Goal: Task Accomplishment & Management: Manage account settings

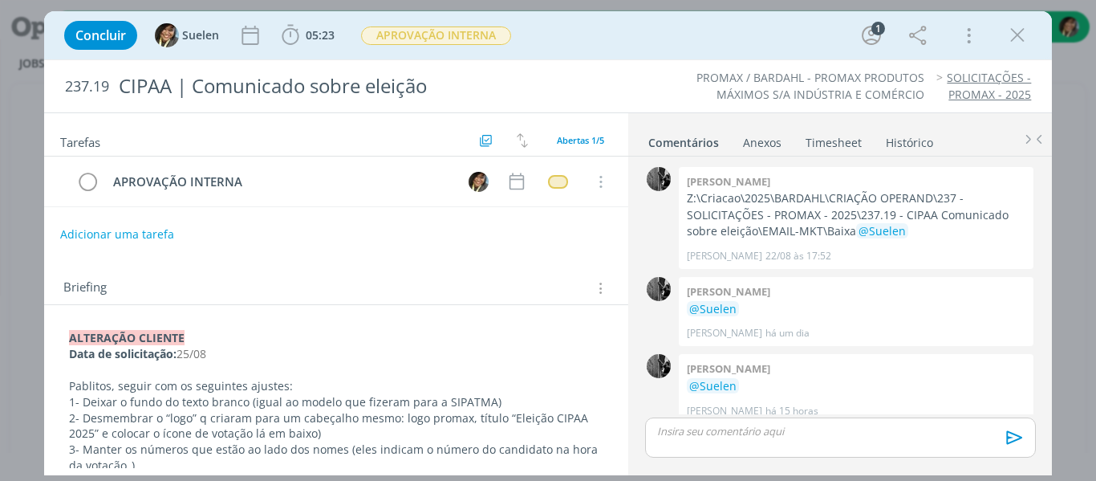
scroll to position [14, 0]
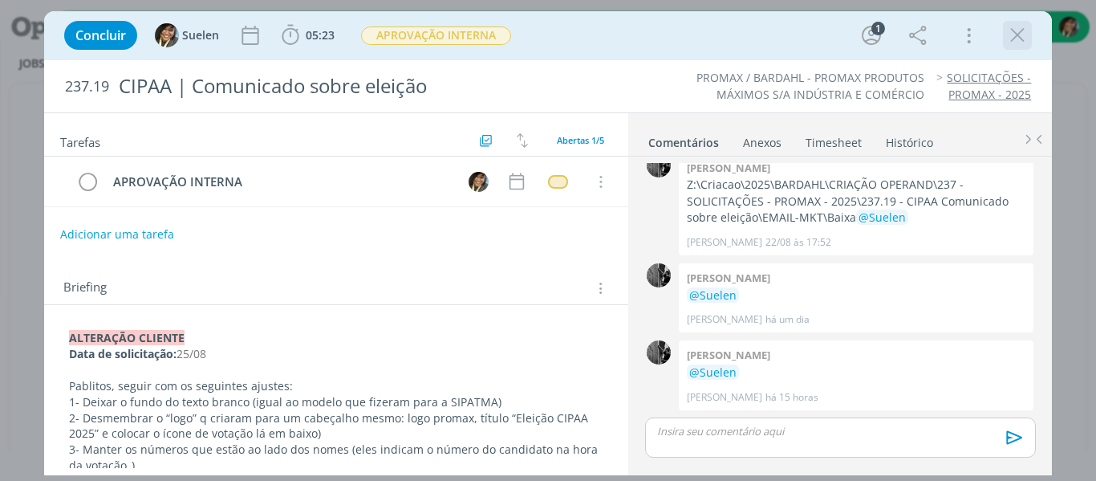
click at [1016, 45] on icon "dialog" at bounding box center [1017, 35] width 24 height 24
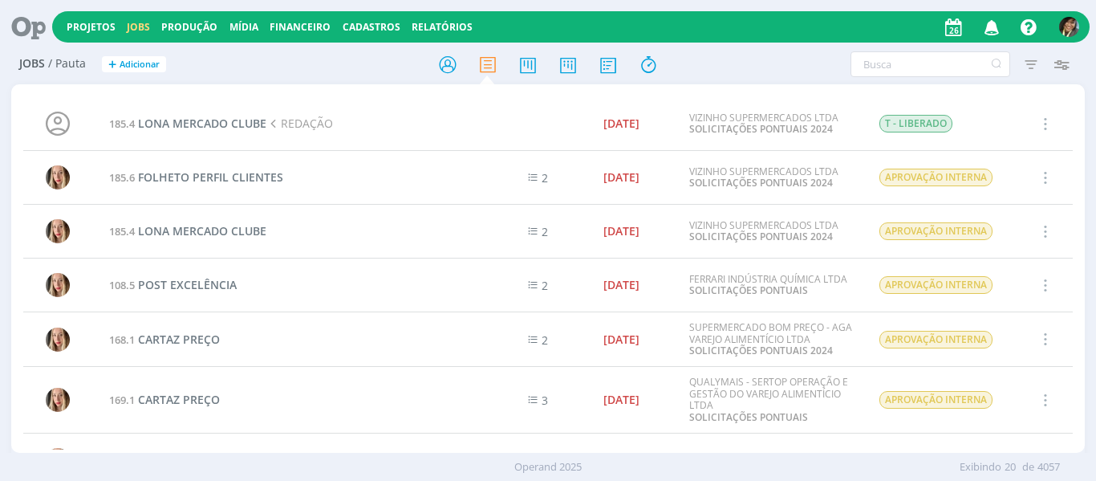
click at [992, 26] on icon "button" at bounding box center [992, 26] width 28 height 27
click at [38, 27] on icon at bounding box center [22, 26] width 33 height 31
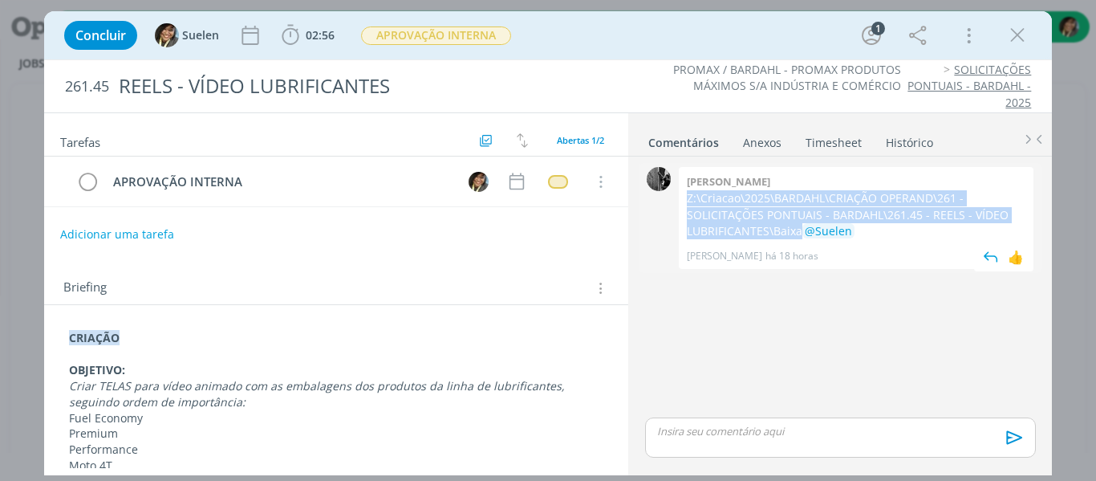
drag, startPoint x: 685, startPoint y: 194, endPoint x: 802, endPoint y: 233, distance: 123.6
click at [802, 233] on div "Pablo Z:\Criacao\2025\BARDAHL\CRIAÇÃO OPERAND\261 - SOLICITAÇÕES PONTUAIS - BAR…" at bounding box center [856, 218] width 355 height 102
copy p "Z:\Criacao\2025\BARDAHL\CRIAÇÃO OPERAND\261 - SOLICITAÇÕES PONTUAIS - BARDAHL\2…"
click at [1021, 37] on icon "dialog" at bounding box center [1017, 35] width 24 height 24
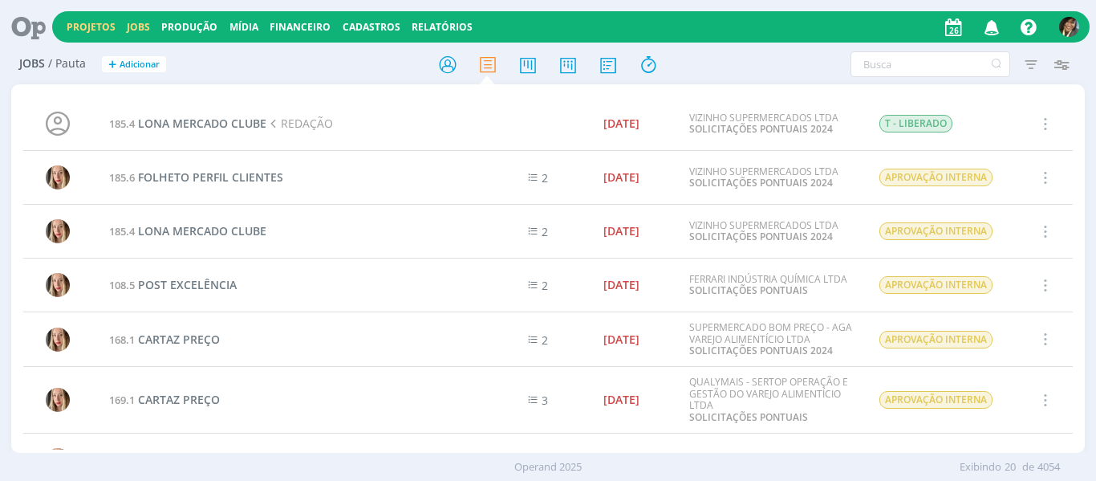
click at [94, 24] on link "Projetos" at bounding box center [91, 27] width 49 height 14
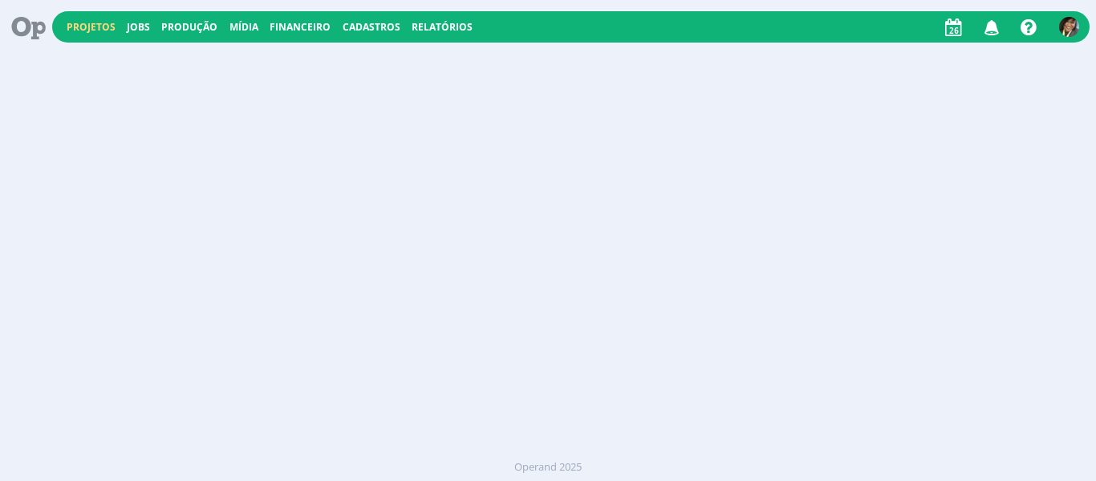
click at [94, 24] on link "Projetos" at bounding box center [91, 27] width 49 height 14
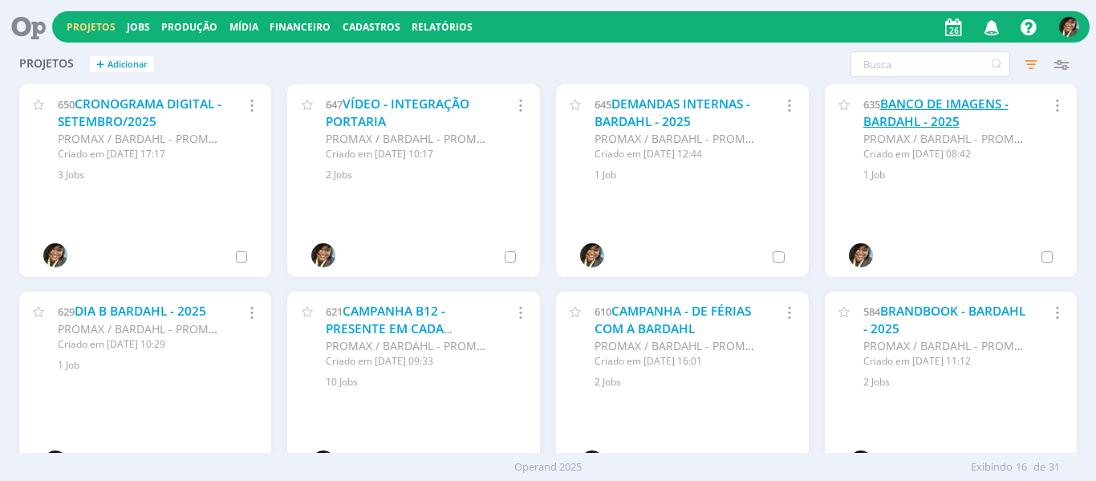
click at [913, 116] on link "BANCO DE IMAGENS - BARDAHL - 2025" at bounding box center [935, 112] width 145 height 34
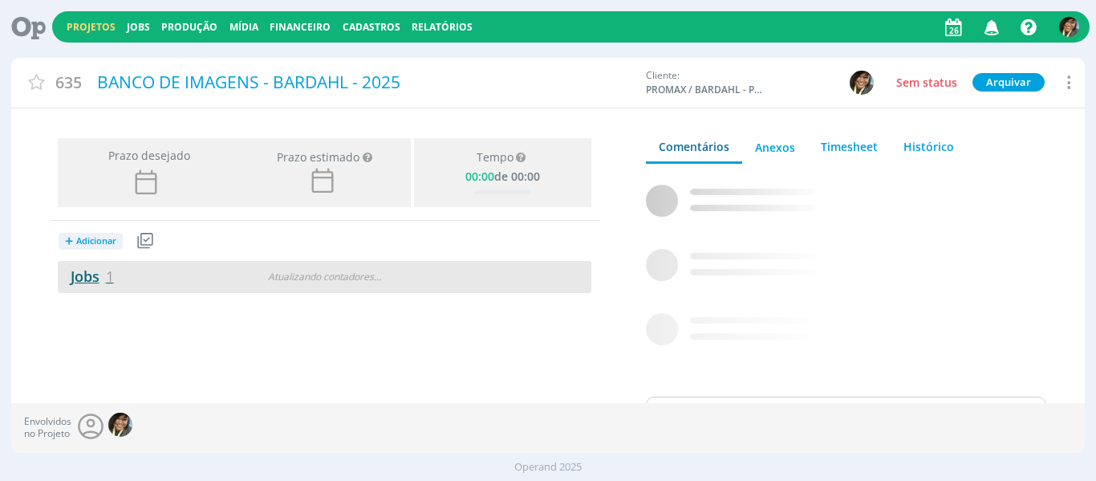
click at [95, 275] on link "Jobs 1" at bounding box center [86, 275] width 56 height 19
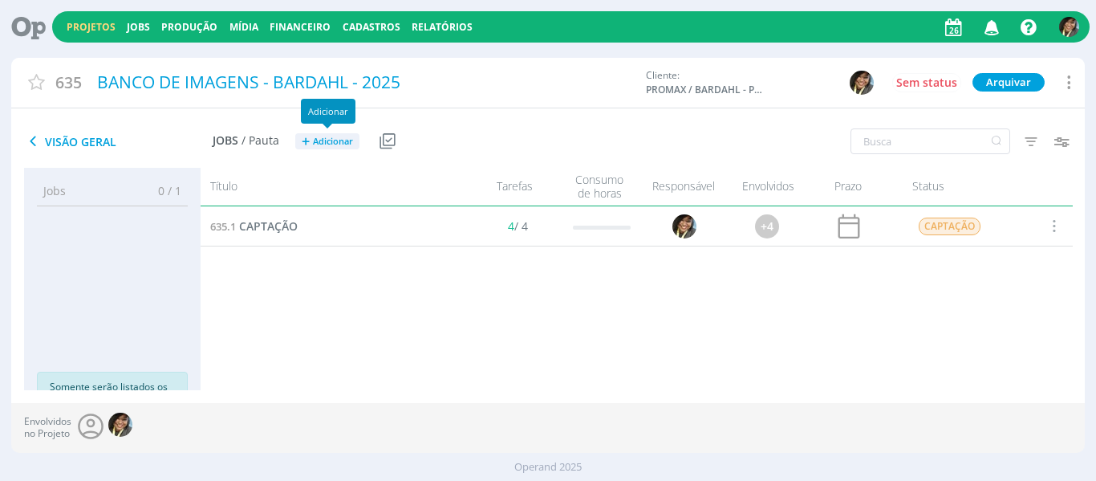
click at [313, 144] on span "Adicionar" at bounding box center [333, 141] width 40 height 10
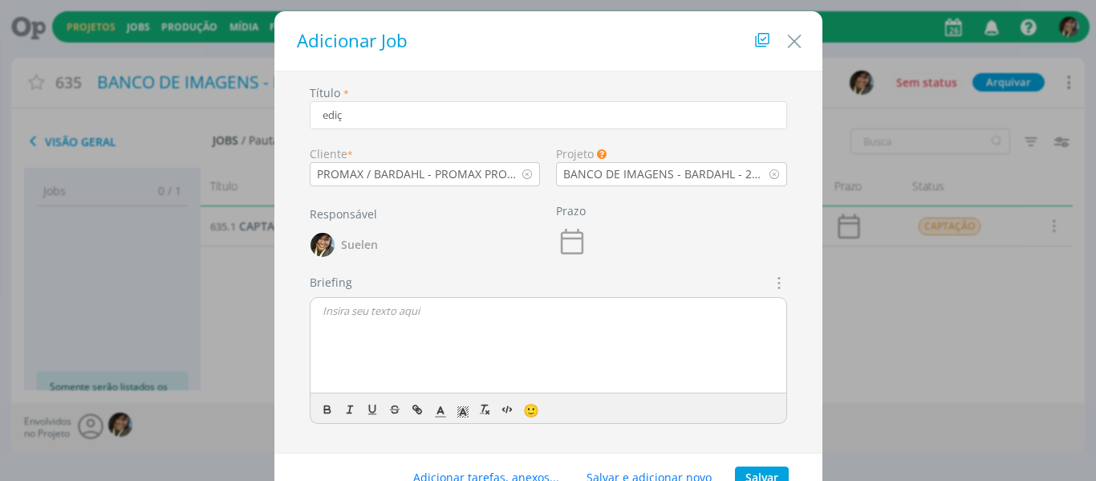
click at [312, 144] on div "Cliente * PROMAX / BARDAHL - PROMAX PRODUTOS MÁXIMOS S/A INDÚSTRIA E COMÉRCIO" at bounding box center [425, 159] width 247 height 54
click at [355, 118] on input "ediç" at bounding box center [548, 115] width 477 height 28
type input "E"
click at [775, 282] on icon "dialog" at bounding box center [778, 282] width 18 height 19
type input "TRATAMENTO DE IMAGENS - Dia 01"
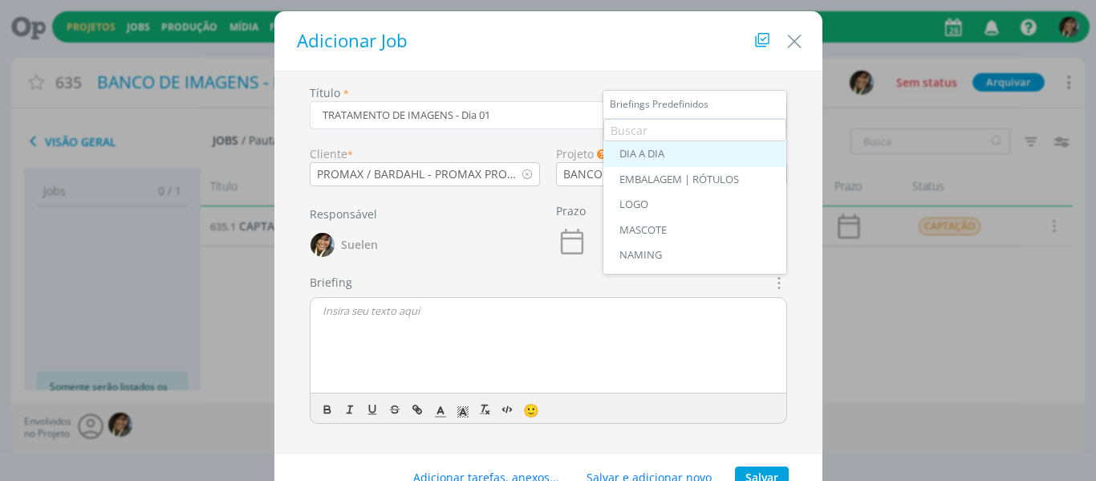
click at [635, 157] on div "DIA A DIA" at bounding box center [694, 154] width 151 height 13
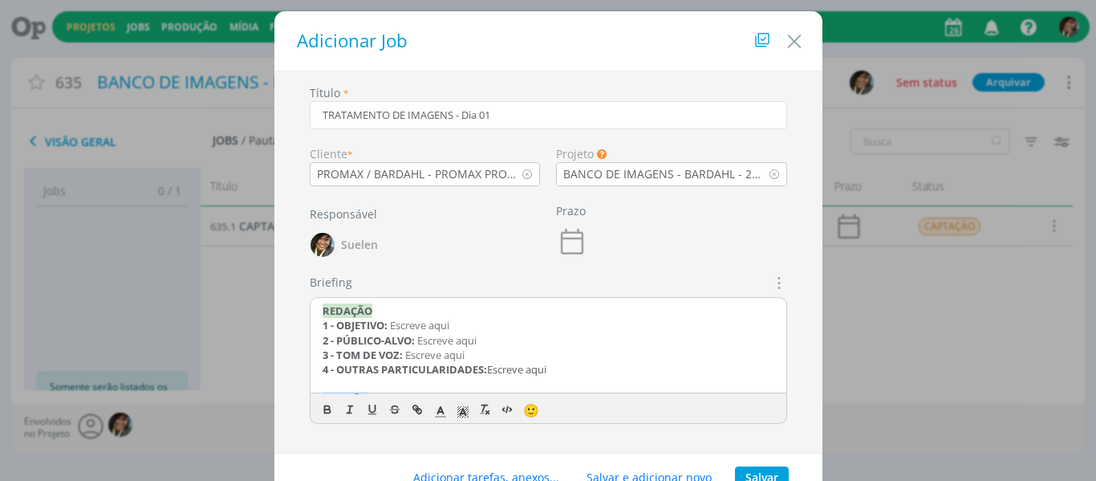
drag, startPoint x: 565, startPoint y: 371, endPoint x: 185, endPoint y: 301, distance: 386.6
click at [185, 301] on div "Adicionar Job Título * TRATAMENTO DE IMAGENS - Dia 01 Cliente * PROMAX / BARDAH…" at bounding box center [548, 240] width 1096 height 481
click at [317, 324] on div "CRIAÇÃO 1 - FORMATO: Escreve aqui 2 - TIPO: Escreve aqui 3 - CAMINHO SERVIDOR: …" at bounding box center [548, 346] width 476 height 96
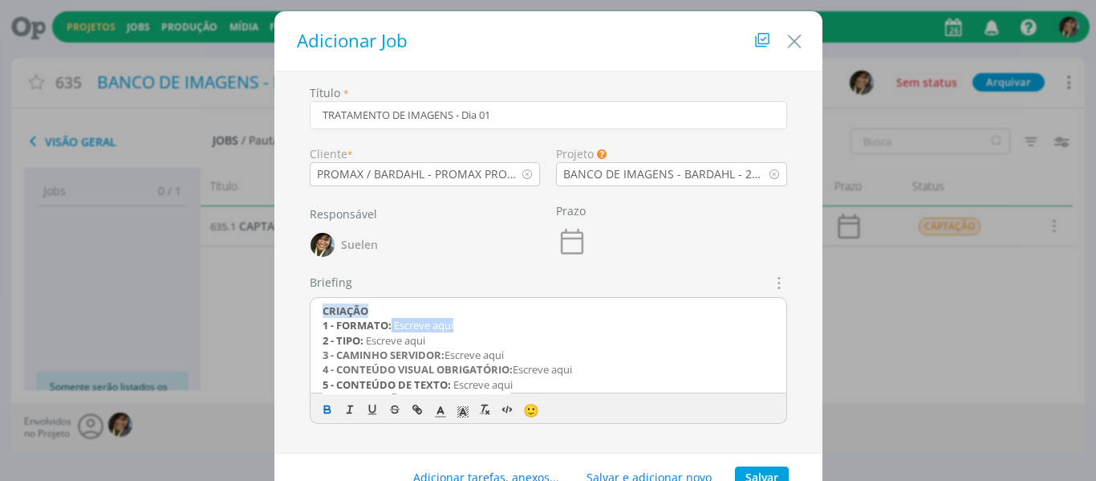
drag, startPoint x: 390, startPoint y: 324, endPoint x: 558, endPoint y: 324, distance: 168.5
click at [558, 324] on p "1 - FORMATO: Escreve aqui" at bounding box center [549, 325] width 452 height 14
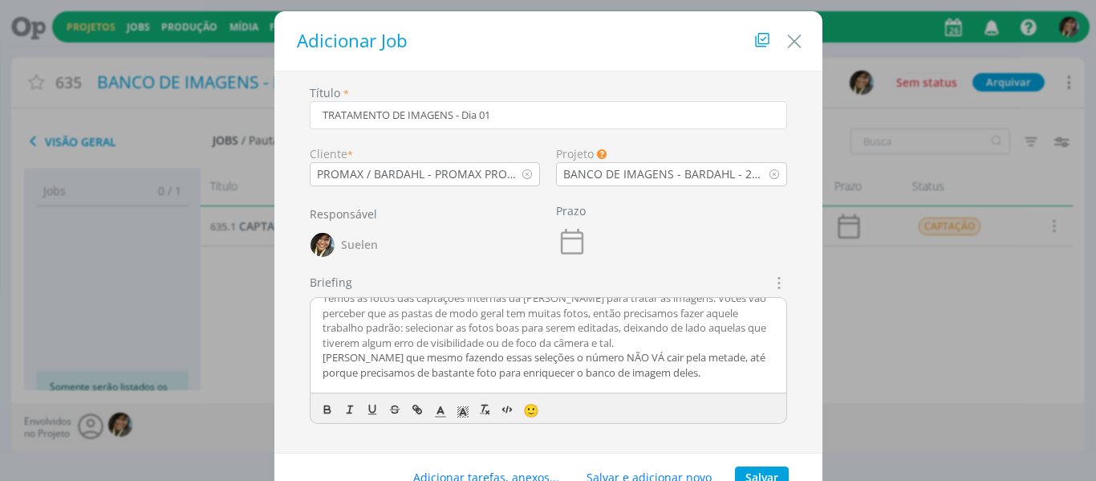
scroll to position [146, 0]
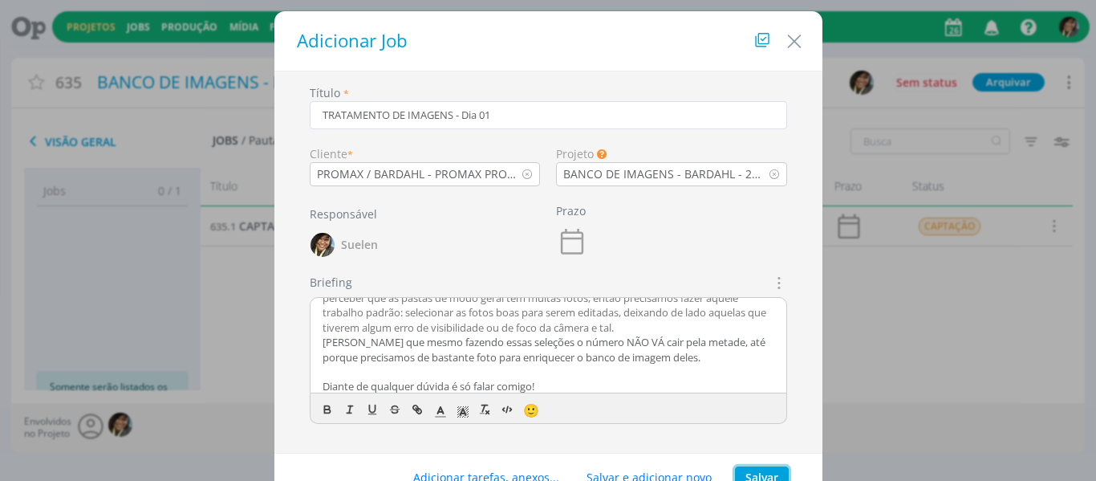
click at [765, 467] on button "Salvar" at bounding box center [762, 477] width 54 height 22
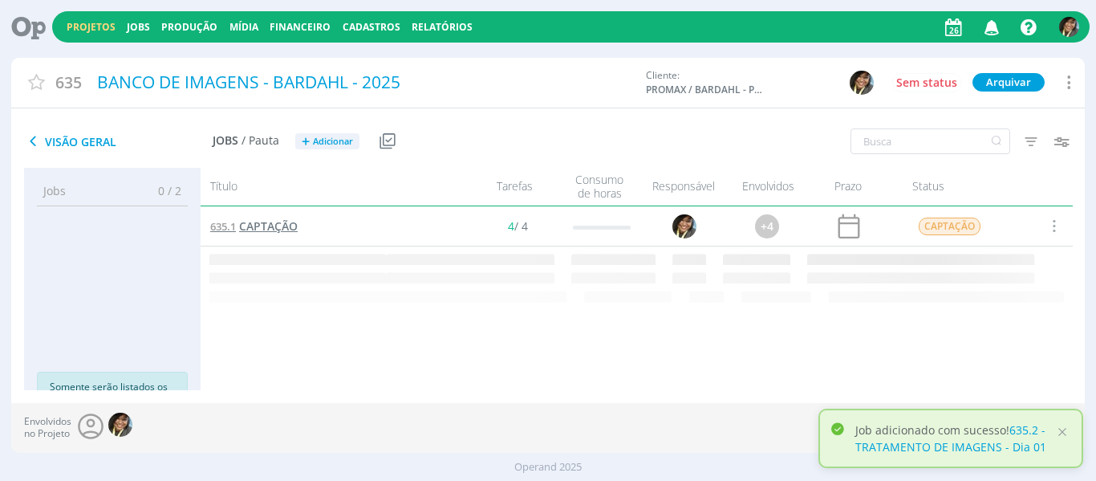
click at [262, 230] on span "CAPTAÇÃO" at bounding box center [268, 225] width 59 height 15
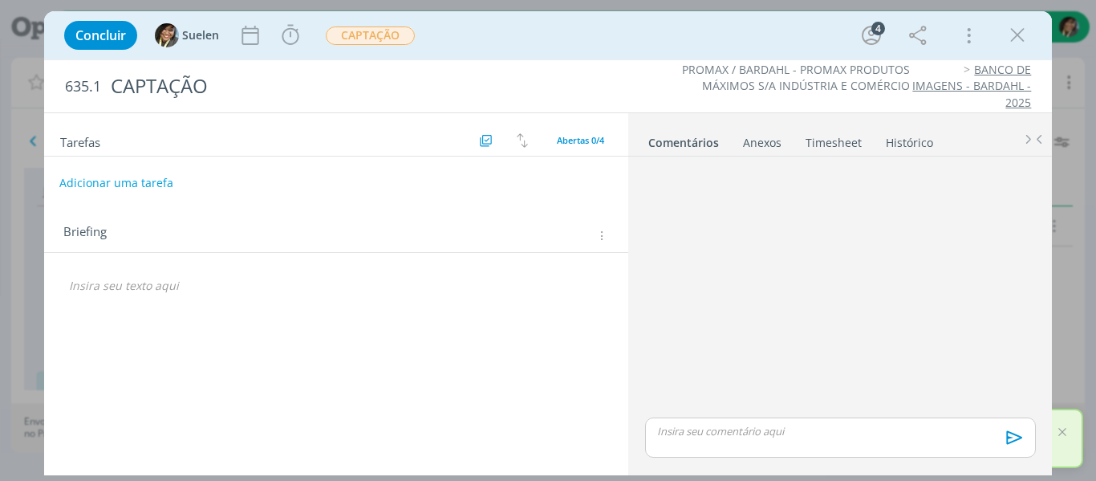
click at [148, 185] on button "Adicionar uma tarefa" at bounding box center [116, 182] width 114 height 27
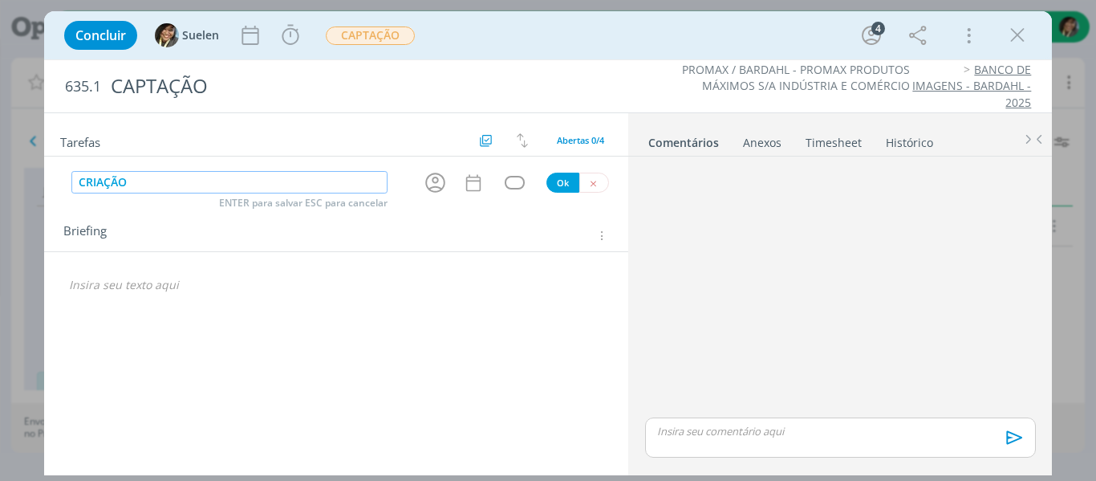
type input "CRIAÇÃO"
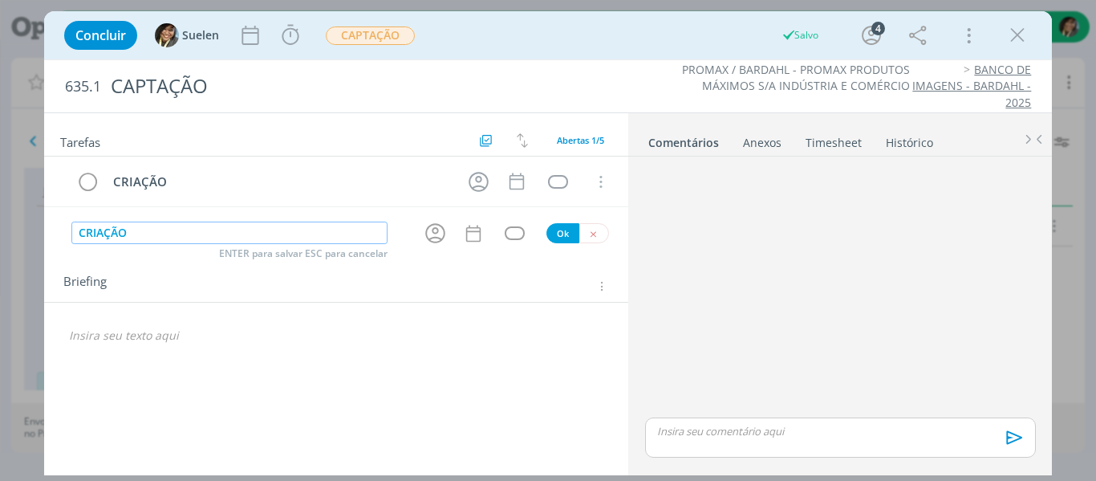
type input "CRIAÇÃO"
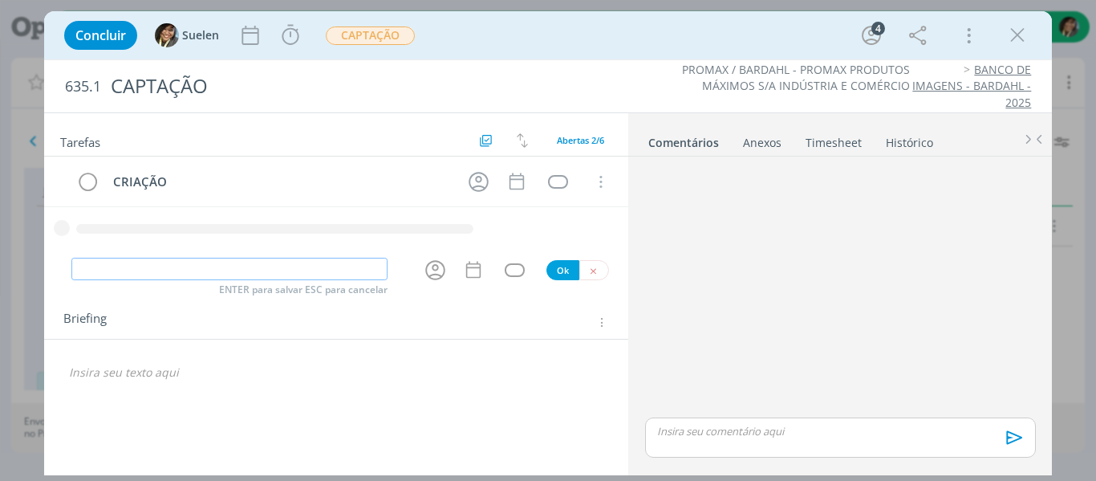
type input "P"
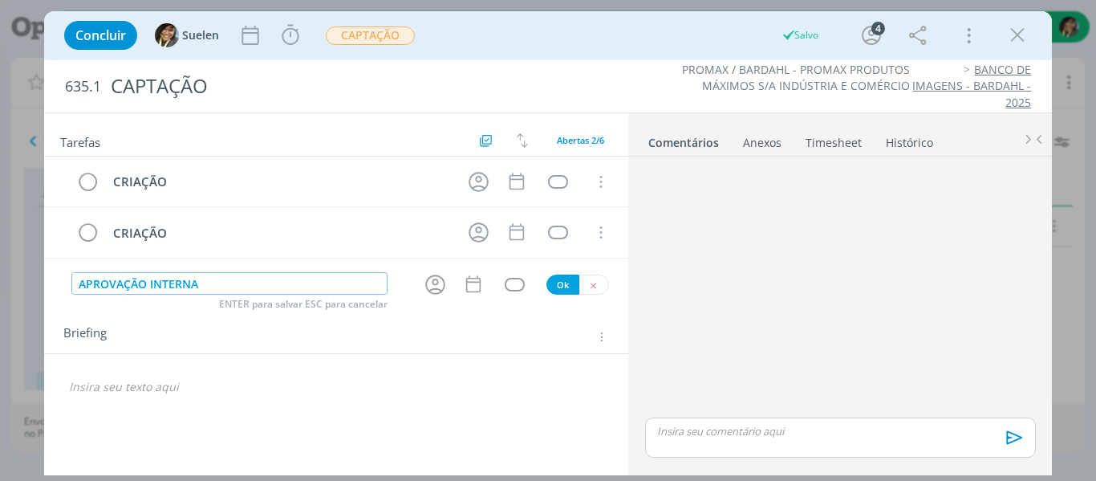
type input "APROVAÇÃO INTERNA"
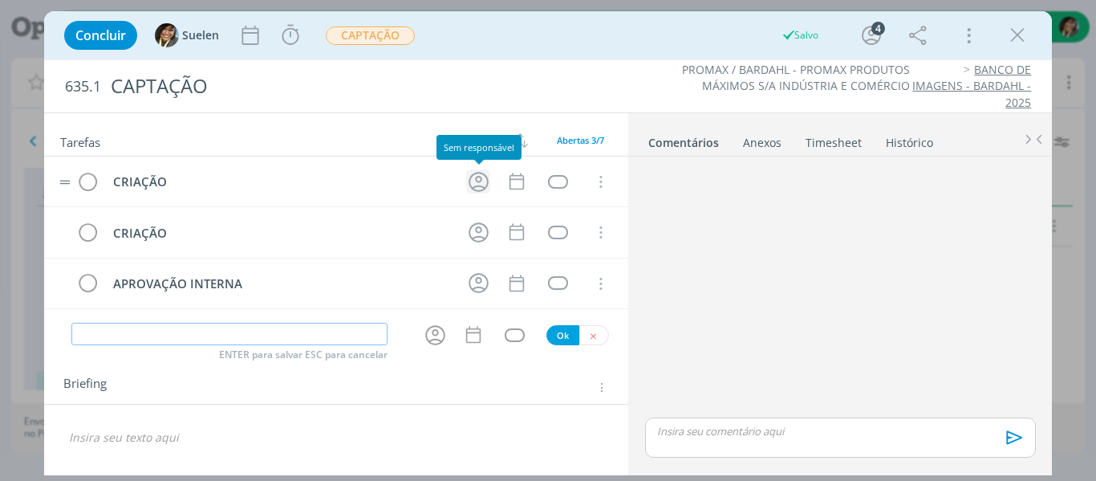
click at [483, 191] on icon "dialog" at bounding box center [478, 181] width 25 height 25
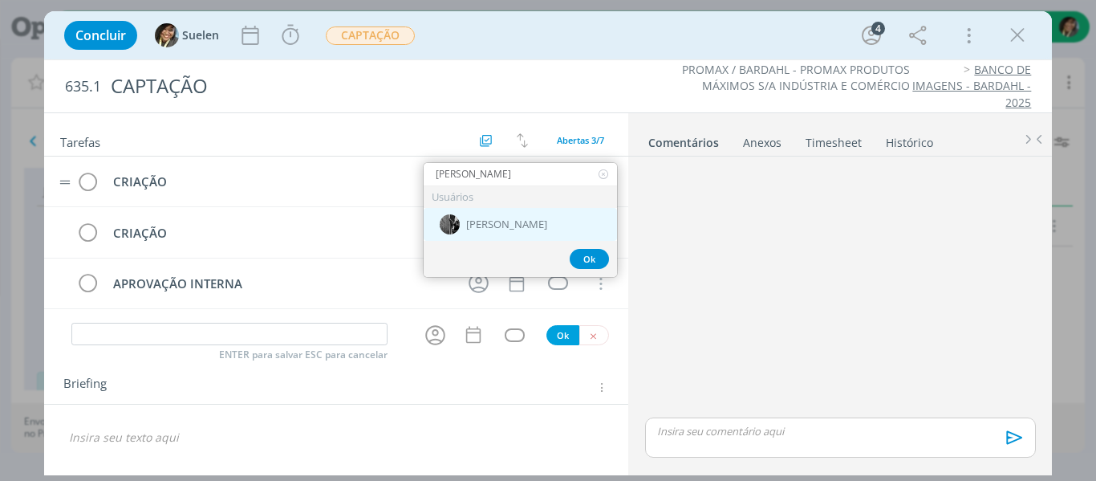
type input "PABLO"
click at [471, 232] on div "[PERSON_NAME]" at bounding box center [520, 224] width 193 height 33
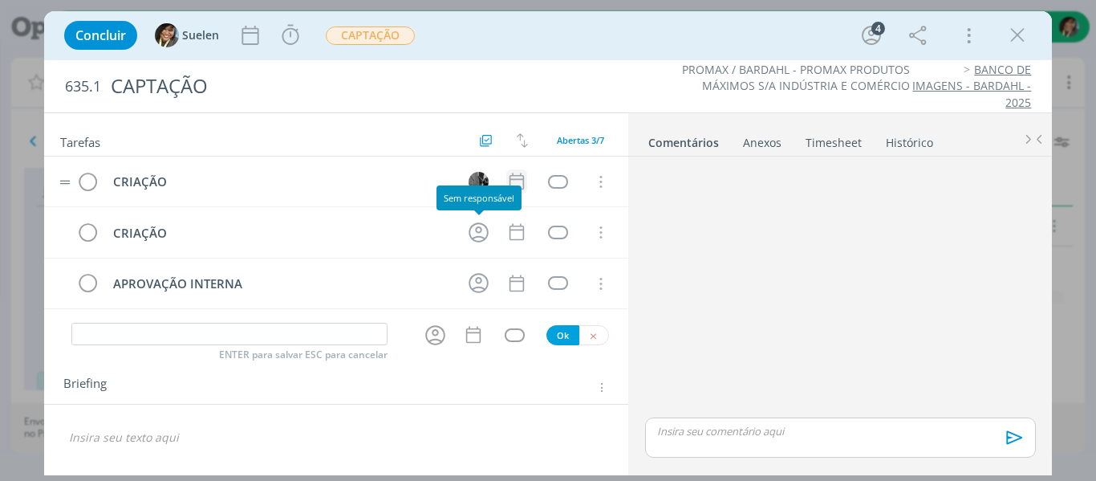
click at [517, 181] on body "Projetos Jobs Produção Mídia Financeiro Cadastros Relatórios Notificações Centr…" at bounding box center [548, 240] width 1096 height 481
click at [517, 181] on icon "dialog" at bounding box center [516, 181] width 21 height 21
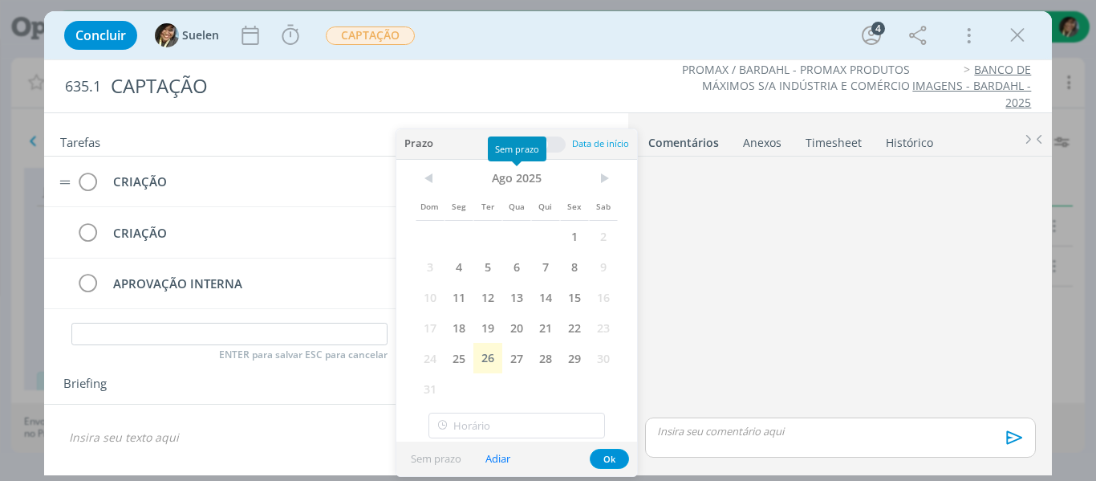
click at [517, 181] on span "Ago 2025" at bounding box center [516, 178] width 144 height 24
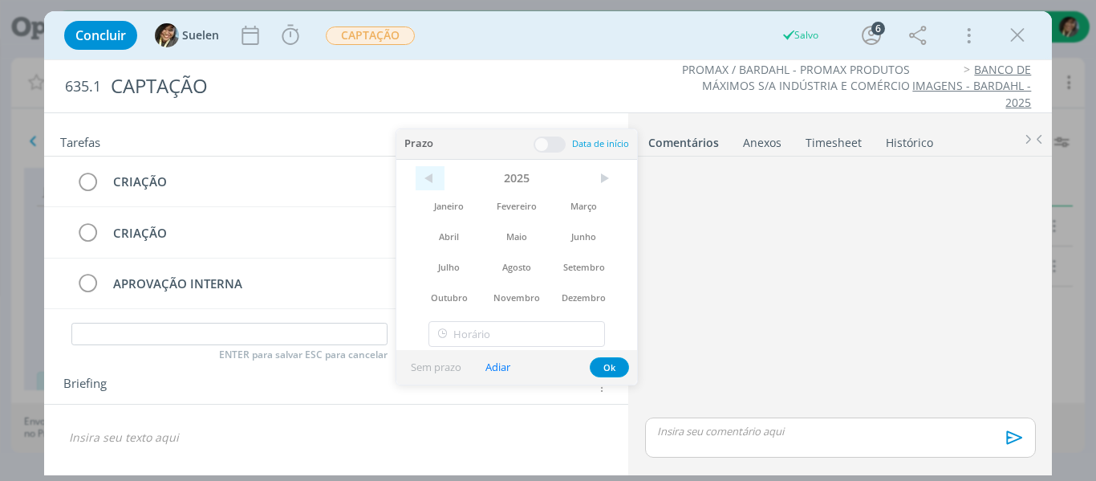
click at [429, 176] on span "<" at bounding box center [430, 178] width 29 height 24
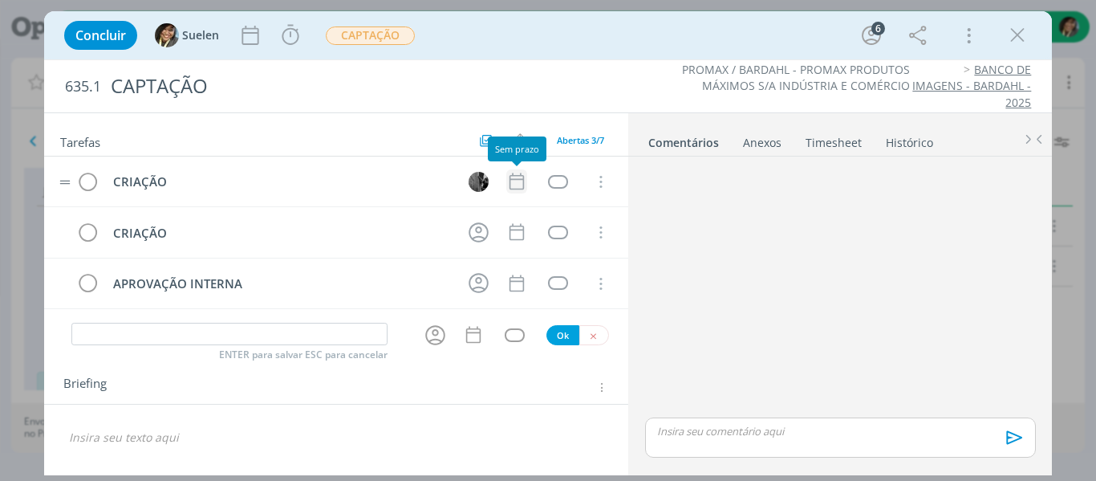
click at [521, 175] on icon "dialog" at bounding box center [516, 181] width 14 height 17
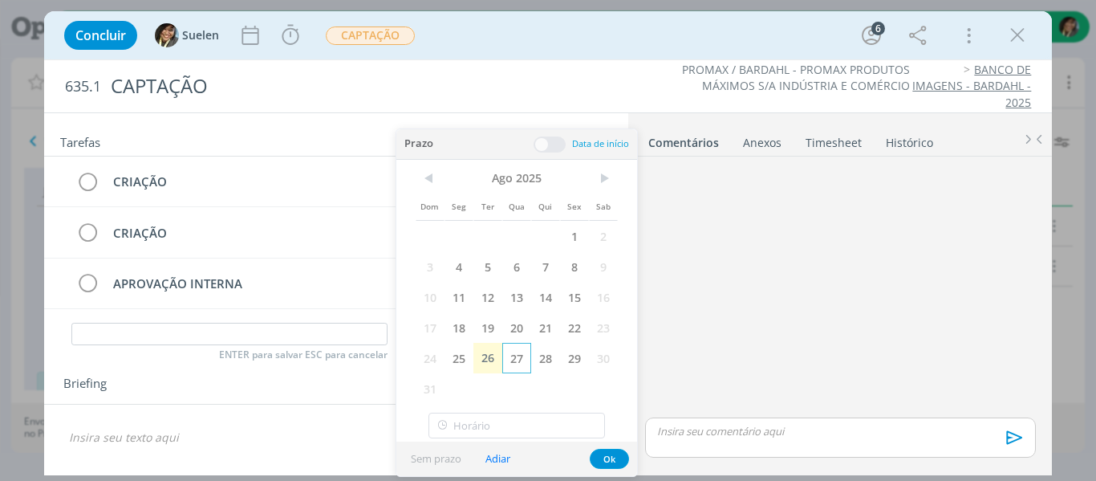
click at [509, 351] on span "27" at bounding box center [516, 358] width 29 height 30
click at [556, 142] on span at bounding box center [550, 144] width 32 height 16
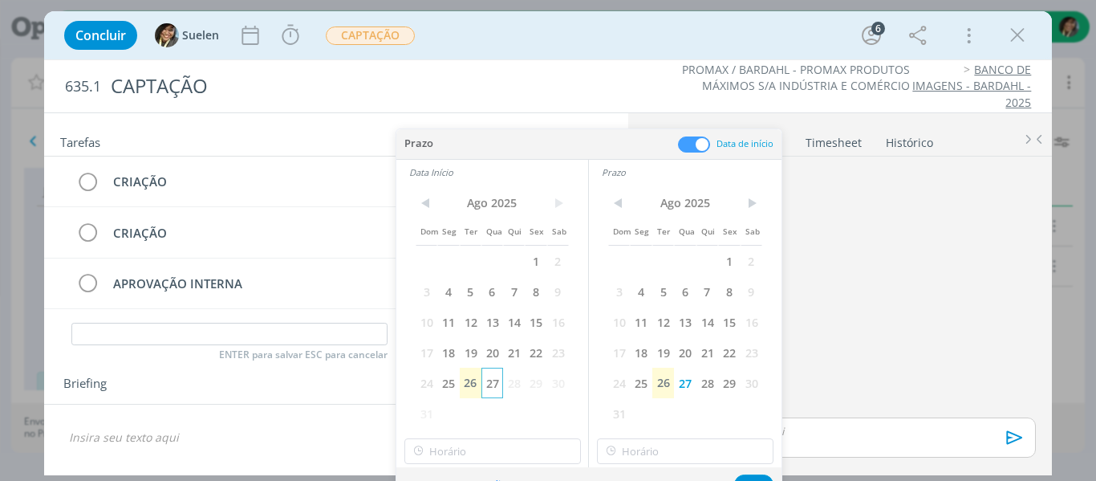
click at [501, 384] on span "27" at bounding box center [492, 382] width 22 height 30
click at [752, 209] on span ">" at bounding box center [751, 203] width 22 height 24
click at [724, 264] on span "5" at bounding box center [729, 260] width 22 height 30
click at [751, 480] on button "Ok" at bounding box center [753, 484] width 39 height 20
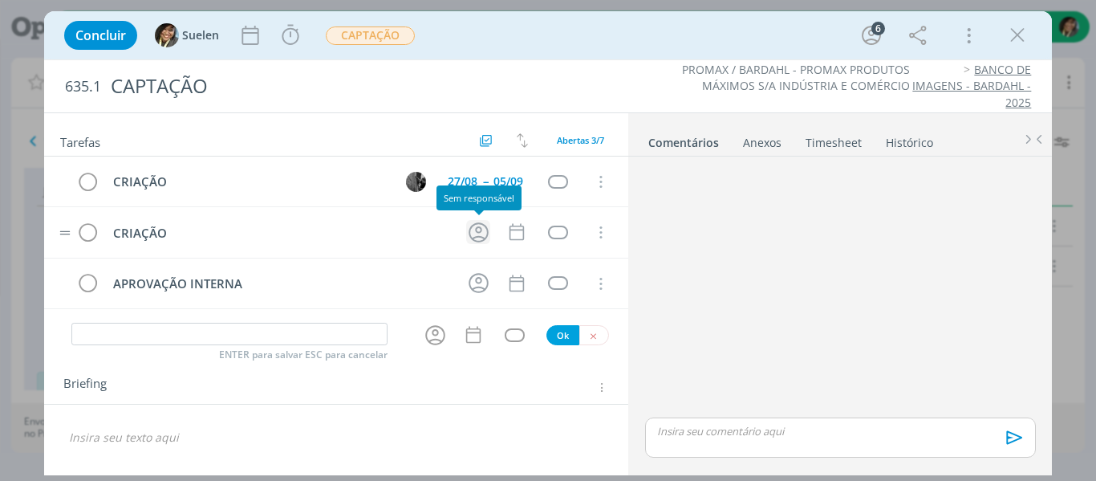
click at [481, 231] on icon "dialog" at bounding box center [479, 232] width 20 height 20
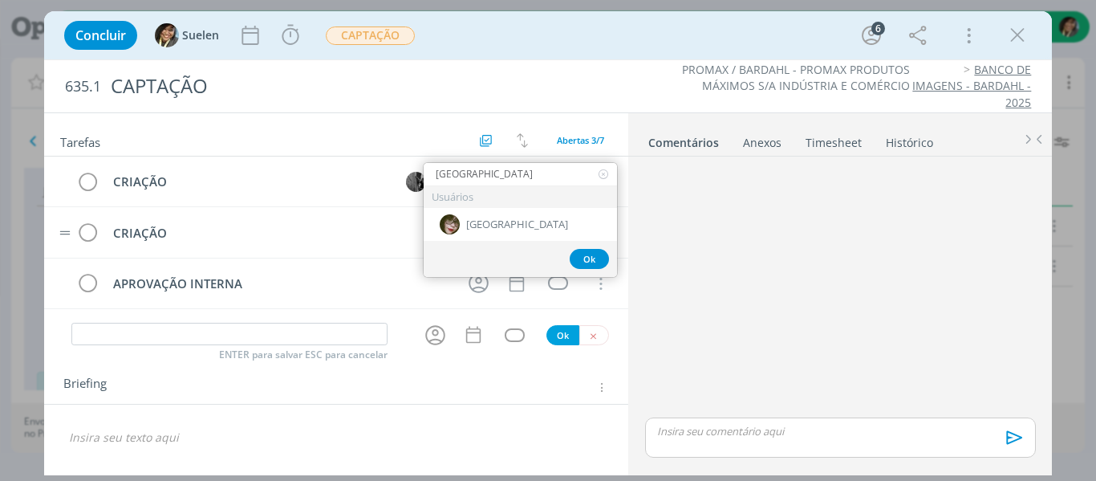
type input "KENIA"
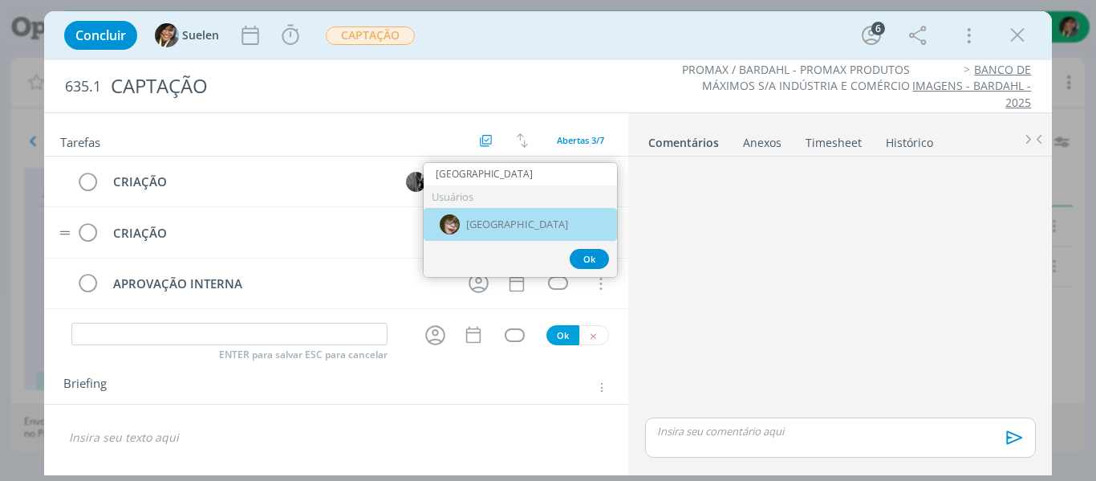
click at [481, 231] on div "[GEOGRAPHIC_DATA]" at bounding box center [520, 224] width 193 height 33
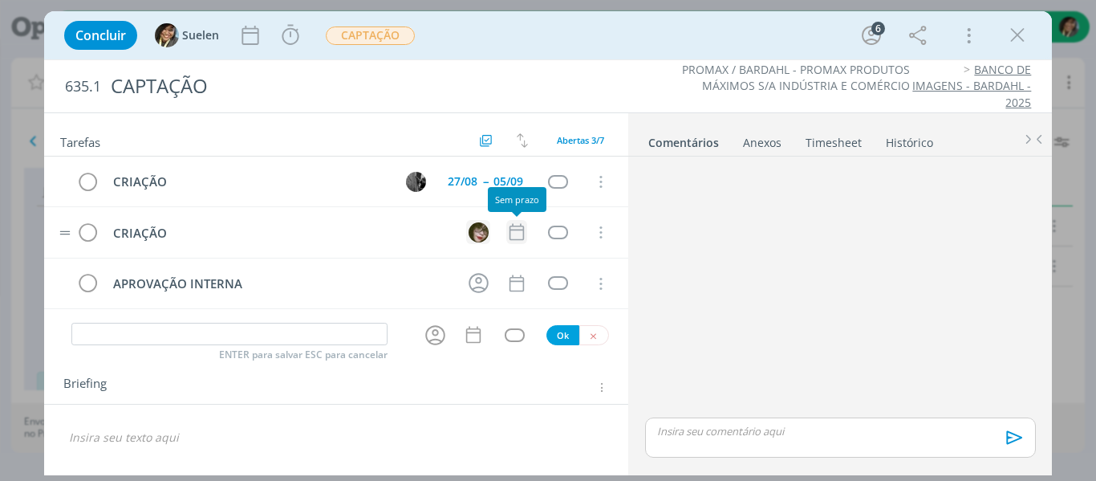
click at [509, 238] on icon "dialog" at bounding box center [516, 231] width 21 height 21
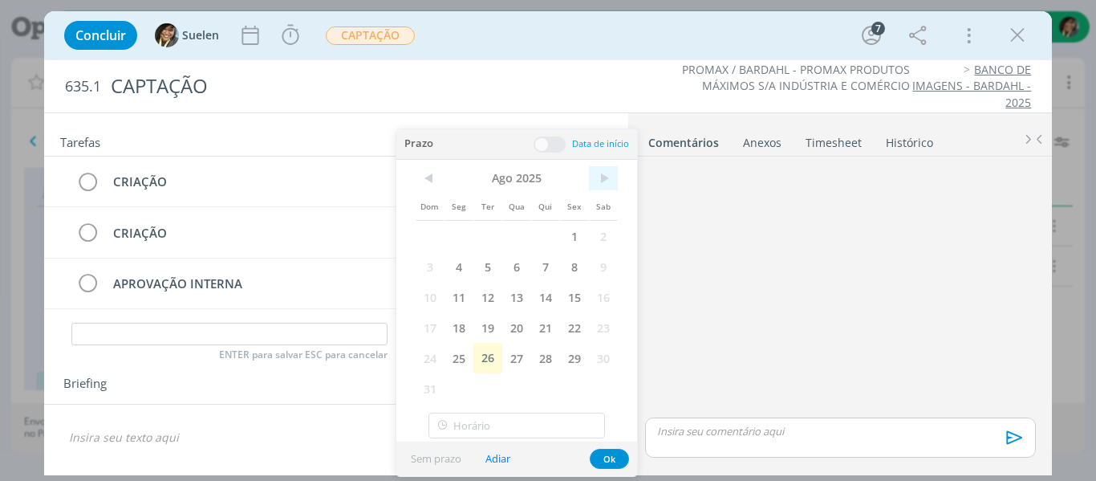
click at [599, 172] on span ">" at bounding box center [603, 178] width 29 height 24
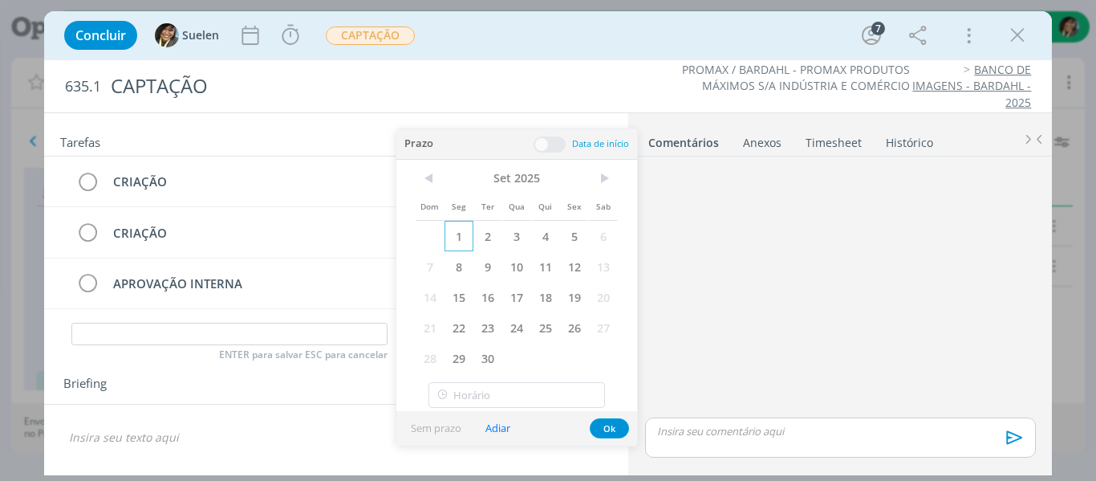
click at [462, 233] on span "1" at bounding box center [458, 236] width 29 height 30
click at [554, 144] on span at bounding box center [550, 144] width 32 height 16
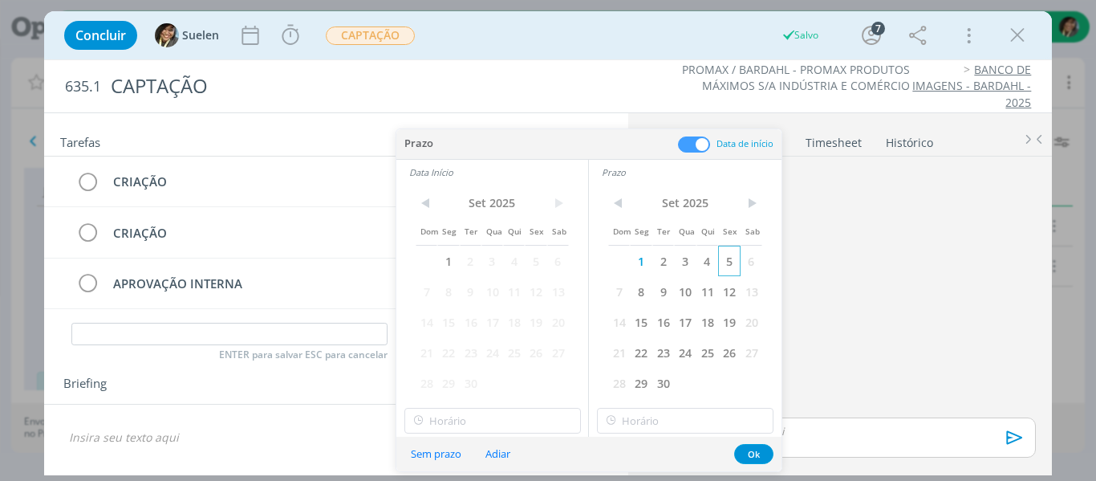
click at [729, 262] on span "5" at bounding box center [729, 260] width 22 height 30
click at [754, 448] on button "Ok" at bounding box center [753, 454] width 39 height 20
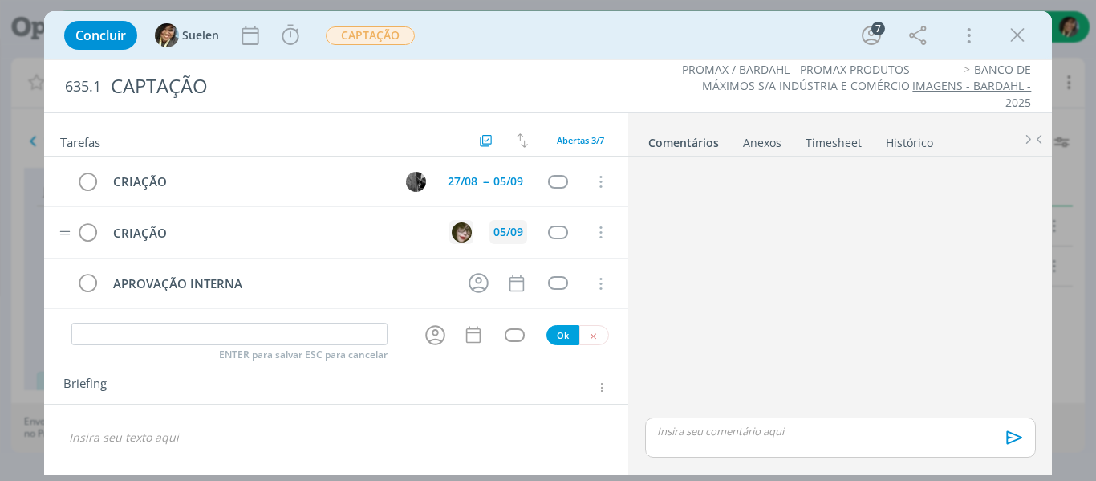
click at [509, 228] on div "05/09" at bounding box center [508, 231] width 30 height 11
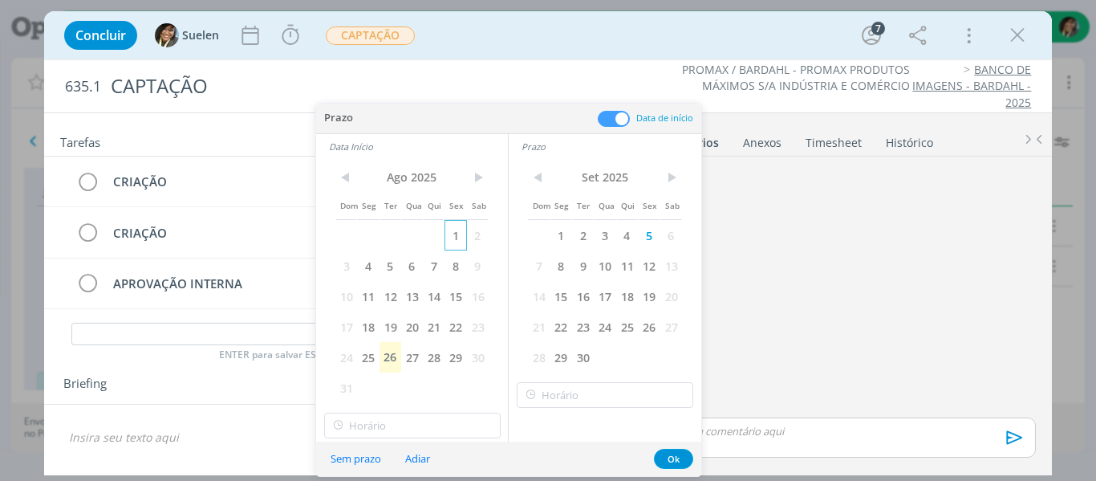
click at [460, 233] on span "1" at bounding box center [455, 235] width 22 height 30
click at [667, 456] on button "Ok" at bounding box center [673, 458] width 39 height 20
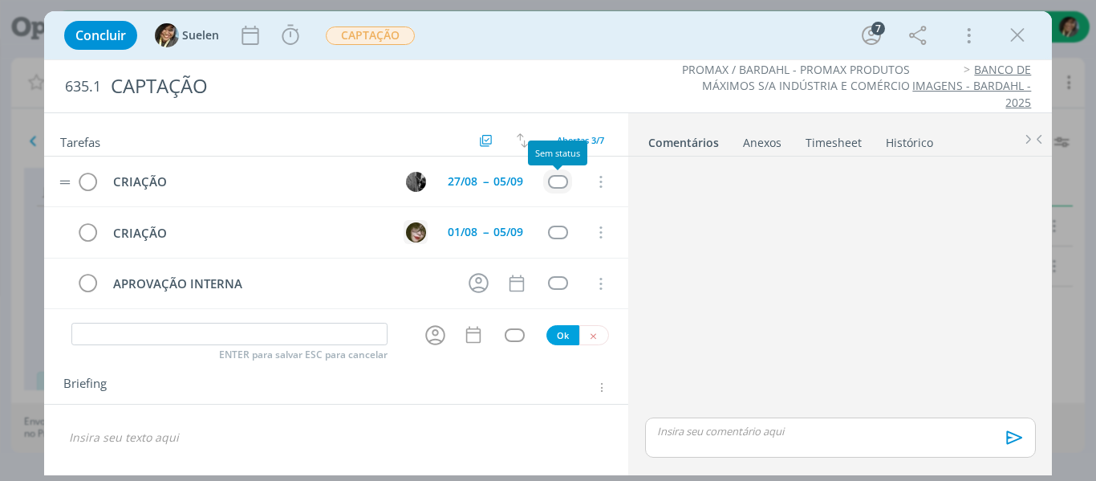
click at [561, 175] on div "dialog" at bounding box center [558, 182] width 20 height 14
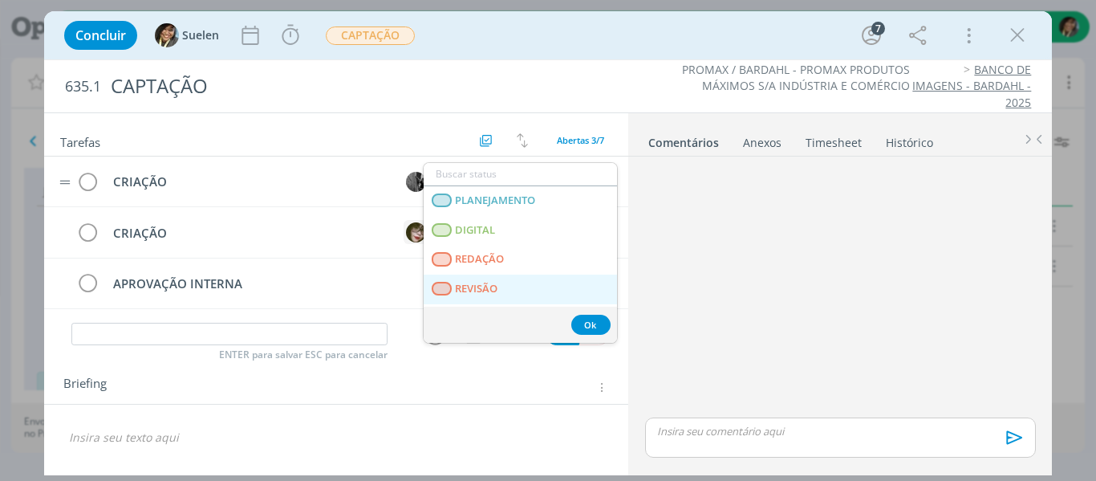
scroll to position [409, 0]
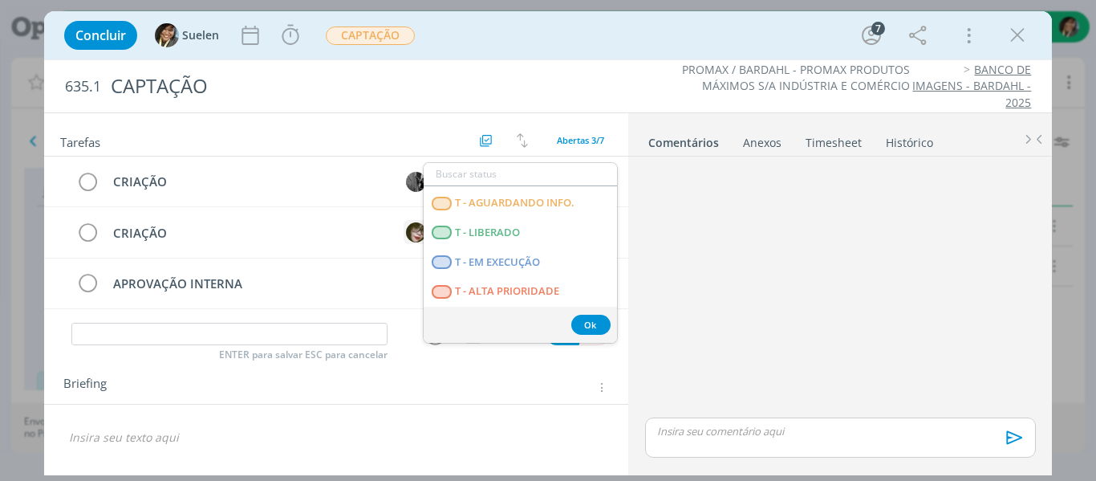
click at [769, 179] on div "dialog" at bounding box center [840, 288] width 403 height 251
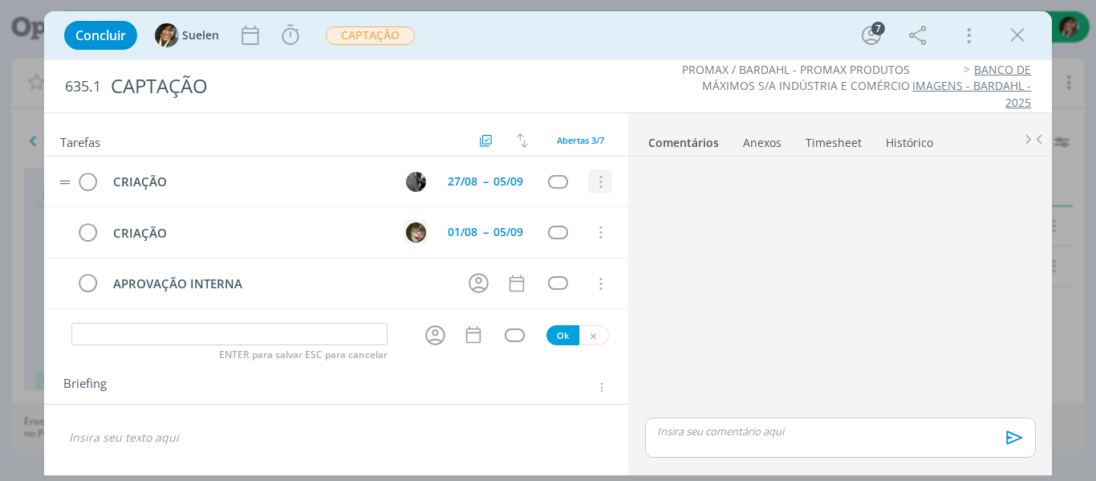
click at [595, 178] on icon "dialog" at bounding box center [600, 182] width 18 height 14
click at [517, 205] on link "Cancelar" at bounding box center [548, 210] width 127 height 26
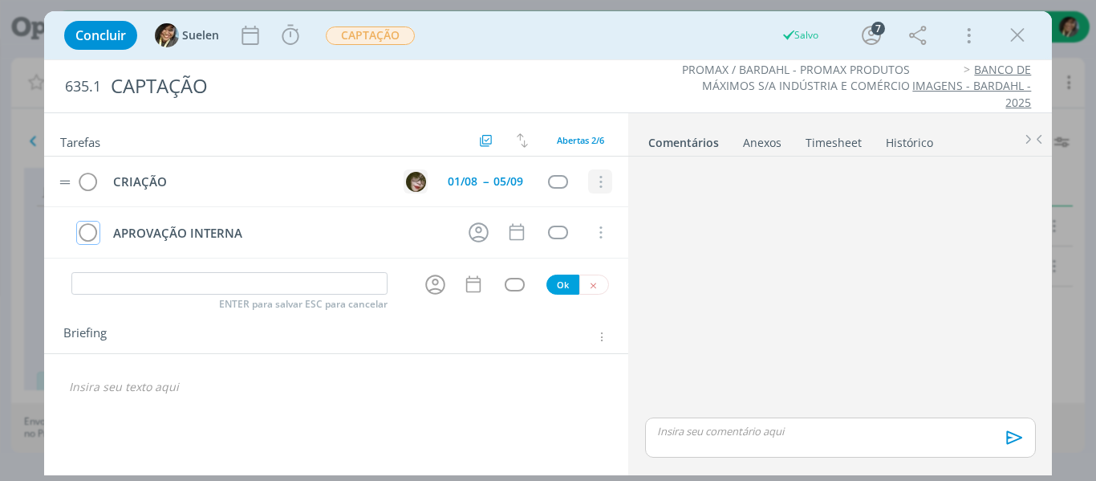
click at [604, 175] on button "dialog" at bounding box center [600, 182] width 24 height 24
click at [538, 212] on link "Cancelar" at bounding box center [548, 210] width 127 height 26
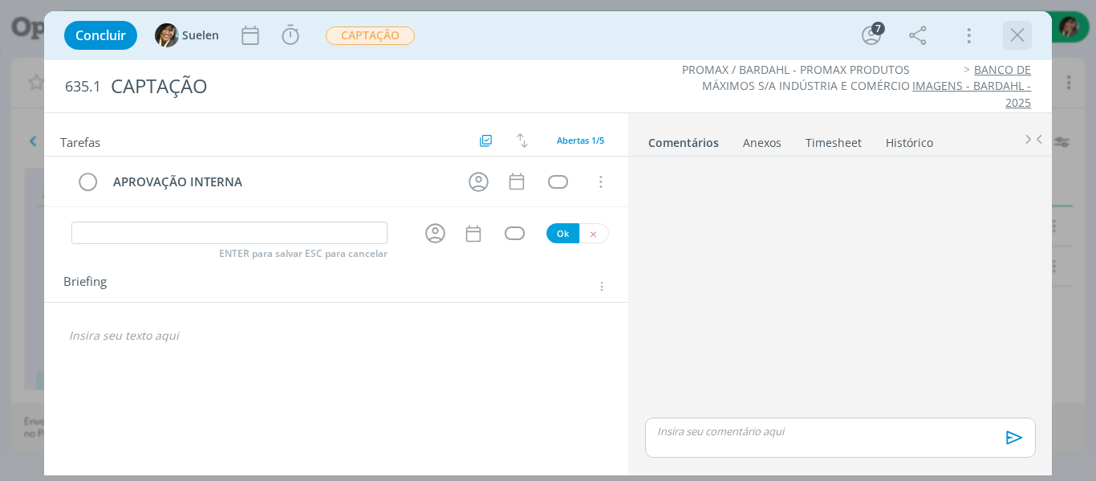
click at [1020, 30] on icon "dialog" at bounding box center [1017, 35] width 24 height 24
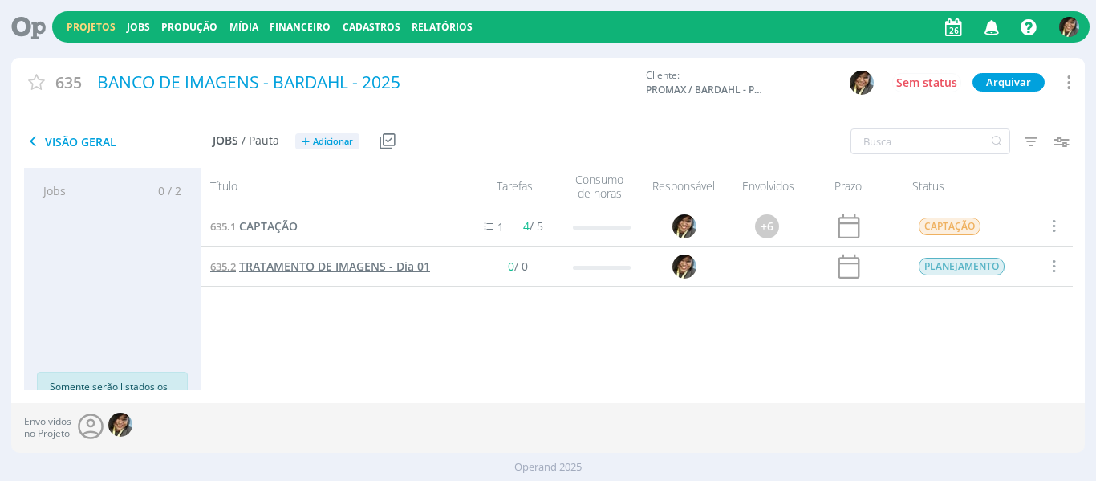
click at [362, 263] on span "TRATAMENTO DE IMAGENS - Dia 01" at bounding box center [334, 265] width 191 height 15
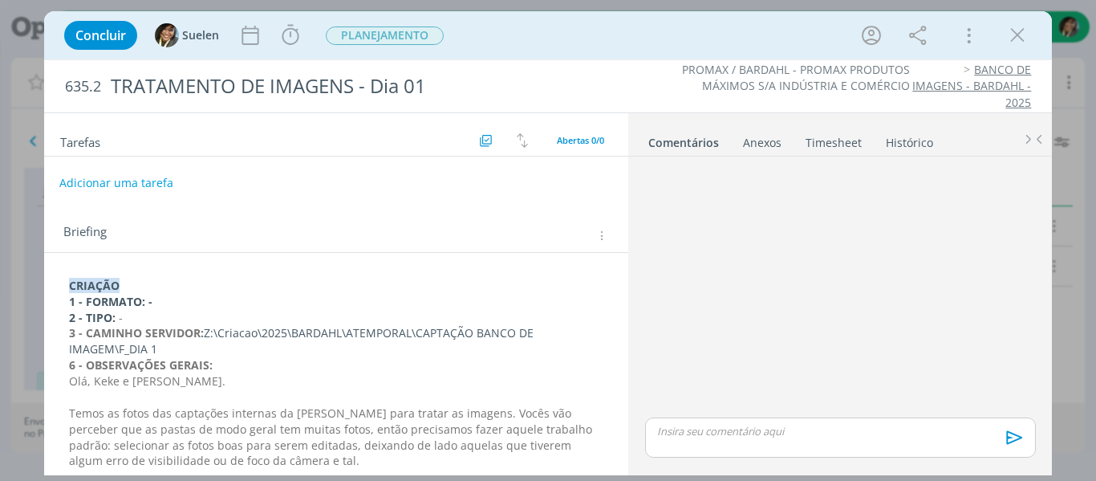
click at [131, 183] on button "Adicionar uma tarefa" at bounding box center [116, 182] width 114 height 27
type input "c"
type input "CRIAÇÃO"
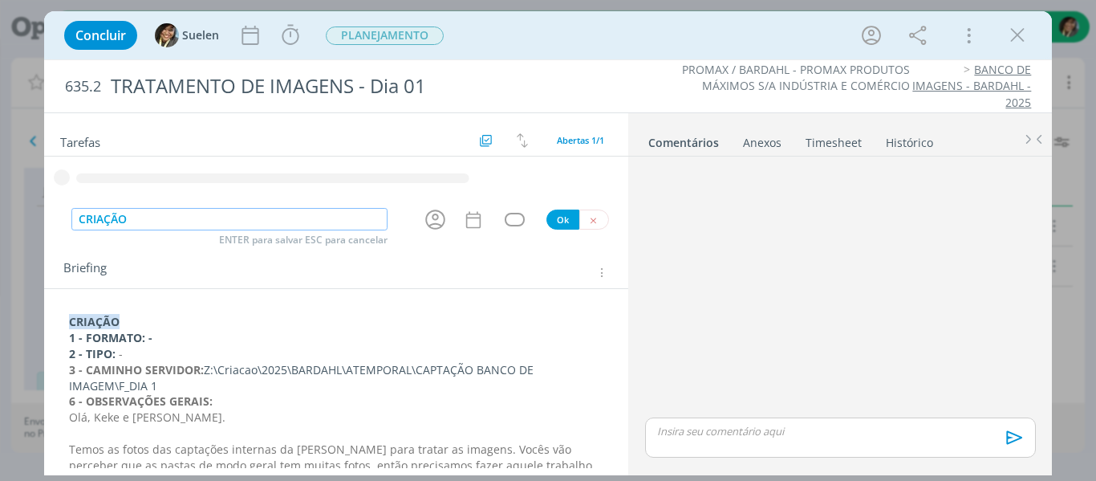
type input "CRIAÇÃO"
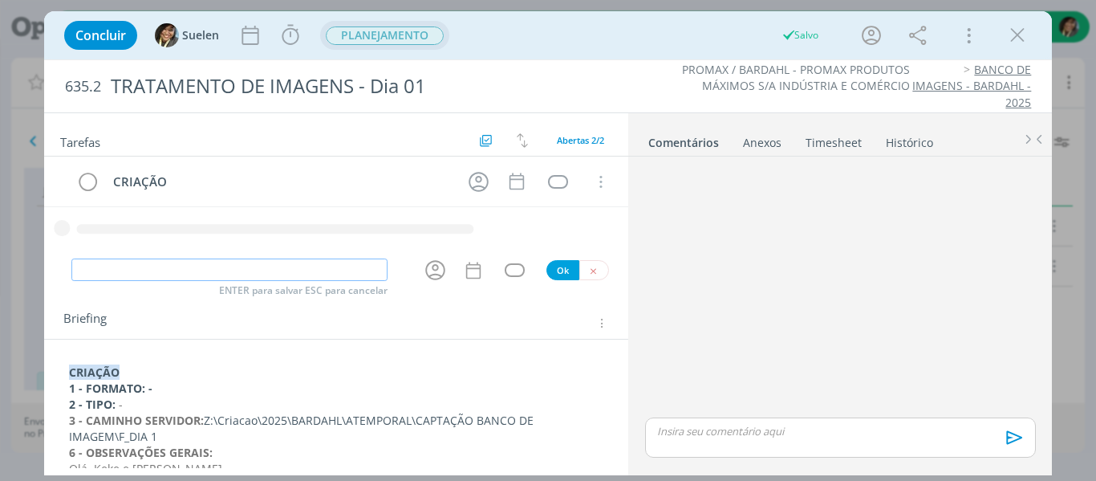
click at [407, 29] on span "PLANEJAMENTO" at bounding box center [385, 35] width 118 height 18
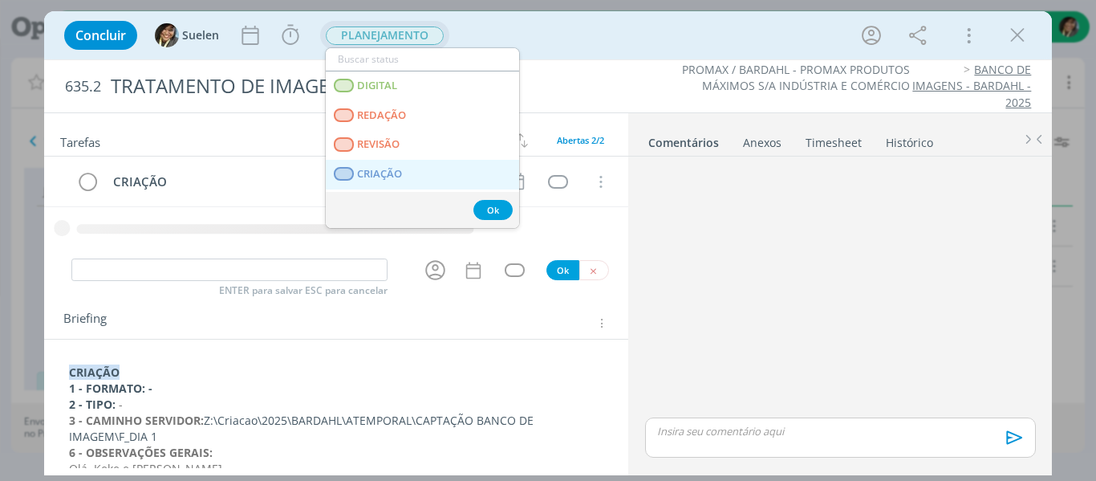
click at [379, 168] on span "CRIAÇÃO" at bounding box center [379, 174] width 45 height 13
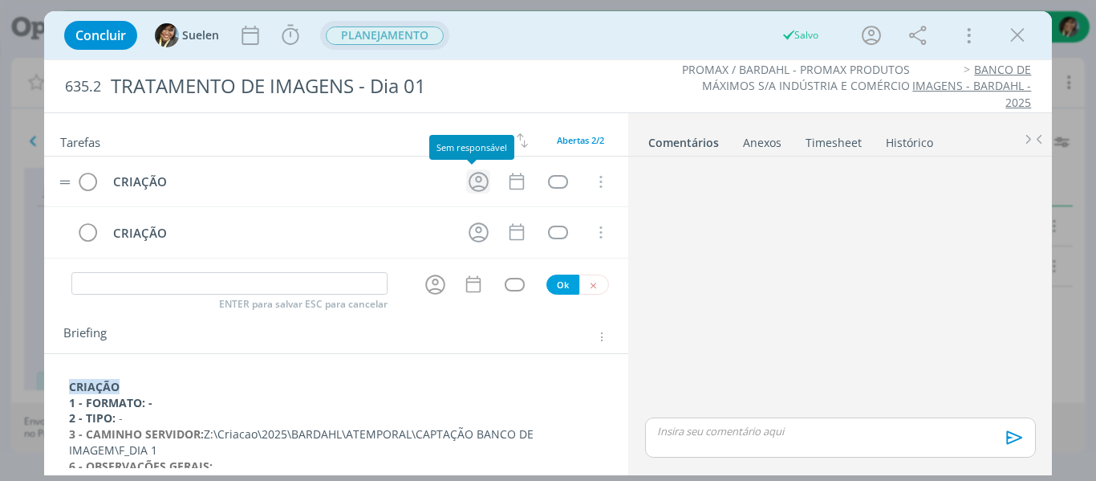
click at [469, 186] on icon "dialog" at bounding box center [479, 182] width 20 height 20
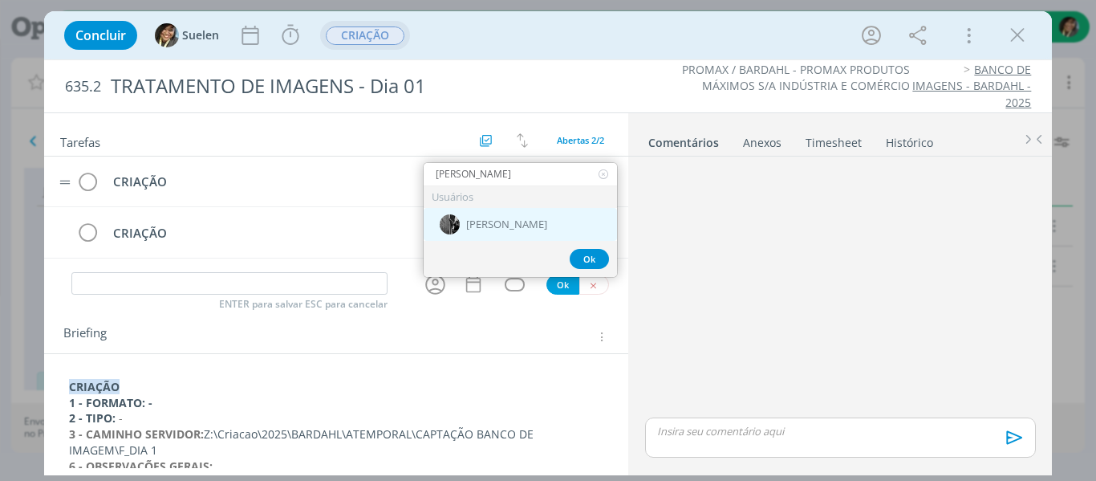
type input "PABLO"
click at [459, 219] on picture "dialog" at bounding box center [450, 223] width 20 height 14
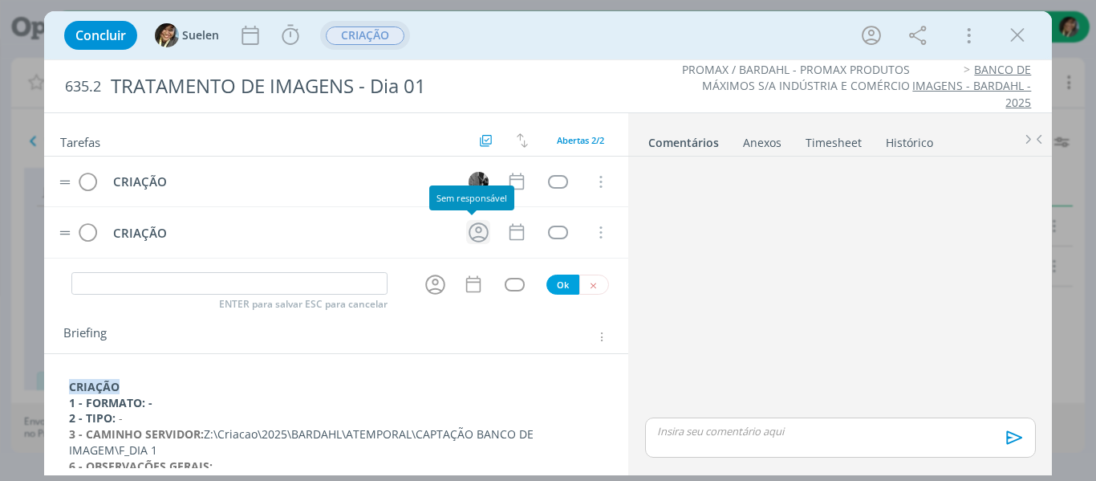
click at [476, 232] on icon "dialog" at bounding box center [478, 232] width 25 height 25
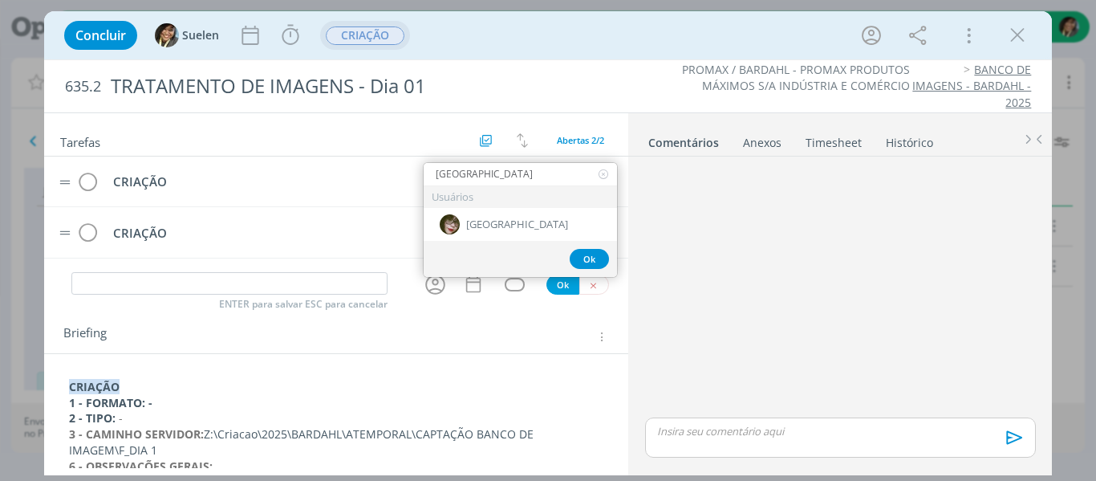
type input "KENIA"
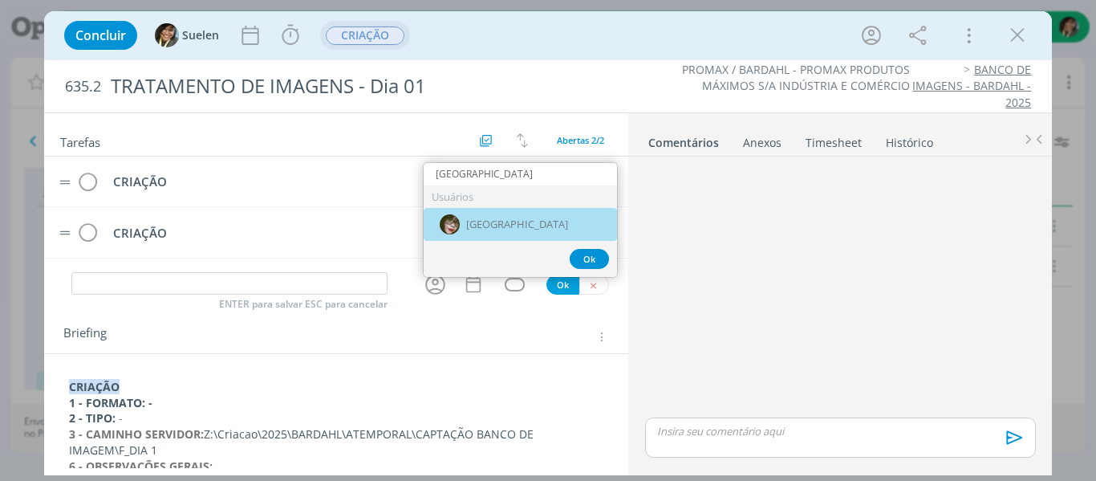
click at [476, 232] on div "[GEOGRAPHIC_DATA]" at bounding box center [520, 224] width 193 height 33
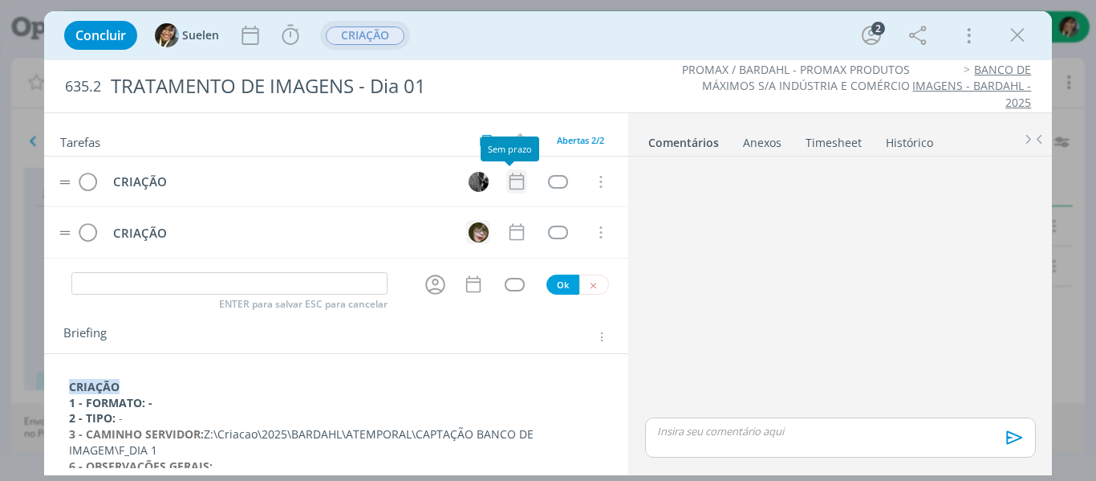
click at [509, 180] on icon "dialog" at bounding box center [516, 181] width 14 height 17
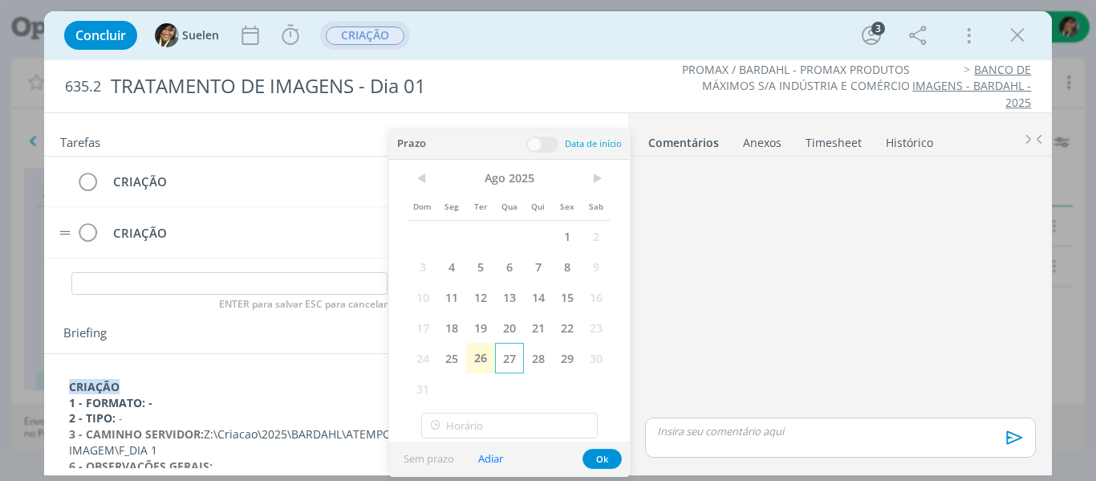
click at [503, 357] on span "27" at bounding box center [509, 358] width 29 height 30
click at [550, 146] on span at bounding box center [542, 144] width 32 height 16
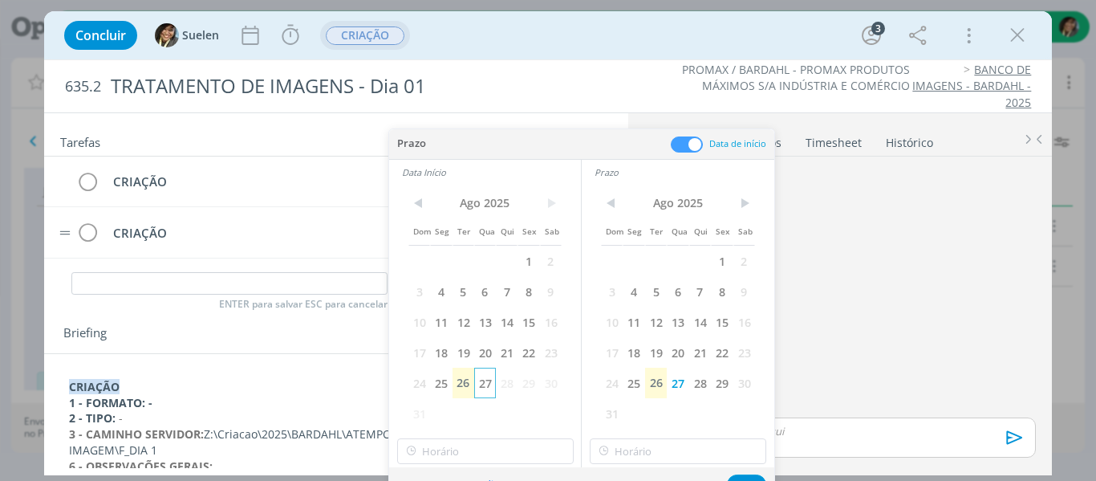
click at [489, 386] on span "27" at bounding box center [485, 382] width 22 height 30
click at [740, 210] on span ">" at bounding box center [744, 203] width 22 height 24
click at [724, 261] on span "5" at bounding box center [722, 260] width 22 height 30
click at [744, 477] on button "Ok" at bounding box center [746, 484] width 39 height 20
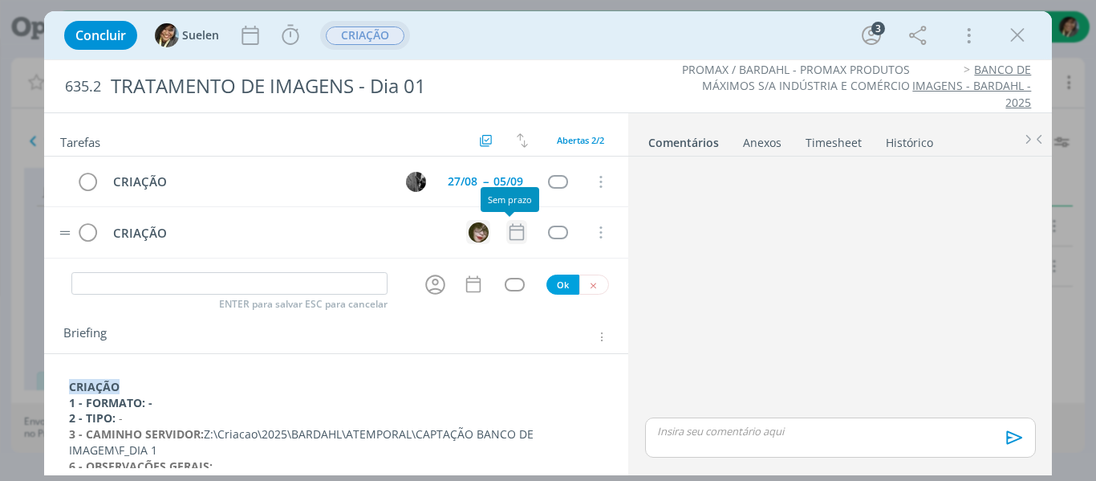
click at [506, 233] on icon "dialog" at bounding box center [516, 231] width 21 height 21
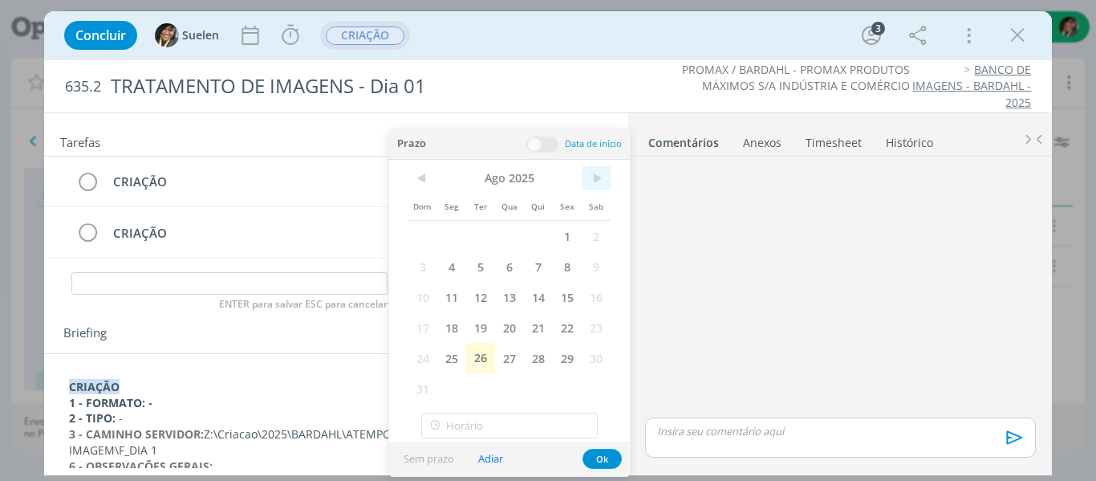
click at [602, 177] on span ">" at bounding box center [596, 178] width 29 height 24
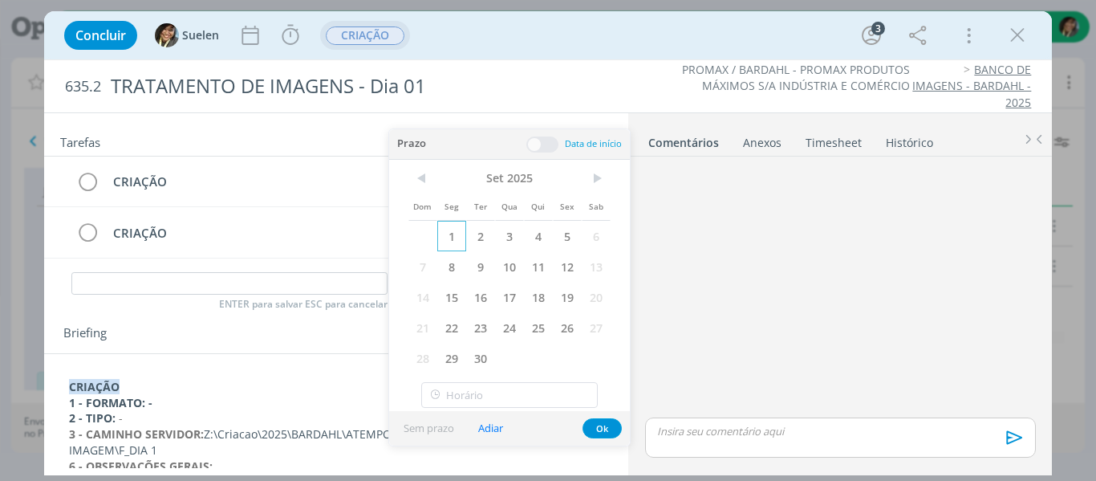
click at [446, 240] on span "1" at bounding box center [451, 236] width 29 height 30
click at [550, 144] on span at bounding box center [542, 144] width 32 height 16
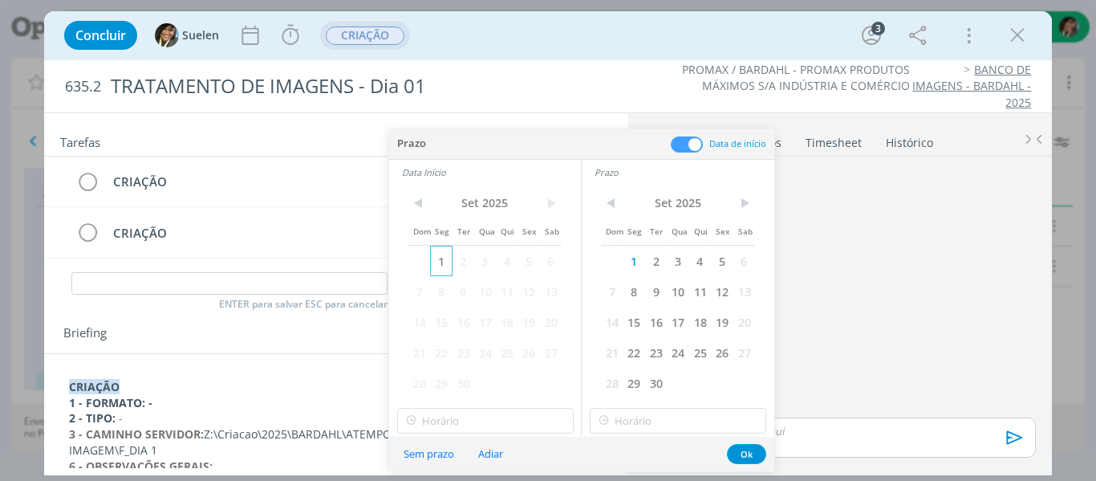
click at [442, 262] on span "1" at bounding box center [441, 260] width 22 height 30
click at [720, 258] on span "5" at bounding box center [722, 260] width 22 height 30
click at [743, 452] on button "Ok" at bounding box center [746, 454] width 39 height 20
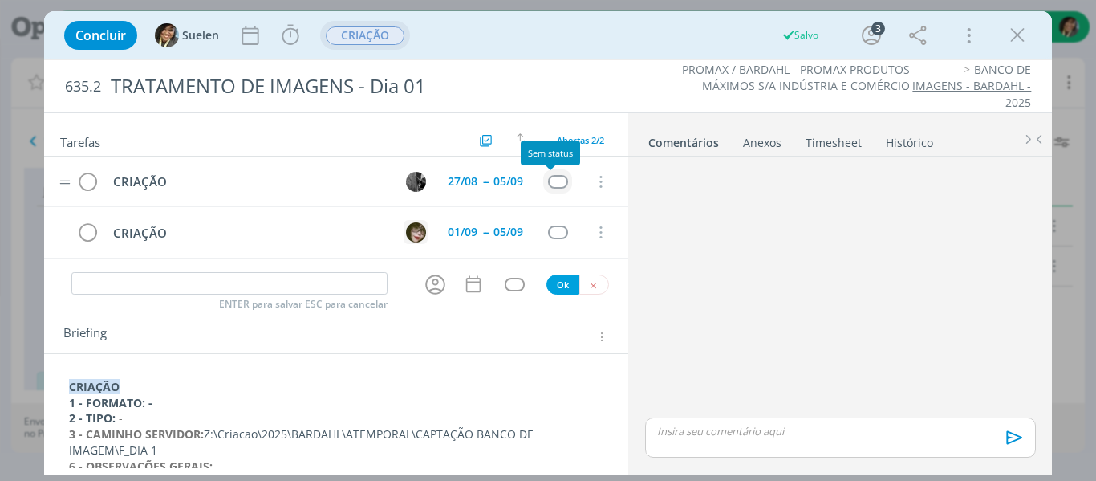
click at [552, 185] on div "dialog" at bounding box center [558, 182] width 20 height 14
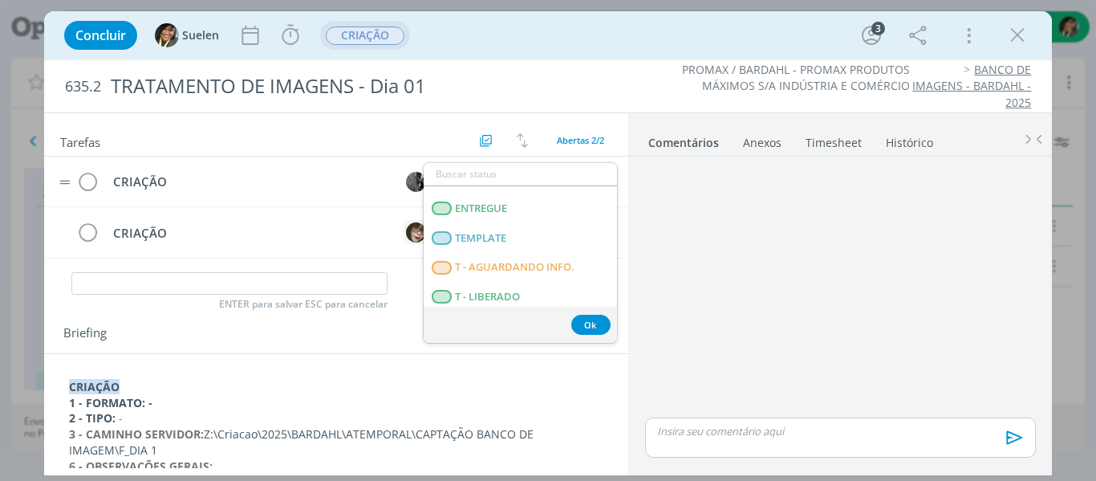
scroll to position [409, 0]
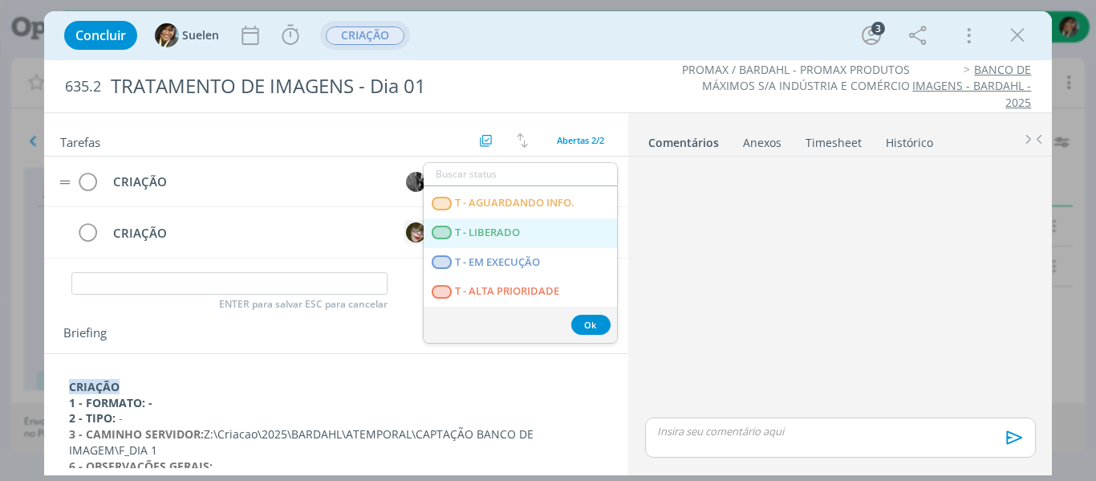
click at [546, 225] on LIBERADO "T - LIBERADO" at bounding box center [520, 233] width 193 height 30
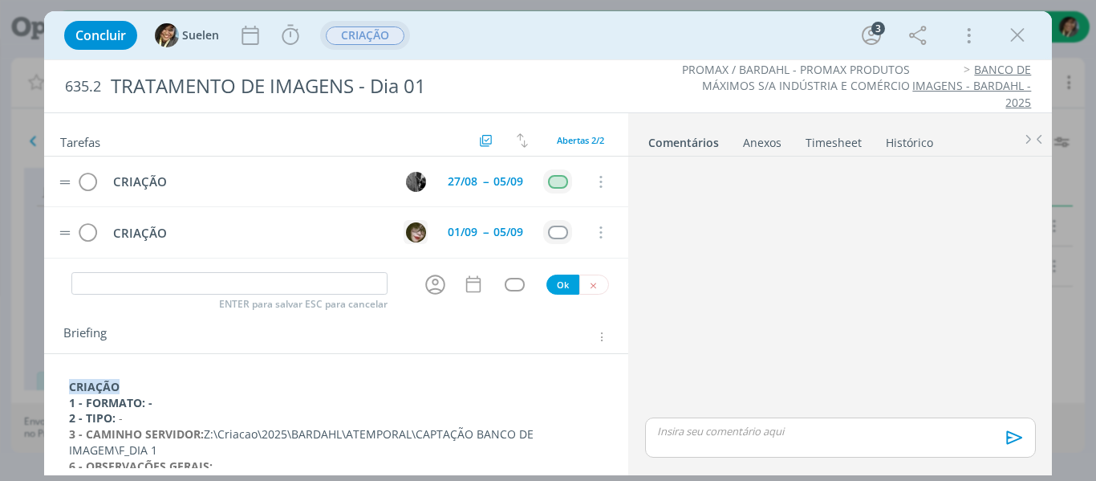
click at [553, 221] on td "dialog" at bounding box center [557, 232] width 29 height 24
click at [548, 232] on div "dialog" at bounding box center [558, 232] width 20 height 14
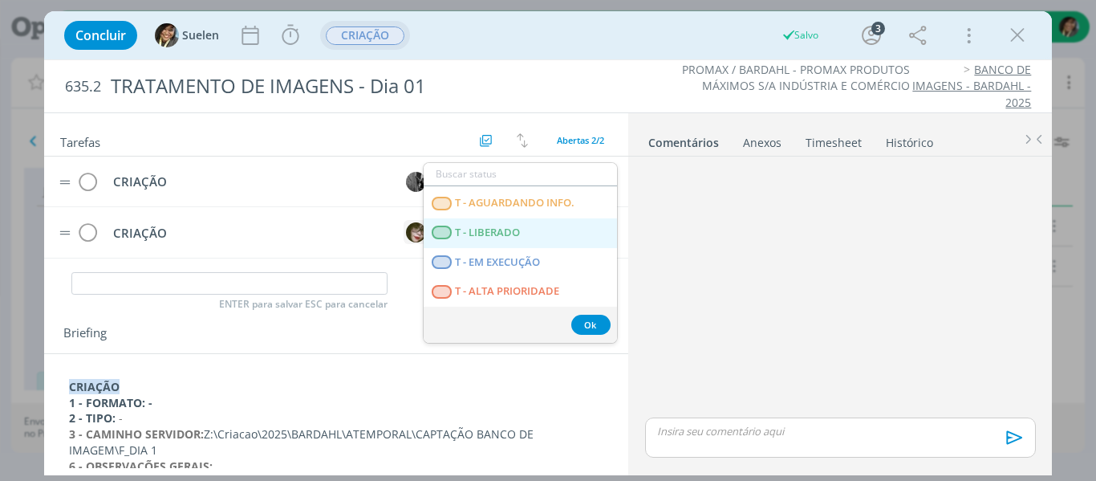
click at [533, 234] on LIBERADO "T - LIBERADO" at bounding box center [520, 233] width 193 height 30
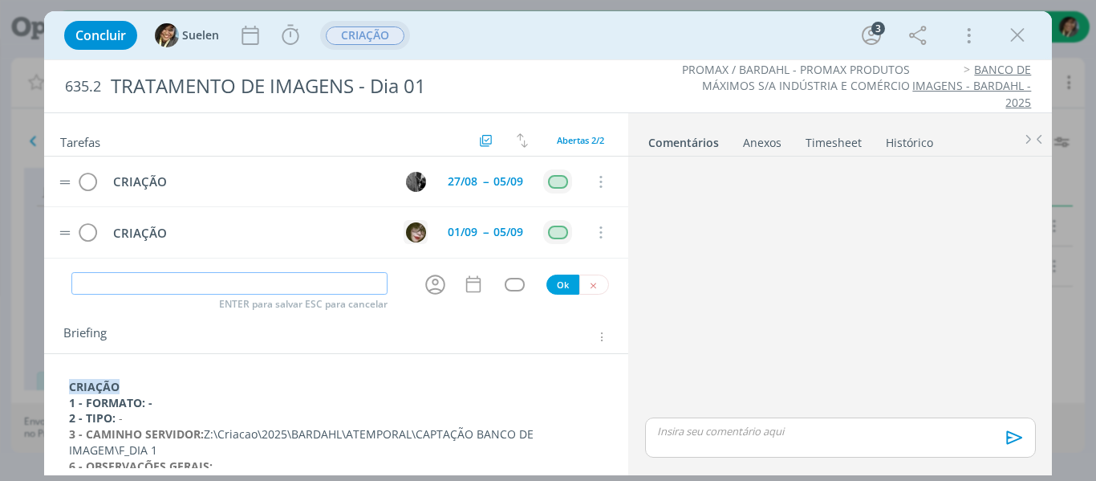
click at [304, 287] on input "dialog" at bounding box center [229, 283] width 317 height 22
type input "A"
type input "APROVAÇÃO INTERNA"
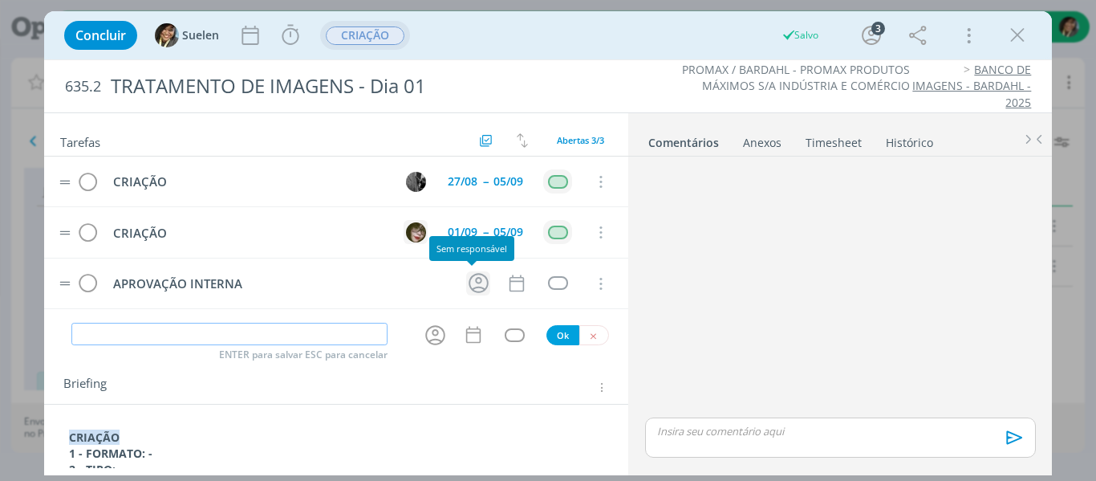
click at [473, 282] on icon "dialog" at bounding box center [479, 283] width 20 height 20
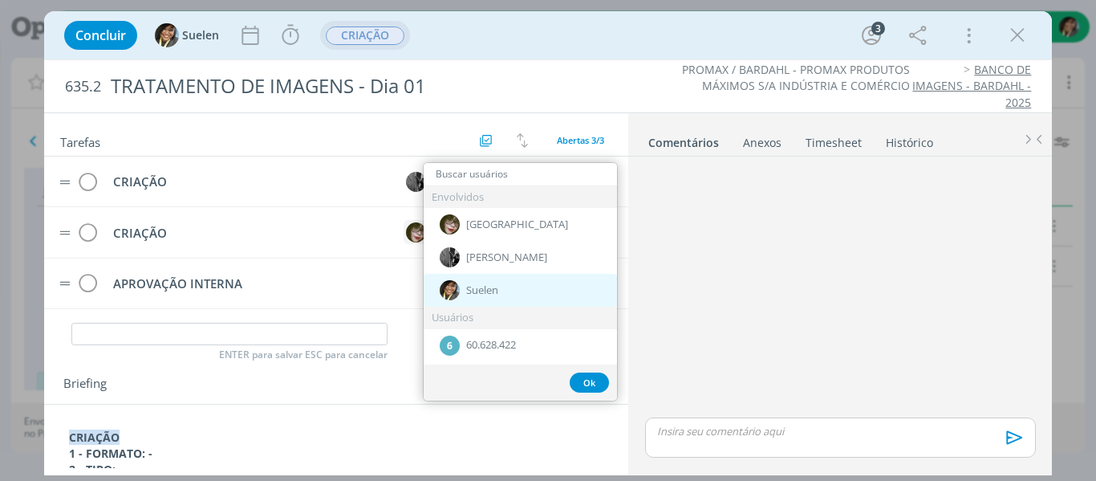
click at [473, 284] on span "Suelen" at bounding box center [482, 290] width 32 height 13
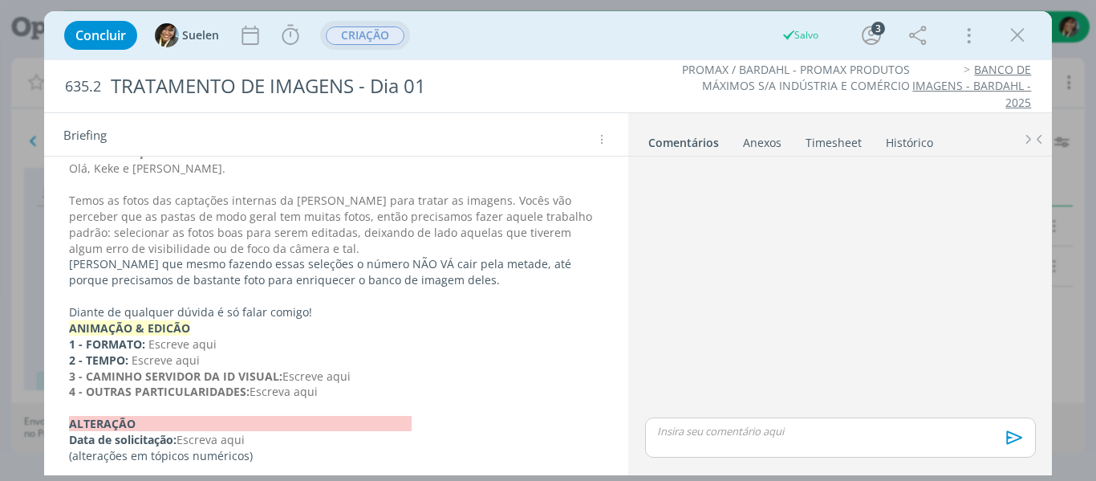
scroll to position [364, 0]
click at [382, 306] on p "Diante de qualquer dúvida é só falar comigo!" at bounding box center [336, 312] width 535 height 16
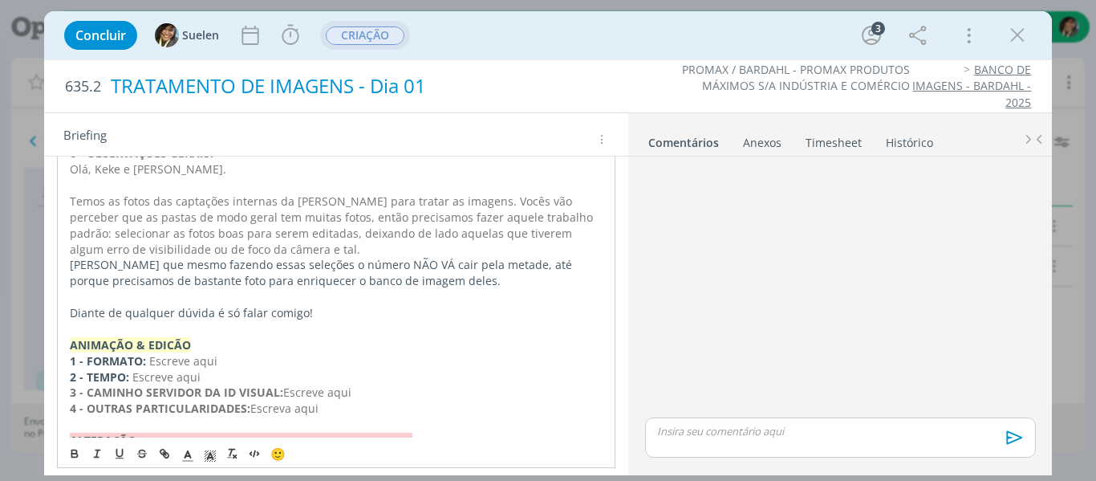
click at [463, 85] on div "TRATAMENTO DE IMAGENS - Dia 01" at bounding box center [362, 86] width 517 height 39
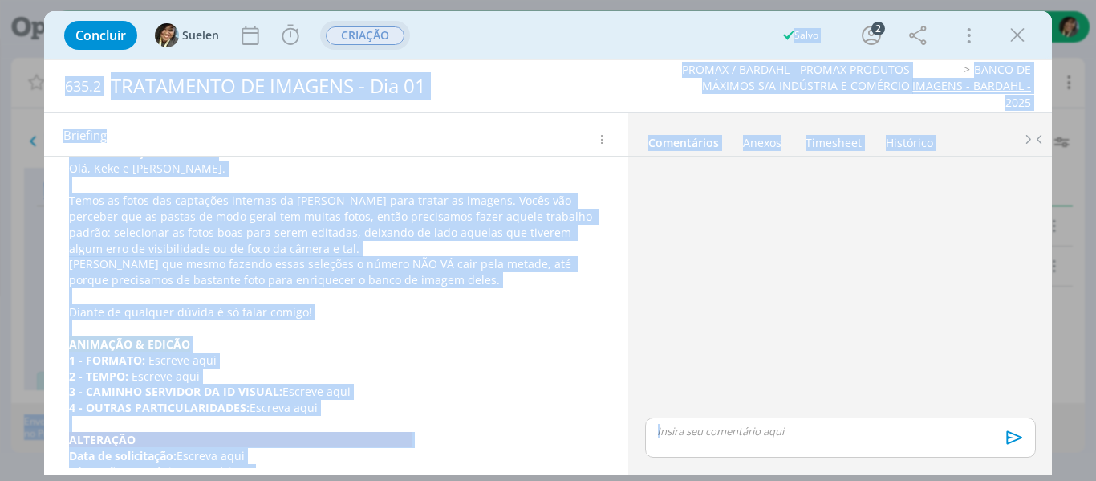
click at [490, 69] on div "TRATAMENTO DE IMAGENS - Dia 01" at bounding box center [362, 86] width 517 height 39
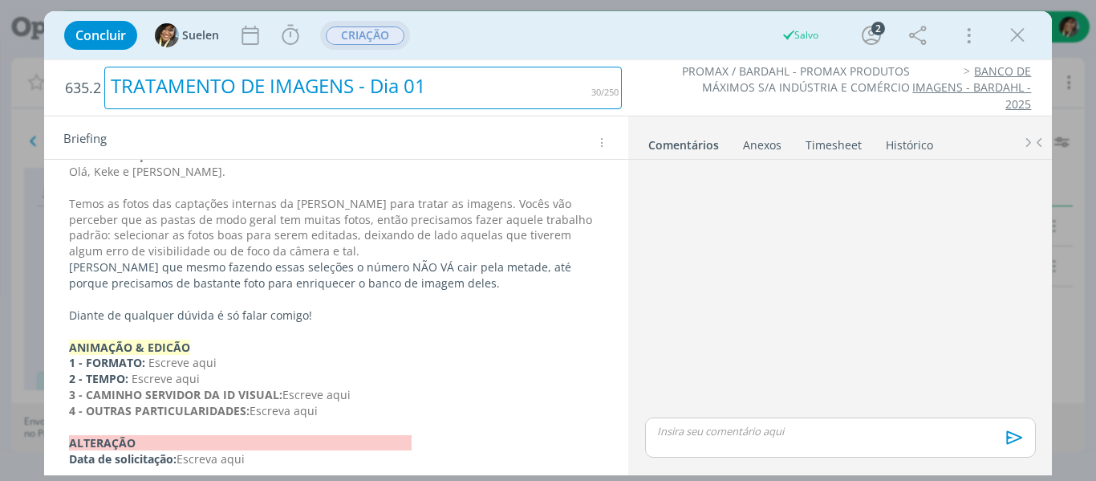
click at [420, 79] on div "TRATAMENTO DE IMAGENS - Dia 01" at bounding box center [362, 88] width 517 height 43
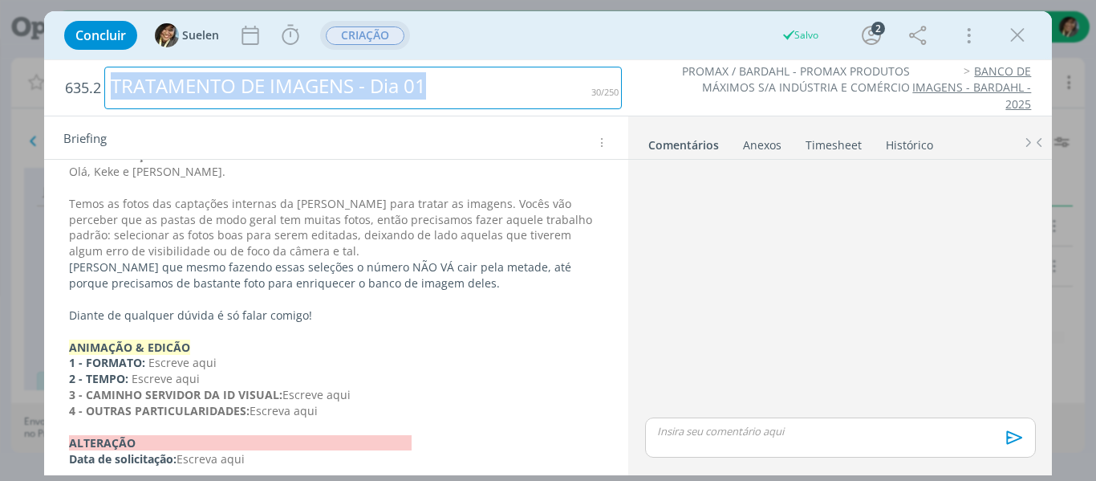
copy div "TRATAMENTO DE IMAGENS - Dia 01"
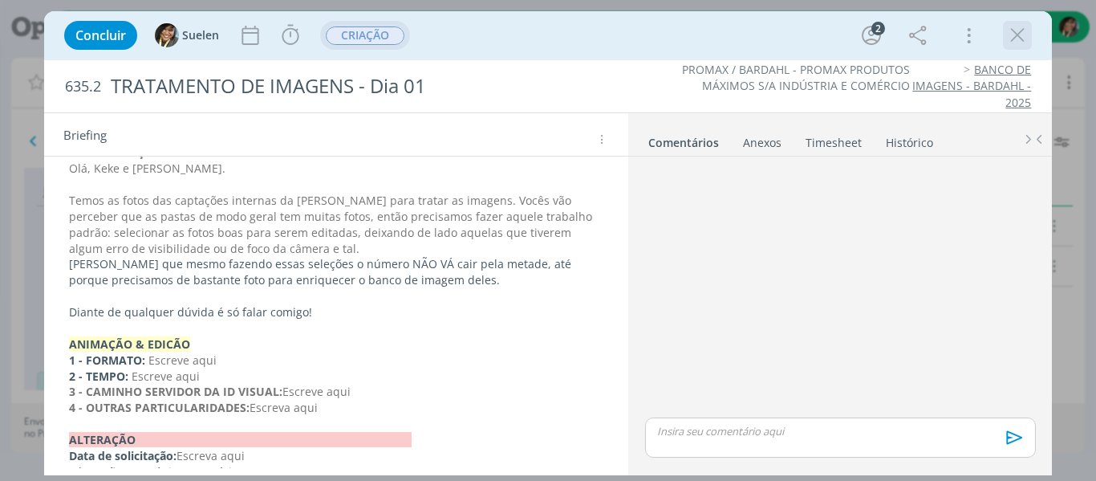
click at [1012, 33] on icon "dialog" at bounding box center [1017, 35] width 24 height 24
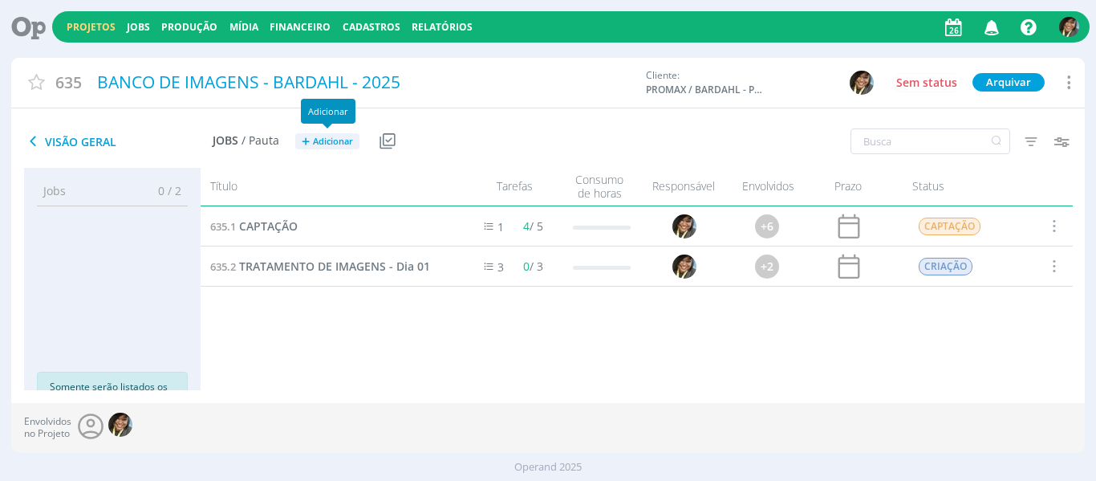
click at [327, 141] on span "Adicionar" at bounding box center [333, 141] width 40 height 10
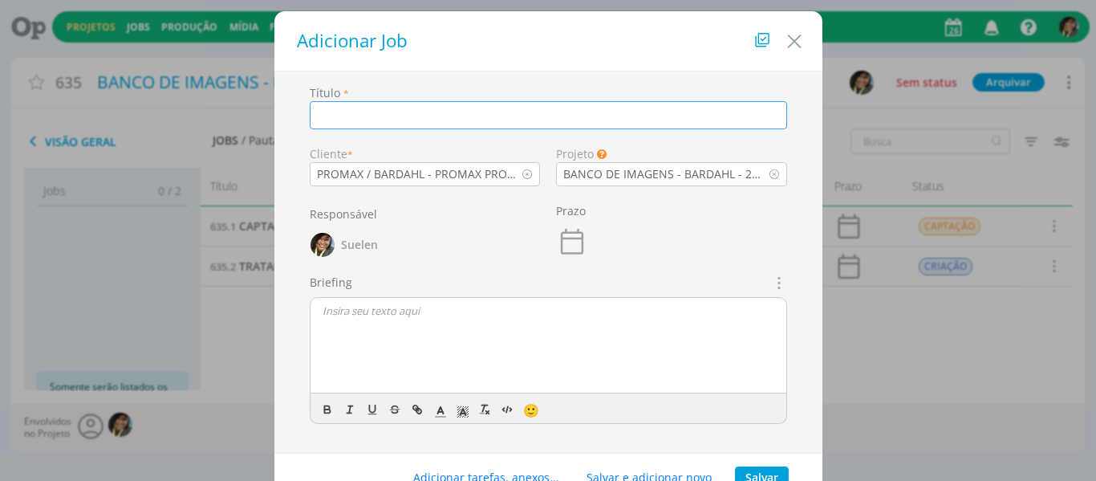
paste input "TRATAMENTO DE IMAGENS - Dia 01"
click at [770, 275] on icon "dialog" at bounding box center [778, 282] width 18 height 19
type input "TRATAMENTO DE IMAGENS - Dia 02"
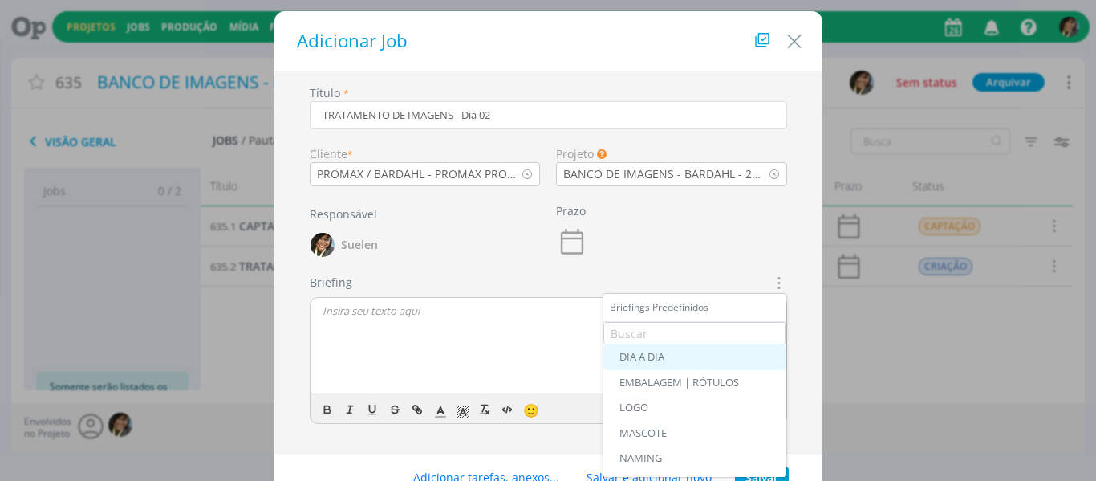
click at [648, 358] on div "DIA A DIA" at bounding box center [694, 357] width 151 height 13
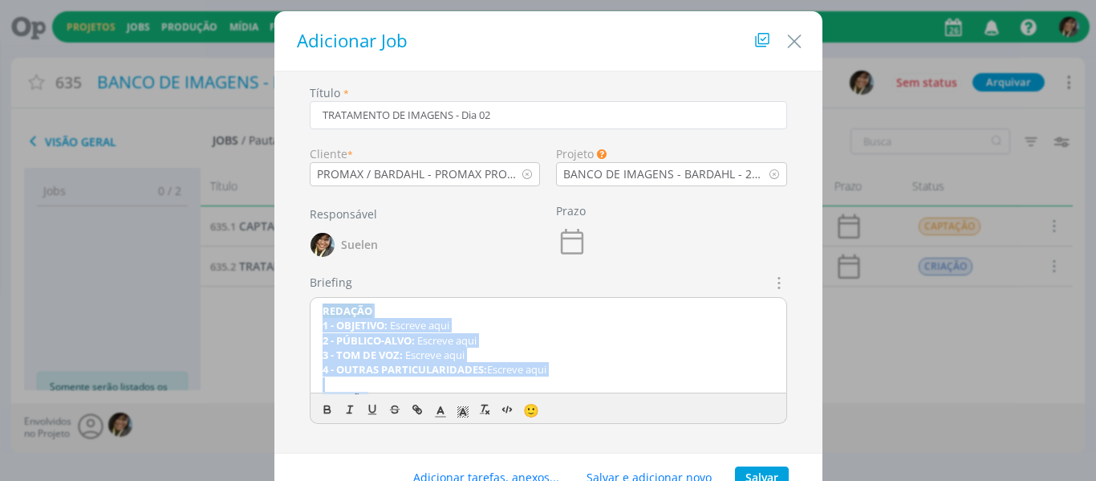
drag, startPoint x: 586, startPoint y: 377, endPoint x: 107, endPoint y: 263, distance: 493.1
click at [107, 263] on div "Adicionar Job Título * TRATAMENTO DE IMAGENS - Dia 02 Cliente * PROMAX / BARDAH…" at bounding box center [548, 240] width 1096 height 481
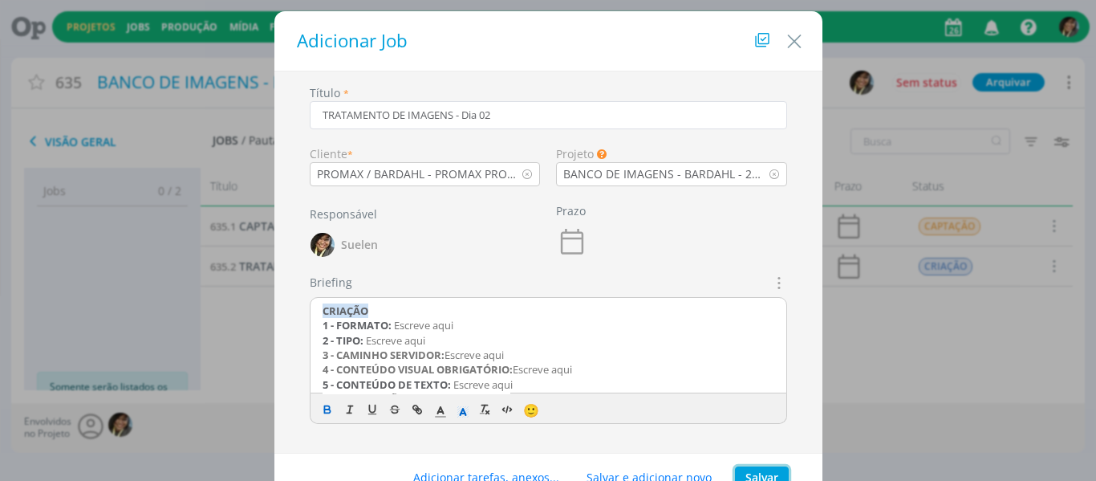
click at [756, 469] on button "Salvar" at bounding box center [762, 477] width 54 height 22
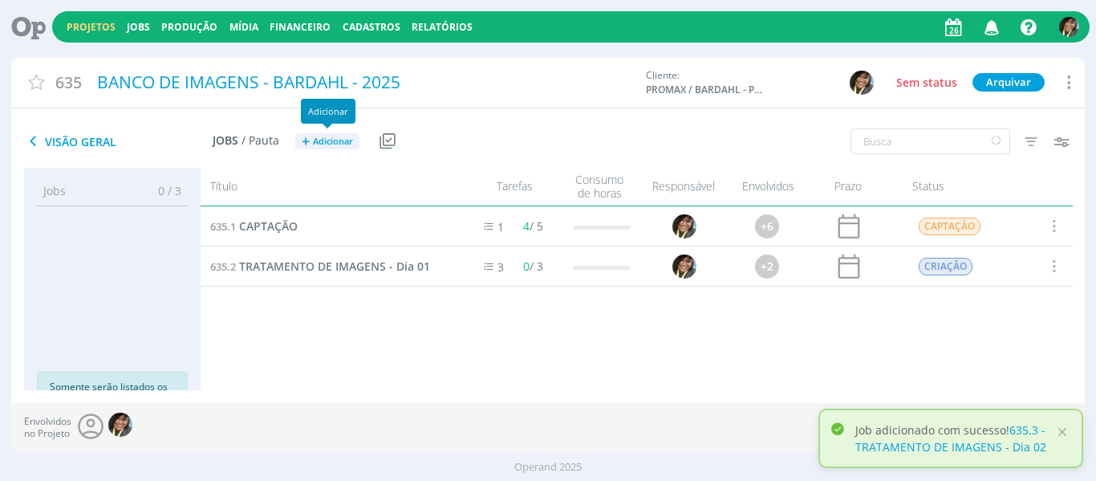
click at [331, 147] on button "+ Adicionar" at bounding box center [327, 141] width 64 height 17
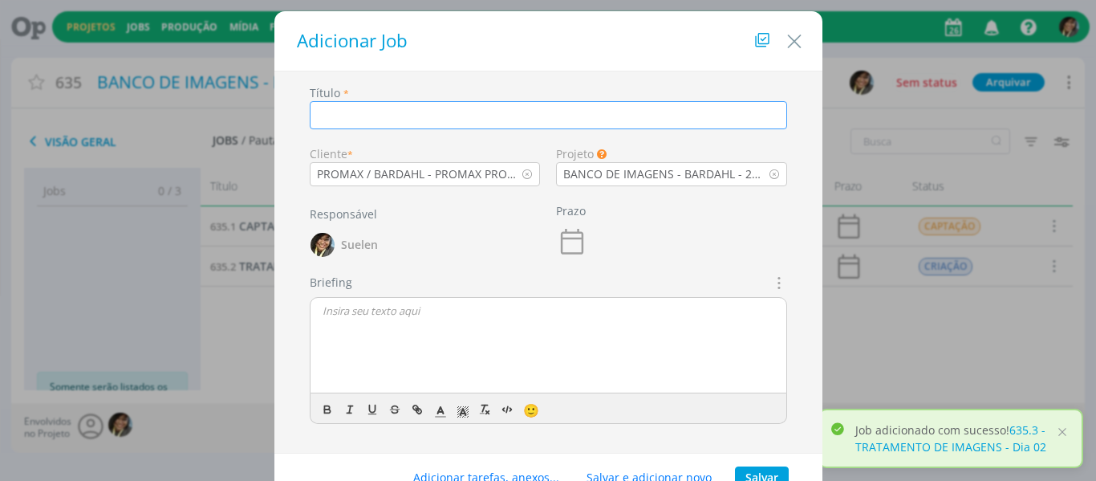
paste input "TRATAMENTO DE IMAGENS - Dia 01"
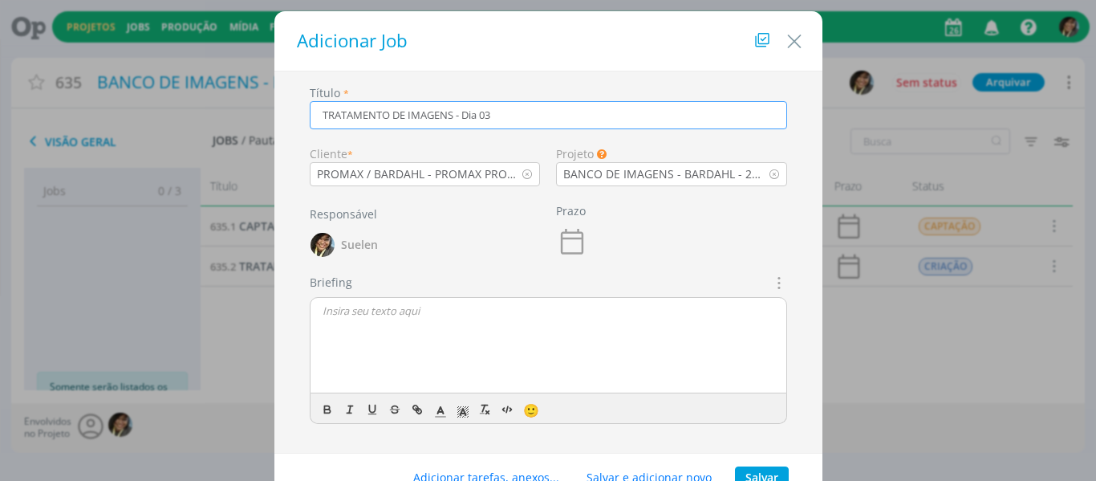
click at [772, 286] on icon "dialog" at bounding box center [778, 282] width 18 height 19
type input "TRATAMENTO DE IMAGENS - Dia 03"
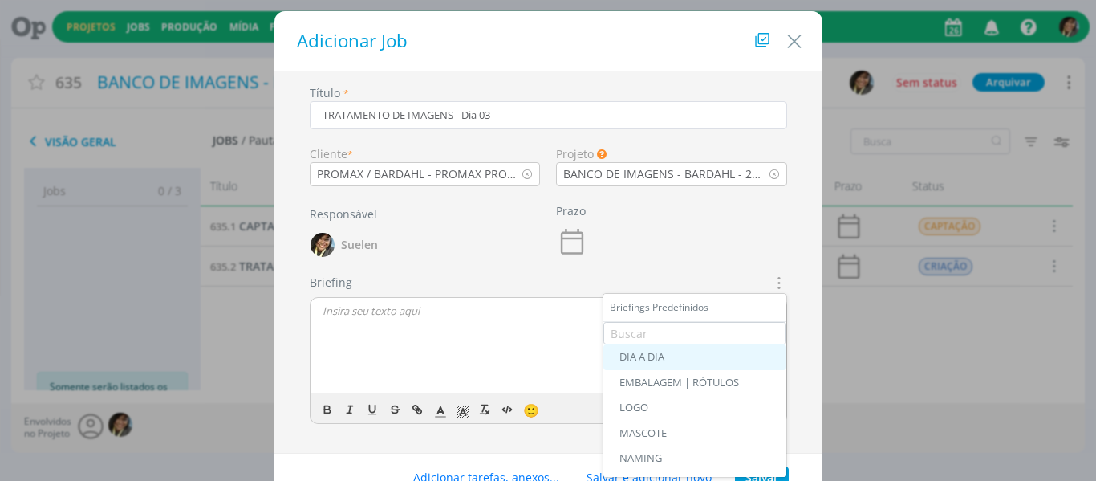
click at [643, 355] on div "DIA A DIA" at bounding box center [694, 357] width 151 height 13
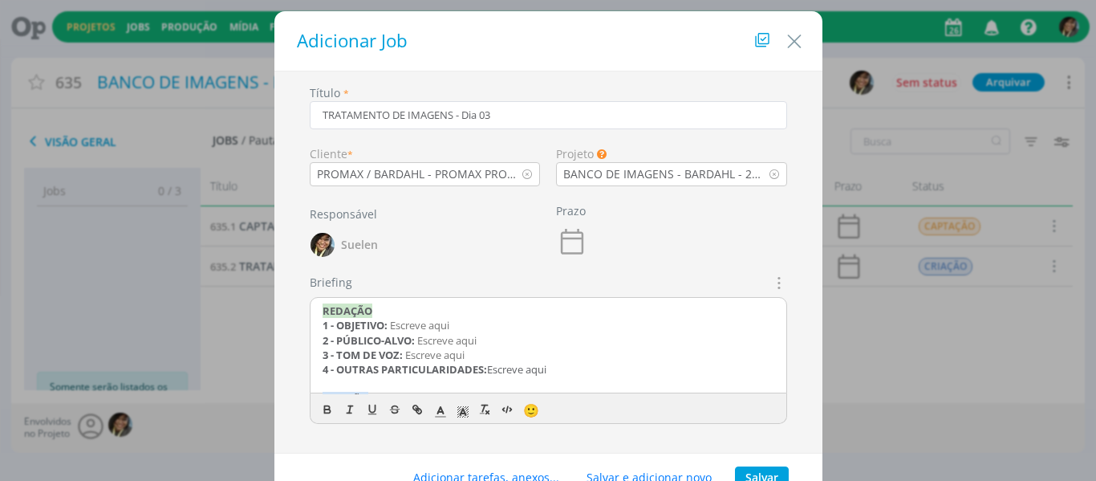
drag, startPoint x: 566, startPoint y: 370, endPoint x: 238, endPoint y: 260, distance: 345.3
click at [238, 260] on div "Adicionar Job Título * TRATAMENTO DE IMAGENS - Dia 03 Cliente * PROMAX / BARDAH…" at bounding box center [548, 240] width 1096 height 481
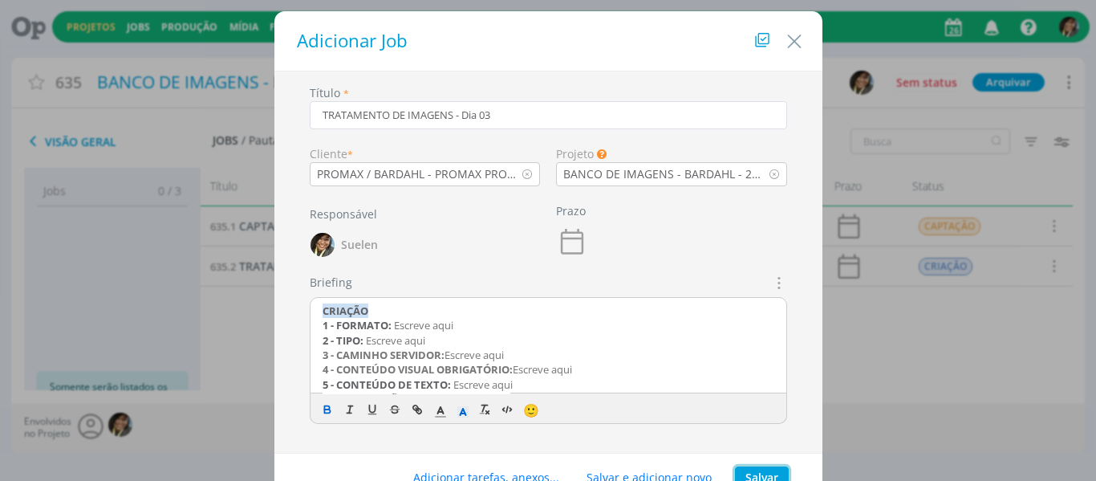
click at [753, 473] on button "Salvar" at bounding box center [762, 477] width 54 height 22
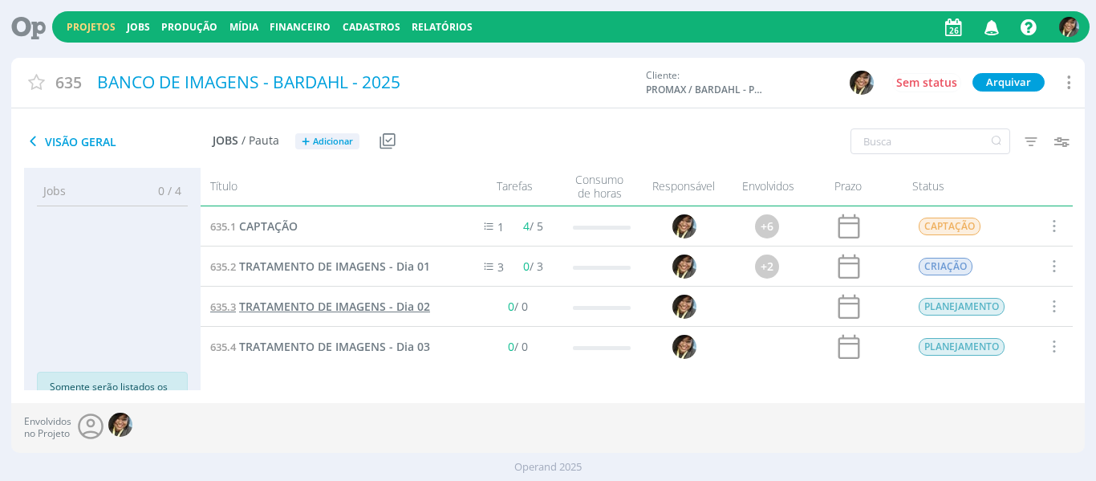
click at [378, 307] on span "TRATAMENTO DE IMAGENS - Dia 02" at bounding box center [334, 305] width 191 height 15
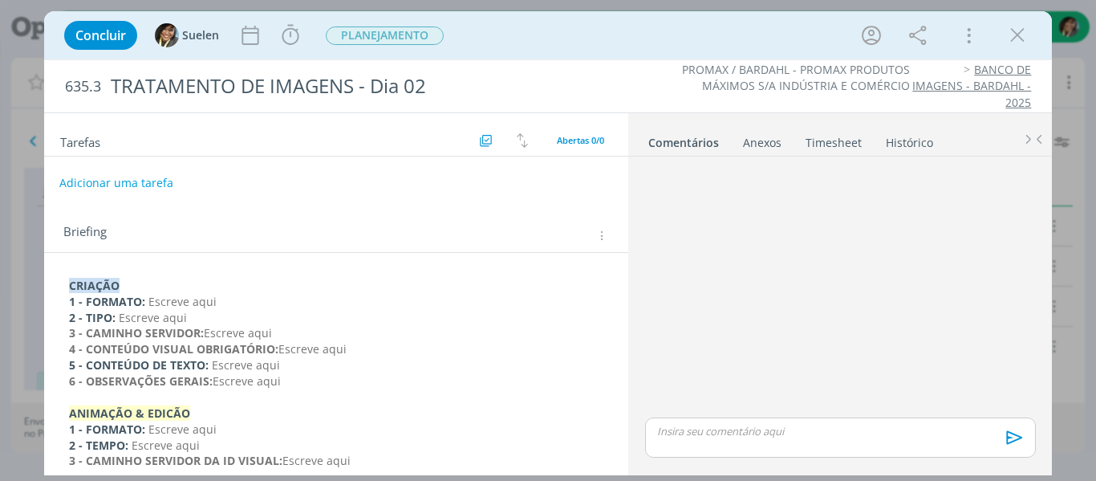
click at [148, 181] on button "Adicionar uma tarefa" at bounding box center [116, 182] width 114 height 27
type input "CRIAÇÃO"
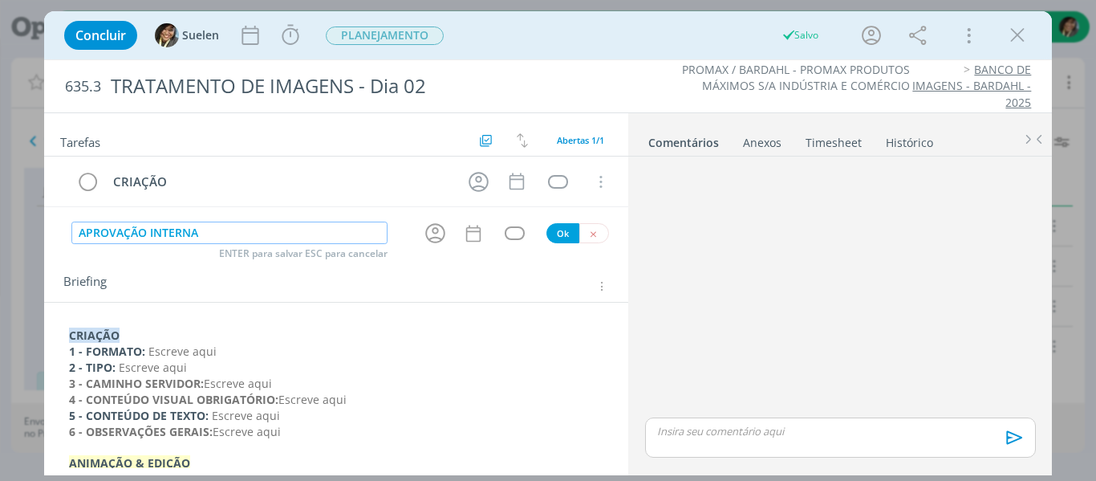
type input "APROVAÇÃO INTERNA"
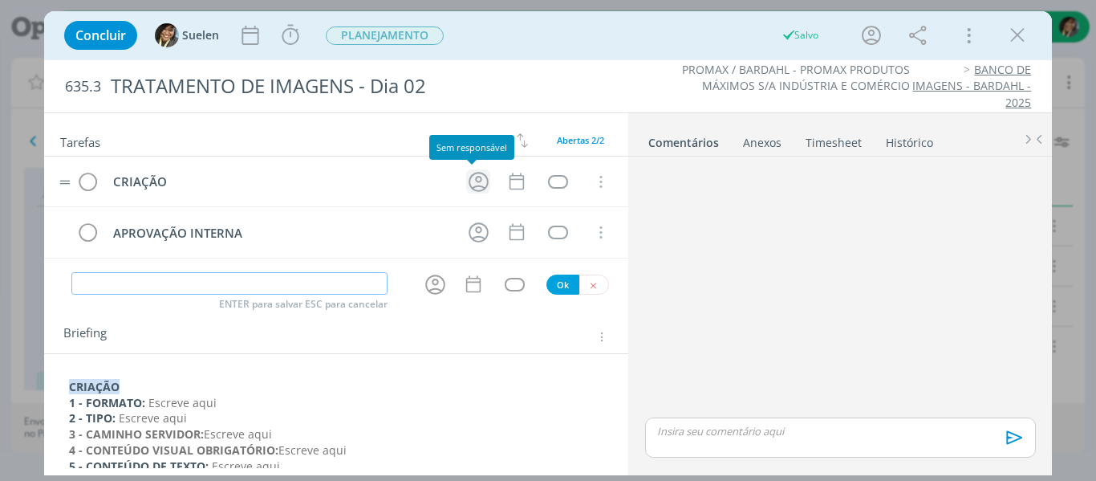
click at [466, 185] on icon "dialog" at bounding box center [478, 181] width 25 height 25
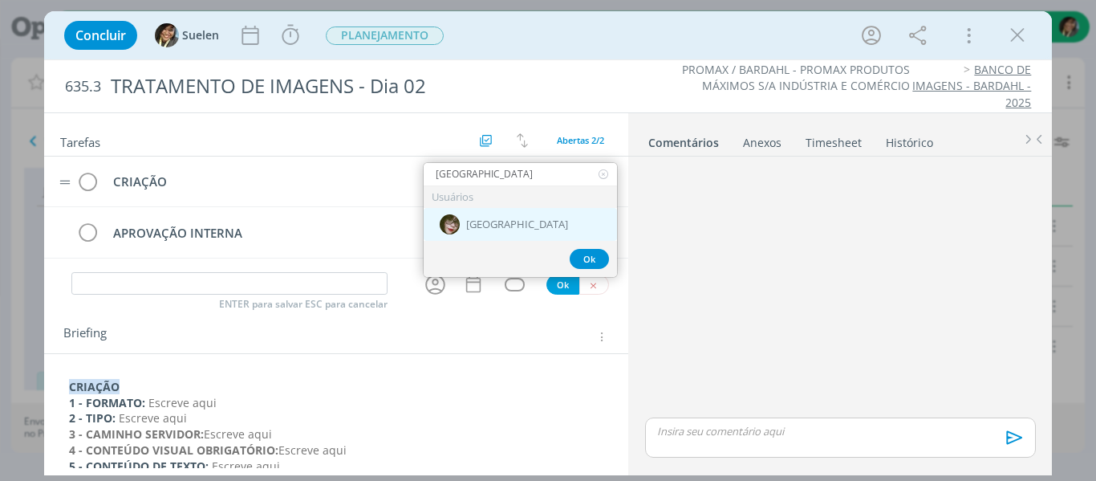
type input "KENIA"
click at [466, 218] on span "[GEOGRAPHIC_DATA]" at bounding box center [517, 224] width 102 height 13
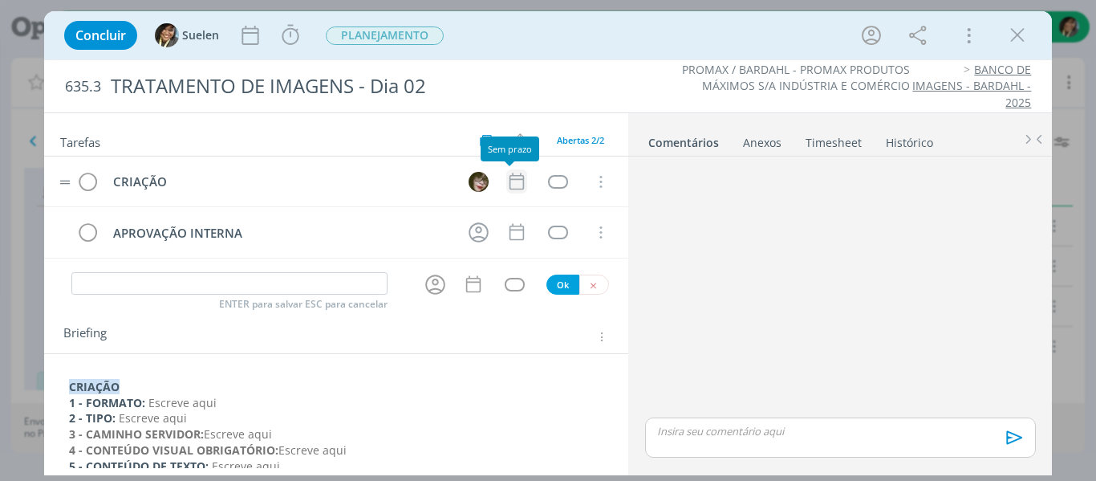
click at [510, 181] on icon "dialog" at bounding box center [516, 181] width 21 height 21
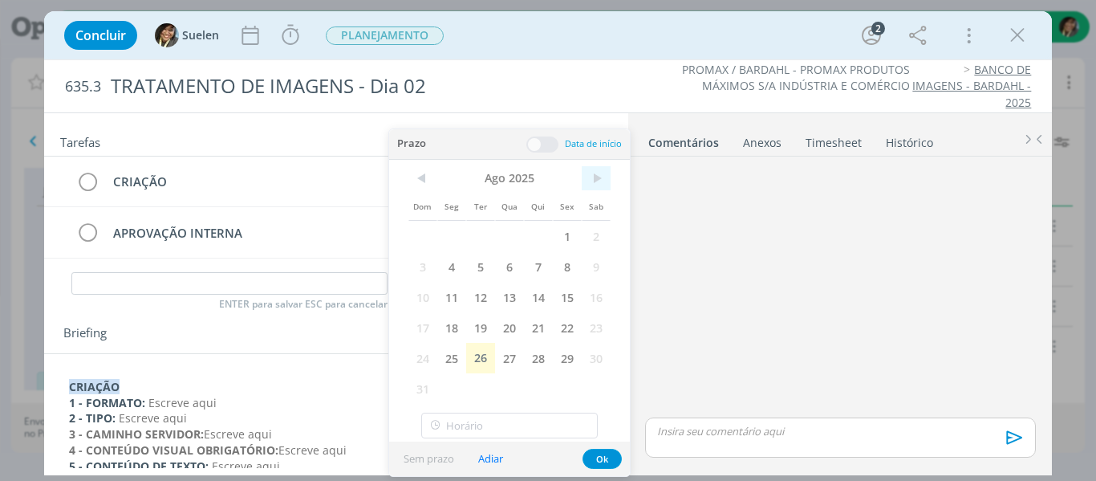
click at [592, 178] on span ">" at bounding box center [596, 178] width 29 height 24
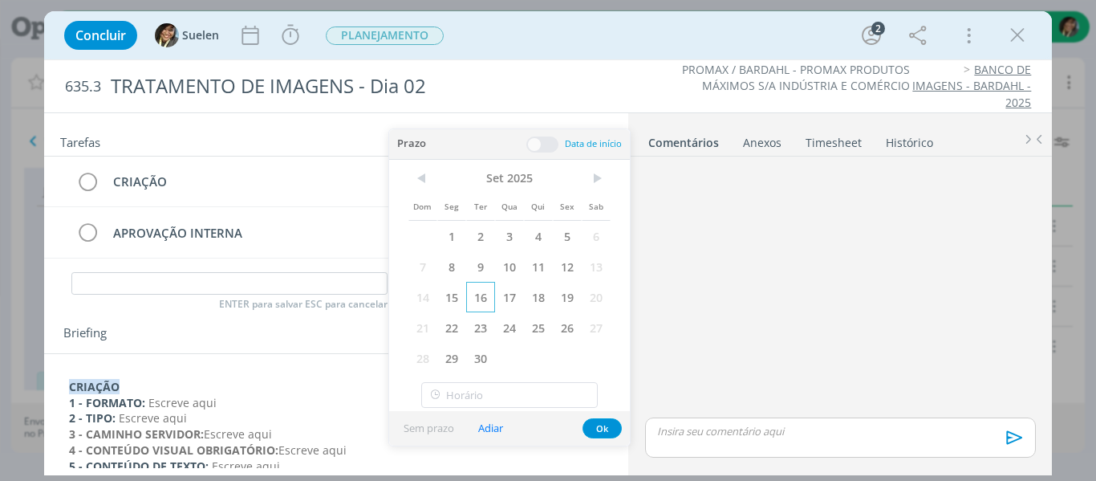
click at [492, 303] on span "16" at bounding box center [480, 297] width 29 height 30
click at [605, 424] on button "Ok" at bounding box center [601, 428] width 39 height 20
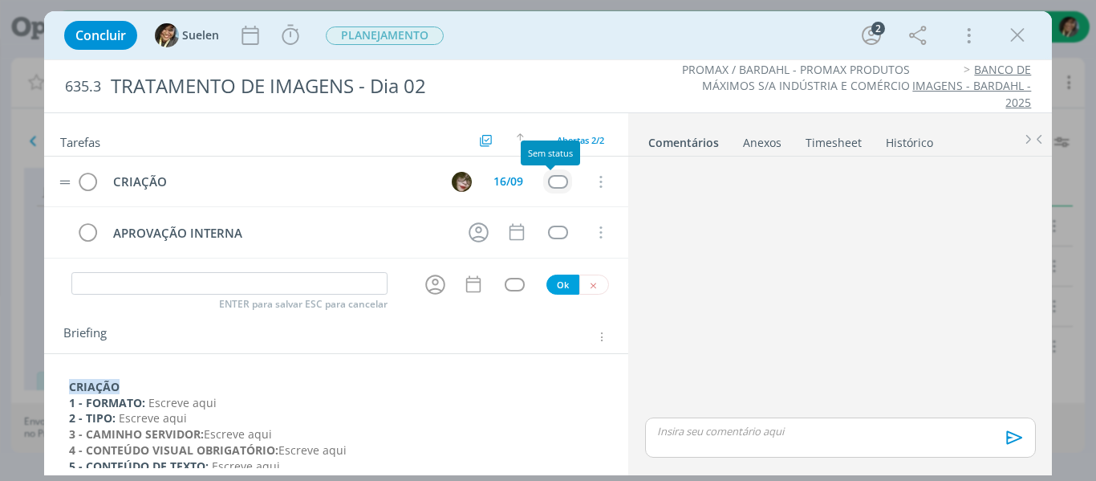
click at [552, 180] on div "dialog" at bounding box center [558, 182] width 20 height 14
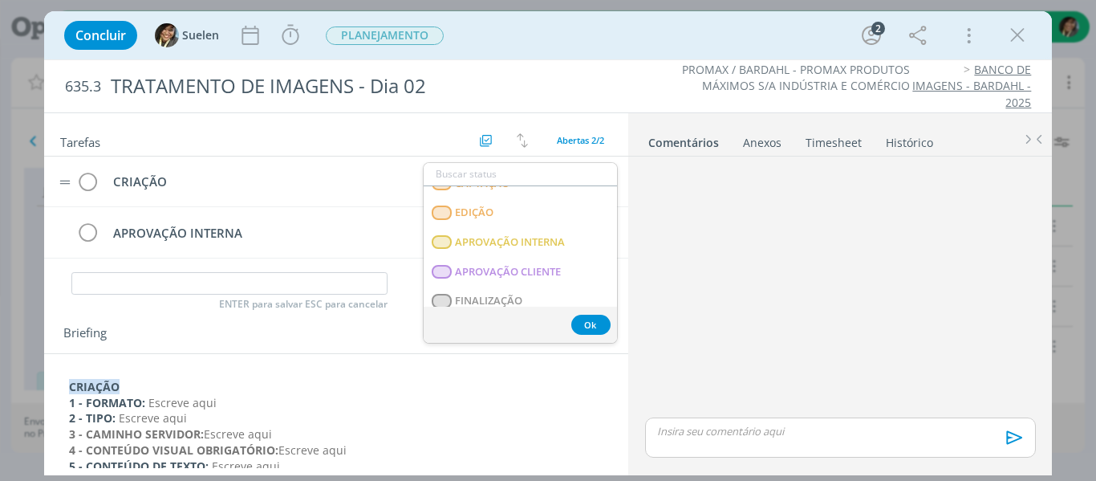
scroll to position [409, 0]
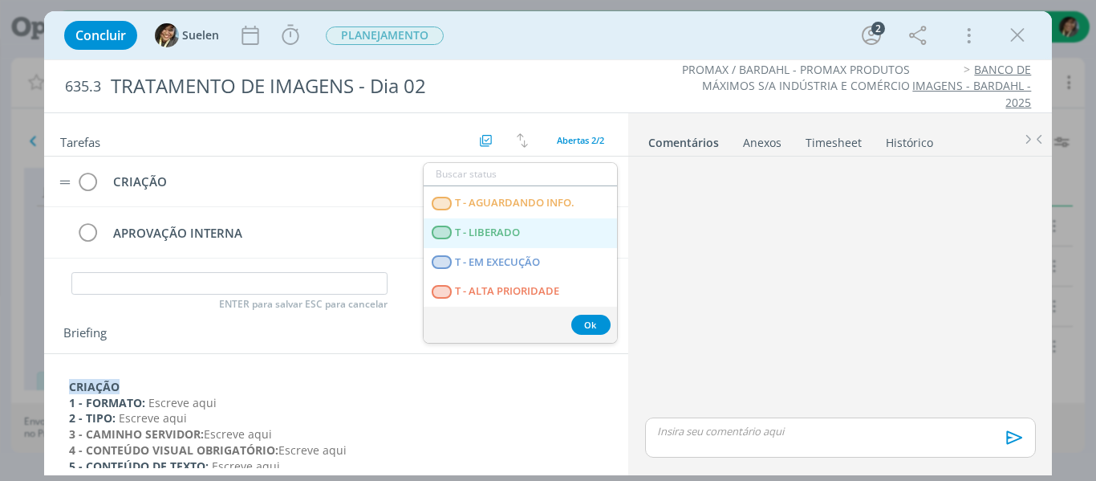
click at [523, 230] on LIBERADO "T - LIBERADO" at bounding box center [520, 233] width 193 height 30
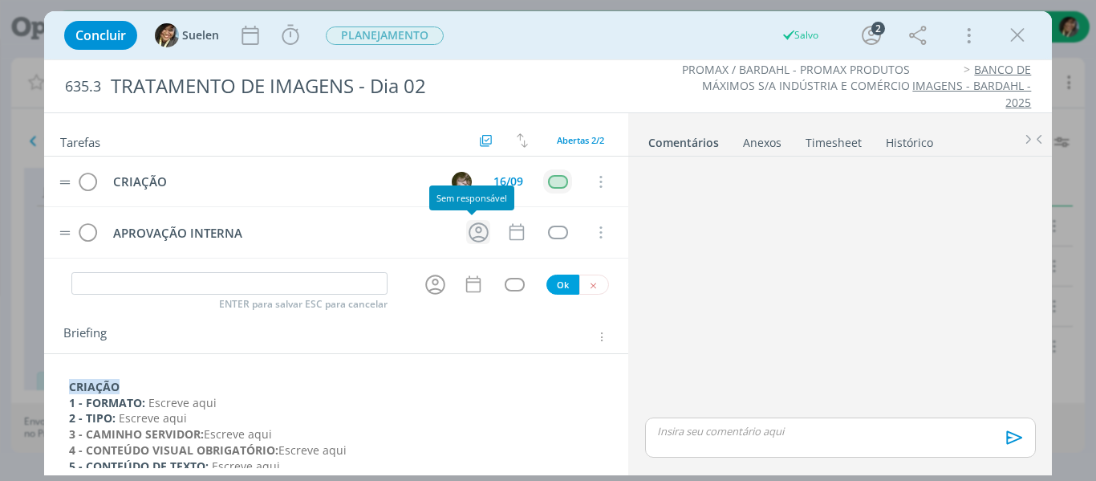
click at [469, 233] on icon "dialog" at bounding box center [479, 232] width 20 height 20
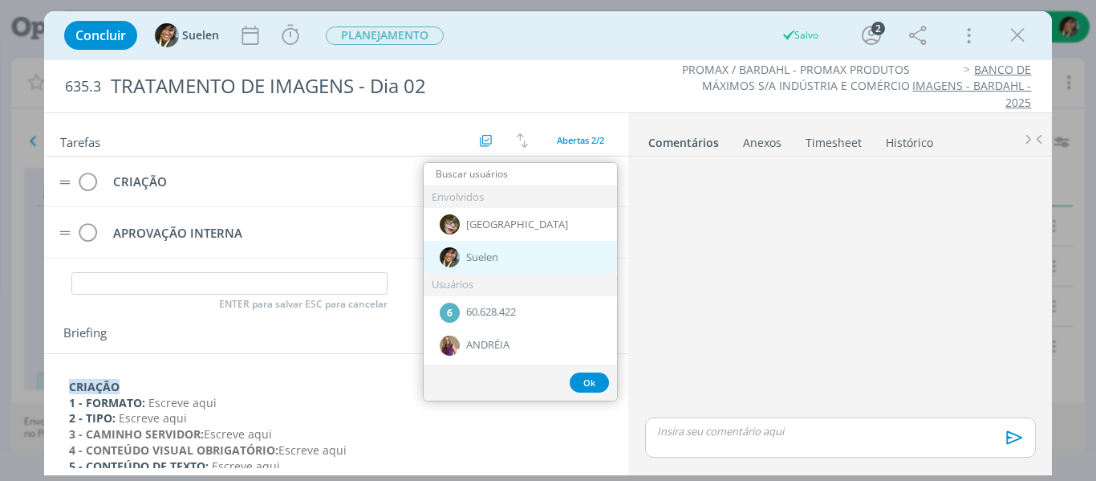
click at [469, 256] on span "Suelen" at bounding box center [482, 257] width 32 height 13
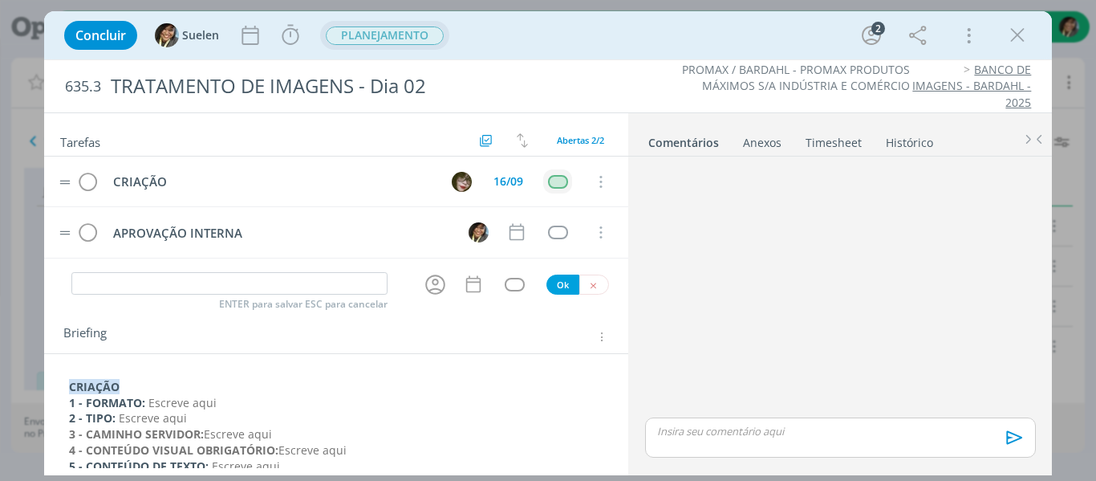
click at [386, 34] on span "PLANEJAMENTO" at bounding box center [385, 35] width 118 height 18
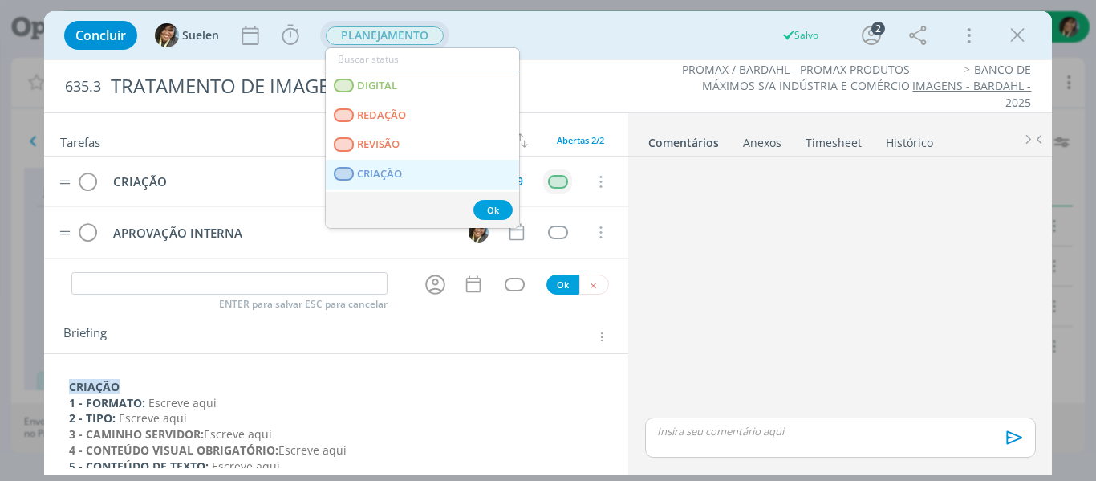
click at [387, 170] on span "CRIAÇÃO" at bounding box center [379, 174] width 45 height 13
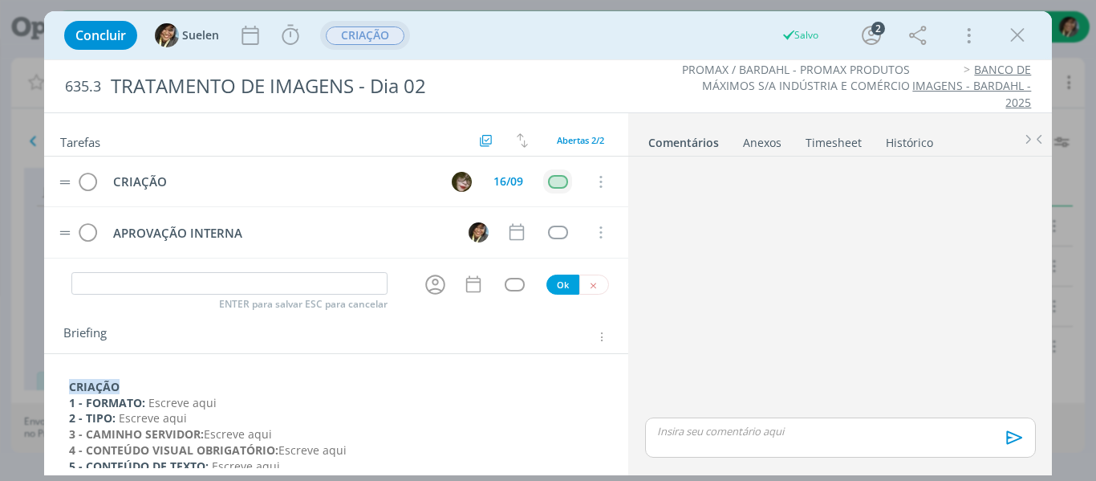
scroll to position [127, 0]
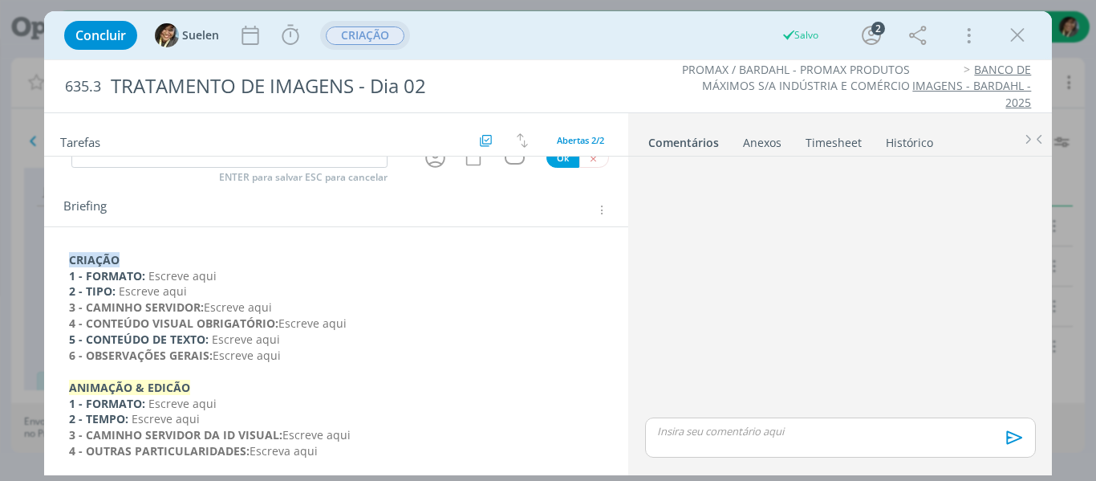
click at [159, 270] on span "Escreve aqui" at bounding box center [182, 275] width 68 height 15
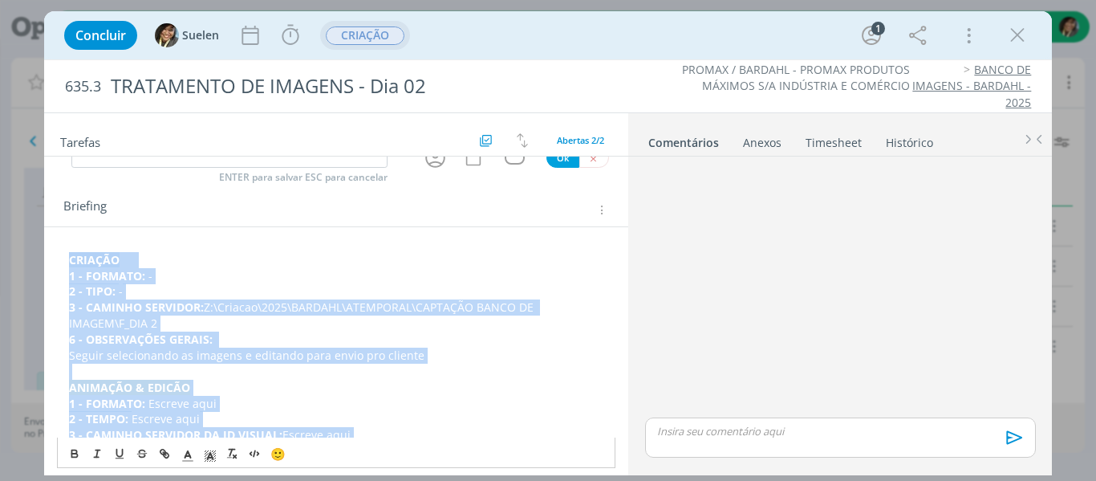
copy div "CRIAÇÃO 1 - FORMATO: - 2 - TIPO: - 3 - CAMINHO SERVIDOR: Z:\Criacao\2025\BARDAH…"
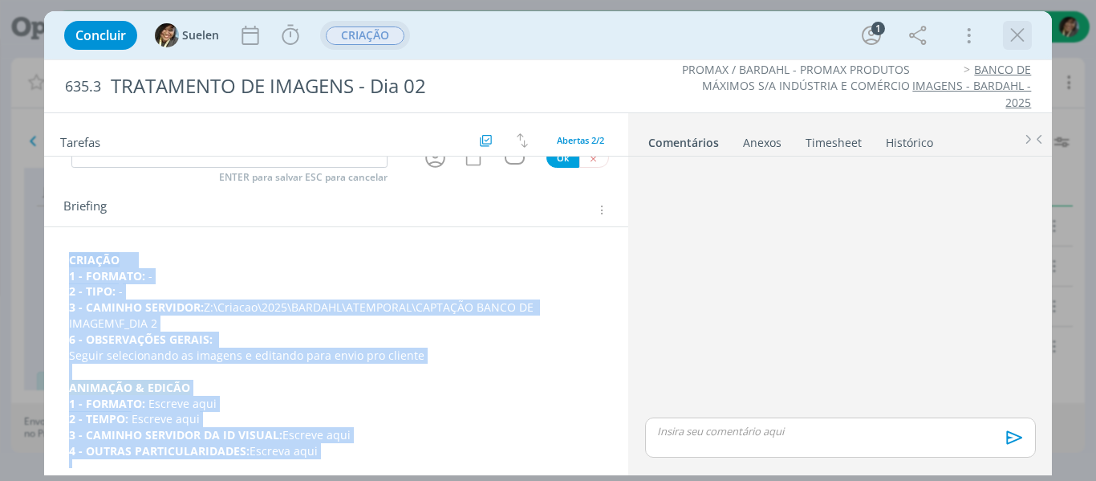
click at [1022, 42] on icon "dialog" at bounding box center [1017, 35] width 24 height 24
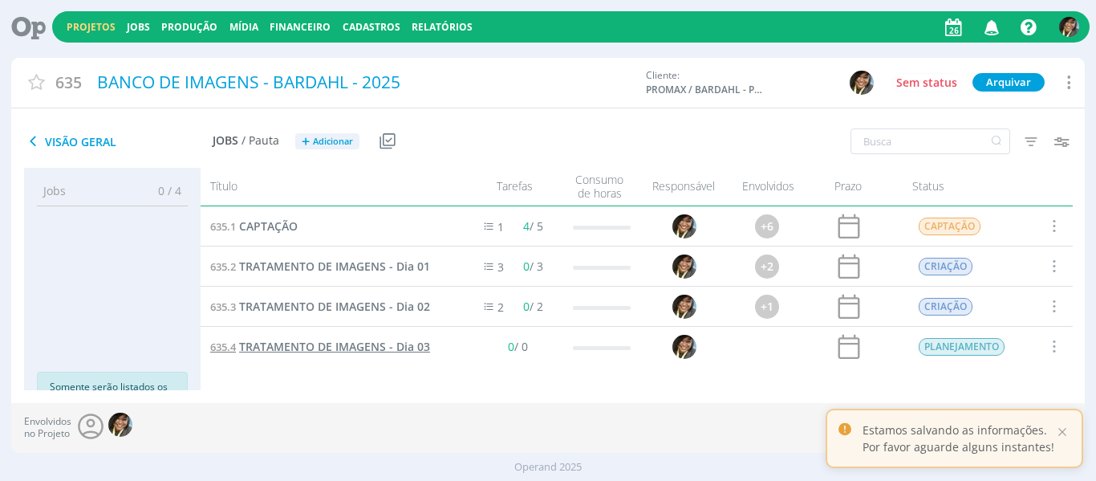
click at [331, 348] on span "TRATAMENTO DE IMAGENS - Dia 03" at bounding box center [334, 346] width 191 height 15
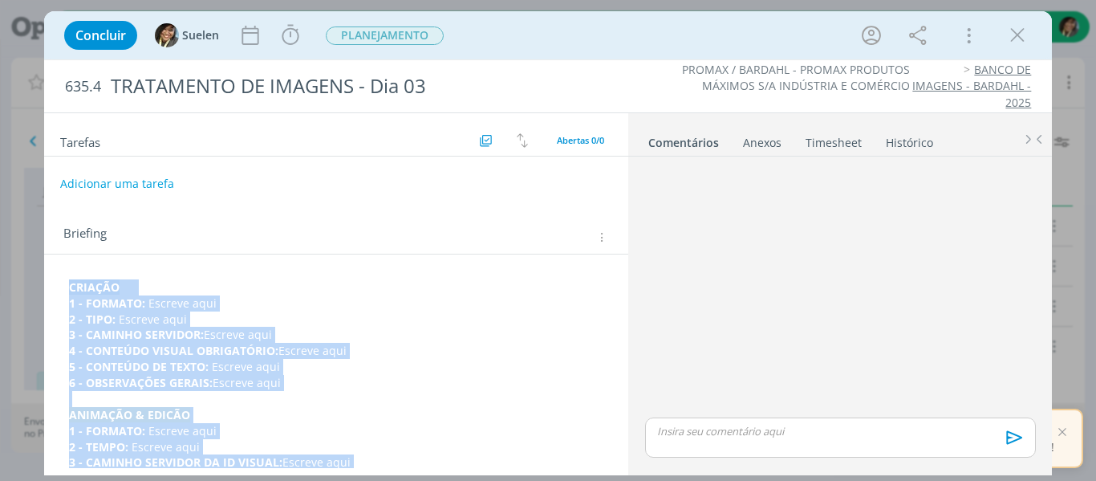
click at [205, 322] on p "2 - TIPO: Escreve aqui" at bounding box center [336, 319] width 535 height 16
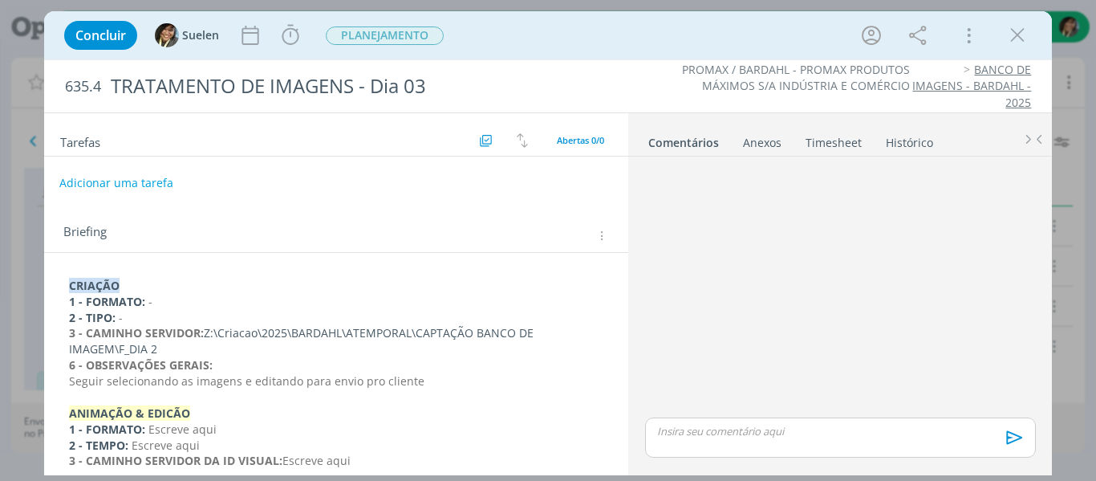
click at [145, 178] on button "Adicionar uma tarefa" at bounding box center [116, 182] width 114 height 27
type input "CRIAÇÃO"
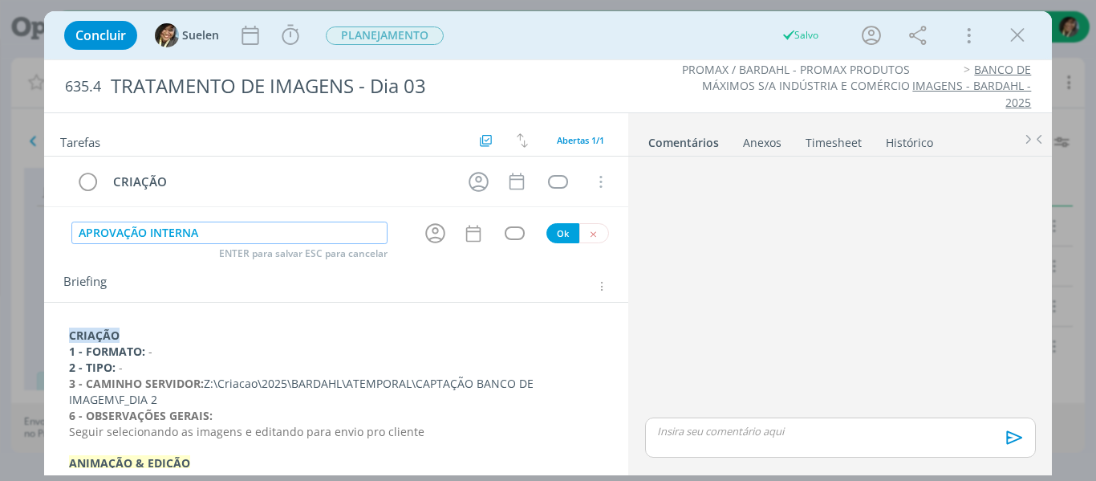
type input "APROVAÇÃO INTERNA"
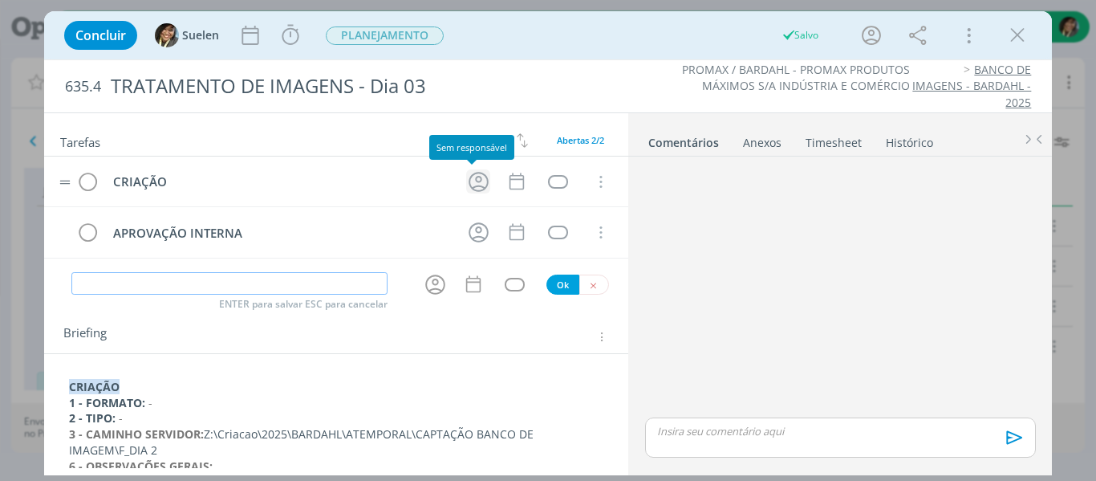
click at [466, 183] on icon "dialog" at bounding box center [478, 181] width 25 height 25
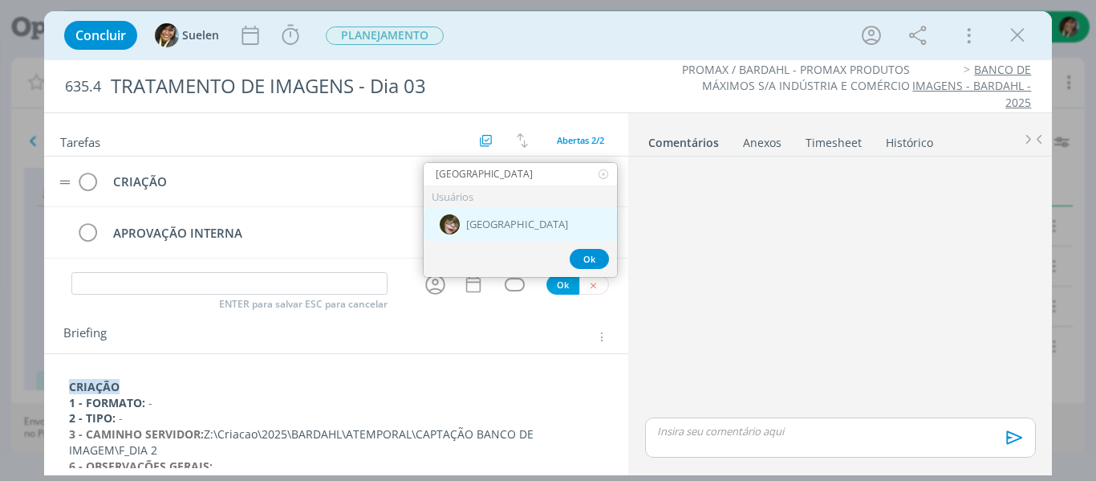
type input "KENIA"
click at [452, 232] on img "dialog" at bounding box center [450, 224] width 20 height 20
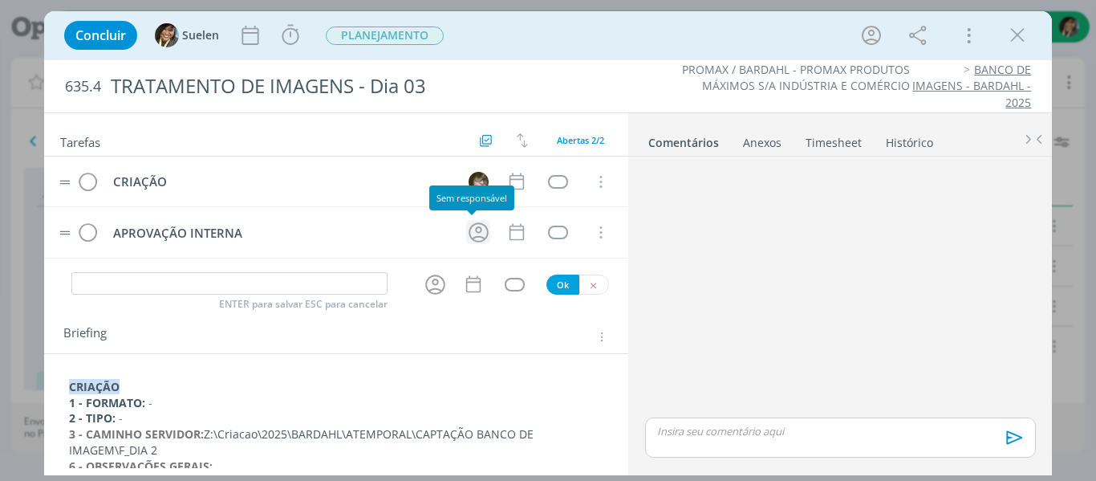
click at [481, 233] on icon "dialog" at bounding box center [478, 232] width 25 height 25
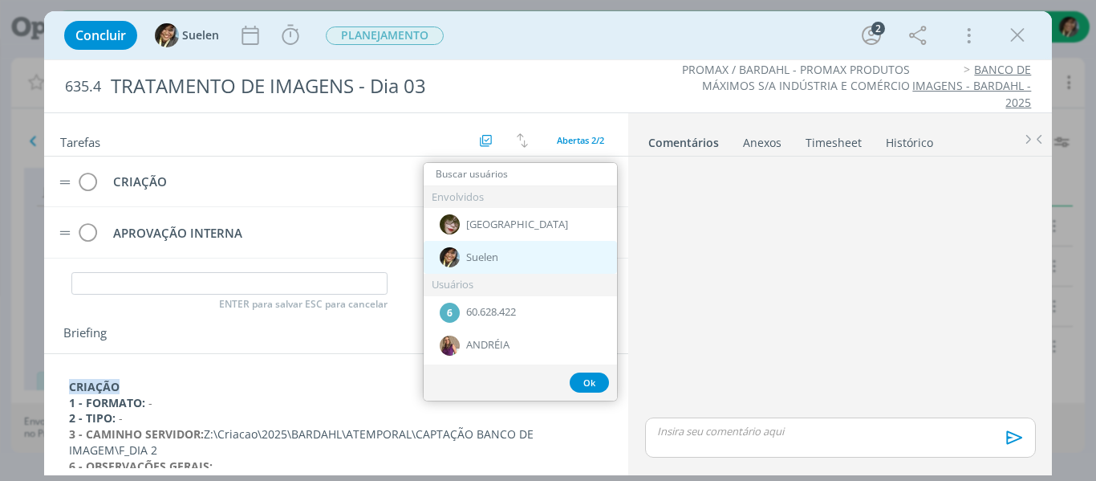
click at [471, 254] on span "Suelen" at bounding box center [482, 257] width 32 height 13
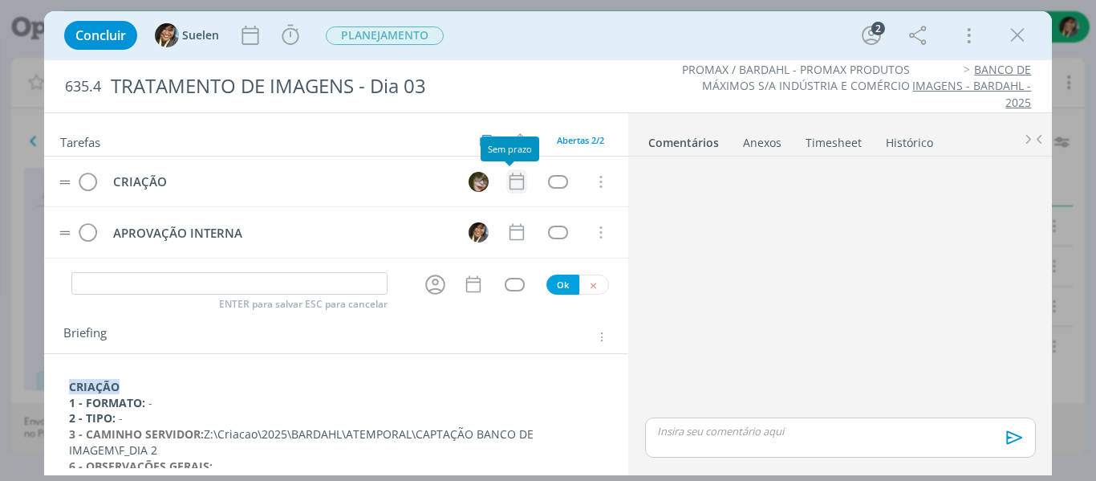
click at [513, 177] on icon "dialog" at bounding box center [516, 181] width 21 height 21
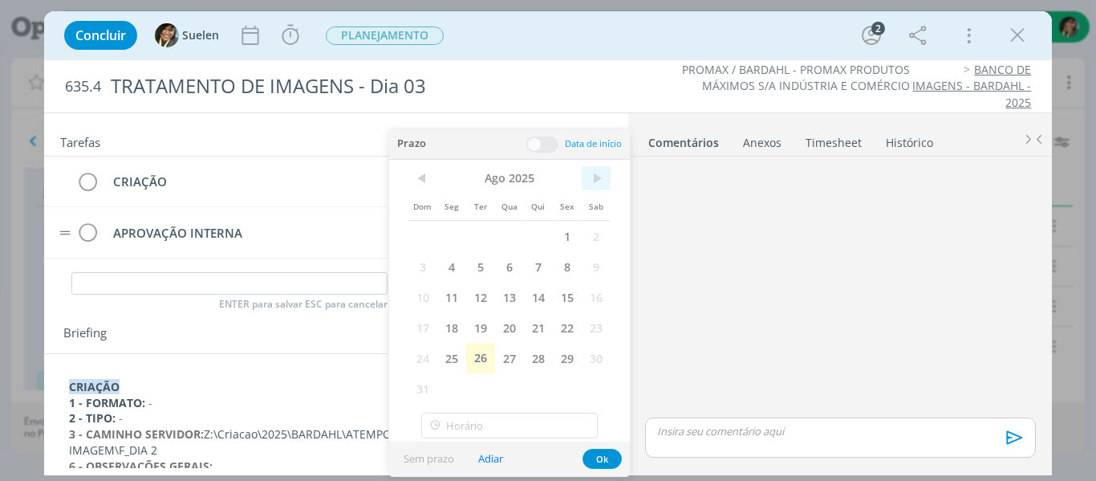
click at [602, 180] on span ">" at bounding box center [596, 178] width 29 height 24
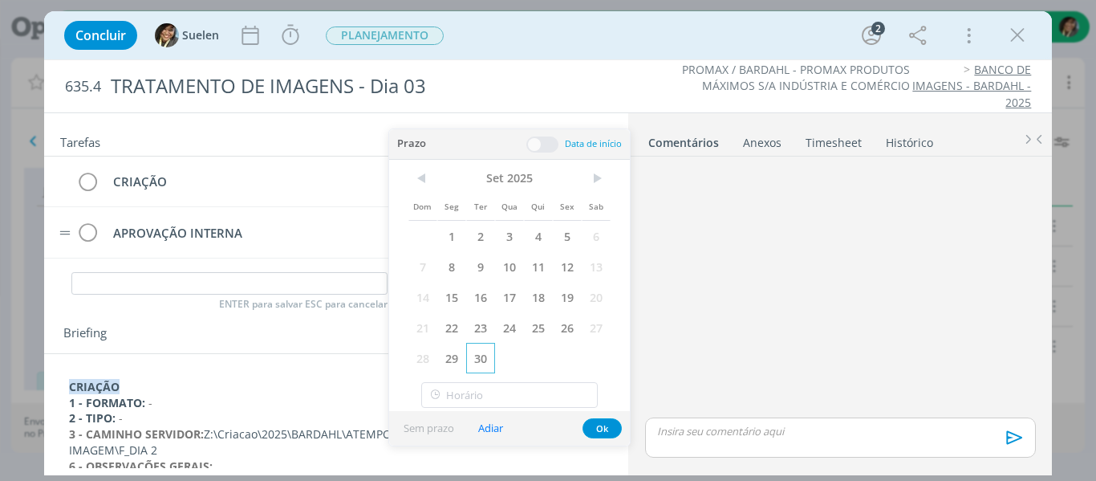
click at [473, 364] on span "30" at bounding box center [480, 358] width 29 height 30
click at [607, 437] on button "Ok" at bounding box center [601, 428] width 39 height 20
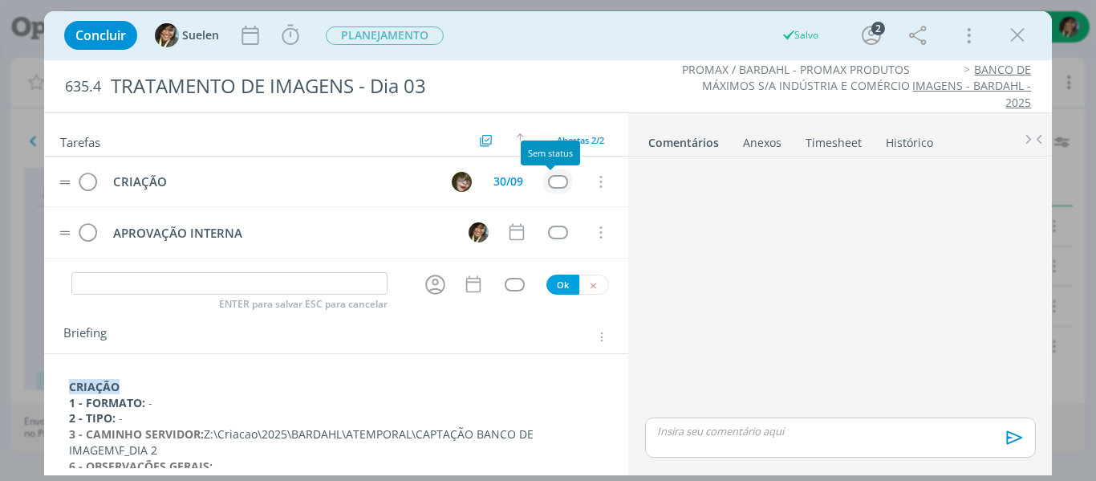
click at [548, 182] on div "dialog" at bounding box center [558, 182] width 20 height 14
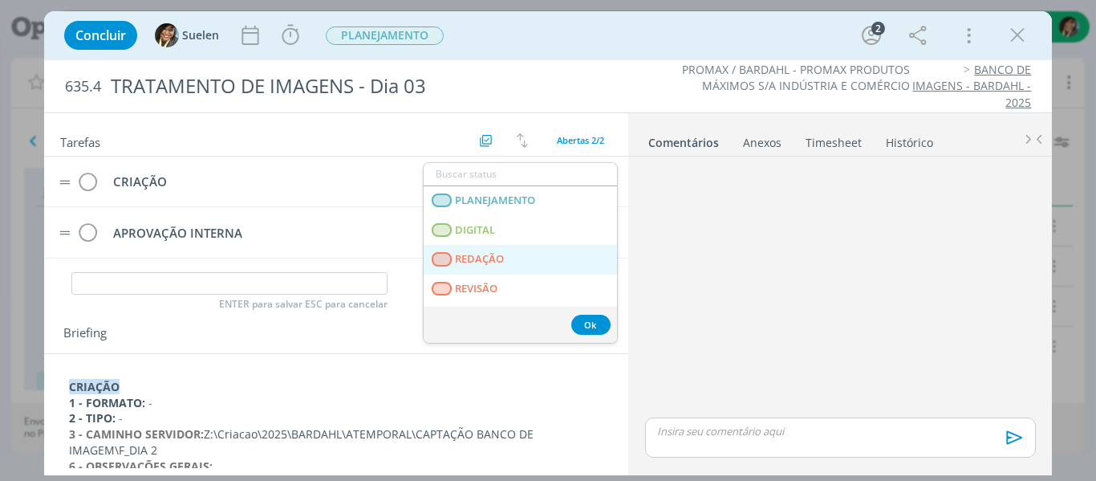
scroll to position [409, 0]
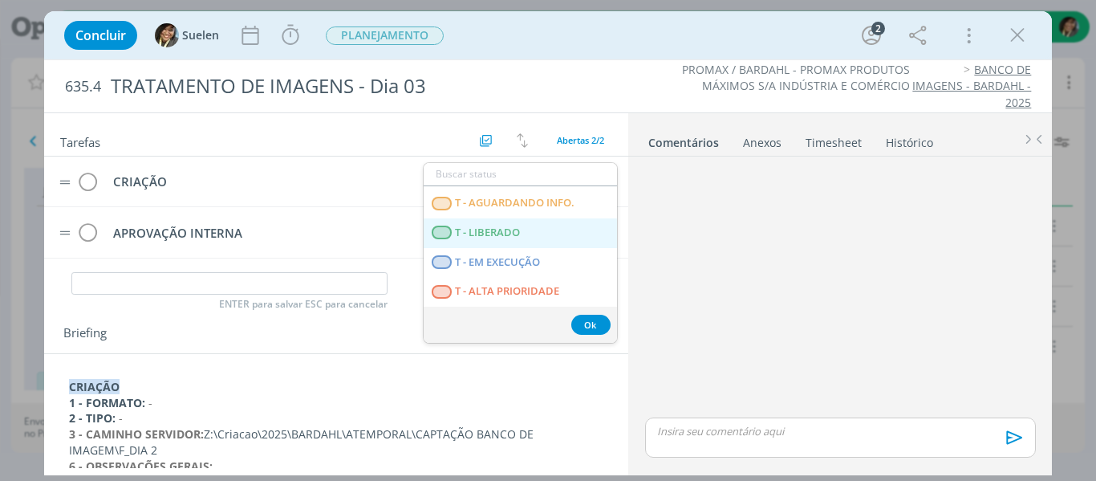
click at [528, 229] on LIBERADO "T - LIBERADO" at bounding box center [520, 233] width 193 height 30
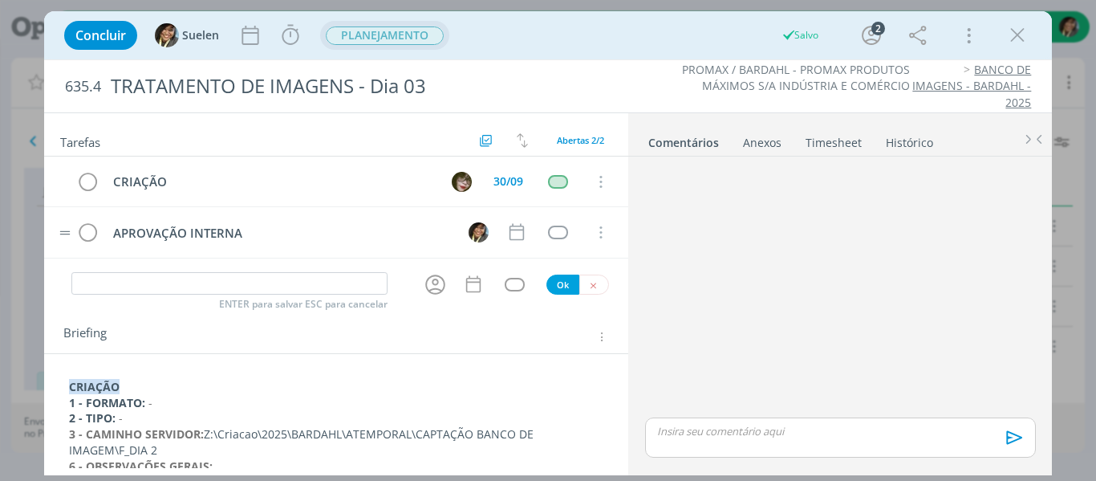
click at [377, 32] on span "PLANEJAMENTO" at bounding box center [385, 35] width 118 height 18
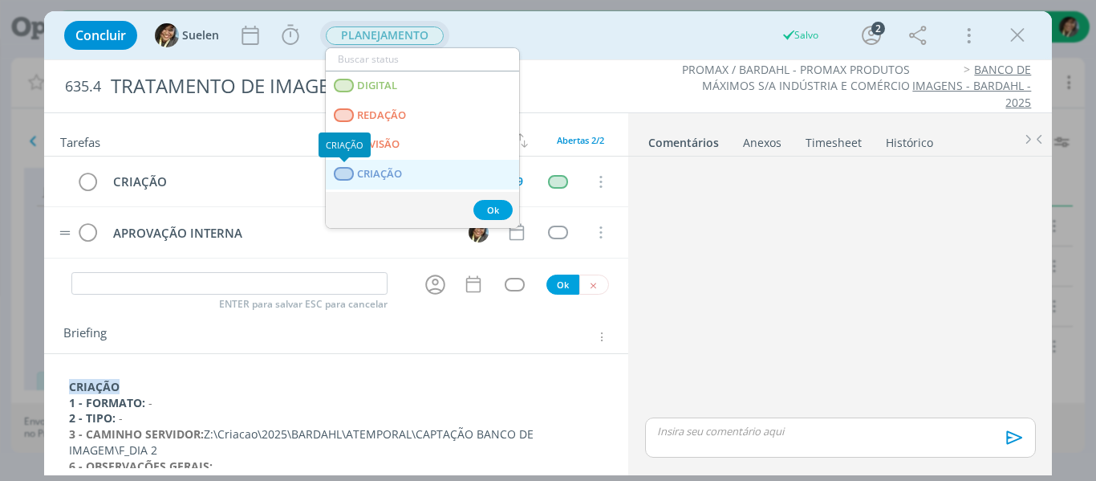
click at [354, 174] on div "dialog" at bounding box center [344, 174] width 20 height 14
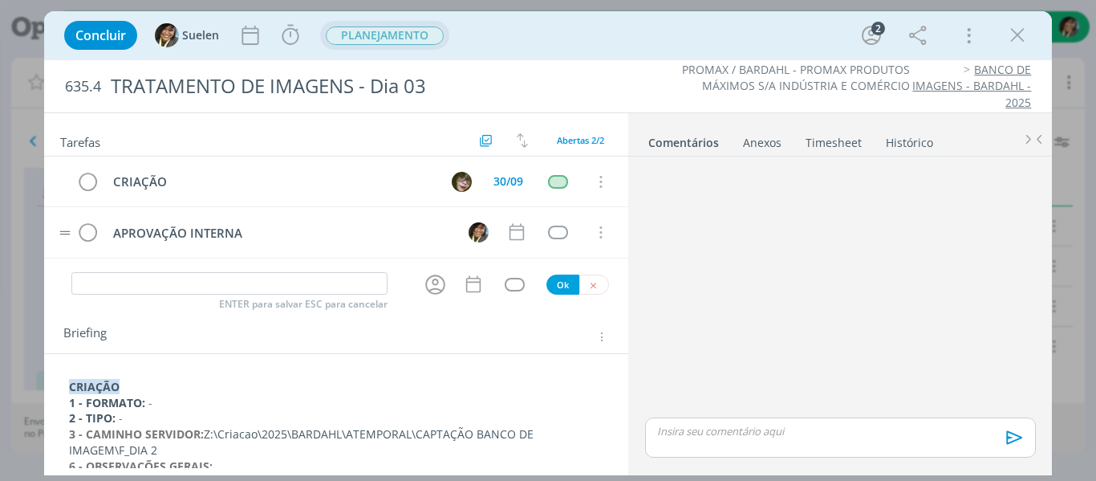
click at [205, 436] on p "3 - CAMINHO SERVIDOR: Z:\Criacao\2025\BARDAHL\ATEMPORAL\CAPTAÇÃO BANCO DE IMAGE…" at bounding box center [336, 442] width 535 height 32
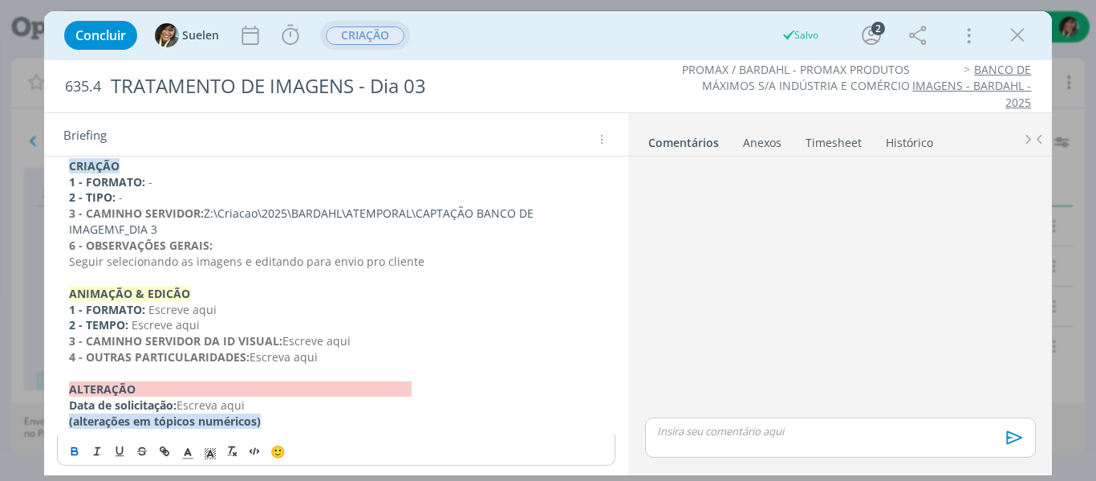
scroll to position [0, 0]
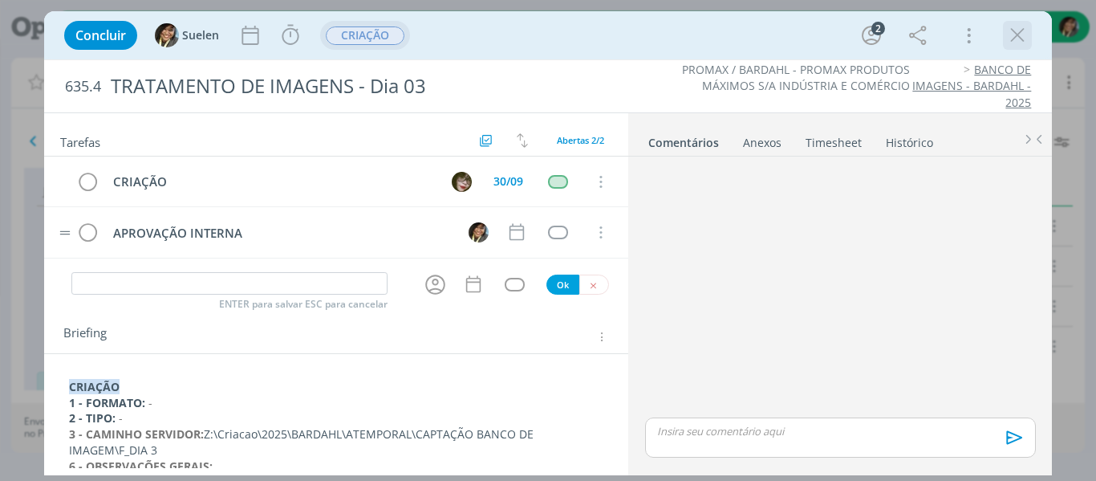
click at [1012, 34] on icon "dialog" at bounding box center [1017, 35] width 24 height 24
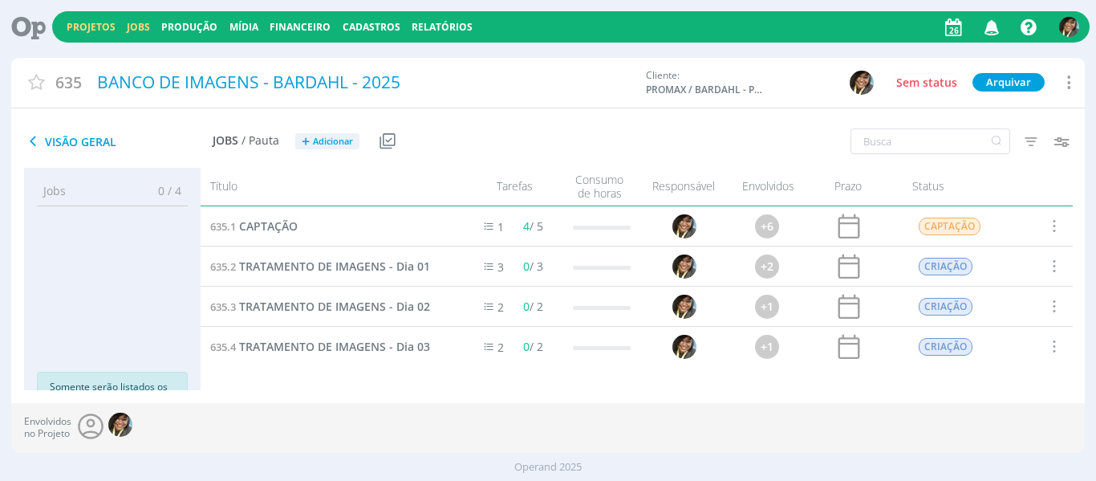
click at [143, 26] on link "Jobs" at bounding box center [138, 27] width 23 height 14
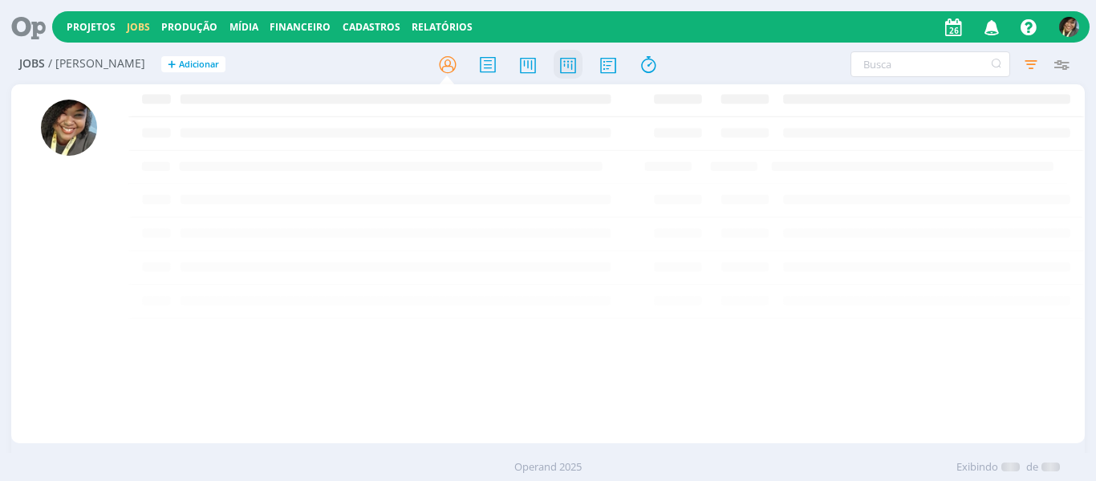
click at [566, 69] on icon at bounding box center [568, 64] width 29 height 31
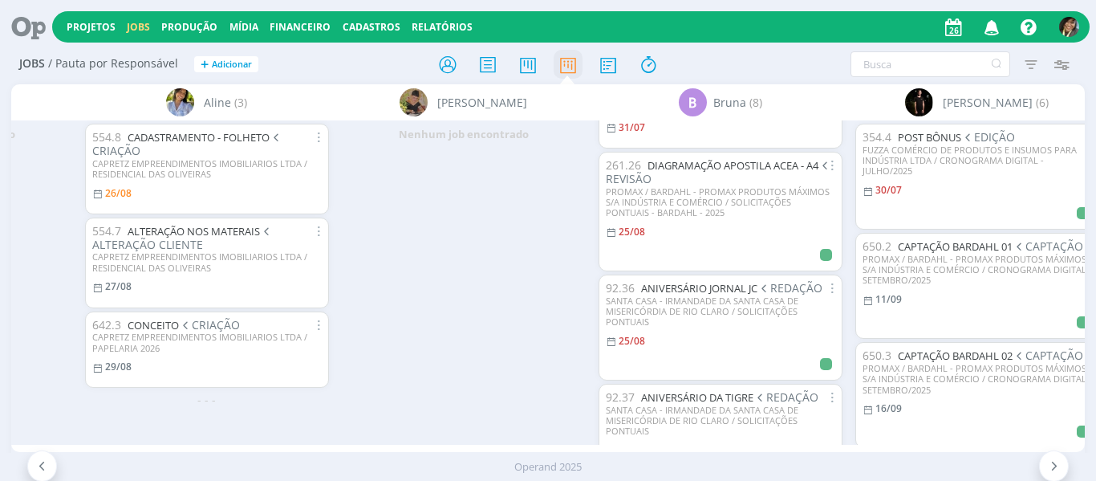
scroll to position [53, 0]
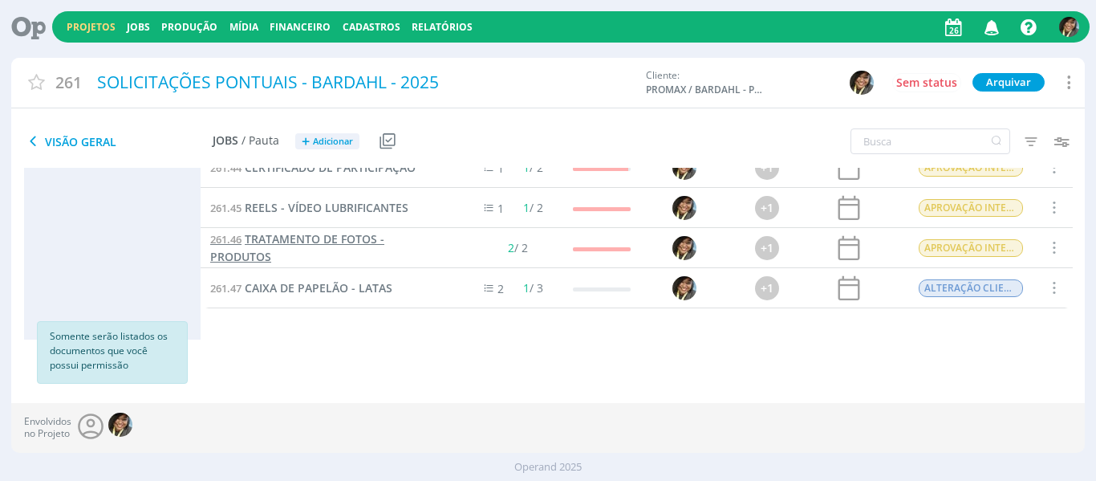
scroll to position [50, 0]
click at [90, 26] on link "Projetos" at bounding box center [91, 27] width 49 height 14
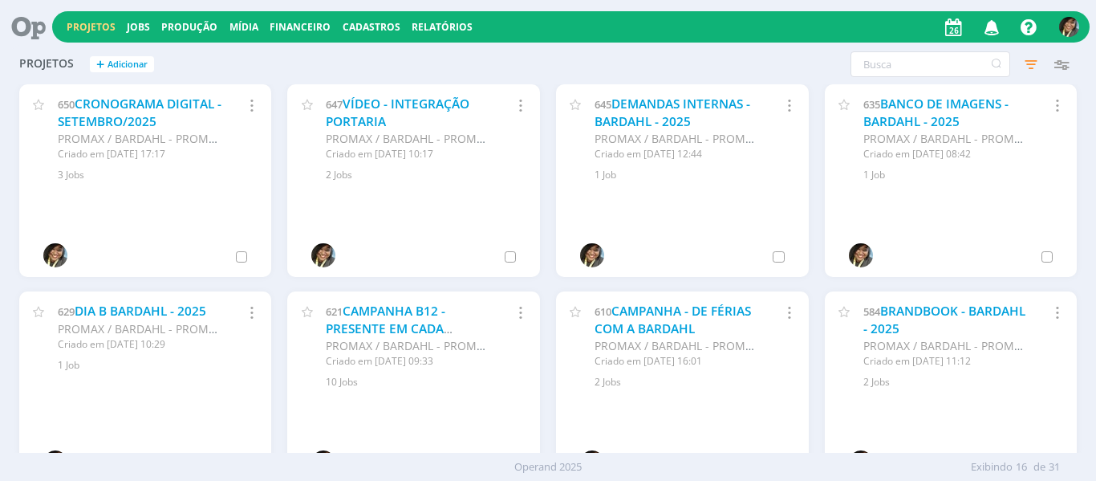
click at [1065, 160] on div "635 BANCO DE IMAGENS - BARDAHL - 2025 PROMAX / BARDAHL - PROMAX PRODUTOS MÁXIMO…" at bounding box center [951, 133] width 253 height 98
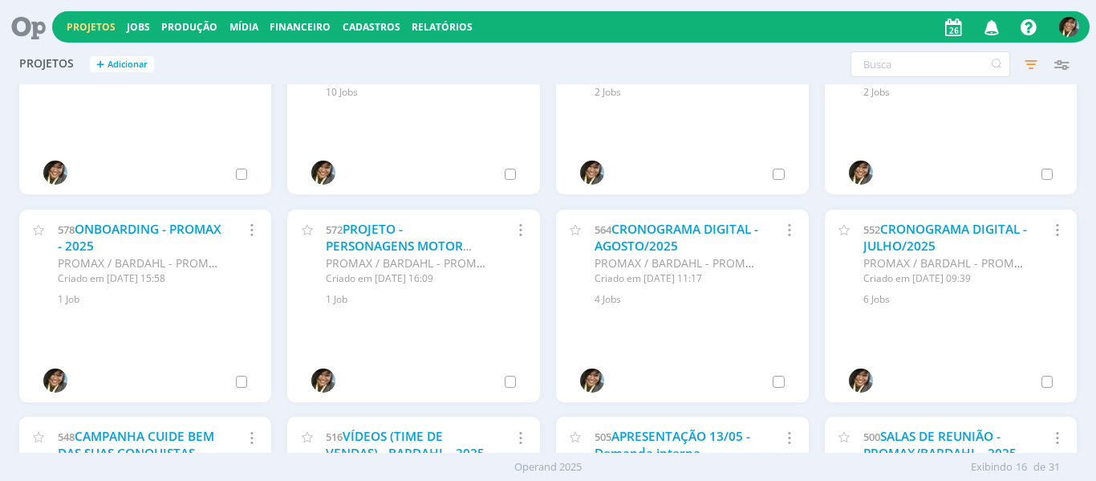
click at [1091, 117] on div "Projetos + Adicionar Filtros Filtrar Limpar Status Clientes Selecione Data de c…" at bounding box center [548, 249] width 1096 height 408
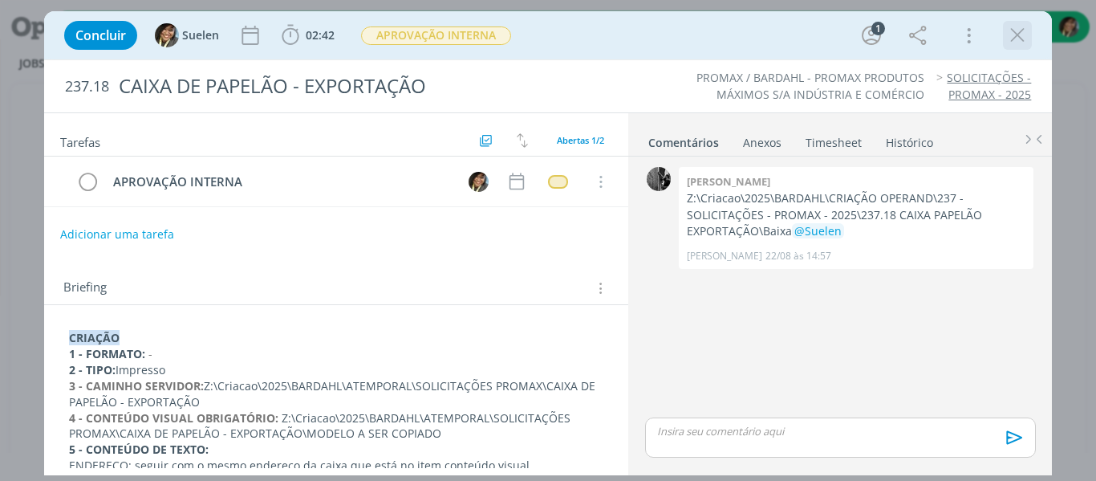
click at [1016, 30] on icon "dialog" at bounding box center [1017, 35] width 24 height 24
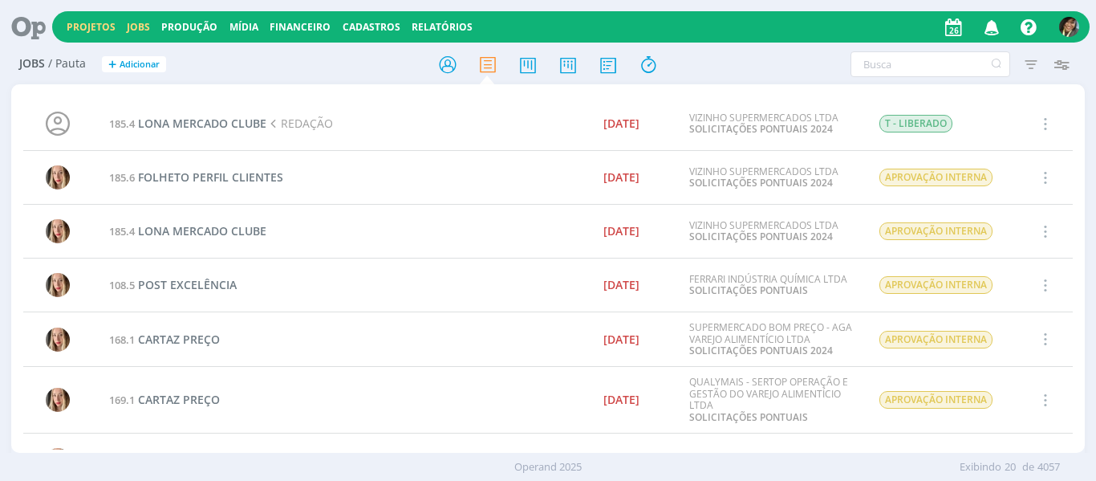
click at [74, 30] on link "Projetos" at bounding box center [91, 27] width 49 height 14
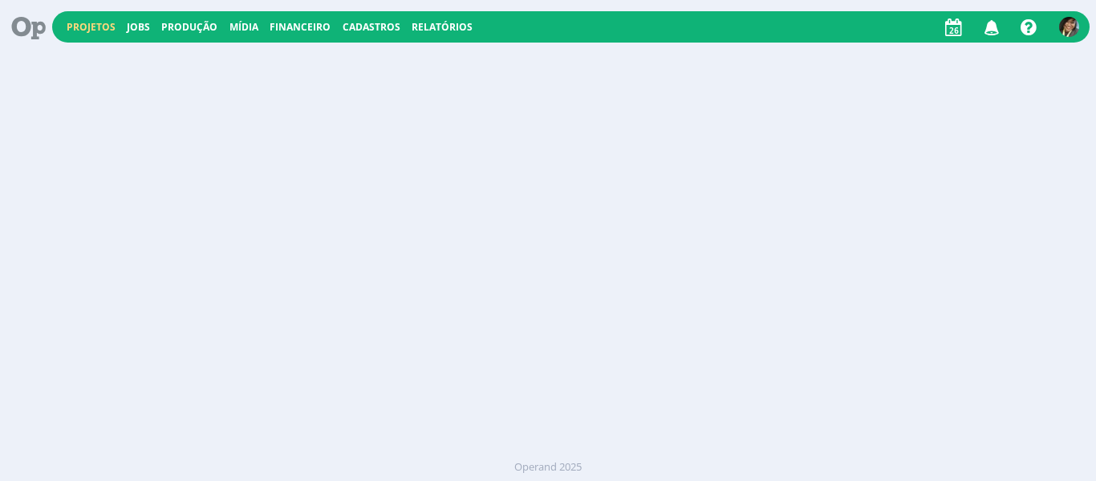
click at [74, 30] on link "Projetos" at bounding box center [91, 27] width 49 height 14
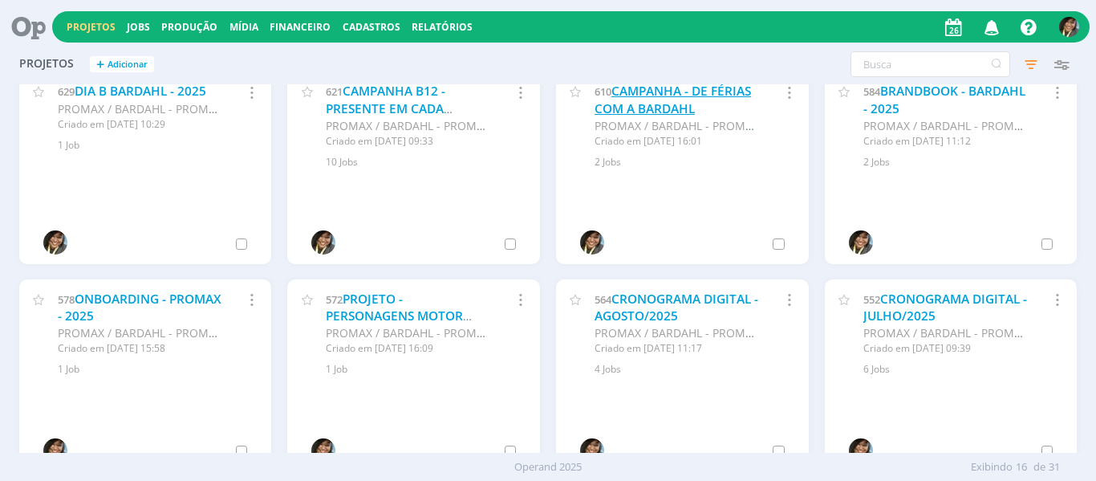
scroll to position [225, 0]
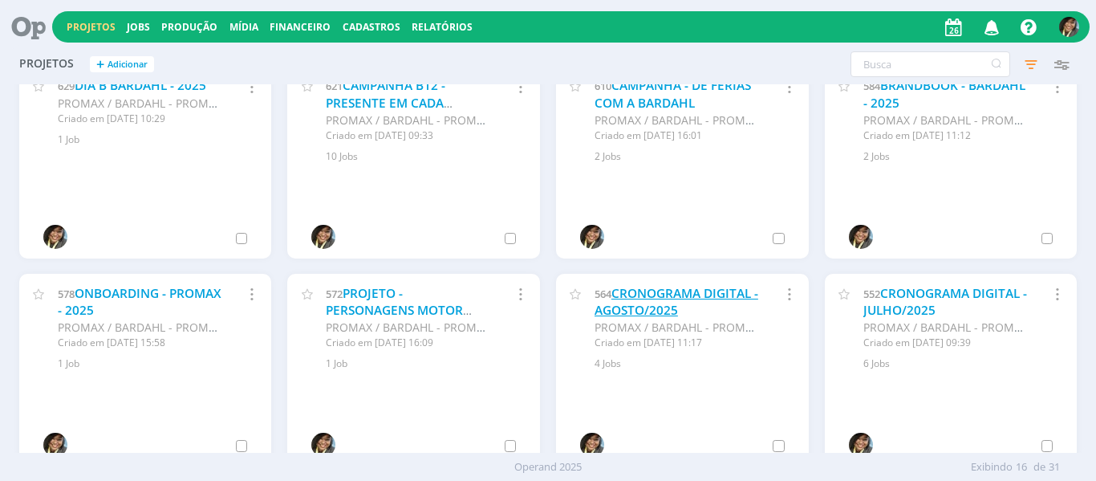
click at [655, 311] on link "CRONOGRAMA DIGITAL - AGOSTO/2025" at bounding box center [676, 302] width 164 height 34
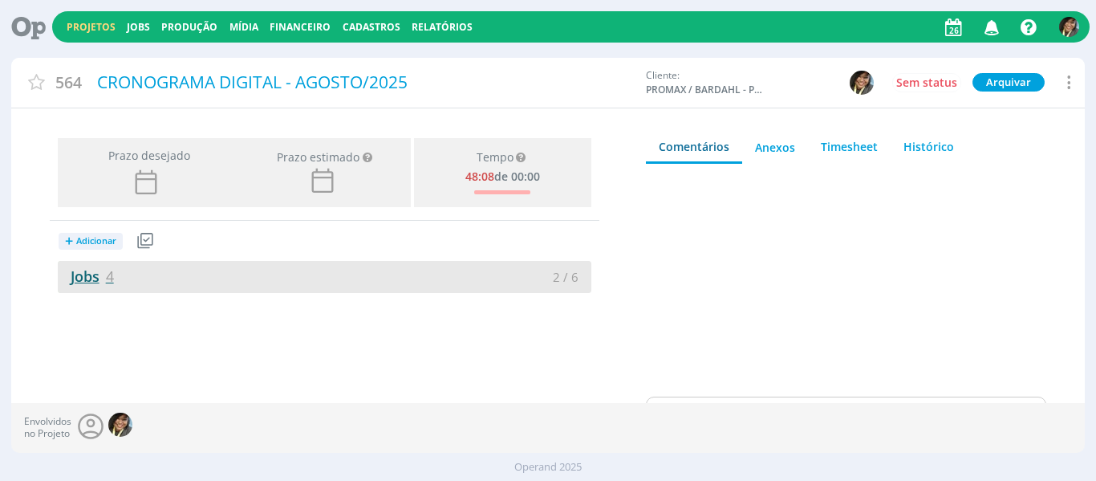
click at [111, 281] on span "4" at bounding box center [110, 275] width 8 height 19
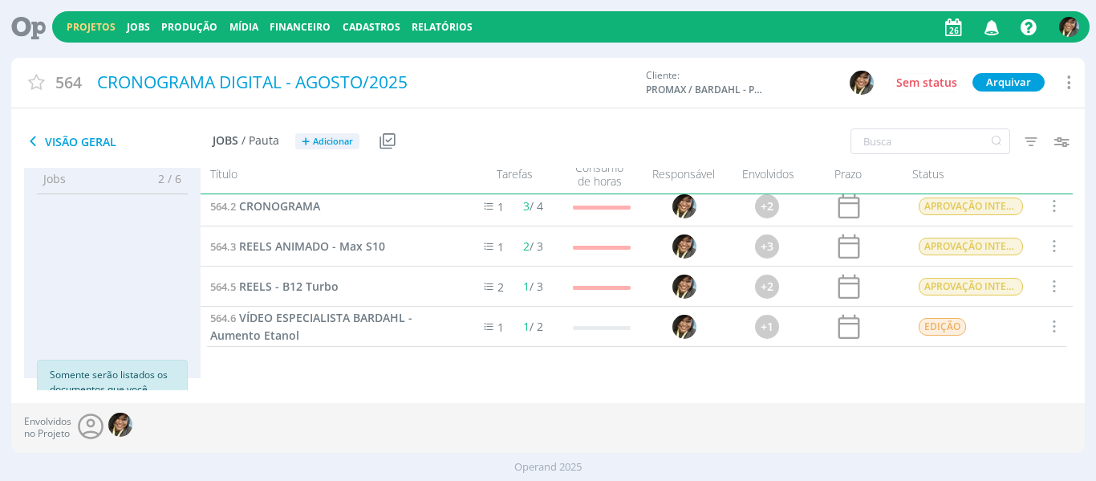
scroll to position [14, 0]
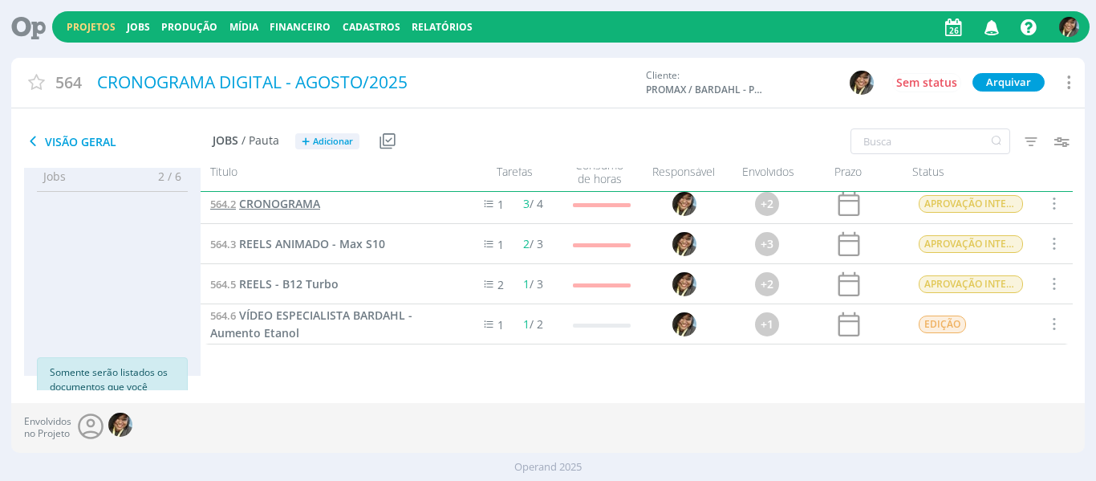
click at [266, 207] on span "CRONOGRAMA" at bounding box center [279, 203] width 81 height 15
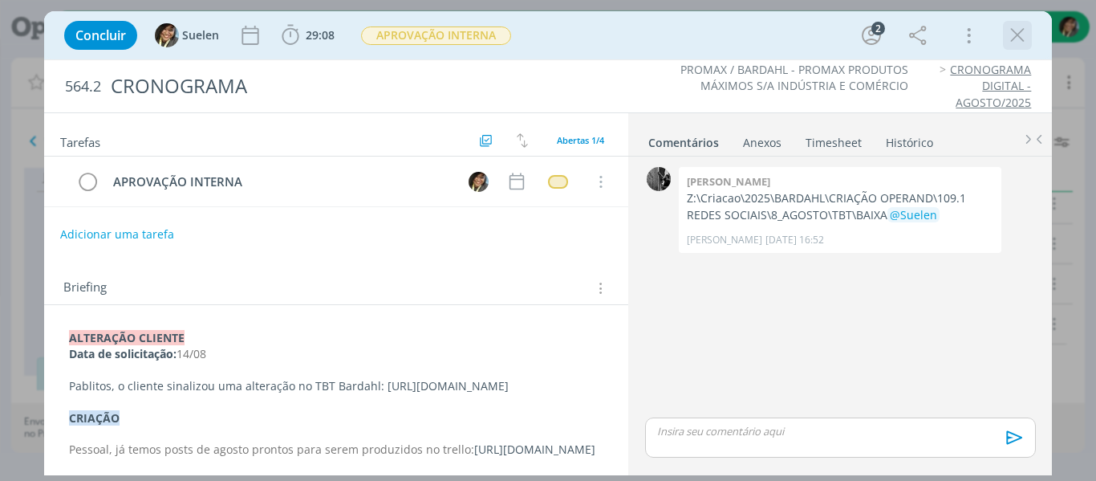
click at [1020, 34] on icon "dialog" at bounding box center [1017, 35] width 24 height 24
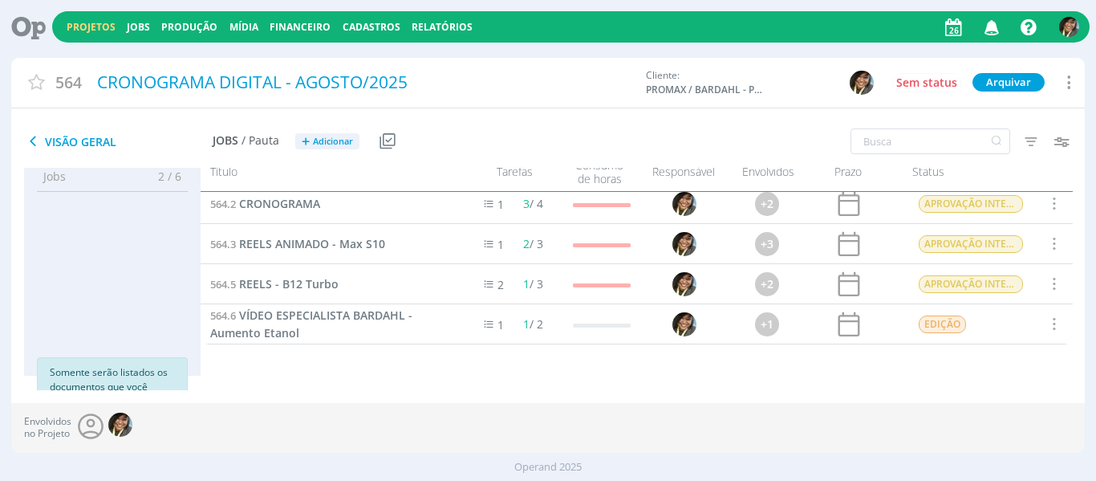
click at [90, 18] on div "Projetos Jobs Produção Mídia Financeiro Cadastros Relatórios Notificações Centr…" at bounding box center [570, 26] width 1037 height 31
click at [87, 30] on link "Projetos" at bounding box center [91, 27] width 49 height 14
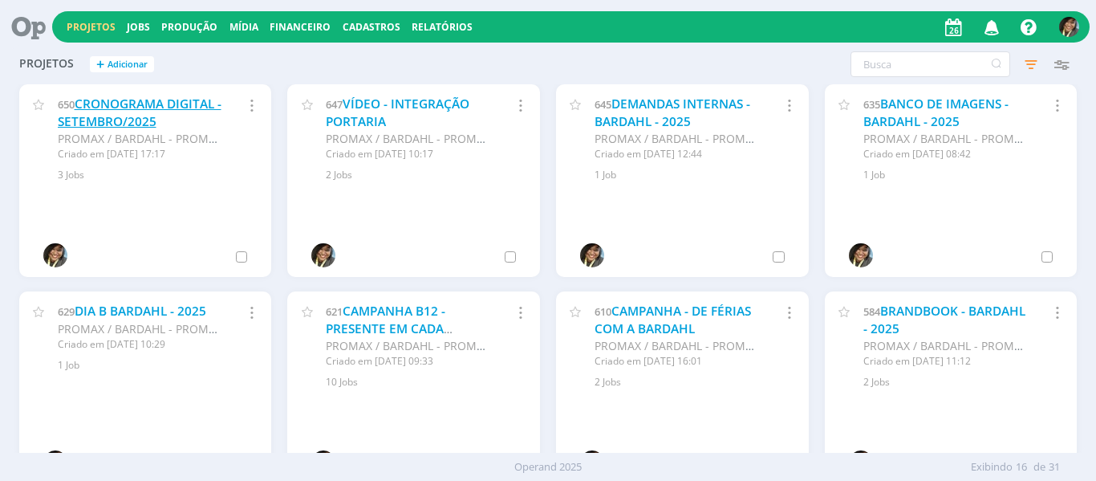
click at [83, 98] on link "CRONOGRAMA DIGITAL - SETEMBRO/2025" at bounding box center [140, 112] width 164 height 34
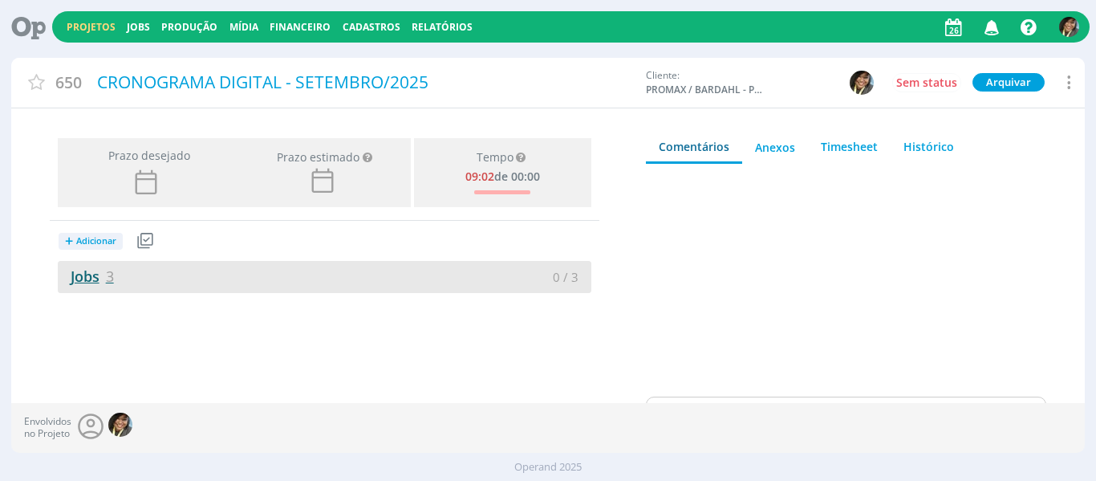
click at [109, 277] on span "3" at bounding box center [110, 275] width 8 height 19
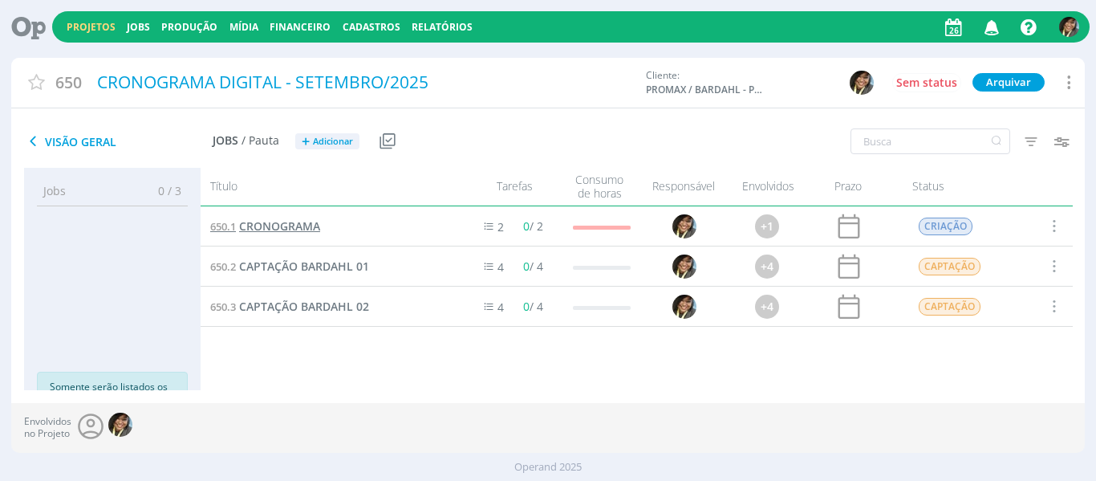
click at [263, 217] on link "650.1 CRONOGRAMA" at bounding box center [265, 226] width 110 height 18
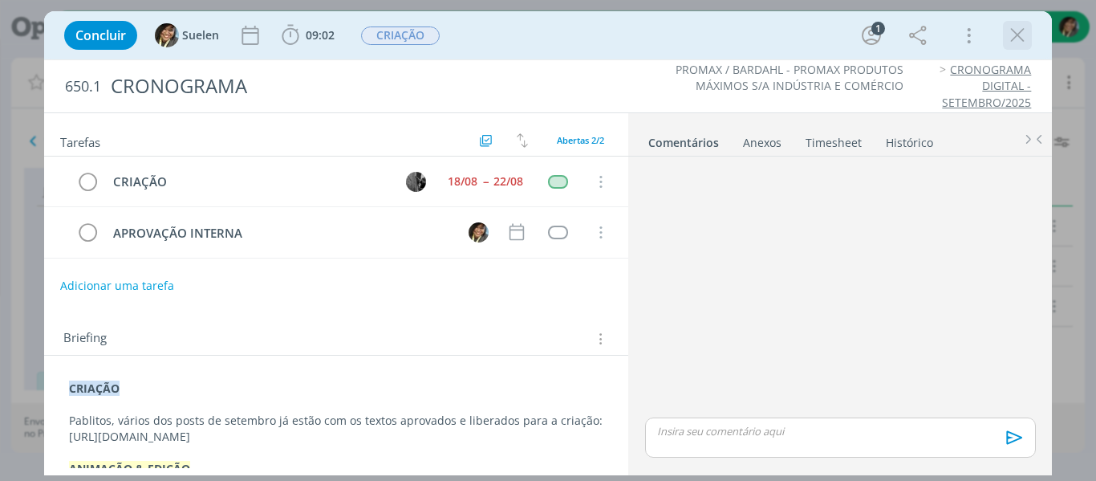
click at [1016, 28] on icon "dialog" at bounding box center [1017, 35] width 24 height 24
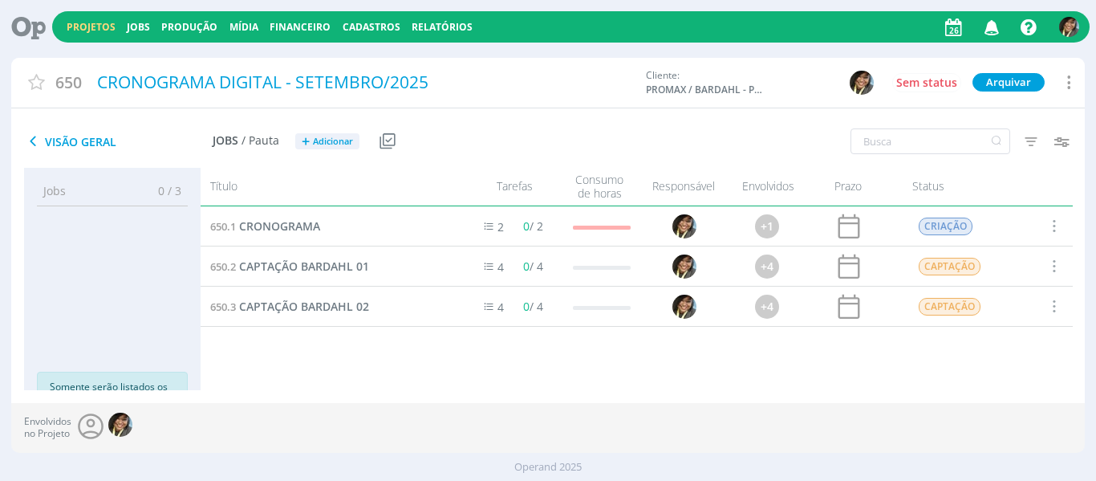
click at [91, 31] on link "Projetos" at bounding box center [91, 27] width 49 height 14
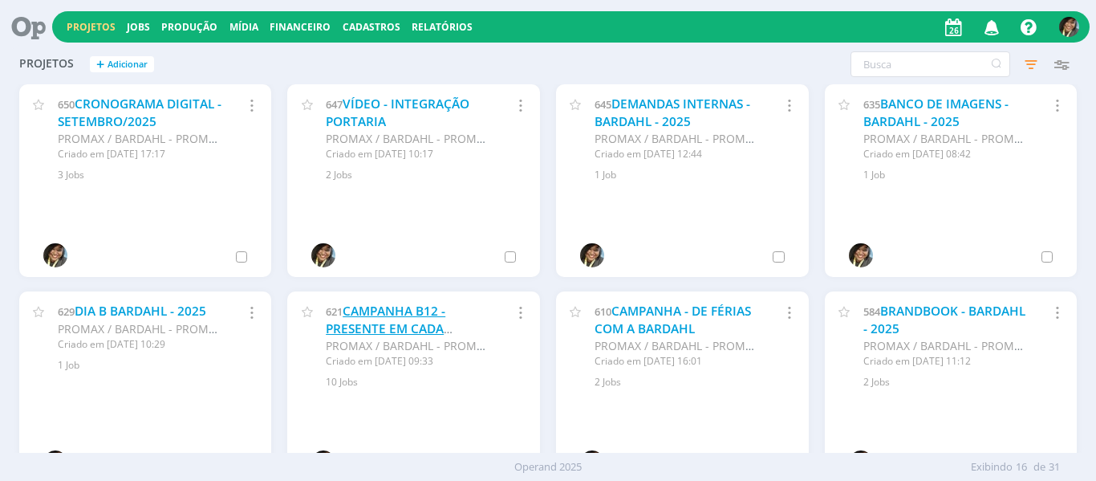
click at [367, 314] on link "CAMPANHA B12 - PRESENTE EM CADA HISTÓRIA - 2025" at bounding box center [386, 327] width 120 height 51
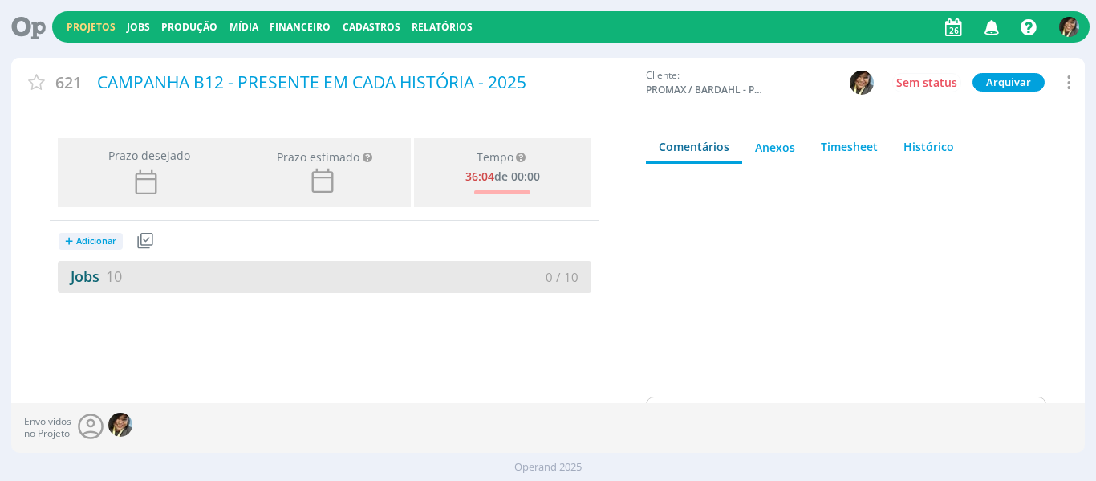
click at [109, 276] on span "10" at bounding box center [114, 275] width 16 height 19
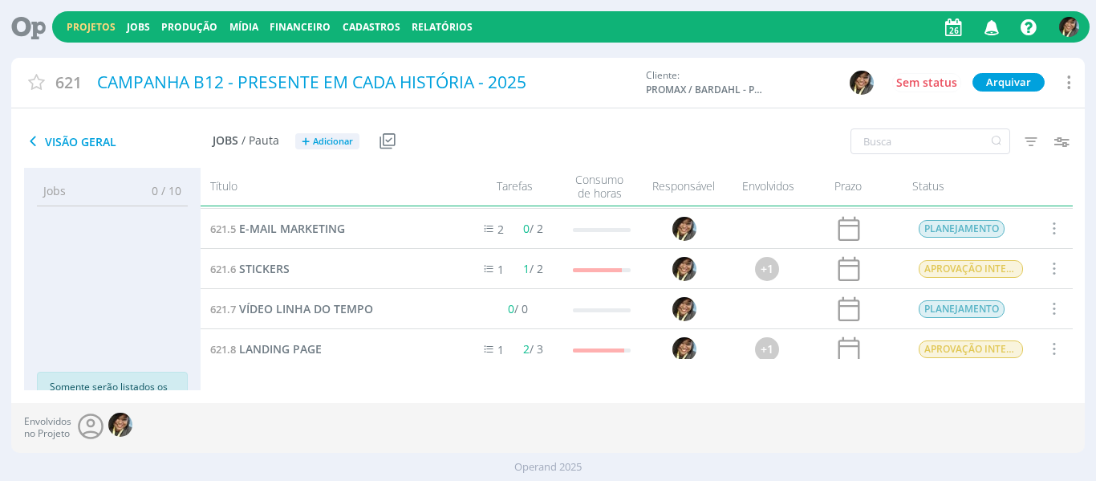
scroll to position [250, 0]
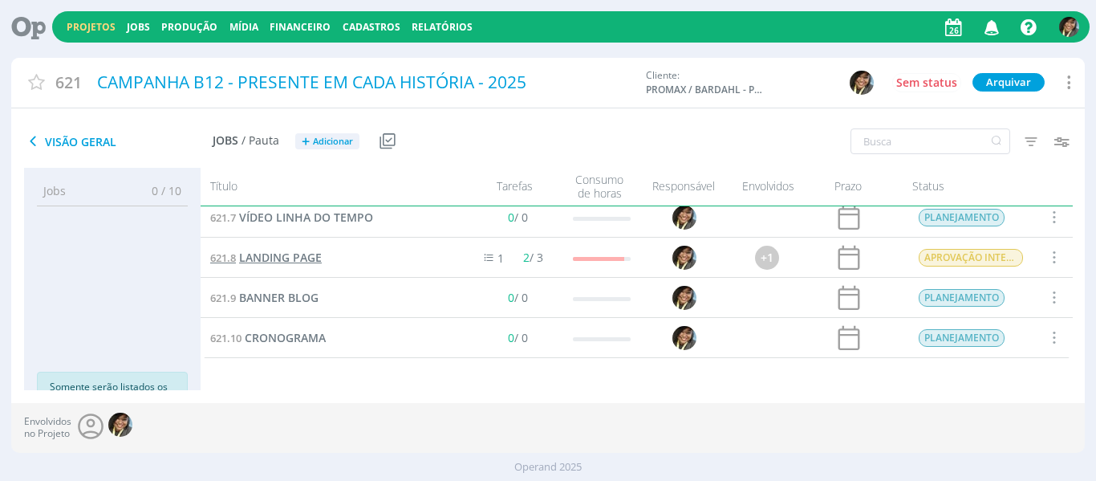
click at [263, 256] on span "LANDING PAGE" at bounding box center [280, 257] width 83 height 15
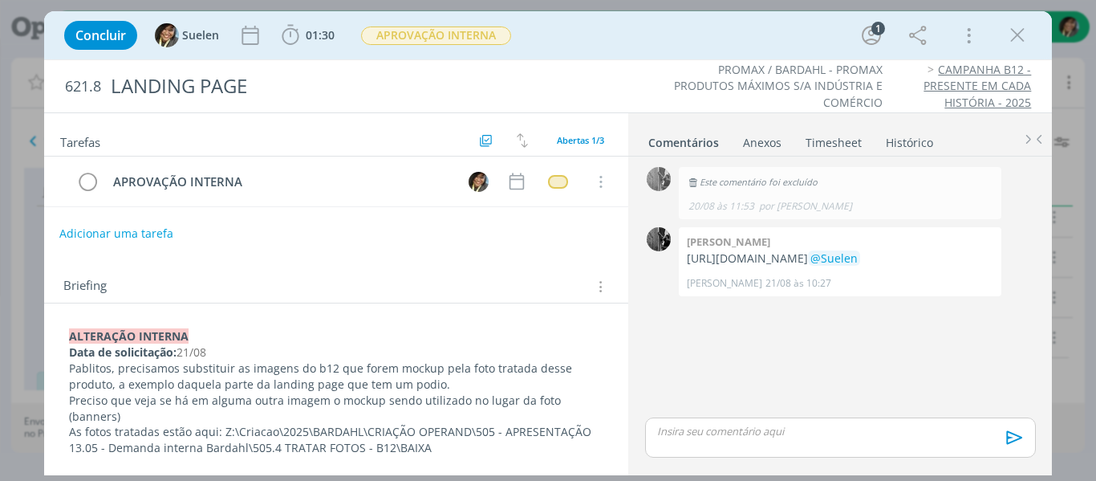
click at [136, 239] on button "Adicionar uma tarefa" at bounding box center [116, 233] width 114 height 27
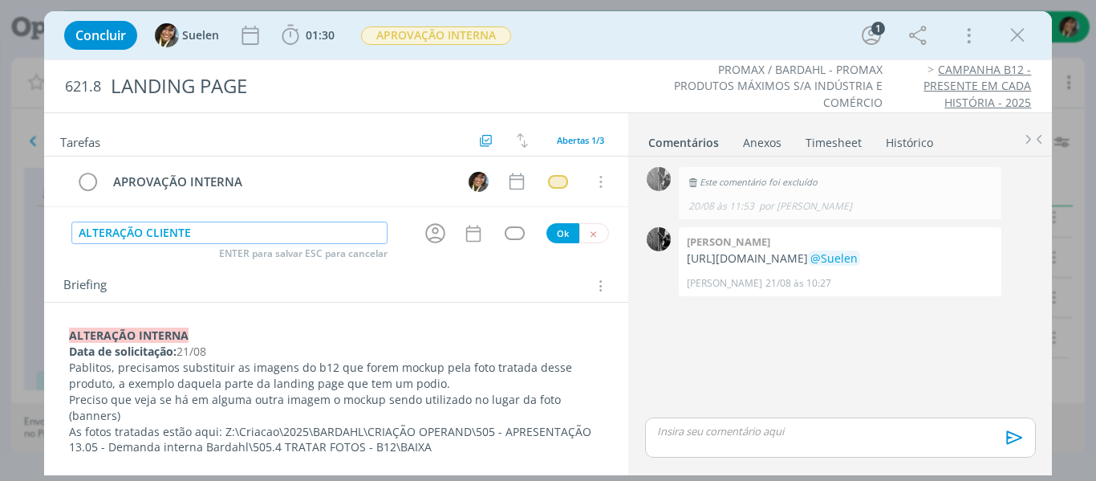
type input "ALTERAÇÃO CLIENTE"
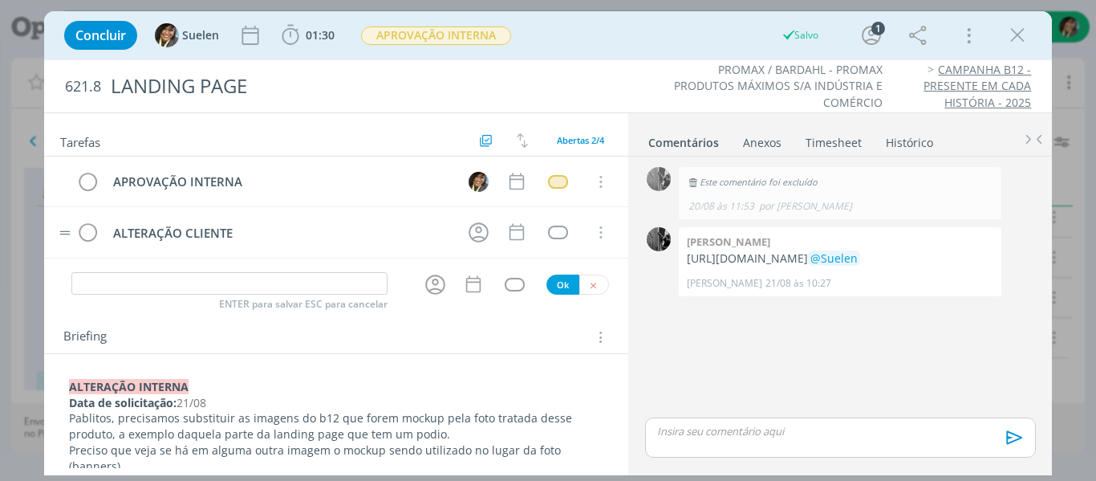
drag, startPoint x: 59, startPoint y: 236, endPoint x: 62, endPoint y: 209, distance: 27.5
click at [62, 209] on tr "ALTERAÇÃO CLIENTE Cancelar" at bounding box center [336, 232] width 585 height 51
drag, startPoint x: 71, startPoint y: 231, endPoint x: 77, endPoint y: 181, distance: 50.1
click at [77, 181] on div "APROVAÇÃO INTERNA Cancelar ALTERAÇÃO CLIENTE Cancelar" at bounding box center [336, 207] width 585 height 102
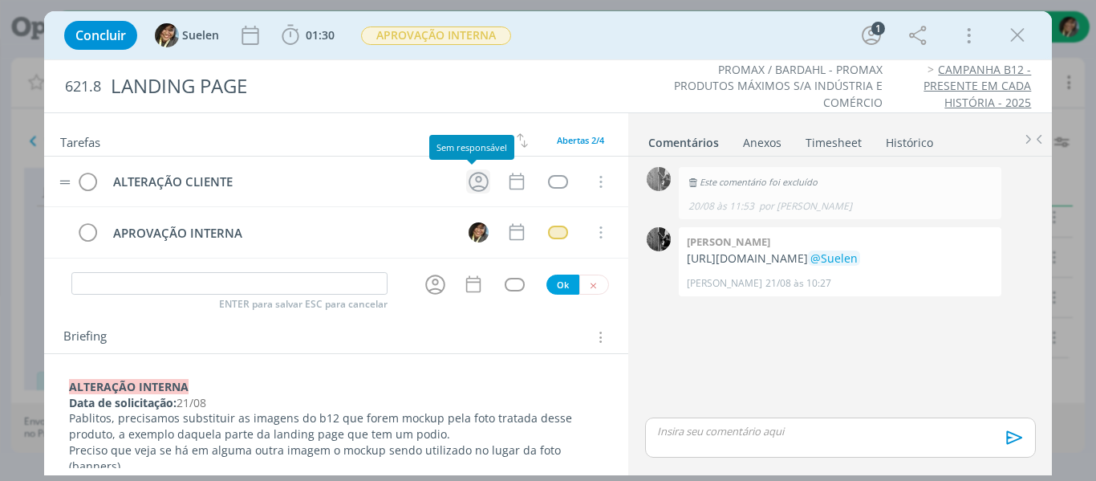
click at [478, 176] on icon "dialog" at bounding box center [479, 182] width 20 height 20
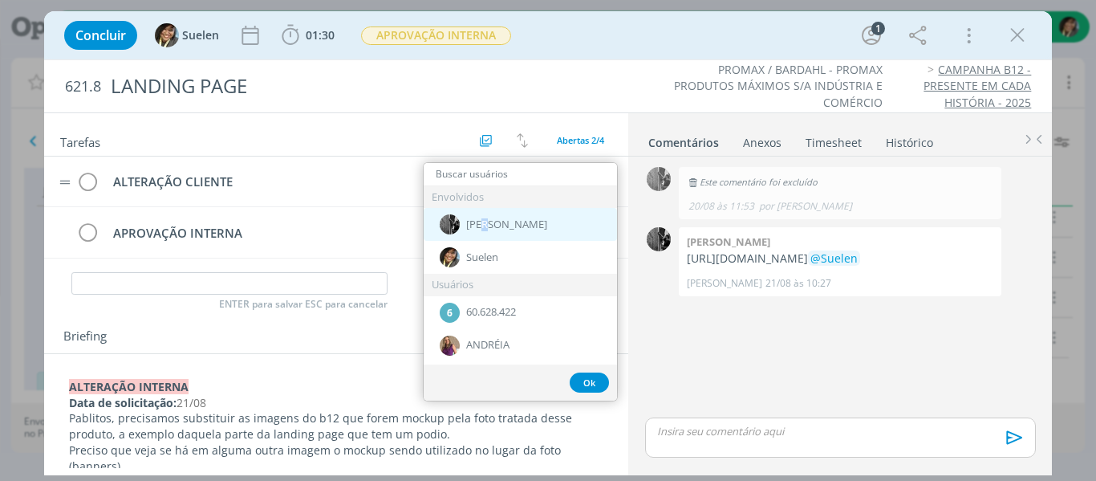
click at [486, 228] on span "[PERSON_NAME]" at bounding box center [506, 224] width 81 height 13
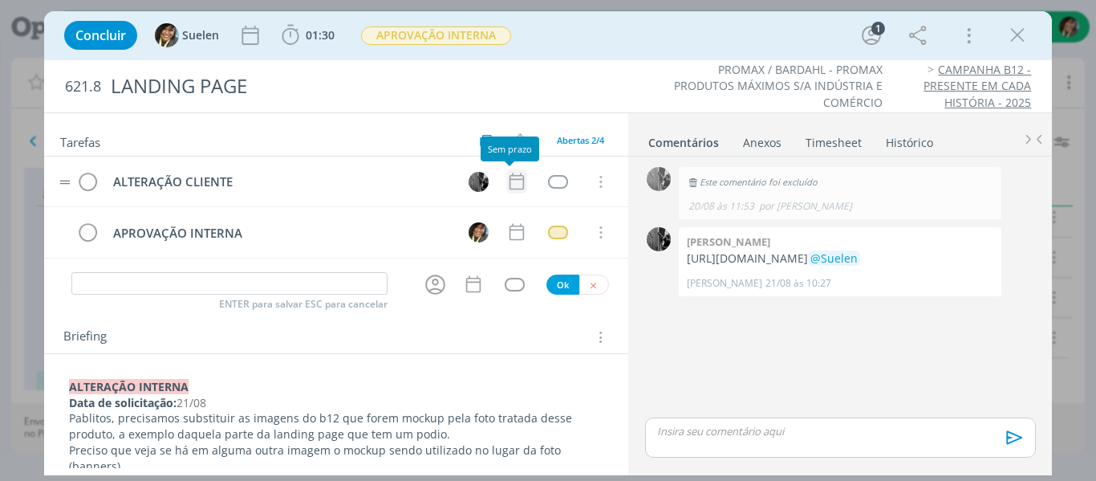
click at [510, 185] on icon "dialog" at bounding box center [516, 181] width 21 height 21
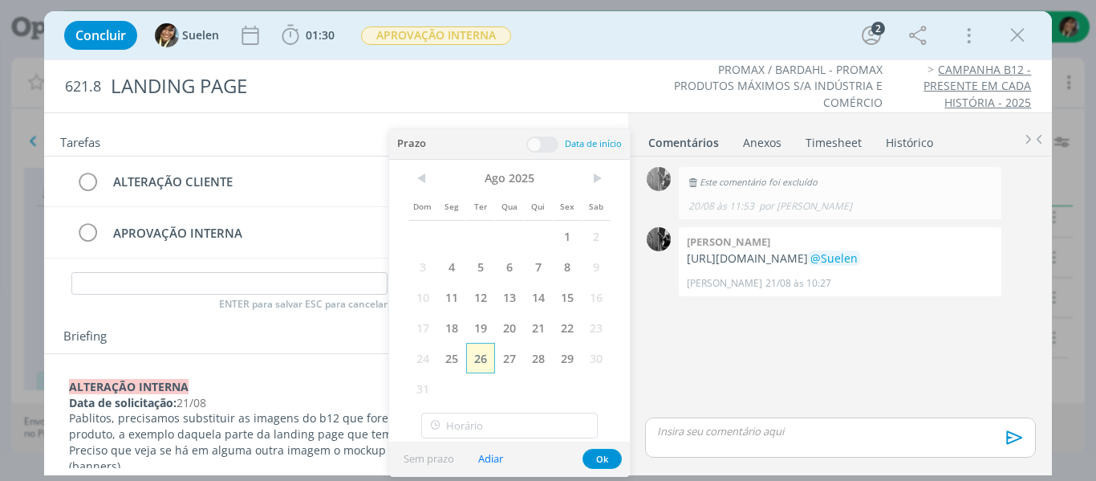
click at [482, 358] on span "26" at bounding box center [480, 358] width 29 height 30
click at [586, 458] on button "Ok" at bounding box center [601, 458] width 39 height 20
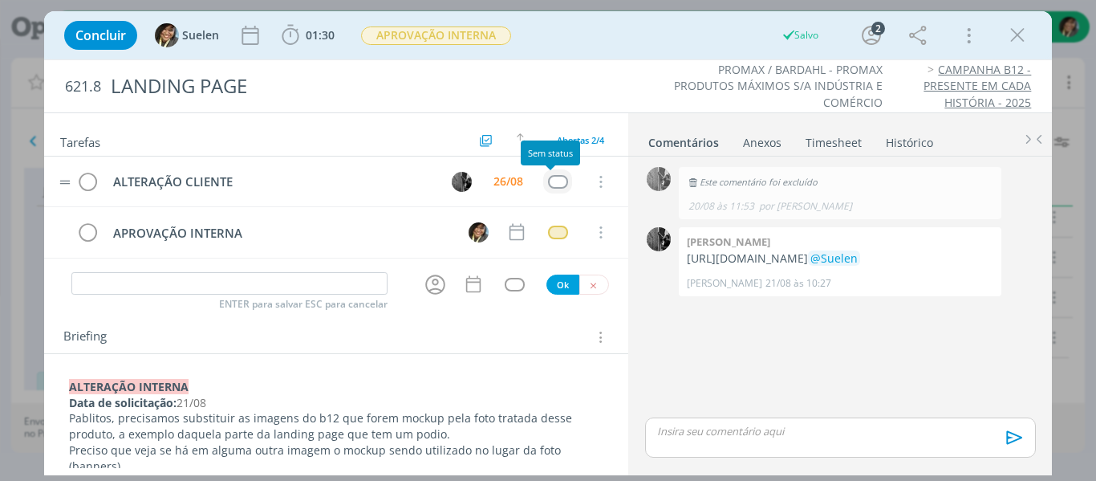
click at [550, 186] on div "dialog" at bounding box center [558, 182] width 20 height 14
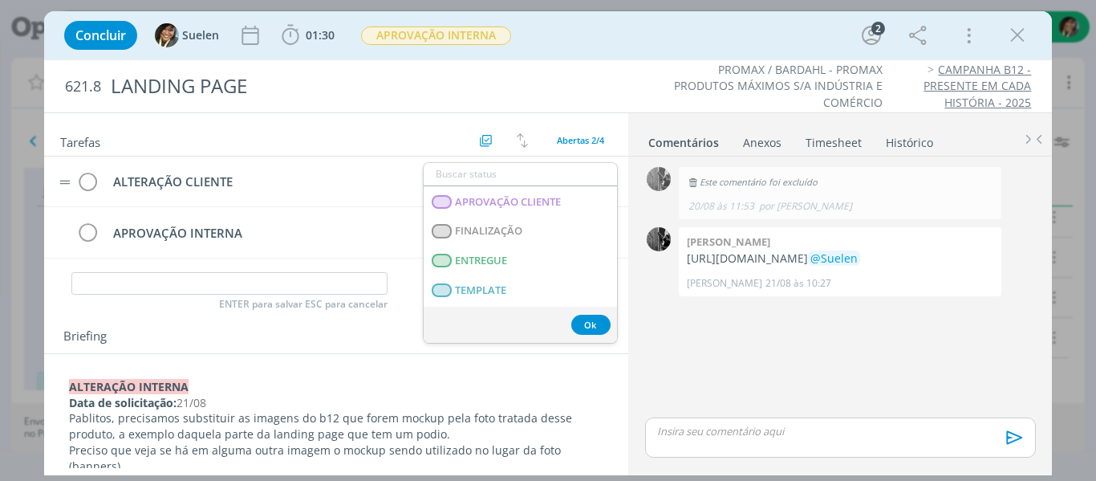
scroll to position [409, 0]
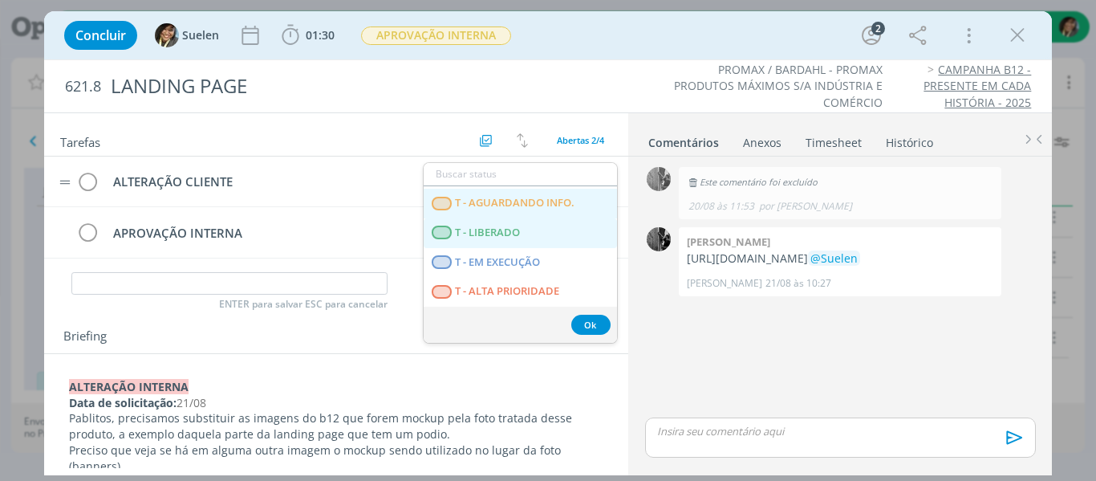
click at [513, 224] on LIBERADO "T - LIBERADO" at bounding box center [520, 233] width 193 height 30
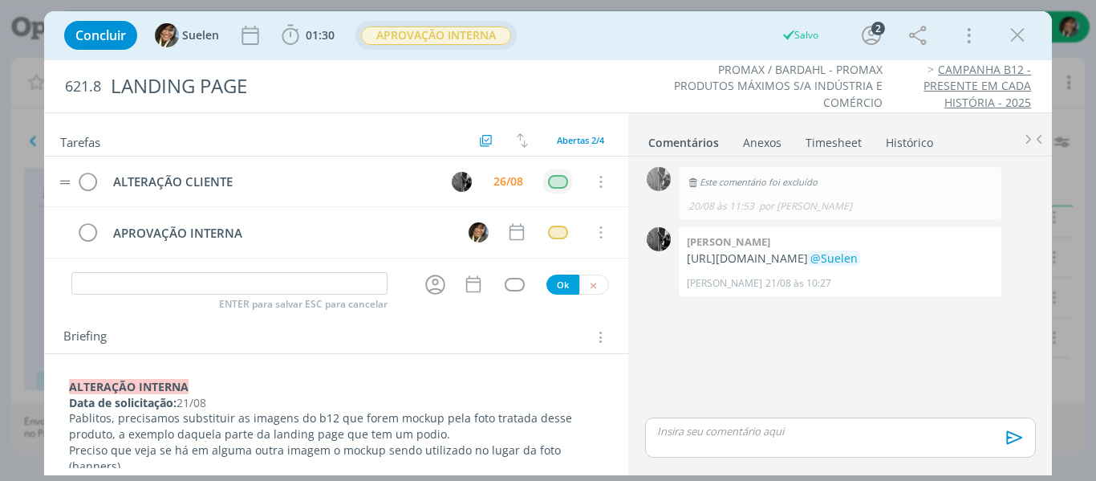
click at [455, 42] on span "APROVAÇÃO INTERNA" at bounding box center [436, 35] width 150 height 18
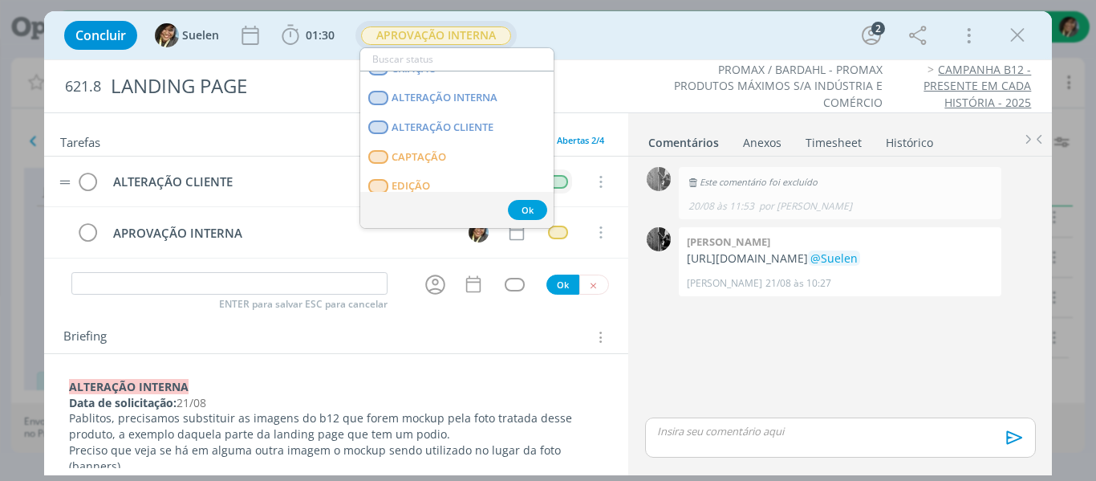
scroll to position [135, 0]
click at [456, 128] on span "ALTERAÇÃO CLIENTE" at bounding box center [443, 127] width 102 height 13
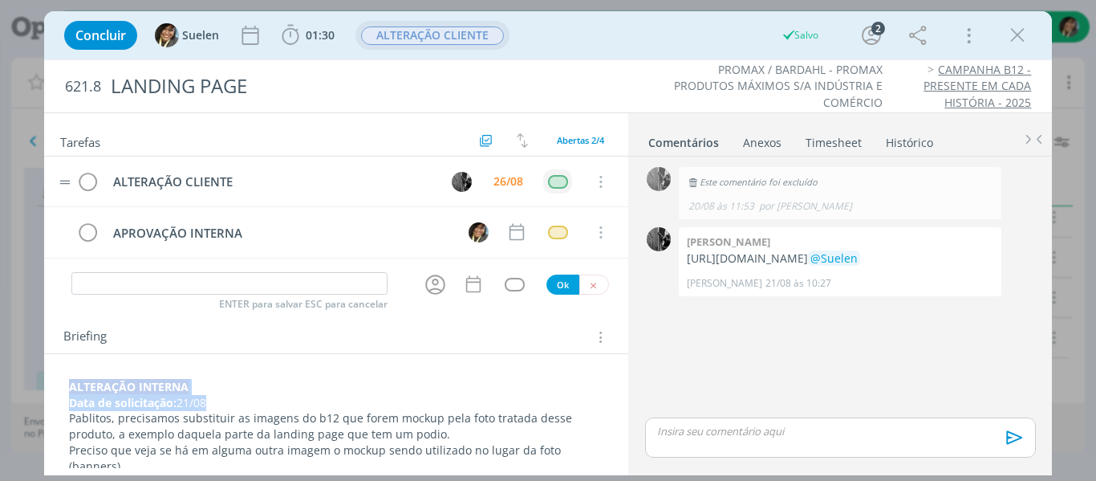
drag, startPoint x: 233, startPoint y: 408, endPoint x: 16, endPoint y: 377, distance: 218.7
click at [16, 377] on div "Concluir Suelen 01:30 Iniciar Apontar Data * 26/08/2025 Horas * 00:00 Tarefa Se…" at bounding box center [548, 240] width 1096 height 481
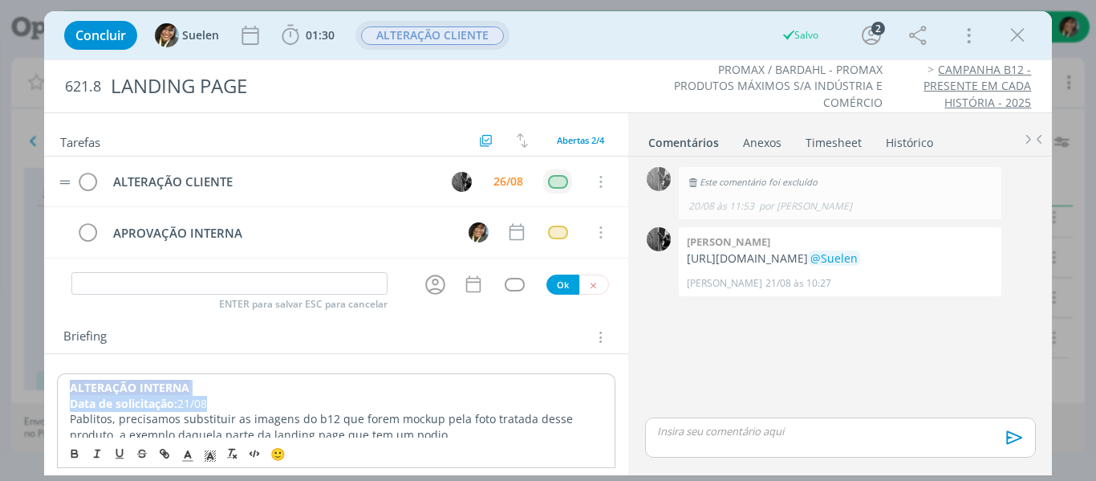
copy div "﻿ALTERAÇÃO INTERNA Data de solicitação: 21/08"
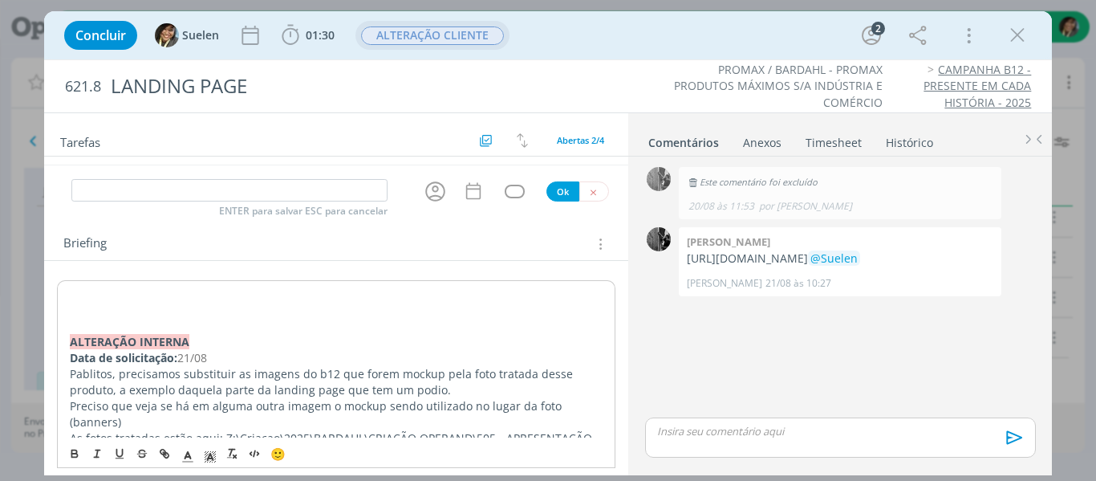
scroll to position [73, 0]
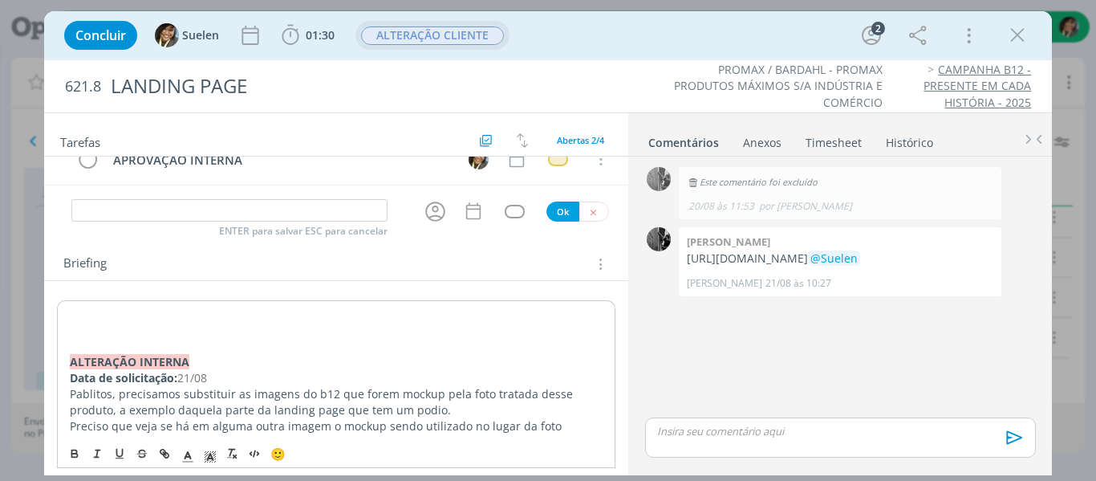
click at [189, 316] on p "dialog" at bounding box center [337, 314] width 534 height 16
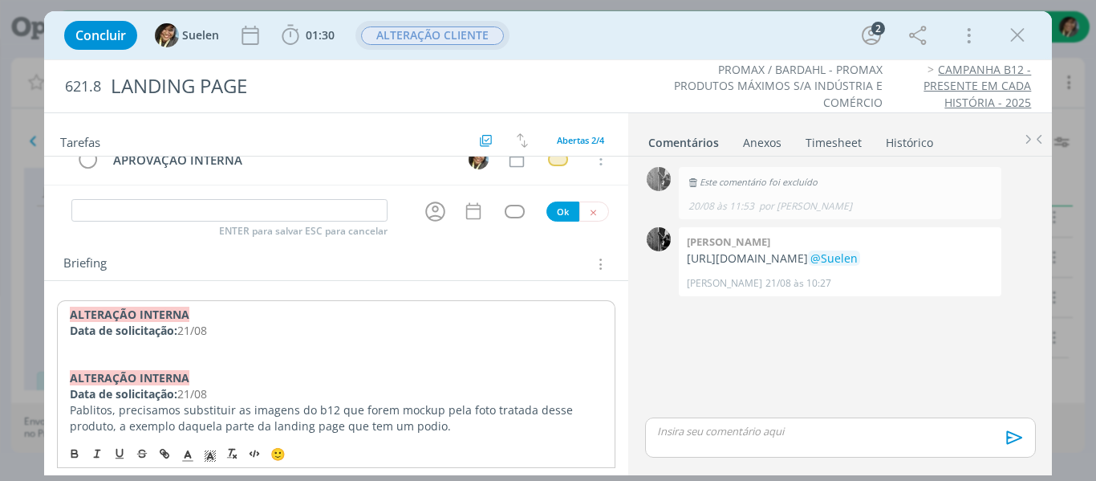
click at [189, 316] on strong "﻿ALTERAÇÃO INTERNA" at bounding box center [130, 313] width 120 height 15
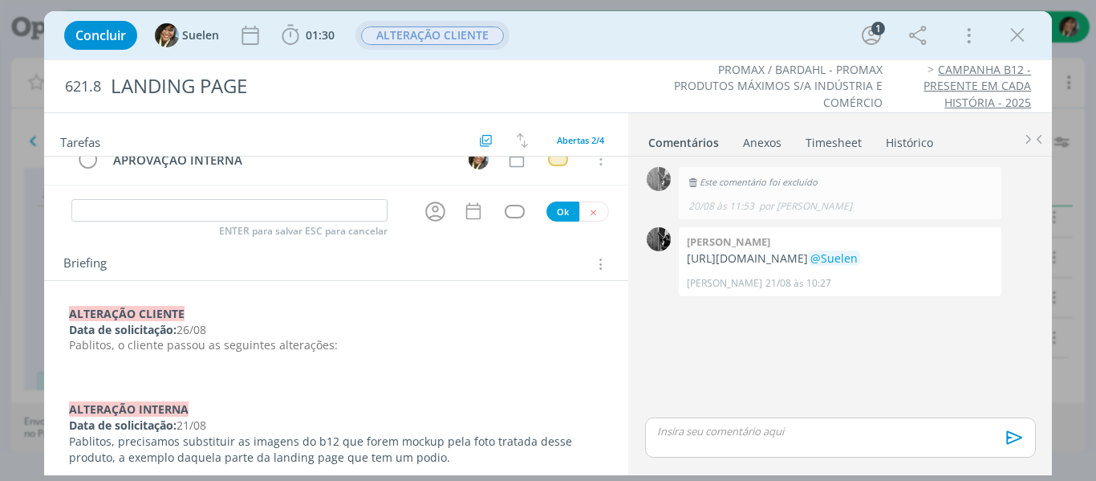
click at [188, 371] on p "dialog" at bounding box center [336, 377] width 535 height 16
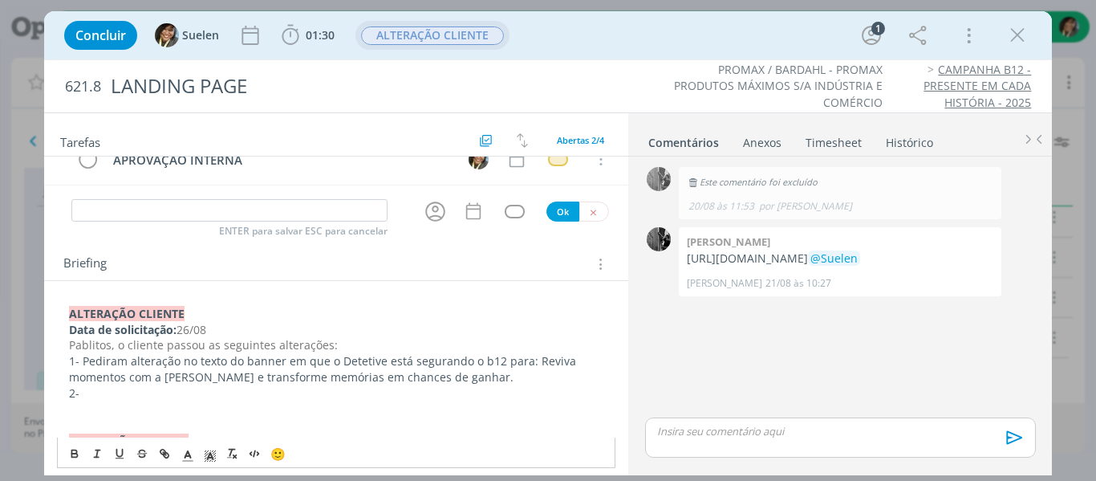
click at [193, 404] on p "dialog" at bounding box center [336, 409] width 535 height 16
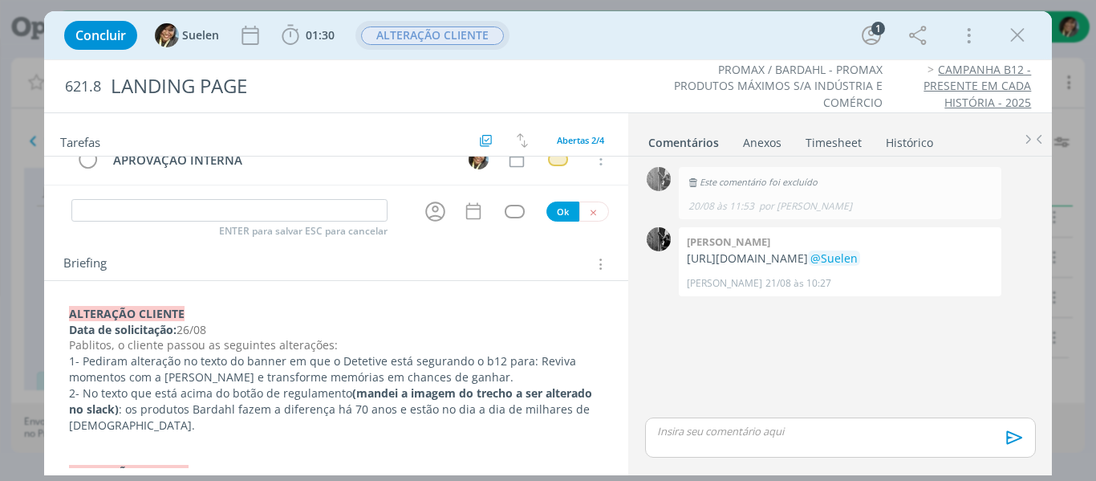
scroll to position [0, 0]
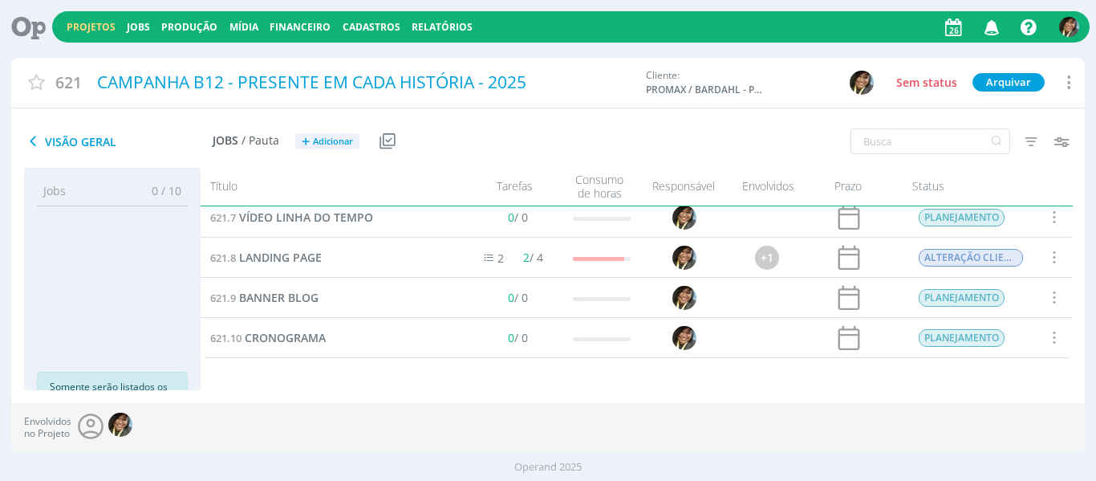
scroll to position [250, 0]
click at [272, 335] on span "CRONOGRAMA" at bounding box center [285, 337] width 81 height 15
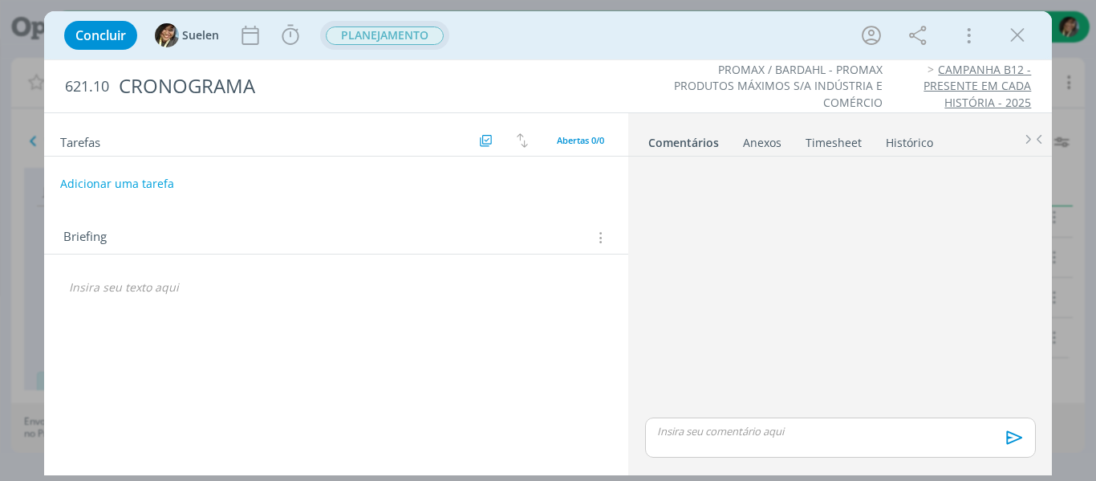
click at [379, 38] on span "PLANEJAMENTO" at bounding box center [385, 35] width 118 height 18
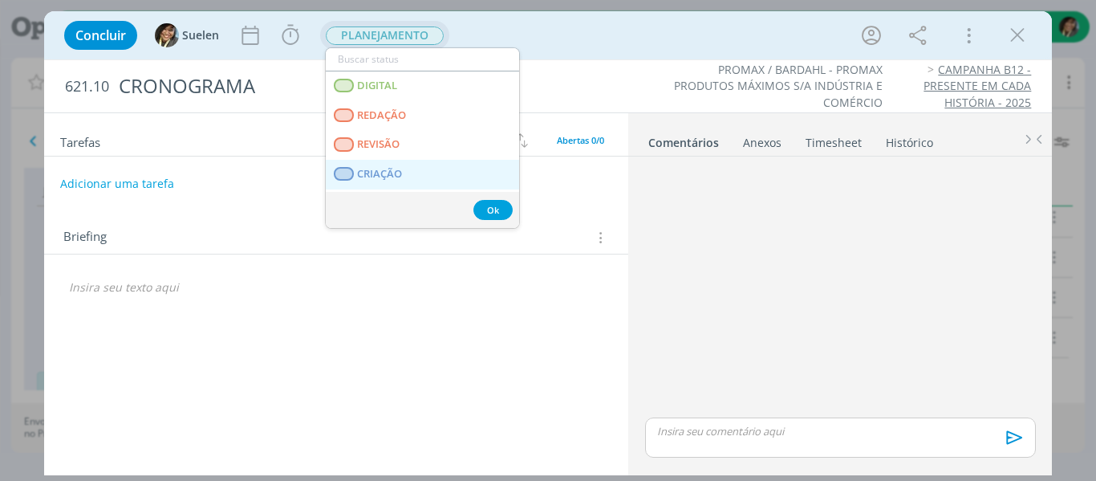
click at [359, 172] on span "CRIAÇÃO" at bounding box center [379, 174] width 45 height 13
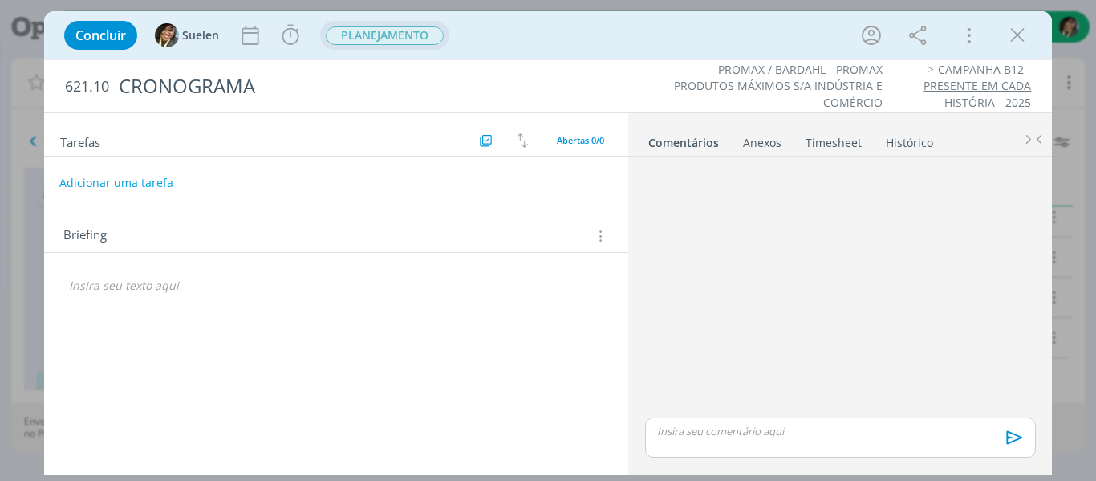
click at [153, 185] on button "Adicionar uma tarefa" at bounding box center [116, 182] width 114 height 27
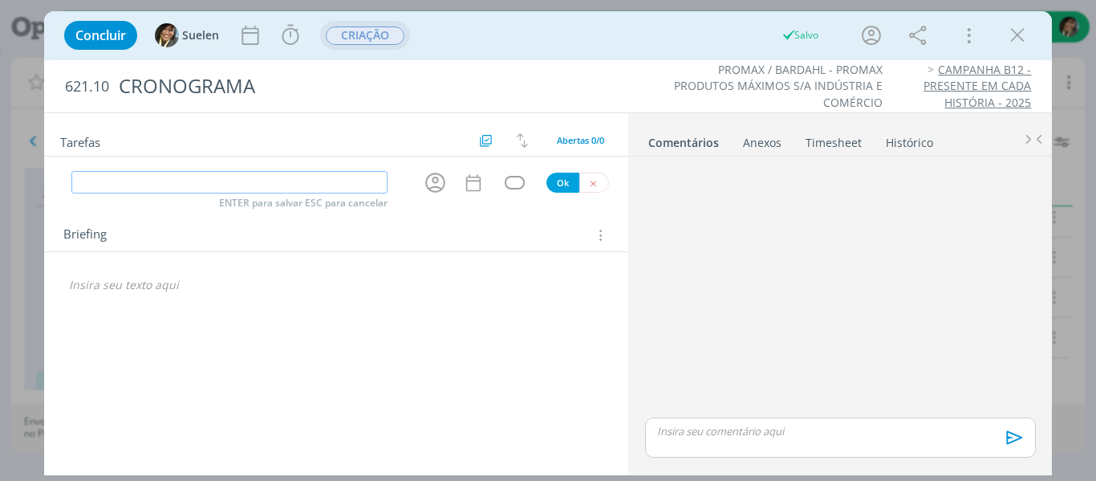
type input "r"
type input "CRIAÇÃO"
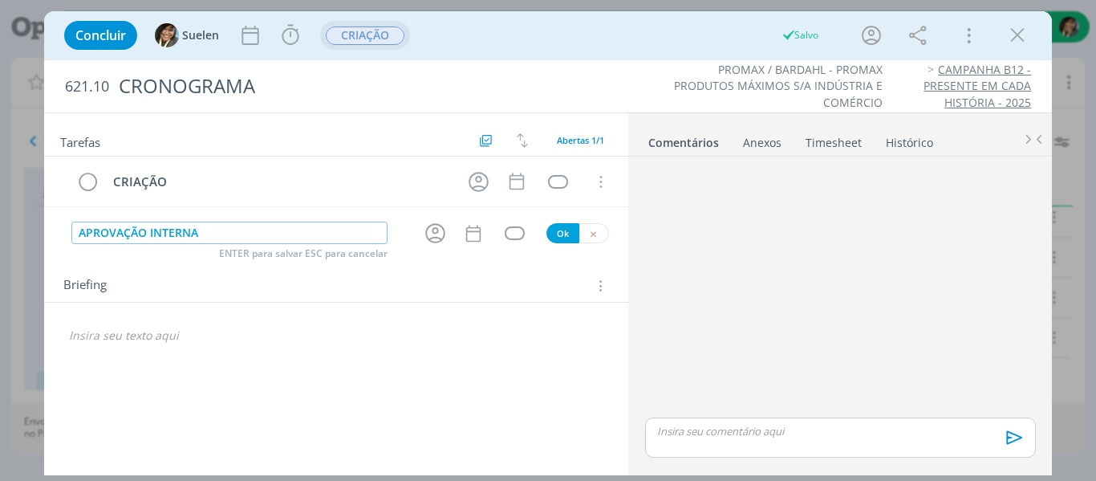
type input "APROVAÇÃO INTERNA"
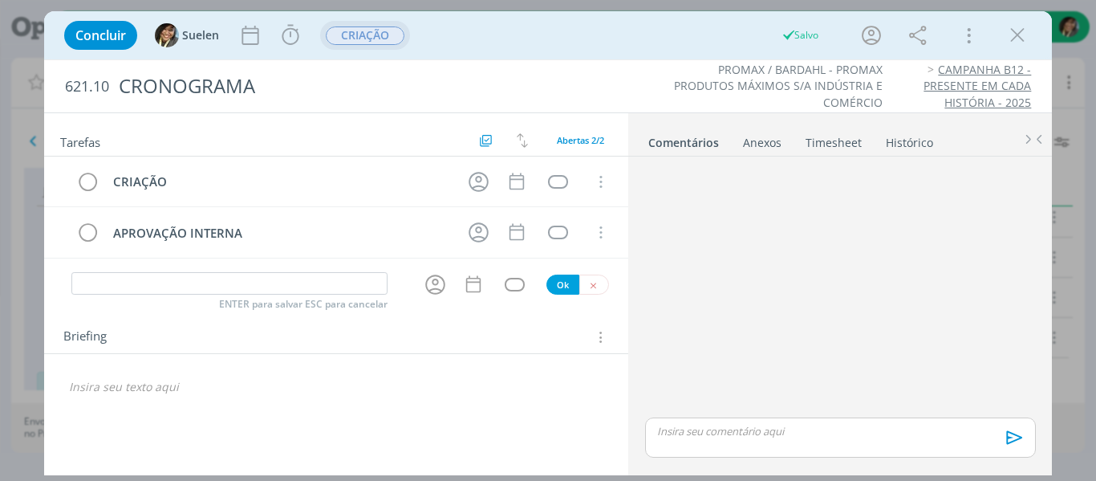
click at [123, 383] on p "dialog" at bounding box center [336, 387] width 535 height 16
click at [605, 341] on icon "dialog" at bounding box center [598, 337] width 15 height 18
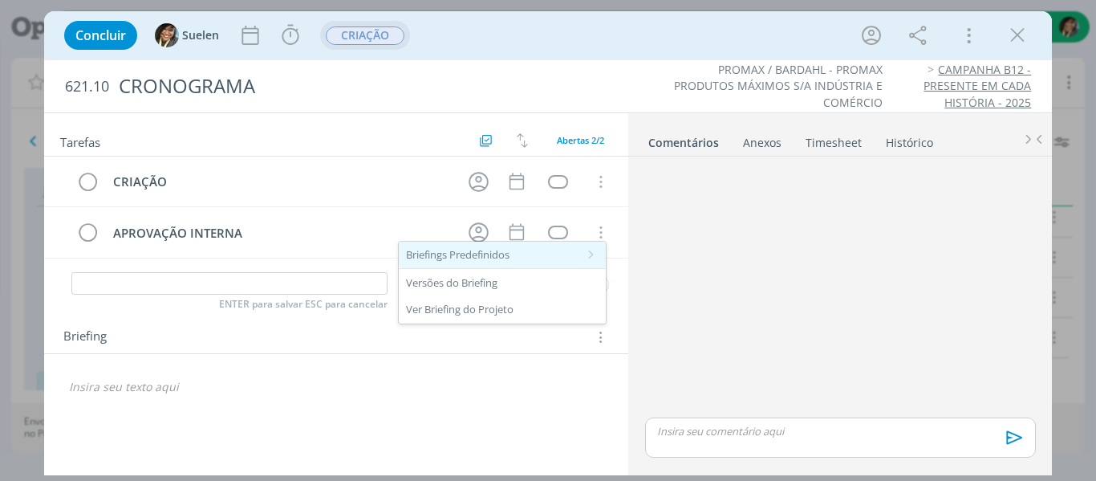
click at [456, 258] on div "Briefings Predefinidos" at bounding box center [502, 254] width 207 height 27
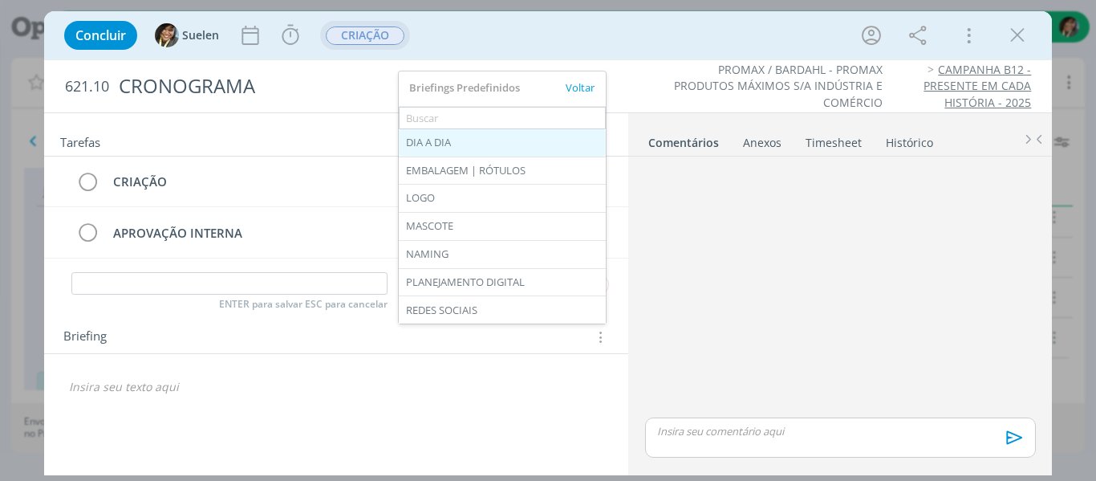
click at [436, 140] on div "DIA A DIA" at bounding box center [502, 142] width 207 height 27
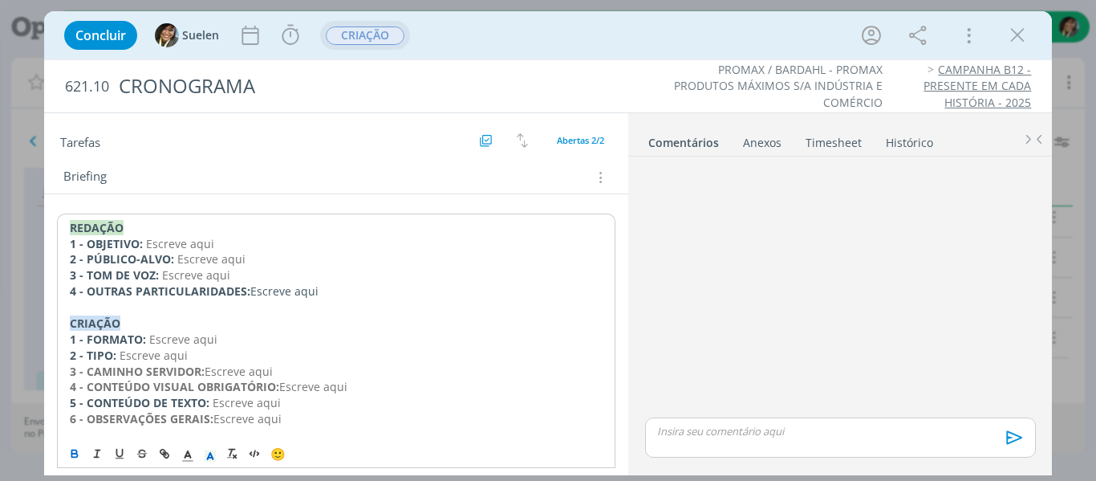
scroll to position [156, 0]
drag, startPoint x: 328, startPoint y: 298, endPoint x: 0, endPoint y: 228, distance: 335.5
click at [0, 228] on div "Concluir Suelen Iniciar Apontar Data * 26/08/2025 Horas * 00:00 Tarefa Selecion…" at bounding box center [548, 240] width 1096 height 481
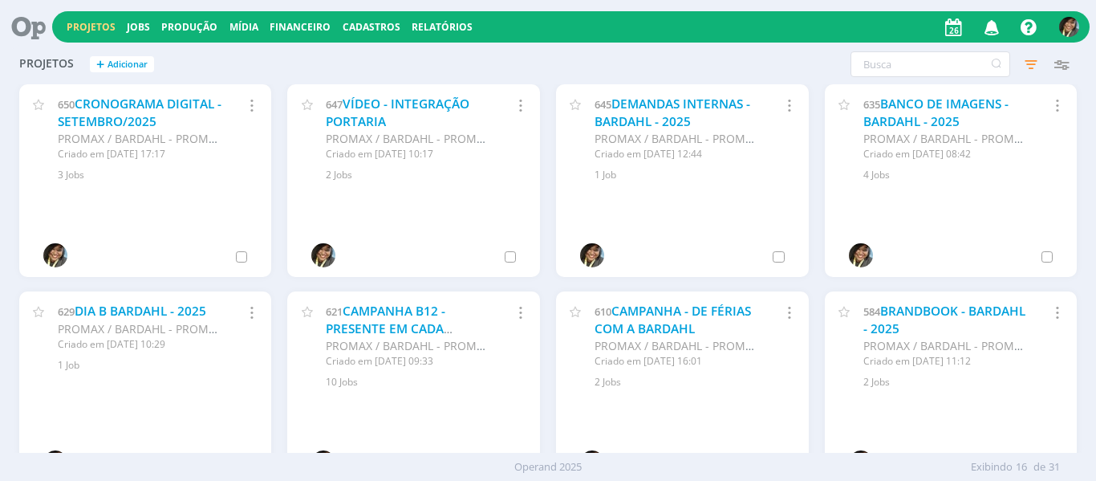
scroll to position [290, 0]
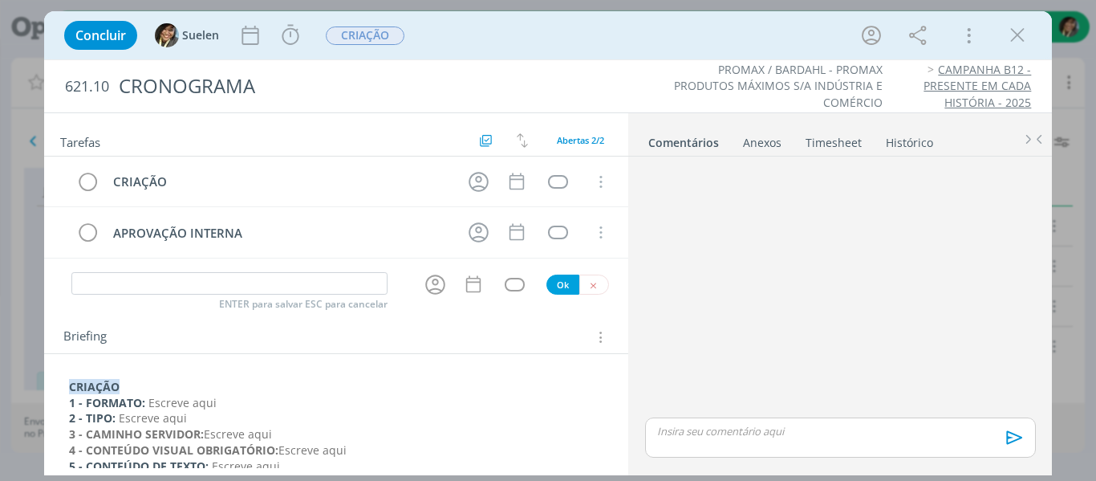
scroll to position [156, 0]
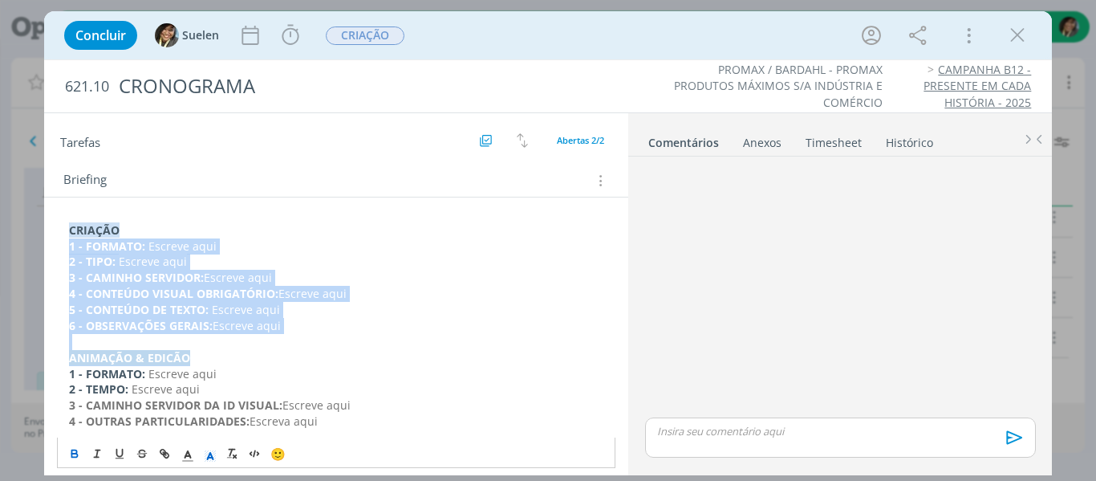
drag, startPoint x: 66, startPoint y: 245, endPoint x: 359, endPoint y: 355, distance: 312.8
click at [359, 355] on div "CRIAÇÃO 1 - FORMATO: Escreve aqui 2 - TIPO: Escreve aqui 3 - CAMINHO SERVIDOR: …" at bounding box center [336, 358] width 559 height 282
click at [359, 355] on p "ANIMAÇÃO & EDICÃO" at bounding box center [336, 358] width 535 height 16
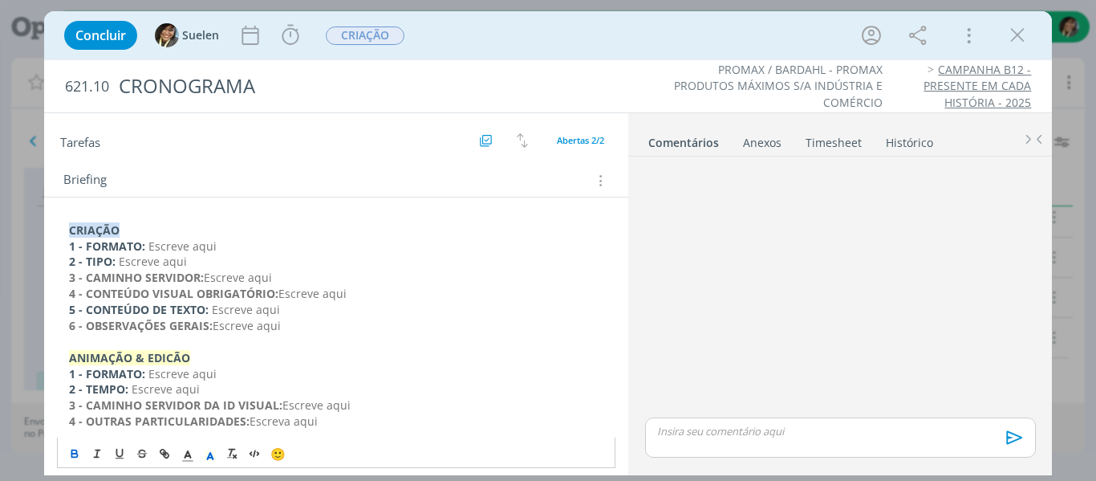
click at [333, 328] on p "6 - OBSERVAÇÕES GERAIS: Escreve aqui" at bounding box center [336, 326] width 535 height 16
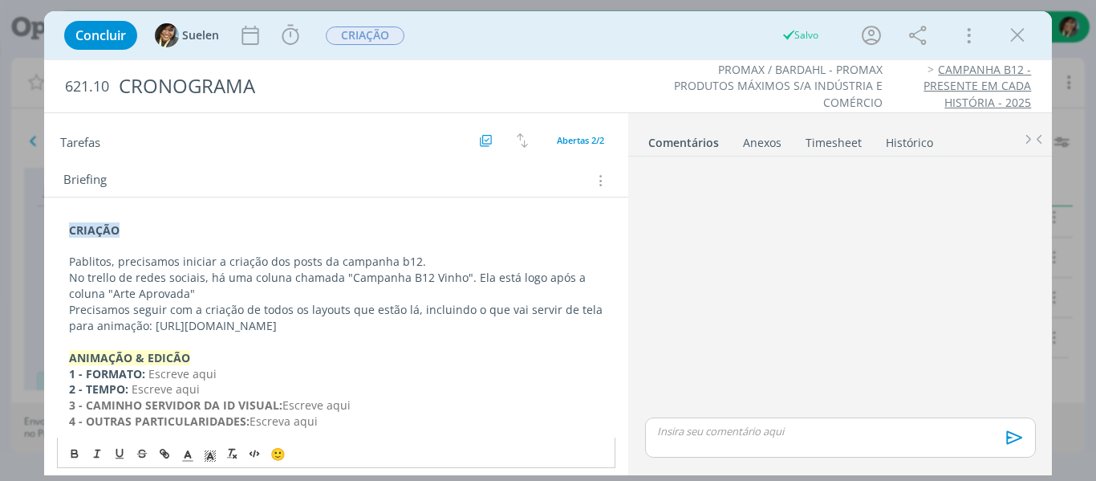
scroll to position [0, 0]
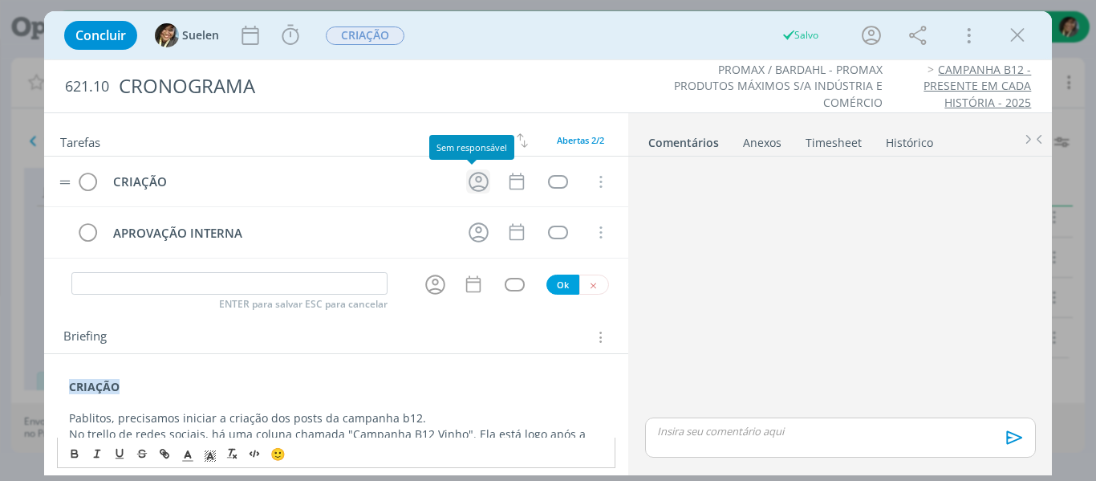
click at [470, 187] on icon "dialog" at bounding box center [478, 181] width 25 height 25
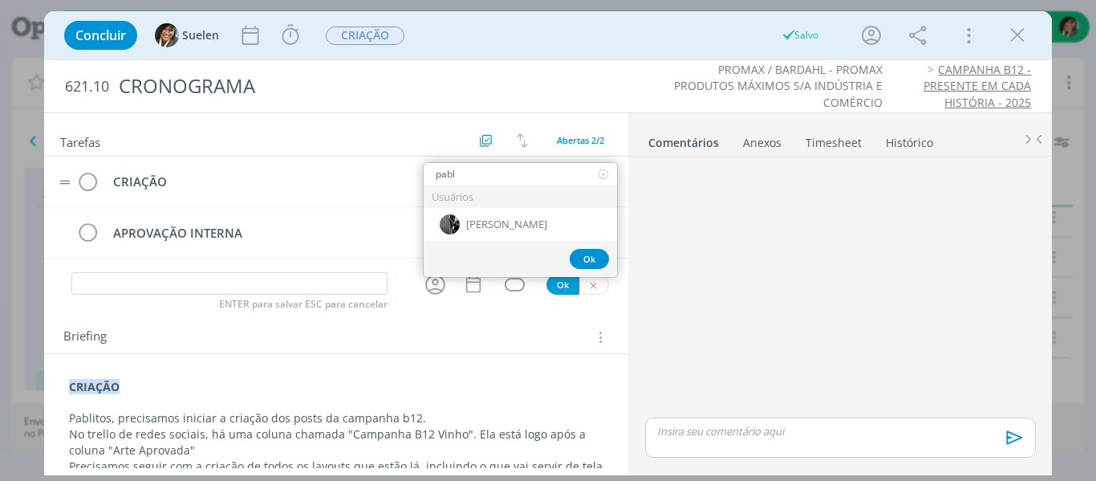
type input "[PERSON_NAME]"
click at [464, 216] on div "[PERSON_NAME]" at bounding box center [520, 224] width 193 height 33
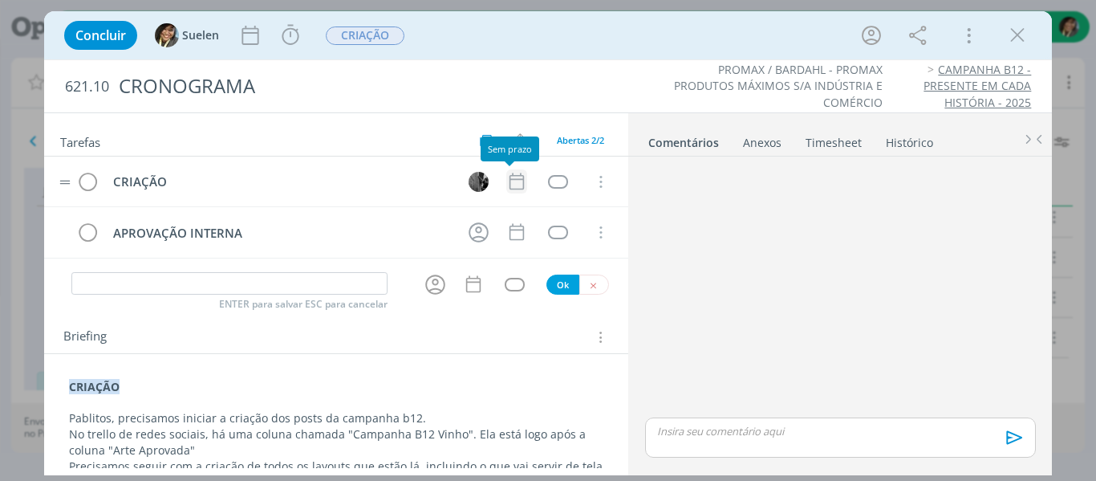
click at [509, 181] on icon "dialog" at bounding box center [516, 181] width 14 height 17
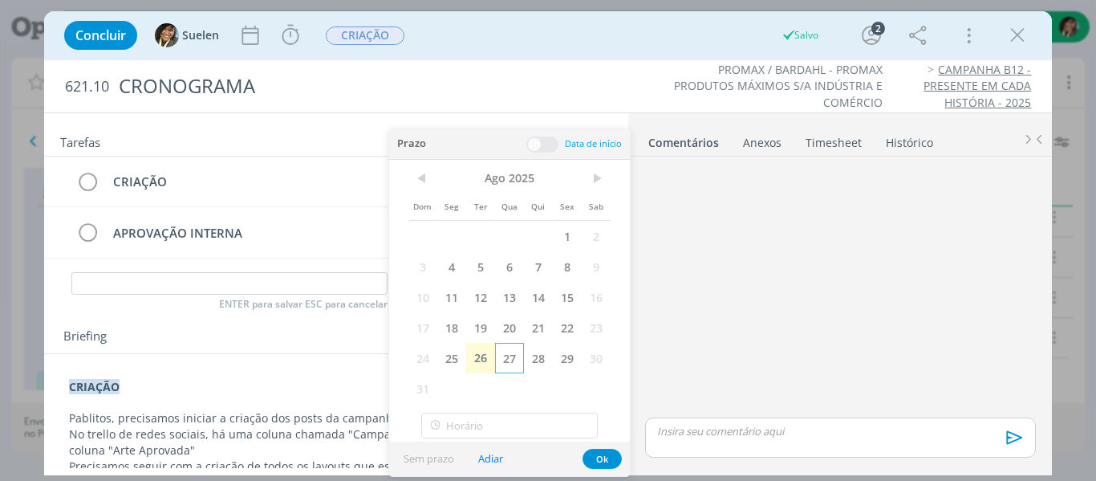
click at [515, 359] on span "27" at bounding box center [509, 358] width 29 height 30
click at [608, 458] on button "Ok" at bounding box center [601, 458] width 39 height 20
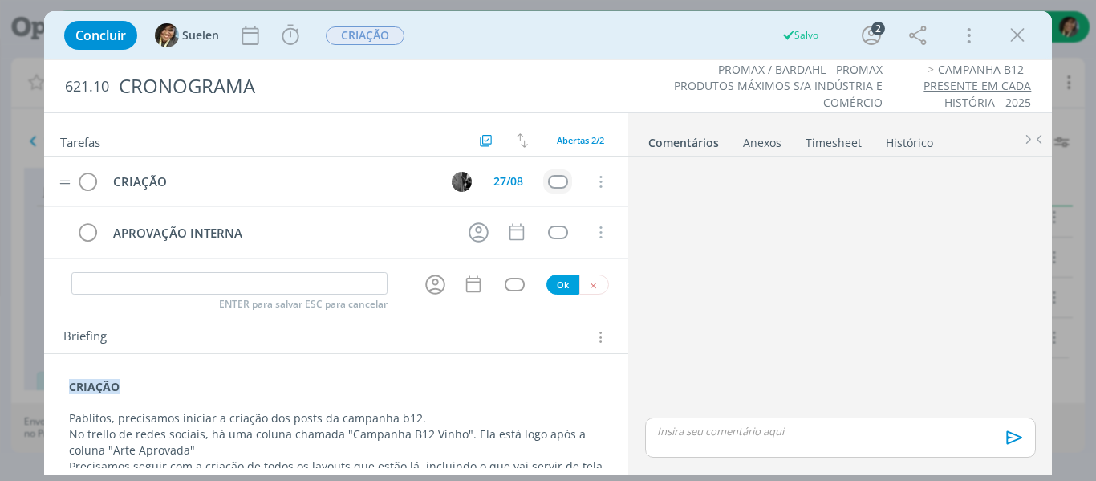
click at [552, 189] on td "dialog" at bounding box center [557, 181] width 29 height 24
click at [552, 179] on div "dialog" at bounding box center [558, 182] width 20 height 14
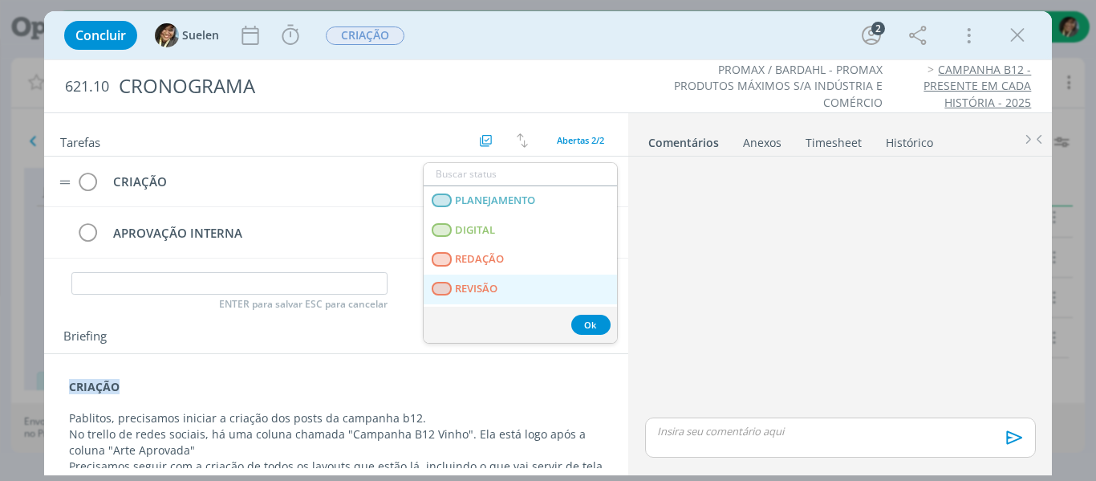
scroll to position [409, 0]
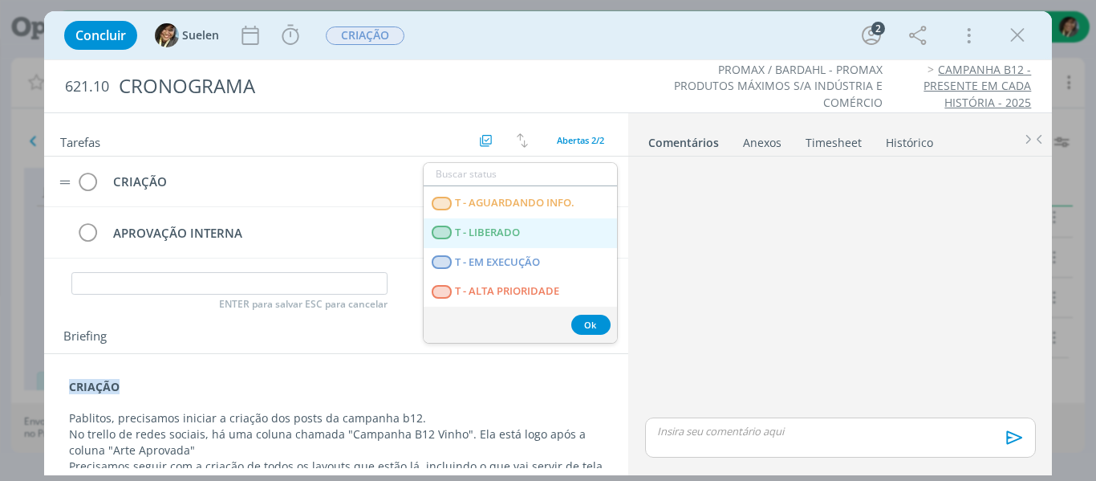
click at [505, 237] on span "T - LIBERADO" at bounding box center [487, 232] width 65 height 13
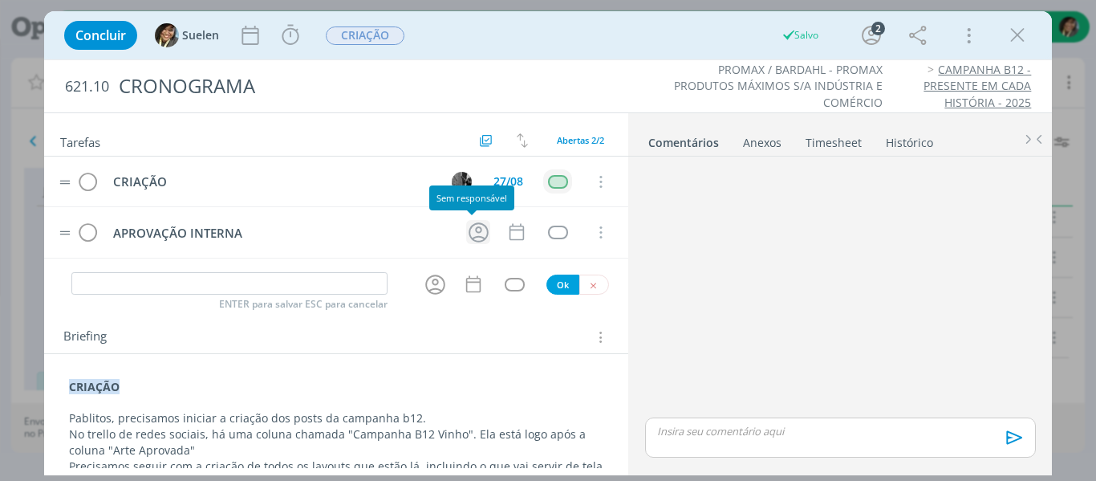
click at [469, 232] on icon "dialog" at bounding box center [479, 232] width 20 height 20
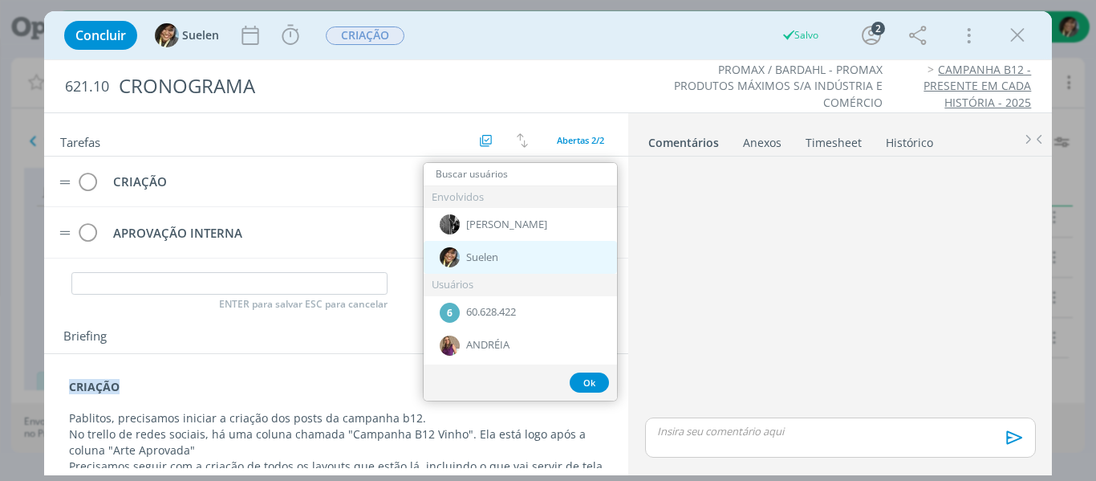
click at [469, 251] on span "Suelen" at bounding box center [482, 257] width 32 height 13
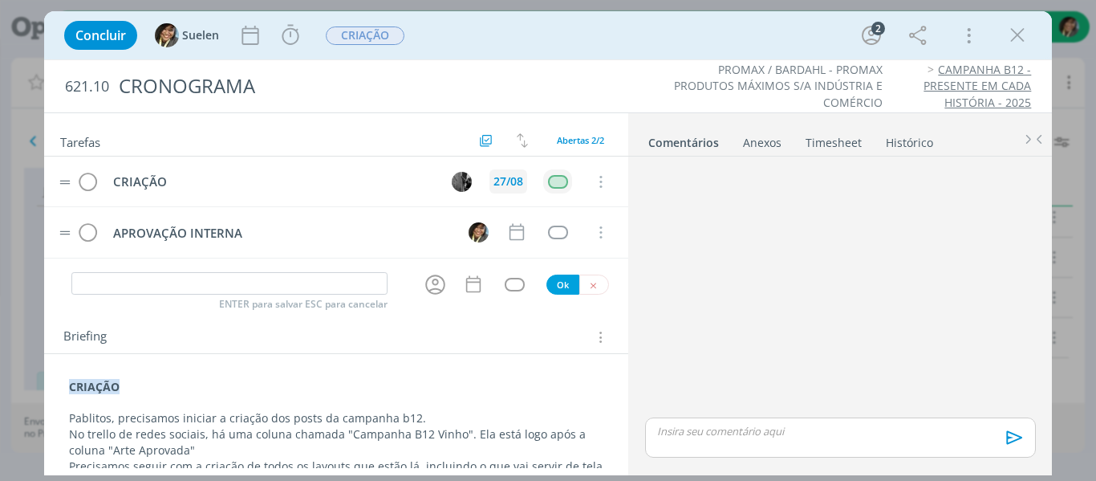
click at [501, 176] on div "27/08" at bounding box center [508, 181] width 30 height 11
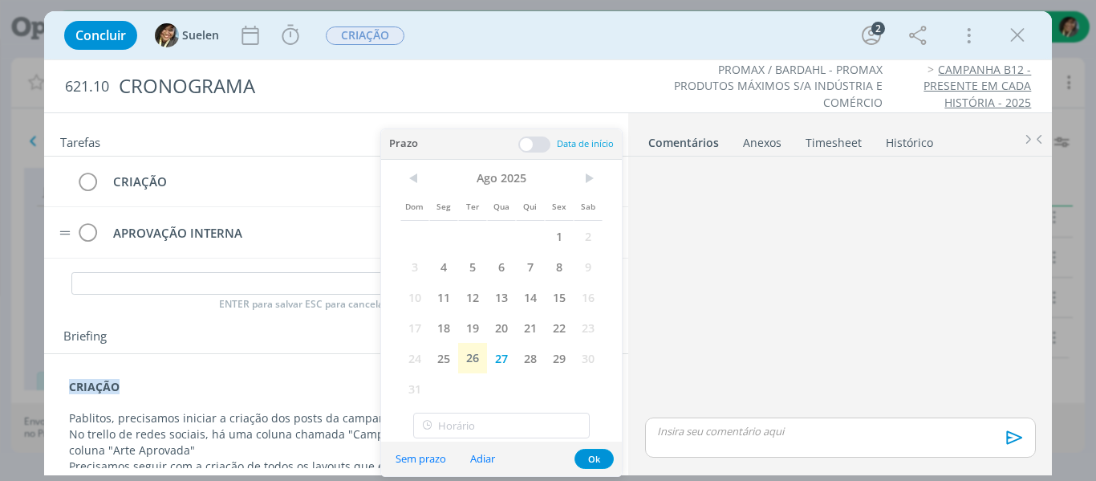
click at [538, 150] on span at bounding box center [534, 144] width 32 height 16
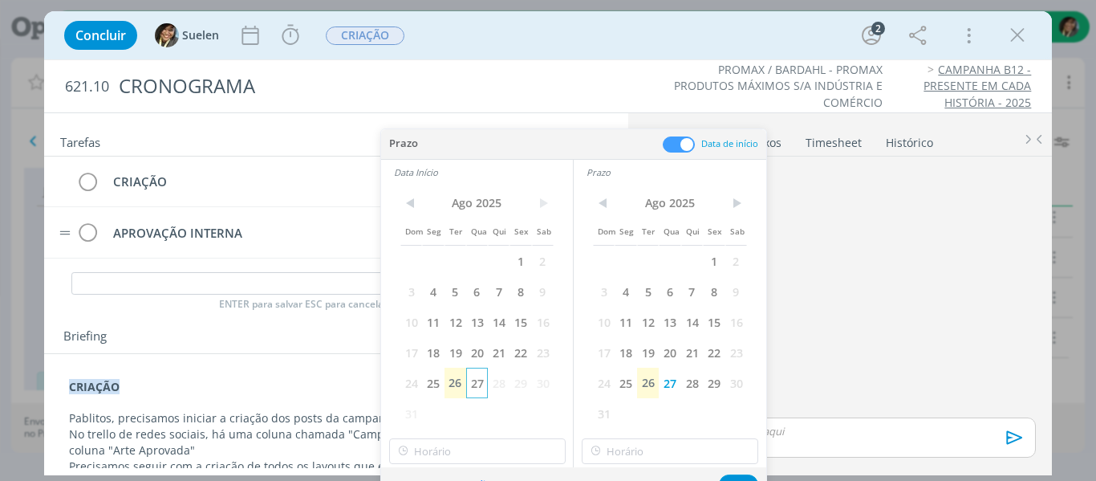
click at [474, 382] on span "27" at bounding box center [477, 382] width 22 height 30
click at [720, 384] on span "29" at bounding box center [714, 382] width 22 height 30
click at [737, 479] on button "Ok" at bounding box center [738, 484] width 39 height 20
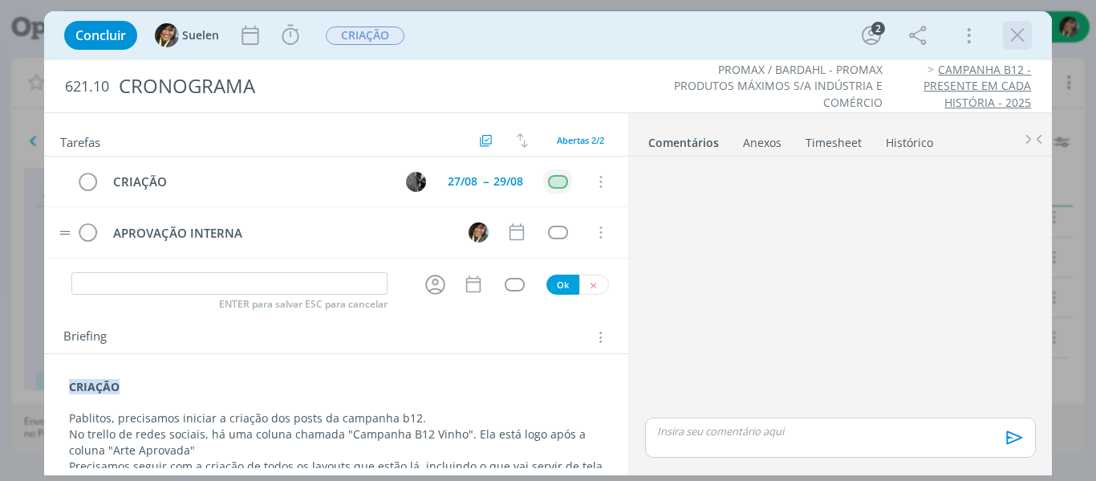
click at [1016, 30] on icon "dialog" at bounding box center [1017, 35] width 24 height 24
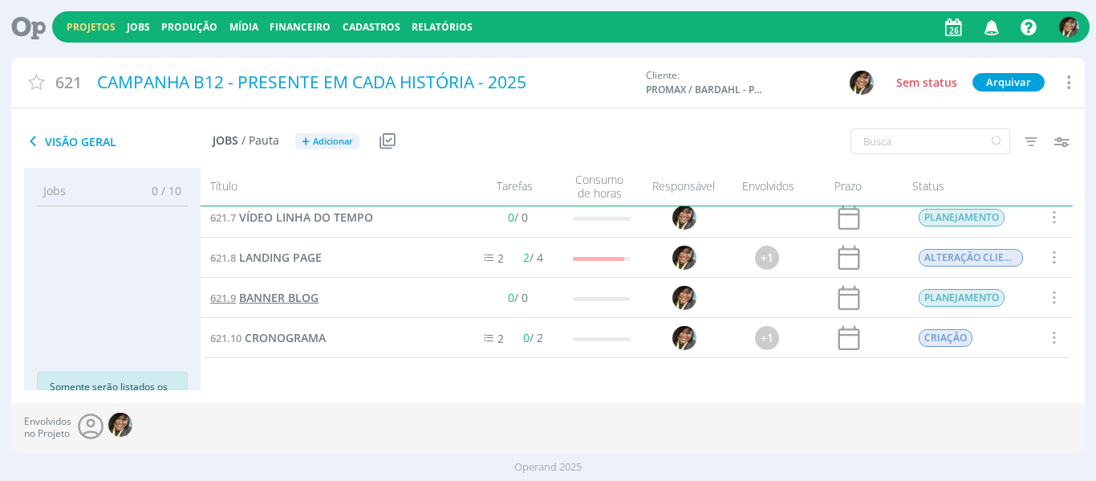
click at [280, 299] on span "BANNER BLOG" at bounding box center [278, 297] width 79 height 15
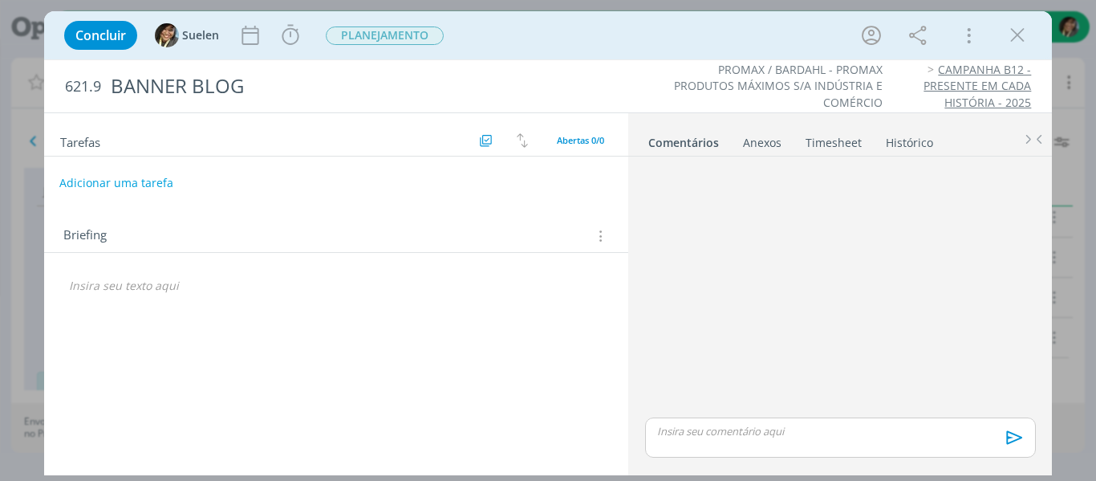
click at [116, 183] on button "Adicionar uma tarefa" at bounding box center [116, 182] width 114 height 27
type input "c"
type input "CRIAÇÃOA"
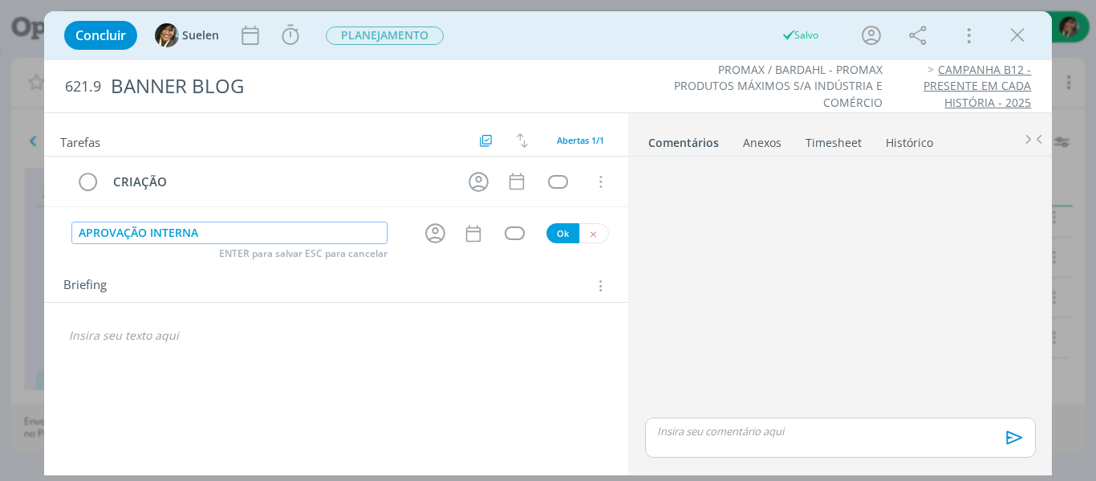
type input "APROVAÇÃO INTERNA"
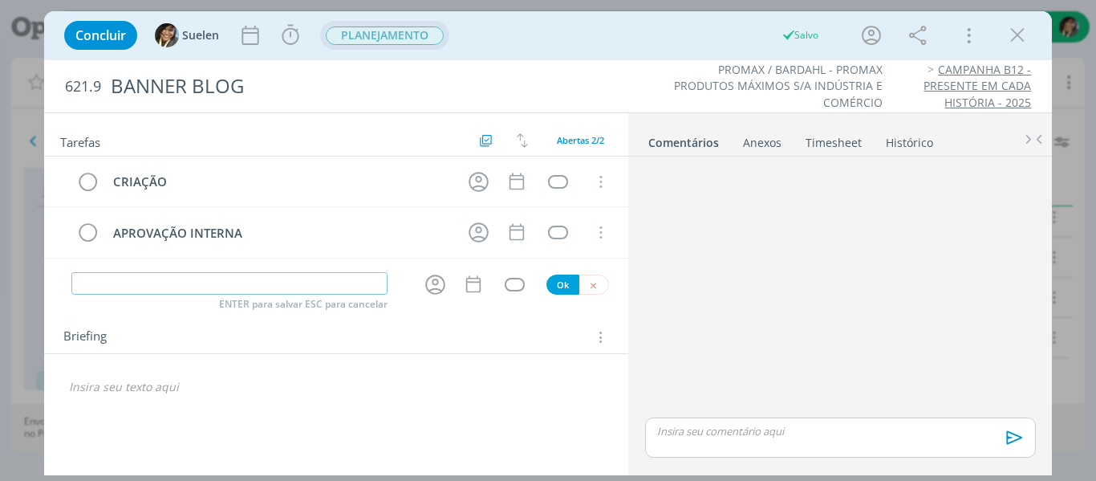
click at [346, 41] on span "PLANEJAMENTO" at bounding box center [385, 35] width 118 height 18
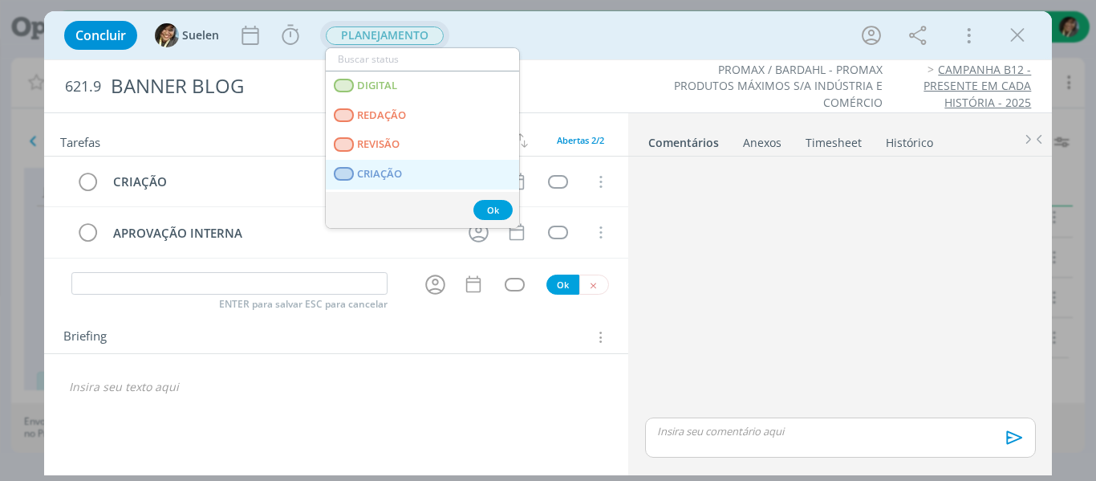
click at [367, 185] on link "CRIAÇÃO" at bounding box center [422, 175] width 193 height 30
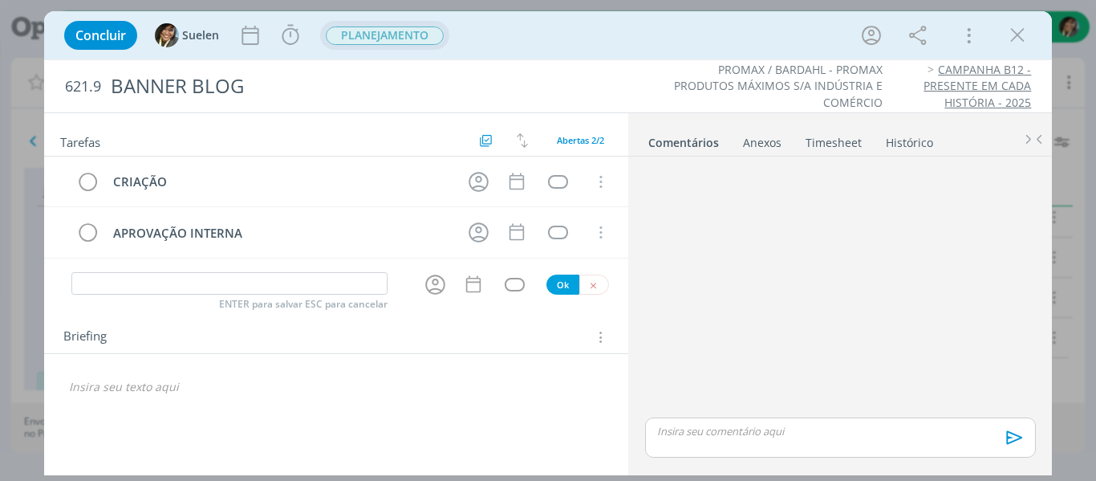
click at [601, 338] on icon "dialog" at bounding box center [598, 337] width 15 height 18
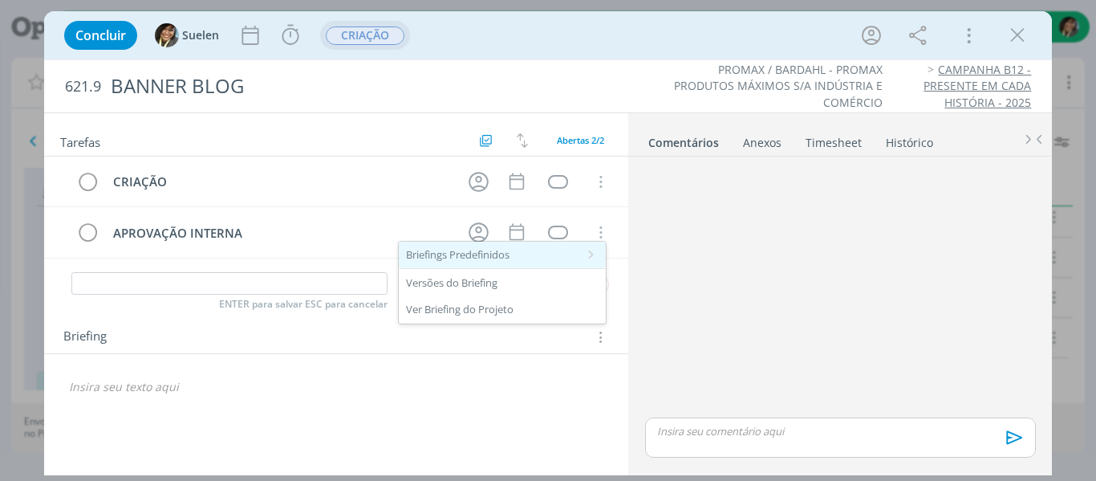
click at [468, 254] on div "Briefings Predefinidos" at bounding box center [502, 254] width 207 height 27
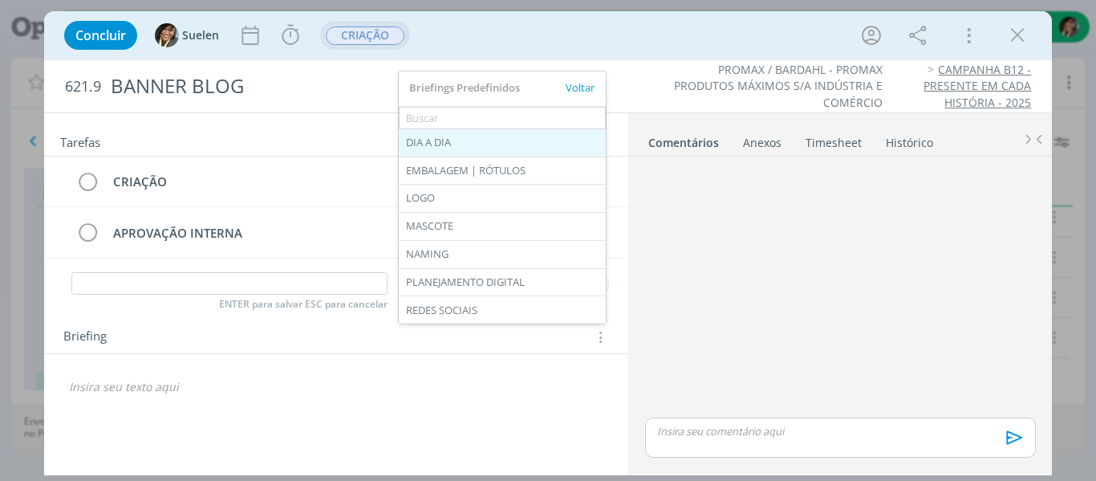
click at [447, 141] on div "DIA A DIA" at bounding box center [502, 142] width 207 height 27
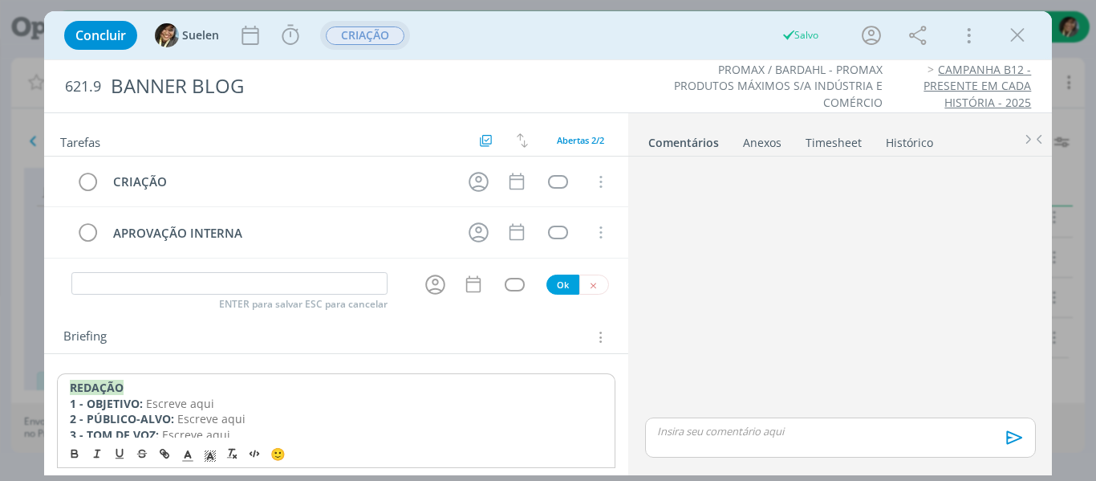
click at [283, 416] on p "2 - PÚBLICO-ALVO: Escreve aqui" at bounding box center [337, 419] width 534 height 16
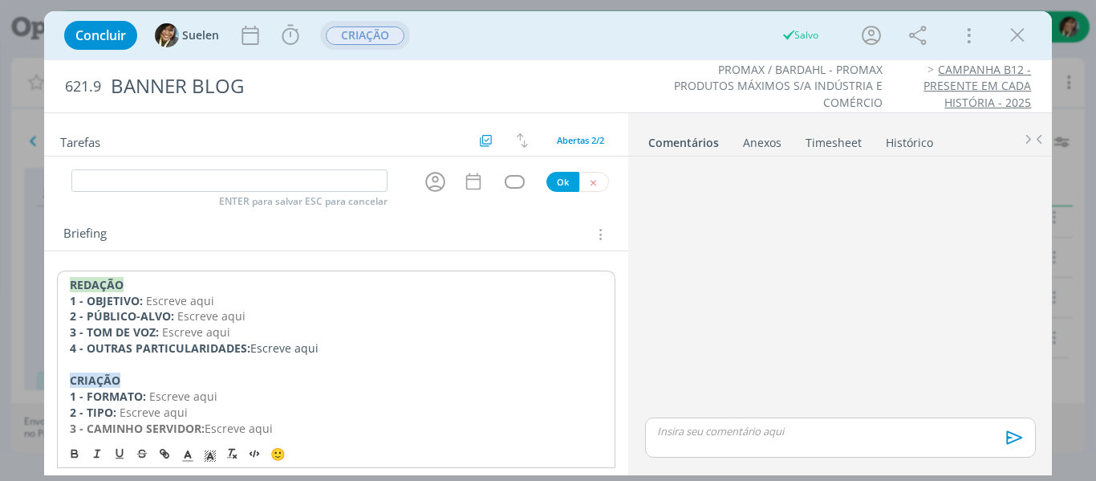
scroll to position [103, 0]
click at [343, 355] on p "4 - OUTRAS PARTICULARIDADES: Escreve aqui" at bounding box center [337, 347] width 534 height 16
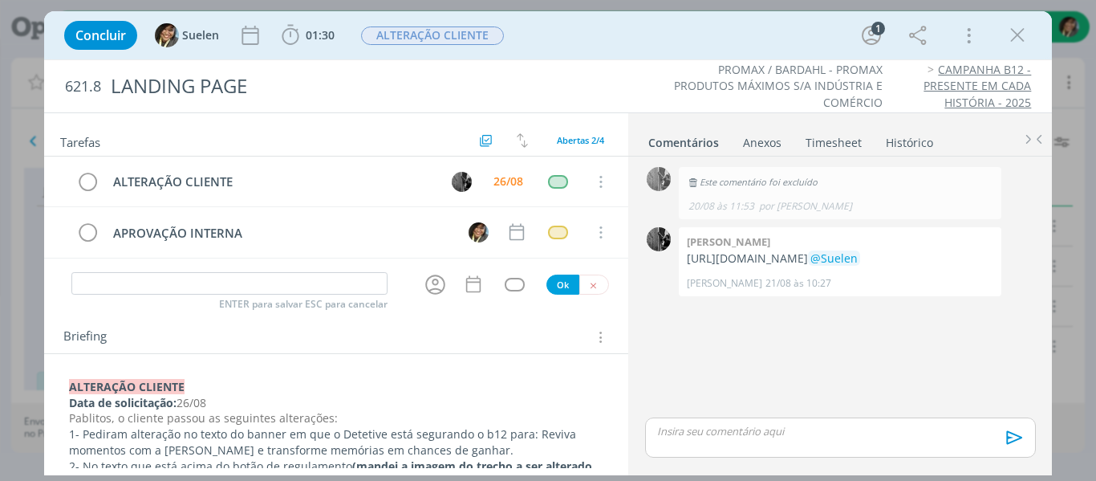
scroll to position [250, 0]
click at [1021, 42] on icon "dialog" at bounding box center [1017, 35] width 24 height 24
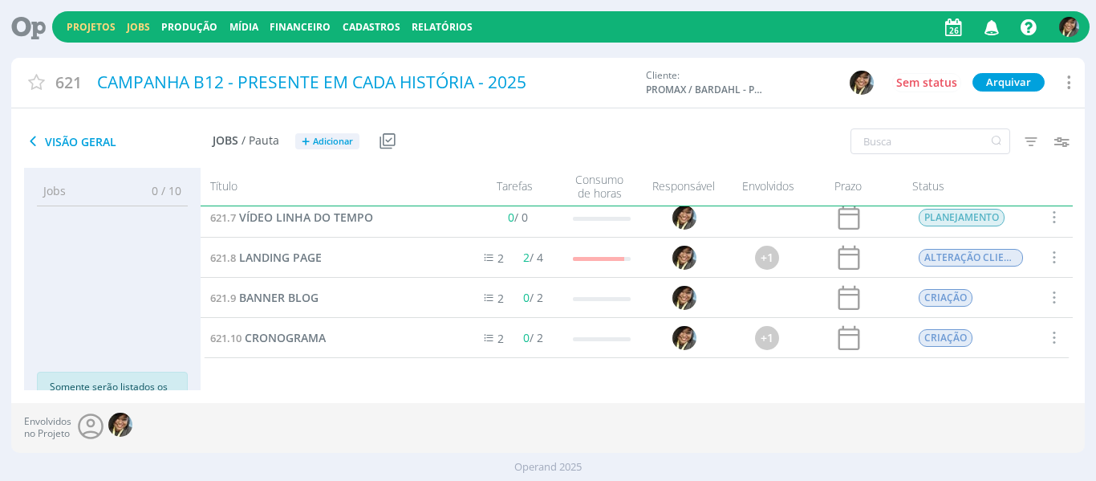
click at [143, 20] on link "Jobs" at bounding box center [138, 27] width 23 height 14
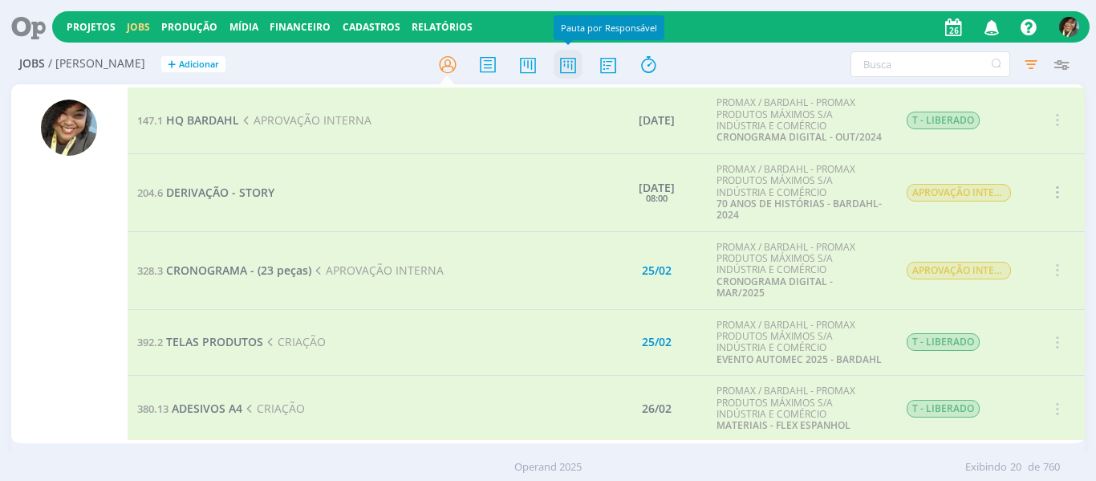
click at [570, 63] on icon at bounding box center [568, 64] width 29 height 31
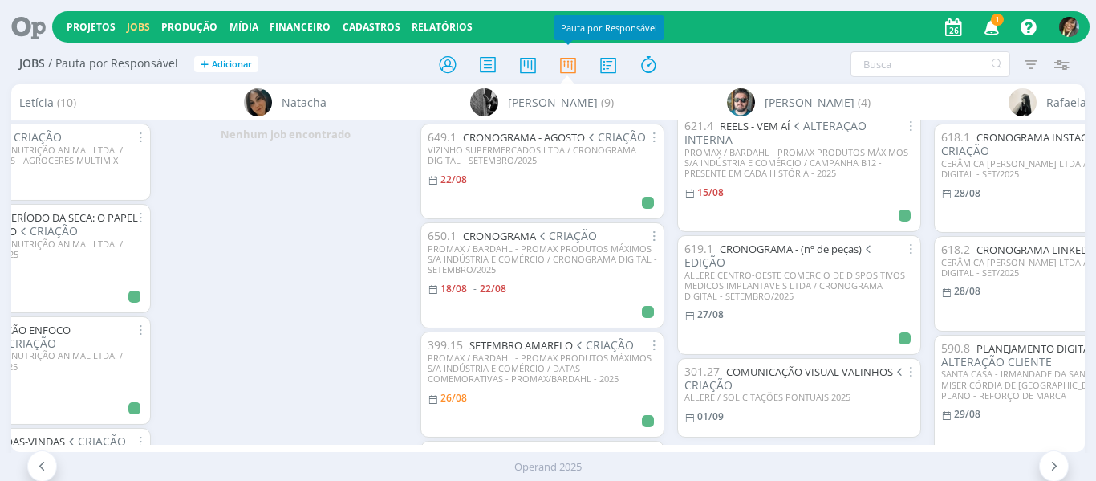
scroll to position [132, 0]
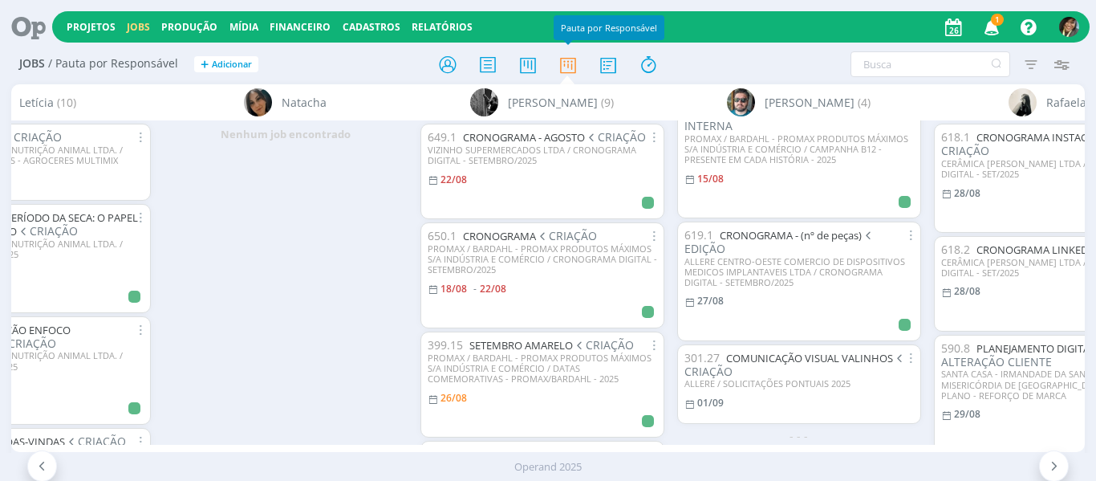
click at [987, 23] on icon "button" at bounding box center [992, 26] width 28 height 27
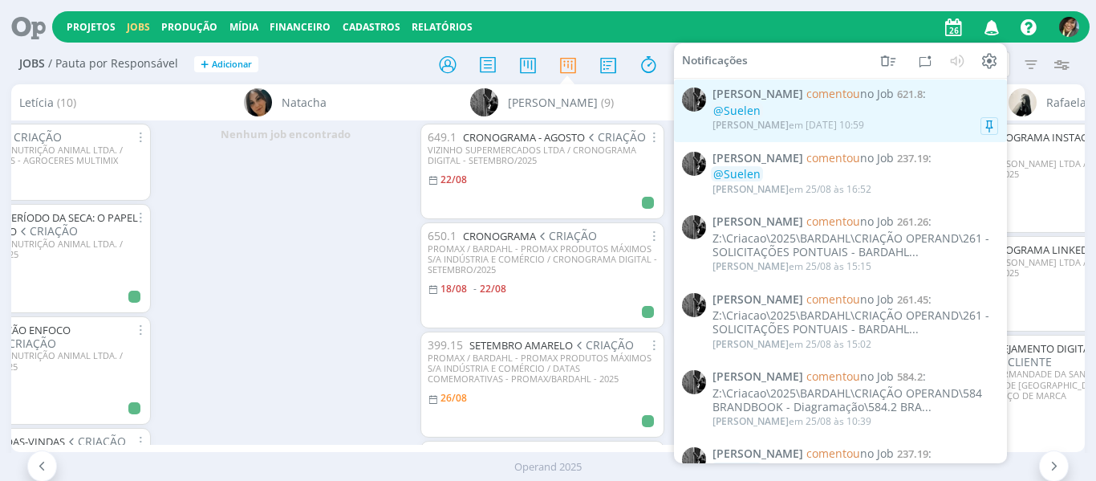
click at [897, 90] on span "621.8" at bounding box center [910, 94] width 26 height 14
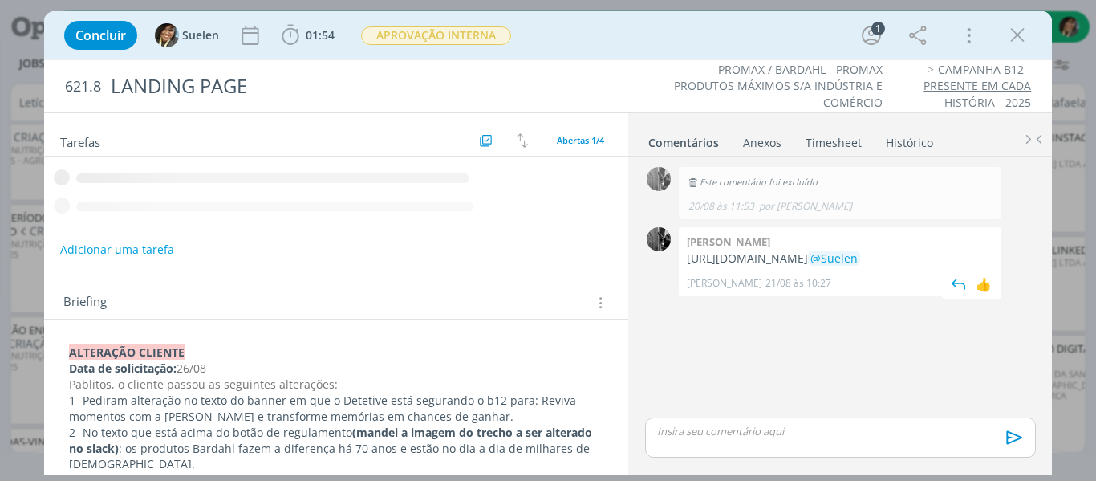
scroll to position [12, 0]
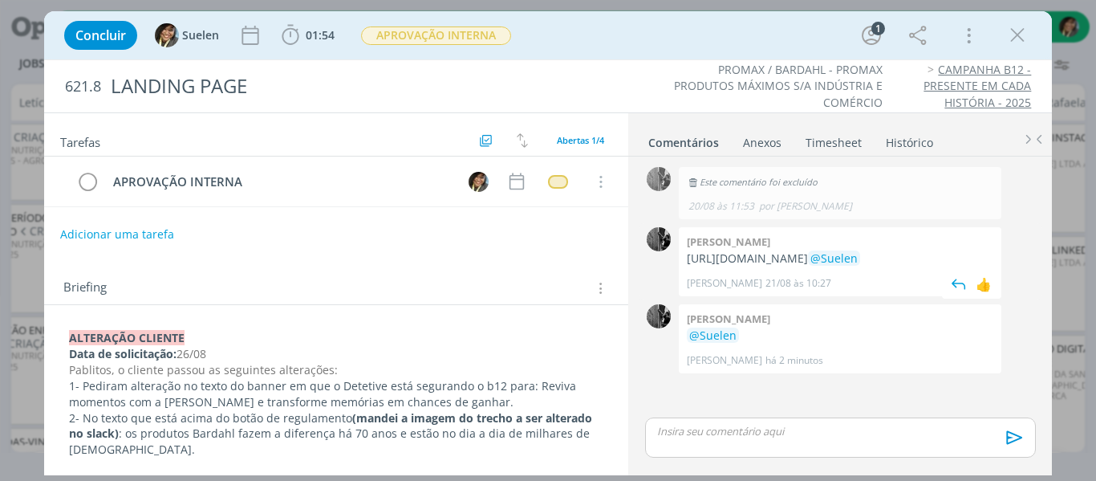
drag, startPoint x: 686, startPoint y: 244, endPoint x: 824, endPoint y: 297, distance: 147.8
click at [824, 296] on div "[PERSON_NAME] [URL][DOMAIN_NAME] @Suelen [PERSON_NAME] [DATE] 10:27 👍" at bounding box center [840, 261] width 323 height 69
copy p "[URL][DOMAIN_NAME]"
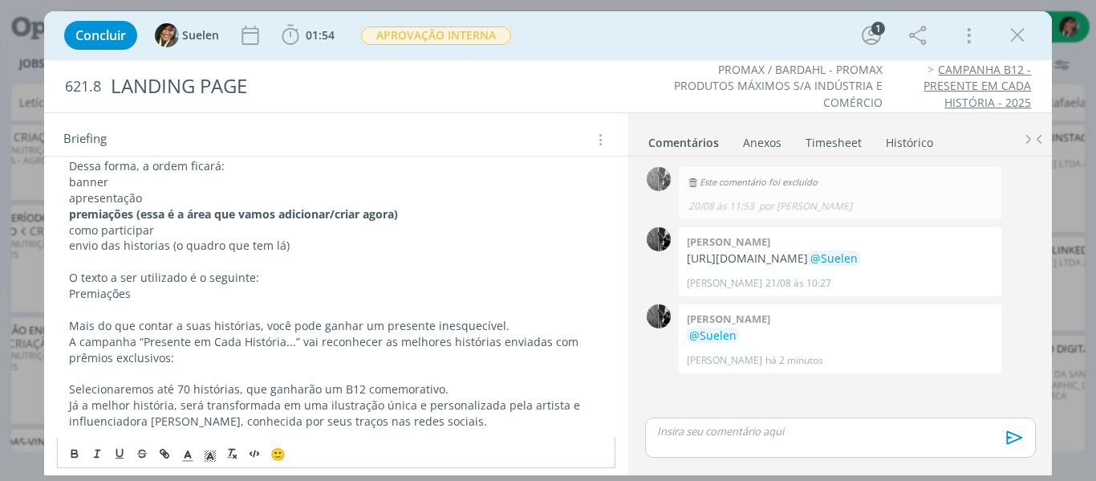
scroll to position [188, 0]
click at [151, 286] on p "Premiações" at bounding box center [336, 294] width 535 height 16
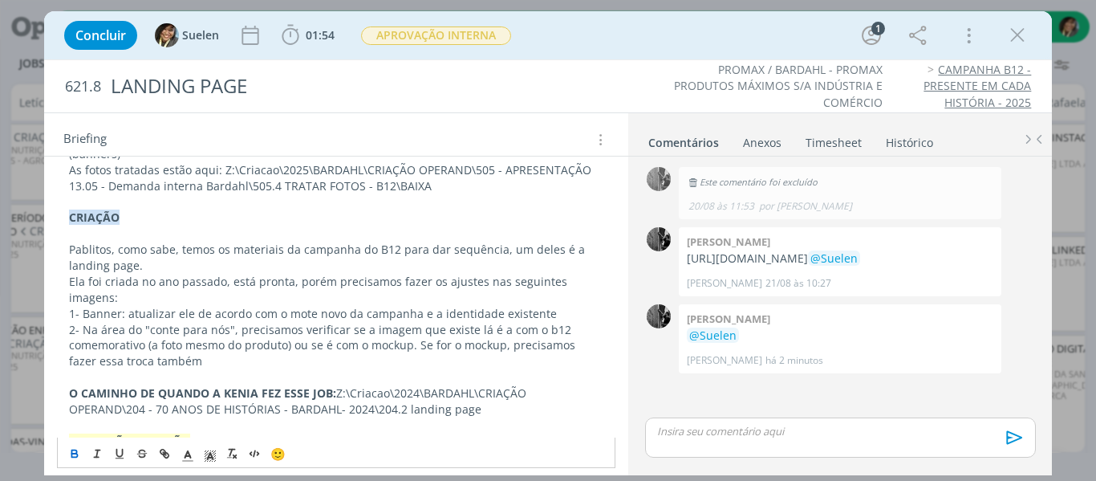
scroll to position [708, 0]
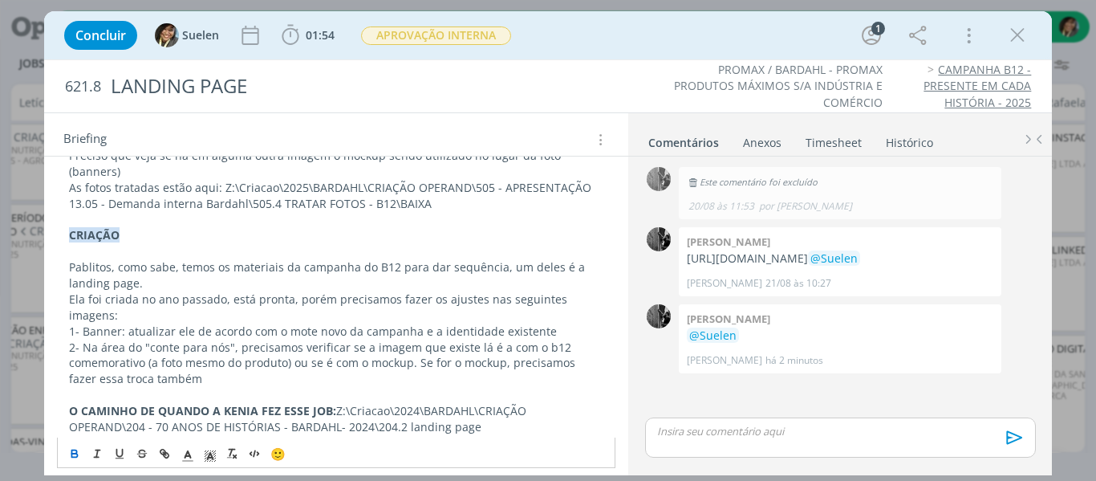
click at [69, 227] on strong "CRIAÇÃO" at bounding box center [94, 234] width 51 height 15
copy p "CRIAÇÃO"
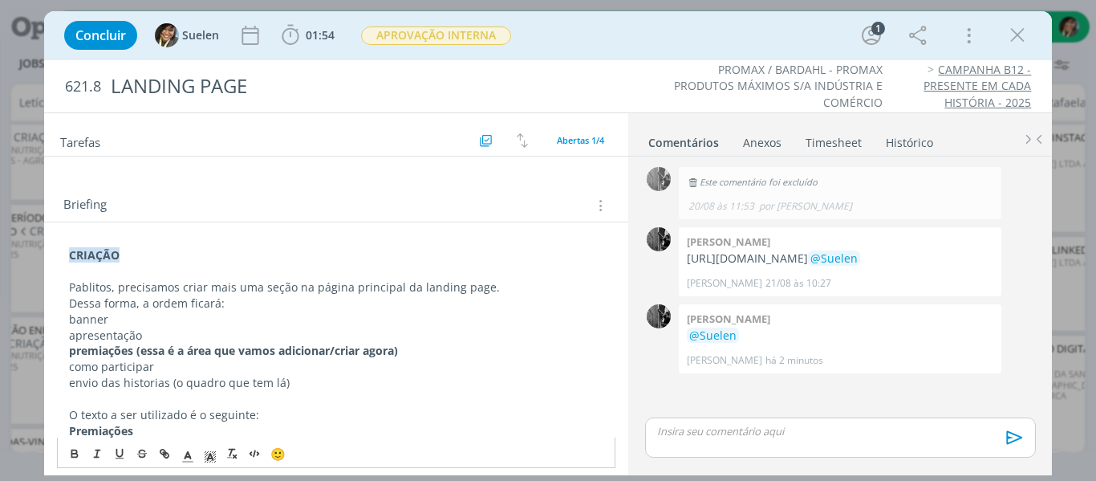
scroll to position [82, 0]
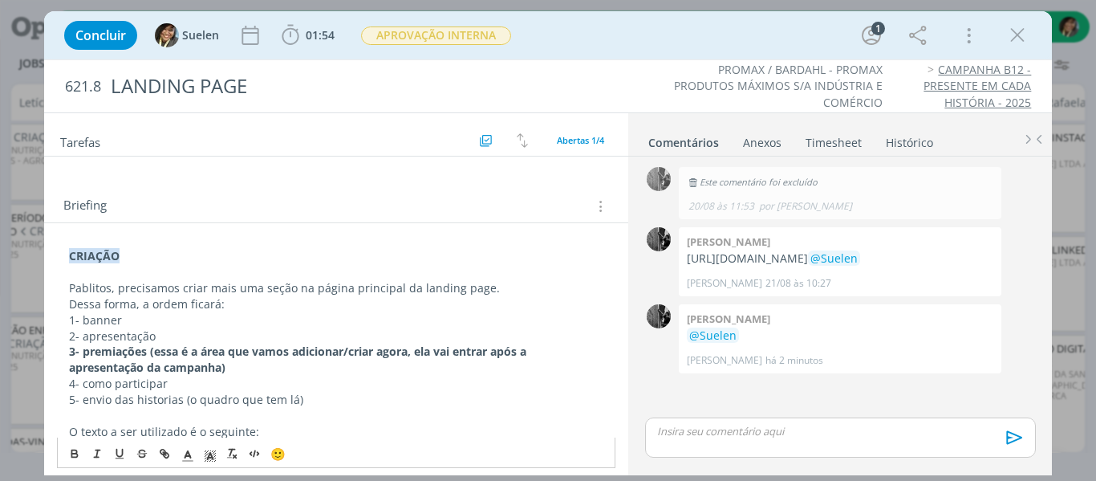
scroll to position [0, 0]
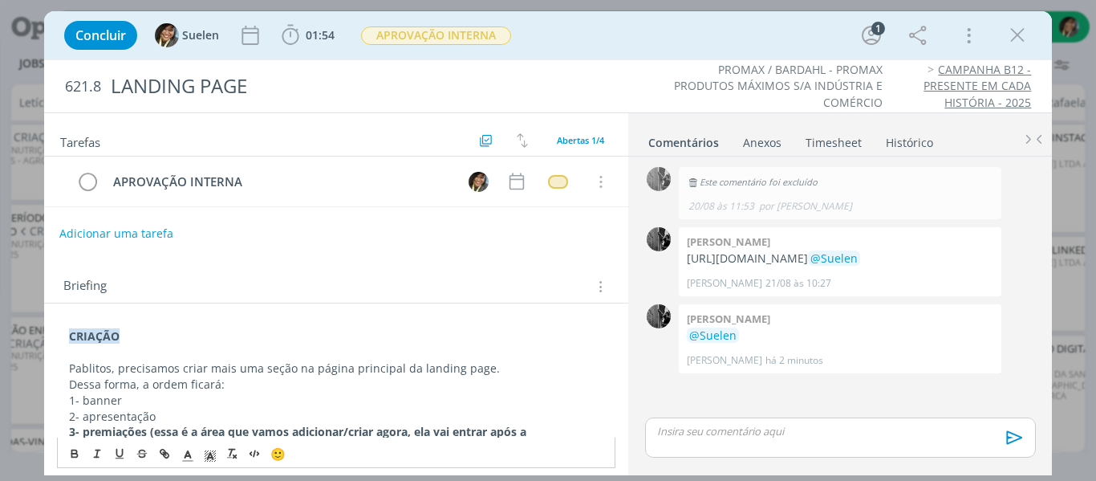
click at [89, 229] on button "Adicionar uma tarefa" at bounding box center [116, 233] width 114 height 27
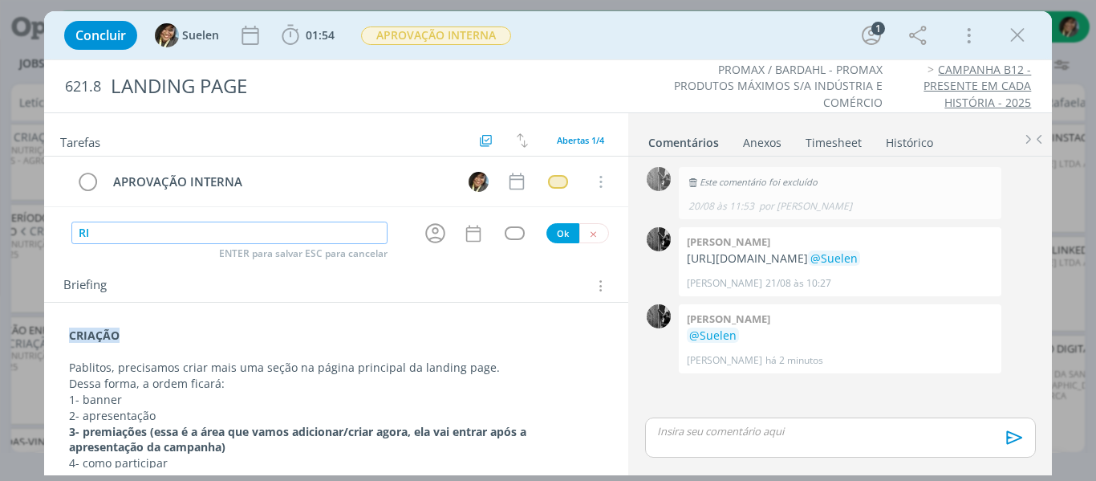
type input "R"
type input "CRIAÇÃO"
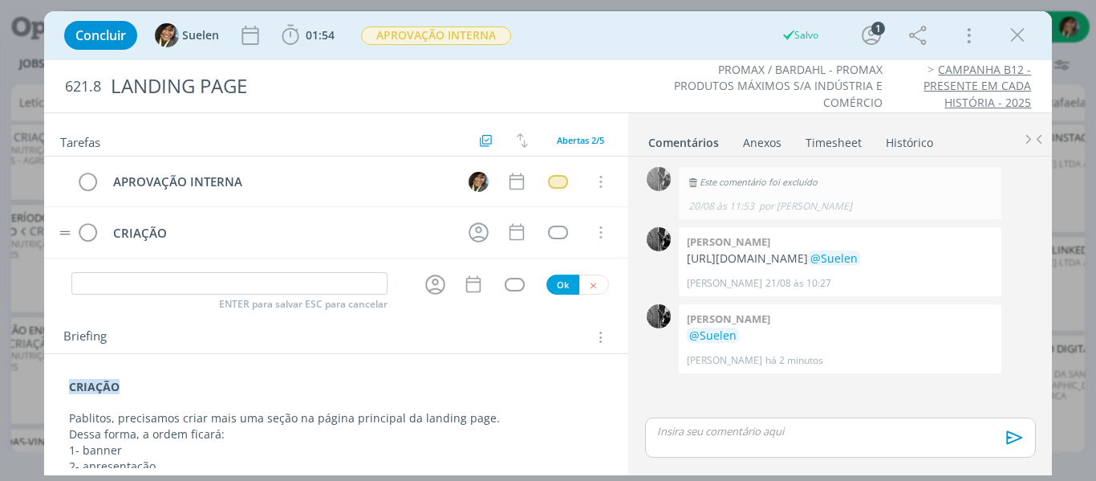
drag, startPoint x: 63, startPoint y: 239, endPoint x: 63, endPoint y: 229, distance: 10.4
click at [63, 229] on tr "CRIAÇÃO Cancelar" at bounding box center [336, 232] width 585 height 51
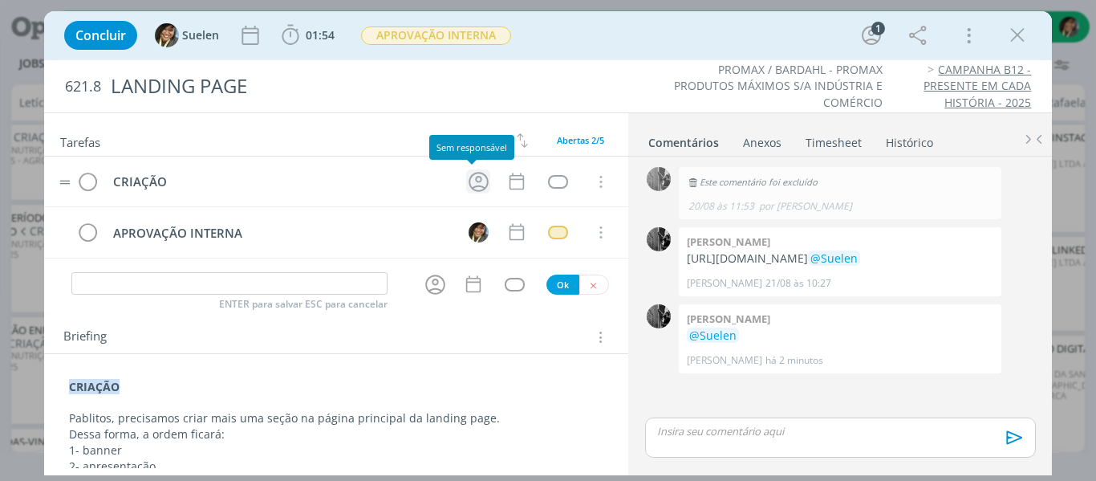
click at [472, 181] on icon "dialog" at bounding box center [478, 181] width 25 height 25
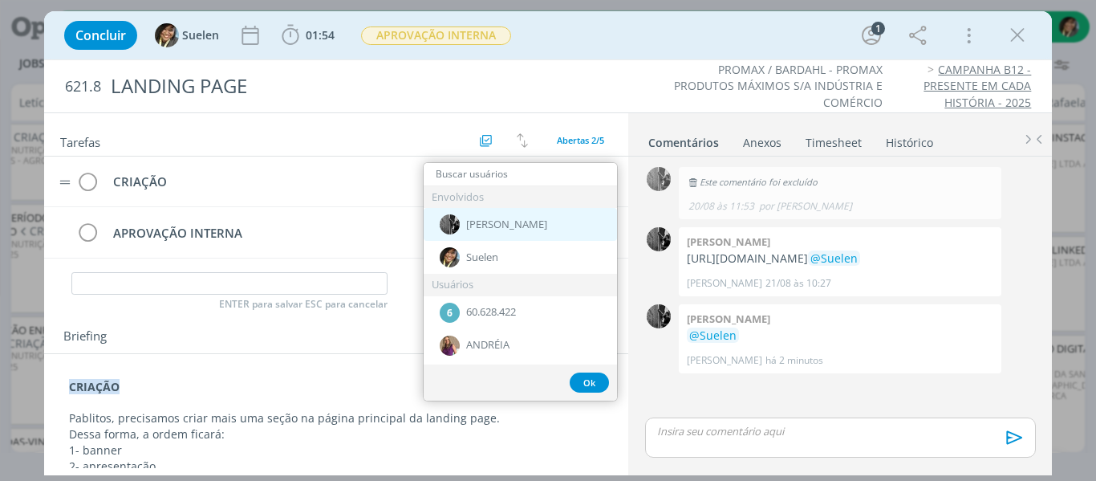
click at [469, 213] on div "[PERSON_NAME]" at bounding box center [520, 224] width 193 height 33
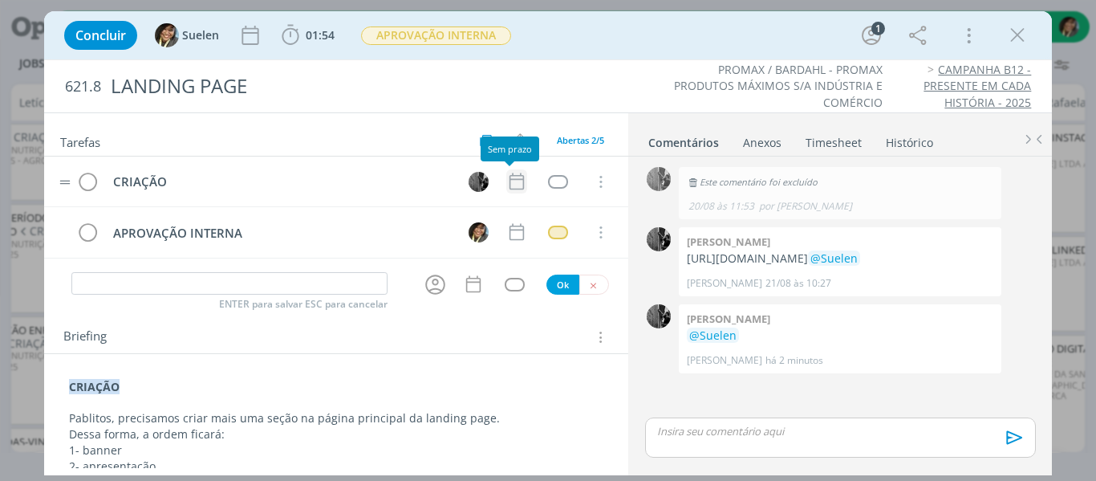
click at [518, 179] on icon "dialog" at bounding box center [516, 181] width 21 height 21
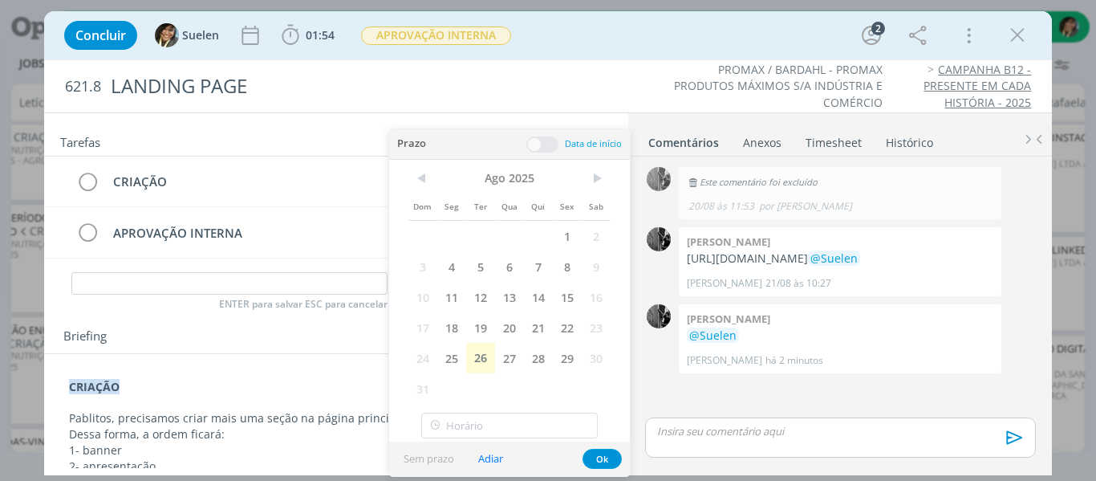
click at [250, 331] on div "Briefing Briefings Predefinidos Versões do Briefing Ver Briefing do Projeto" at bounding box center [338, 337] width 550 height 21
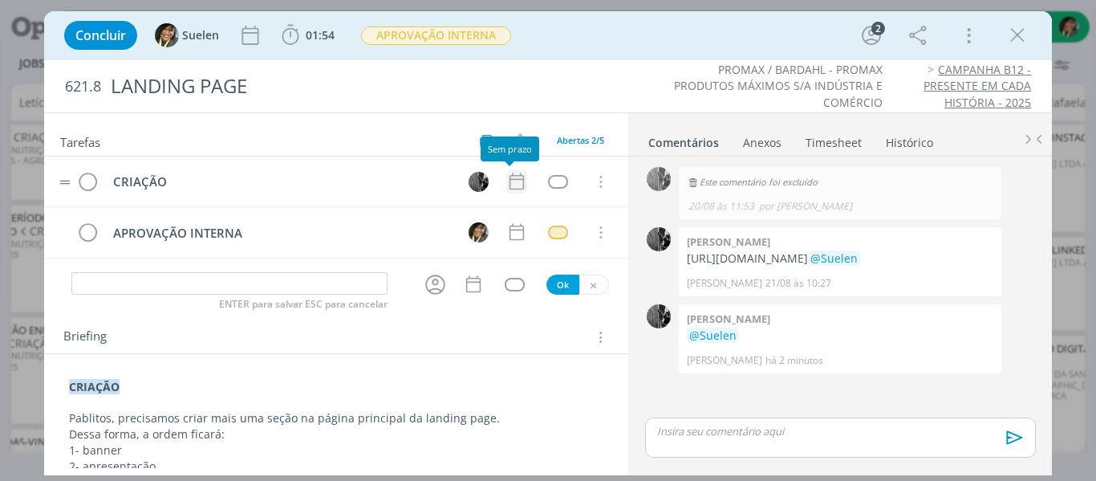
click at [510, 185] on icon "dialog" at bounding box center [516, 181] width 21 height 21
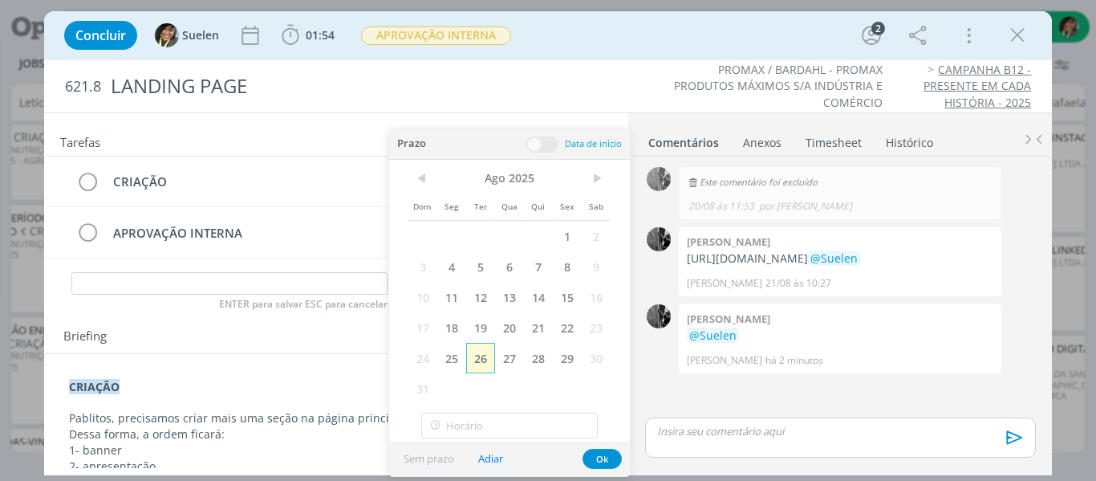
click at [481, 355] on span "26" at bounding box center [480, 358] width 29 height 30
type input "11:00"
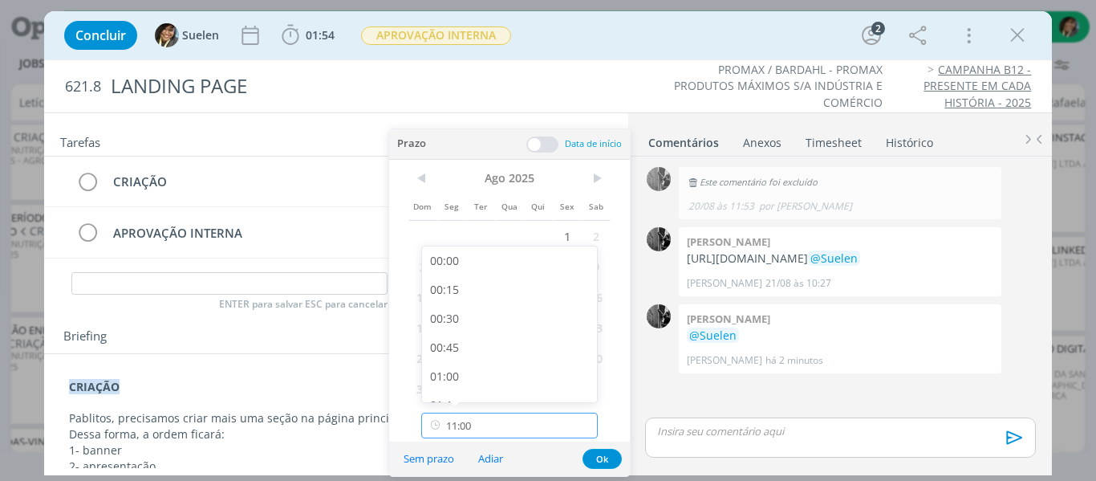
click at [460, 433] on input "11:00" at bounding box center [509, 425] width 176 height 26
click at [604, 465] on button "Ok" at bounding box center [601, 458] width 39 height 20
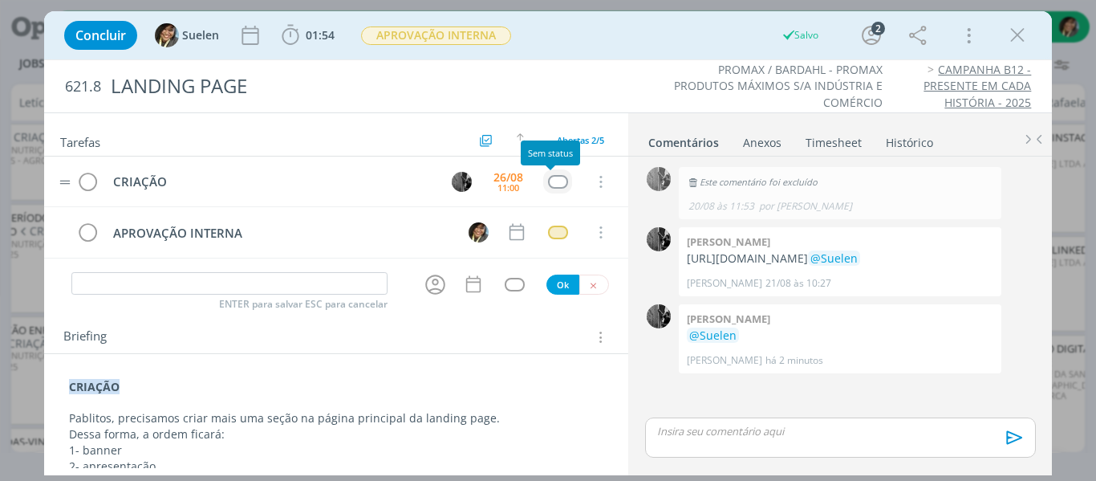
click at [552, 179] on div "dialog" at bounding box center [558, 182] width 20 height 14
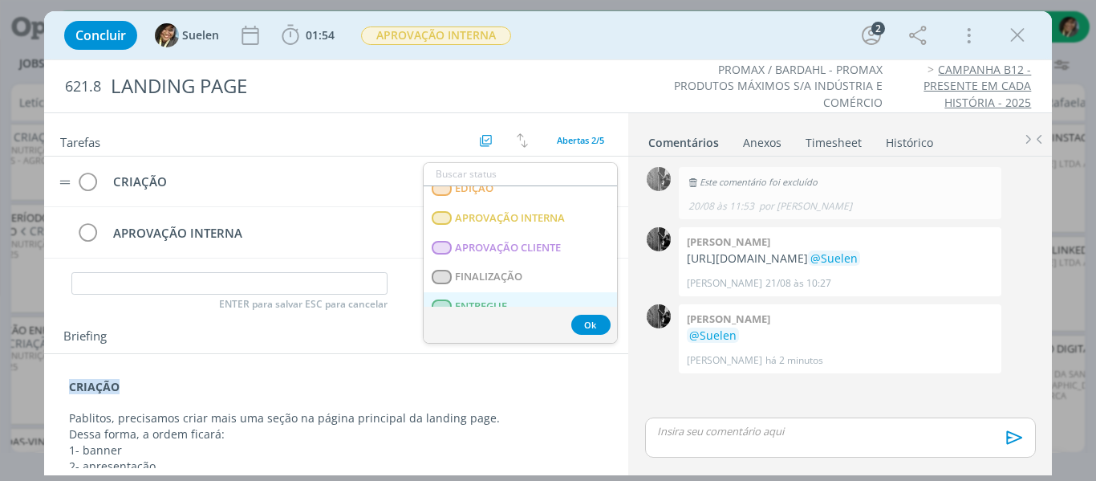
scroll to position [409, 0]
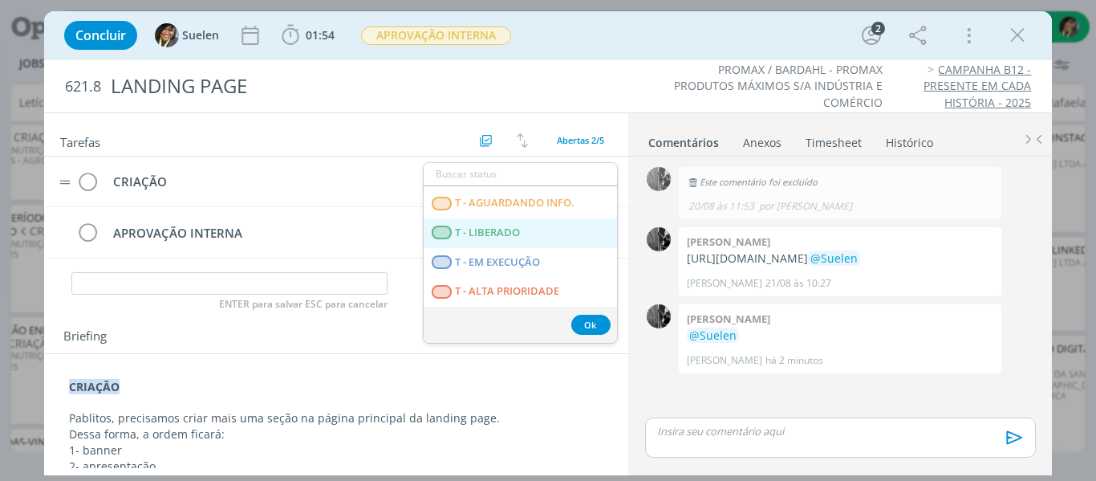
click at [529, 232] on LIBERADO "T - LIBERADO" at bounding box center [520, 233] width 193 height 30
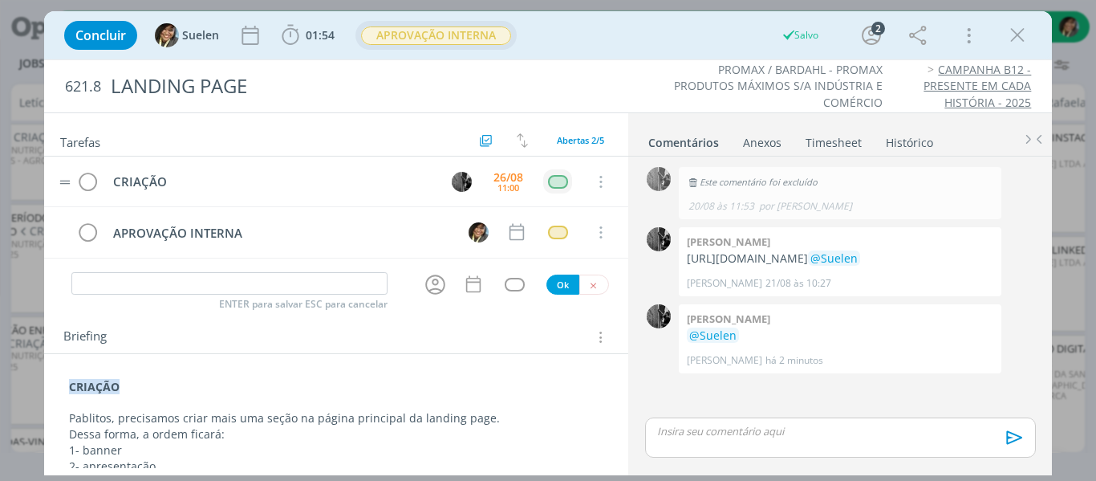
click at [448, 43] on span "APROVAÇÃO INTERNA" at bounding box center [436, 35] width 150 height 18
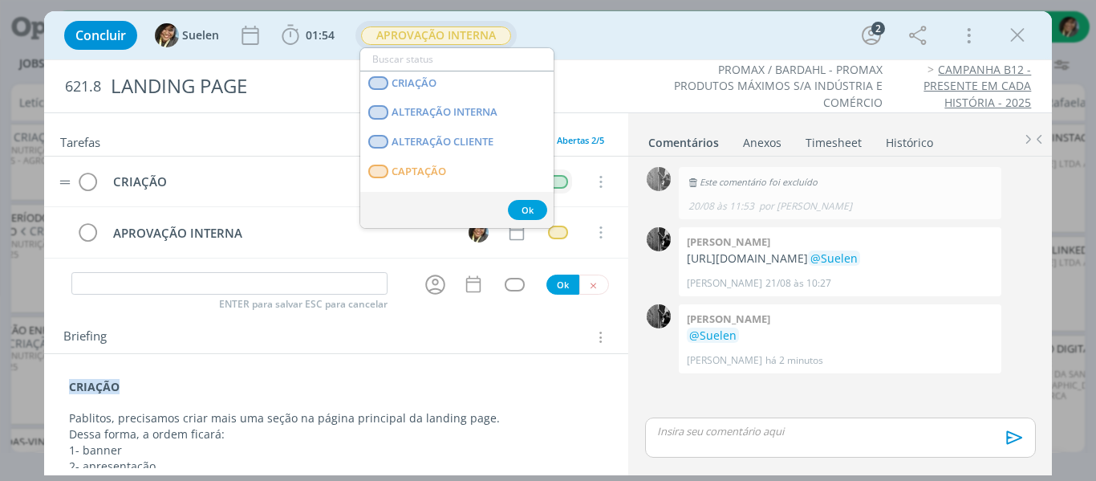
scroll to position [121, 0]
click at [482, 100] on INTERNA "ALTERAÇÃO INTERNA" at bounding box center [456, 112] width 193 height 30
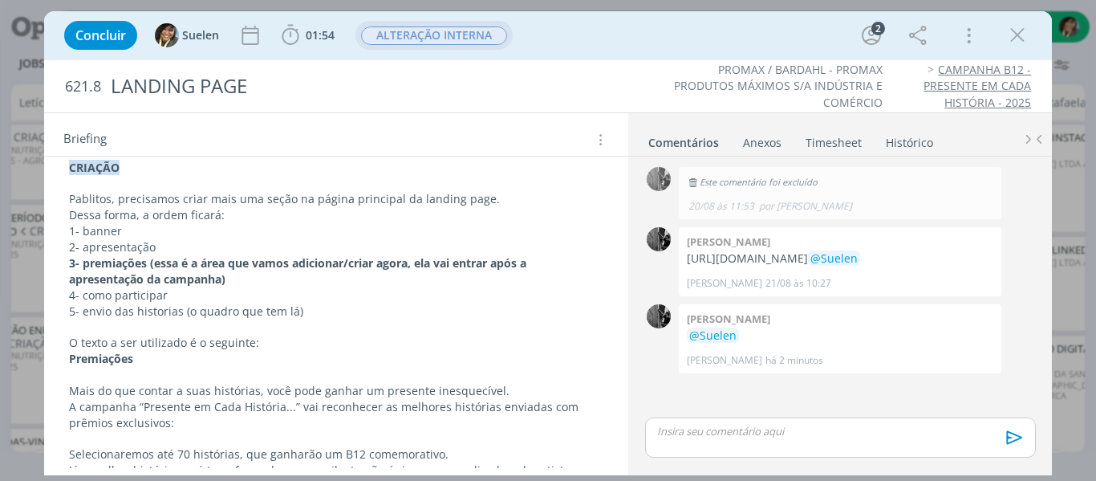
scroll to position [264, 0]
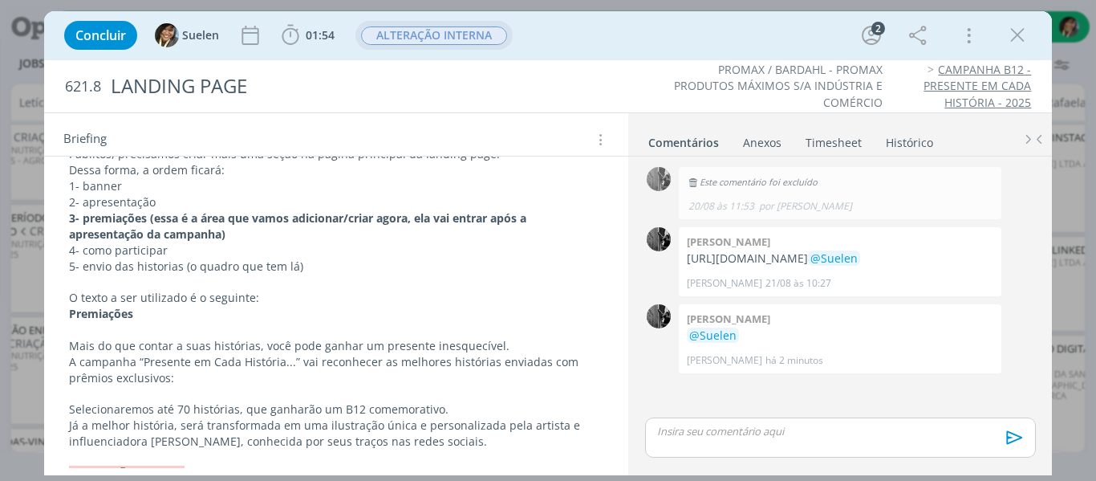
drag, startPoint x: 284, startPoint y: 290, endPoint x: 63, endPoint y: 296, distance: 221.5
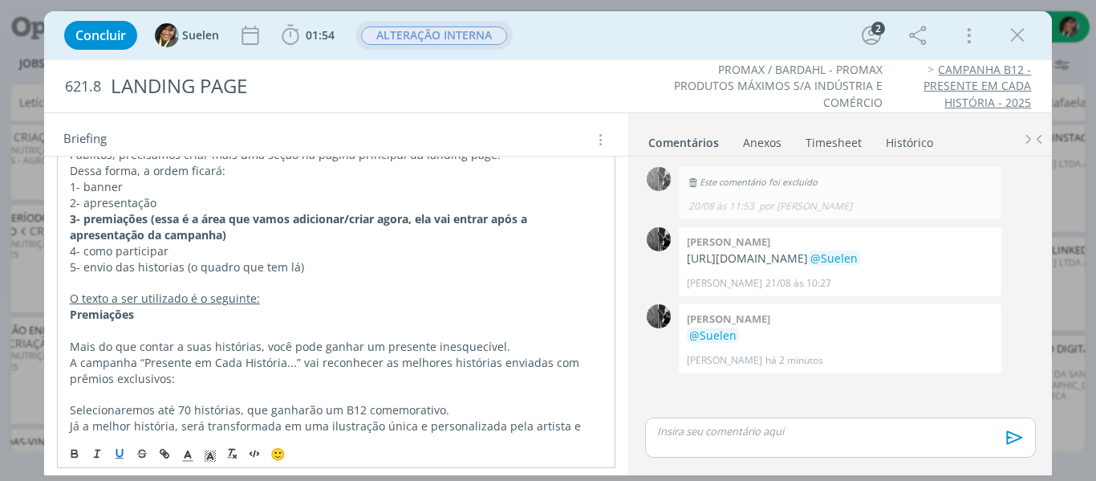
click at [253, 391] on p "dialog" at bounding box center [337, 395] width 534 height 16
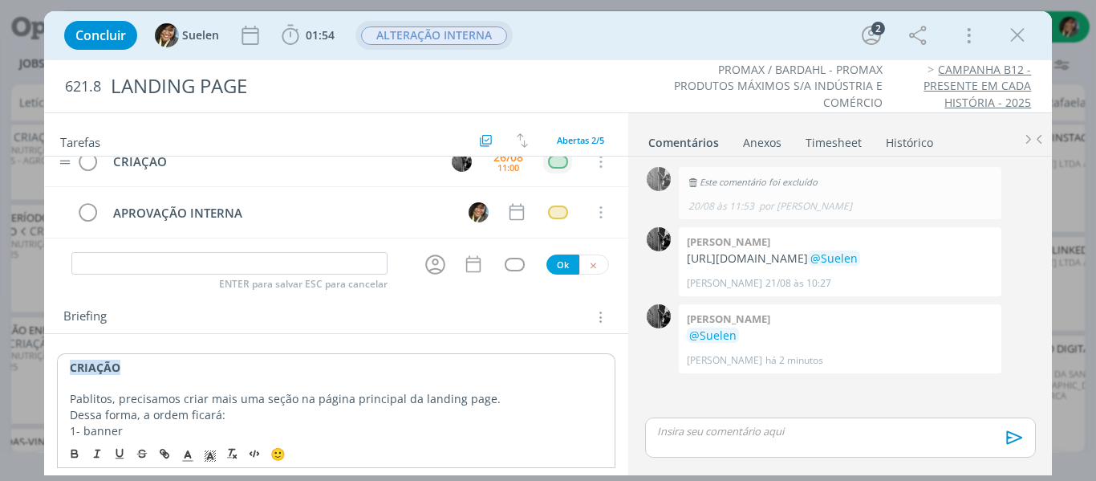
scroll to position [0, 0]
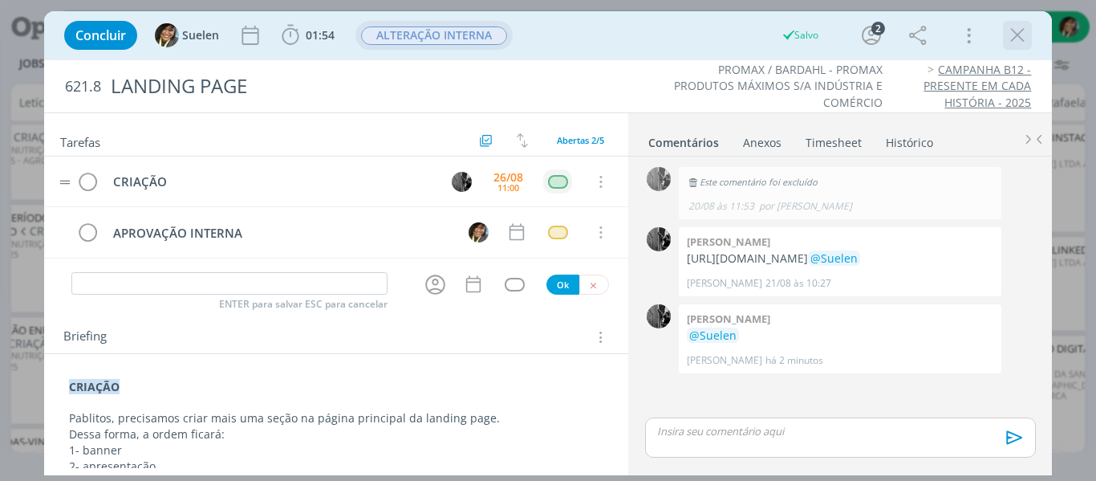
click at [1026, 30] on icon "dialog" at bounding box center [1017, 35] width 24 height 24
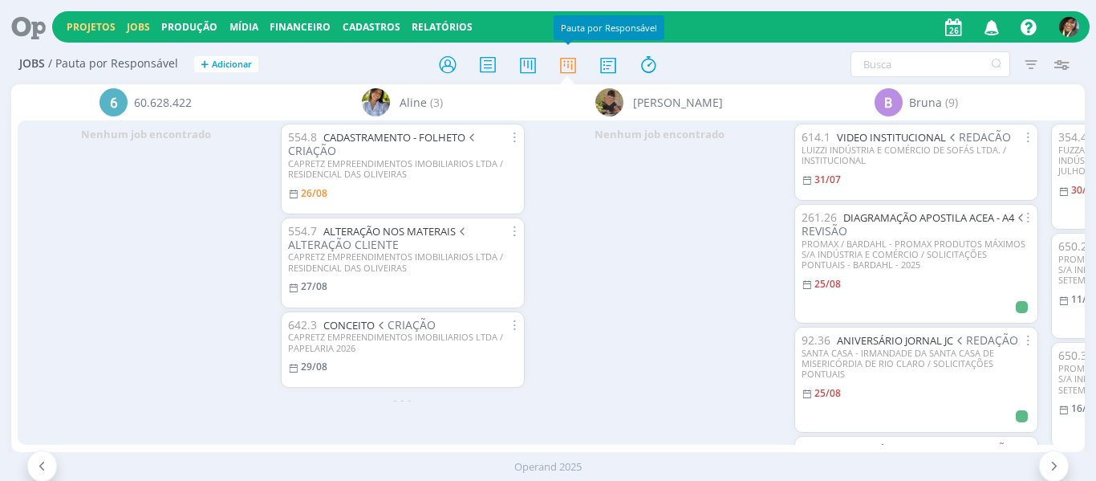
scroll to position [53, 0]
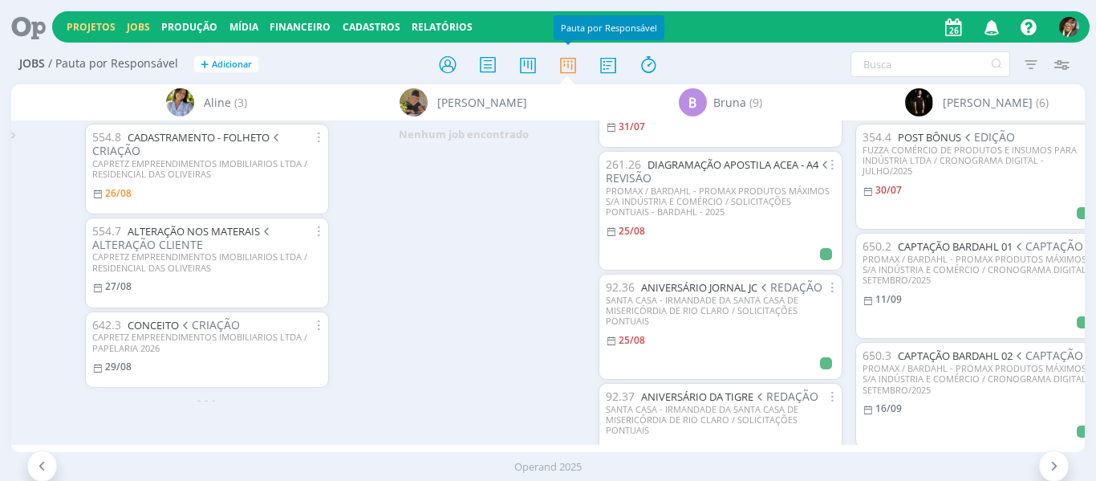
click at [82, 29] on link "Projetos" at bounding box center [91, 27] width 49 height 14
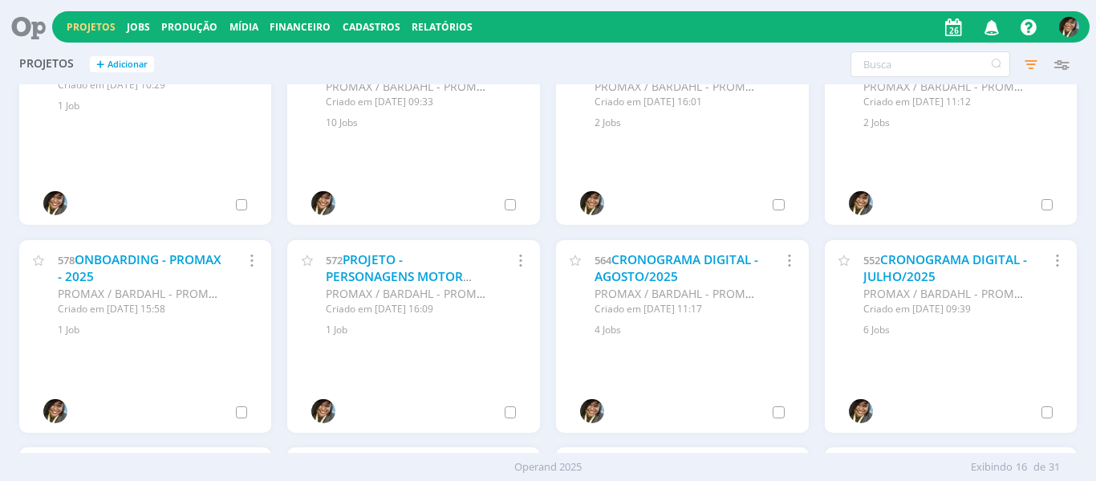
scroll to position [258, 0]
drag, startPoint x: 646, startPoint y: 250, endPoint x: 631, endPoint y: 264, distance: 19.9
click at [631, 264] on div "564 CRONOGRAMA DIGITAL - AGOSTO/2025 PROMAX / BARDAHL - PROMAX PRODUTOS MÁXIMOS…" at bounding box center [682, 290] width 253 height 98
click at [631, 264] on link "CRONOGRAMA DIGITAL - AGOSTO/2025" at bounding box center [676, 269] width 164 height 34
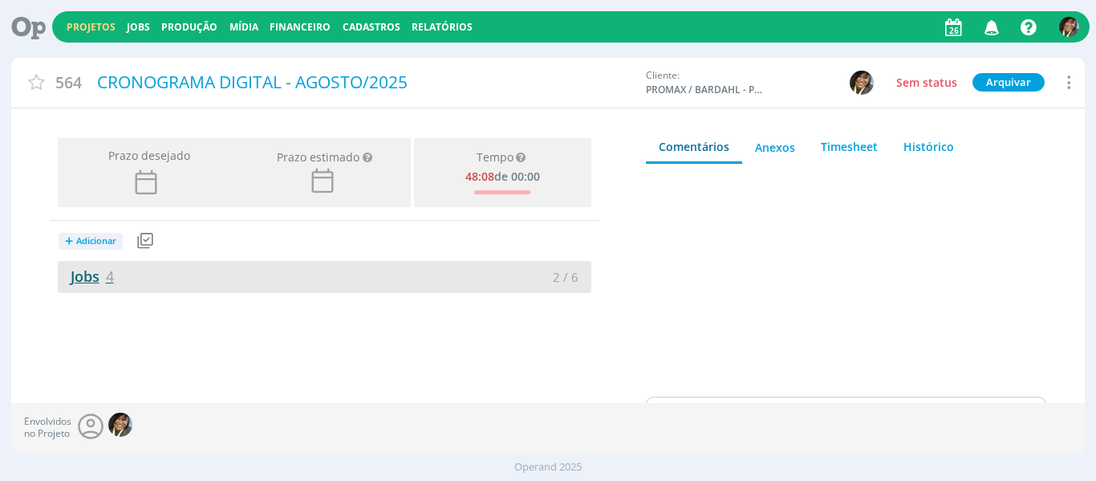
click at [95, 276] on link "Jobs 4" at bounding box center [86, 275] width 56 height 19
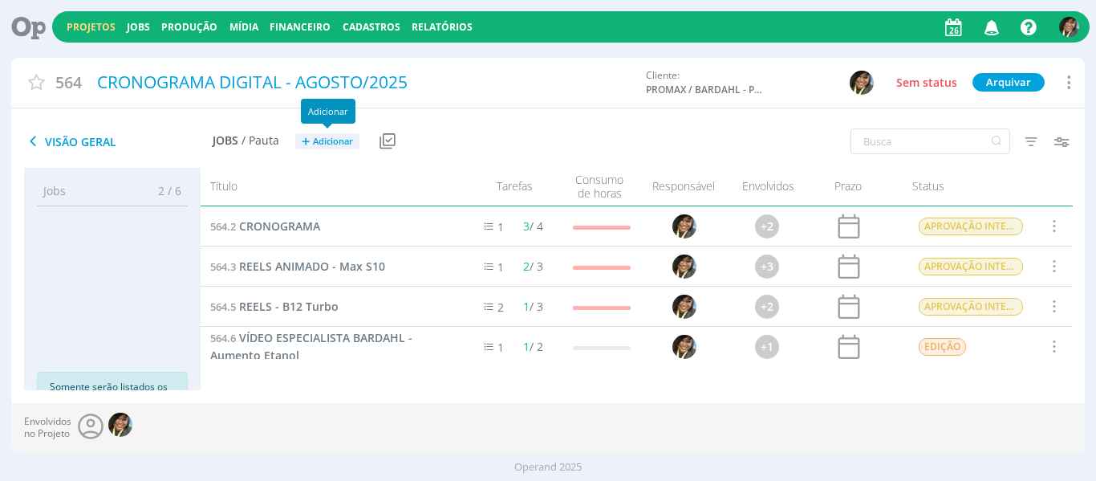
click at [333, 141] on span "Adicionar" at bounding box center [333, 141] width 40 height 10
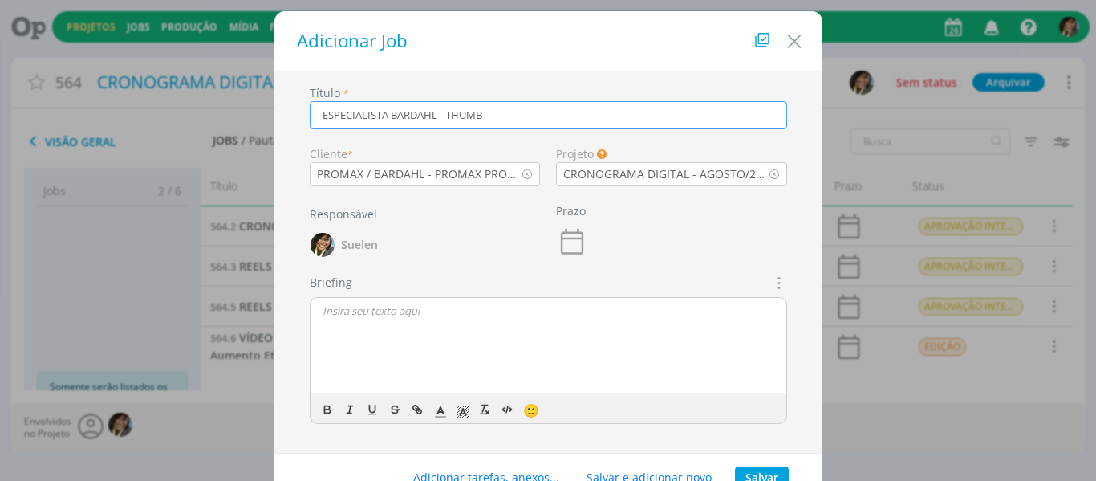
click at [774, 281] on icon "dialog" at bounding box center [778, 282] width 18 height 19
type input "ESPECIALISTA BARDAHL - THUMB"
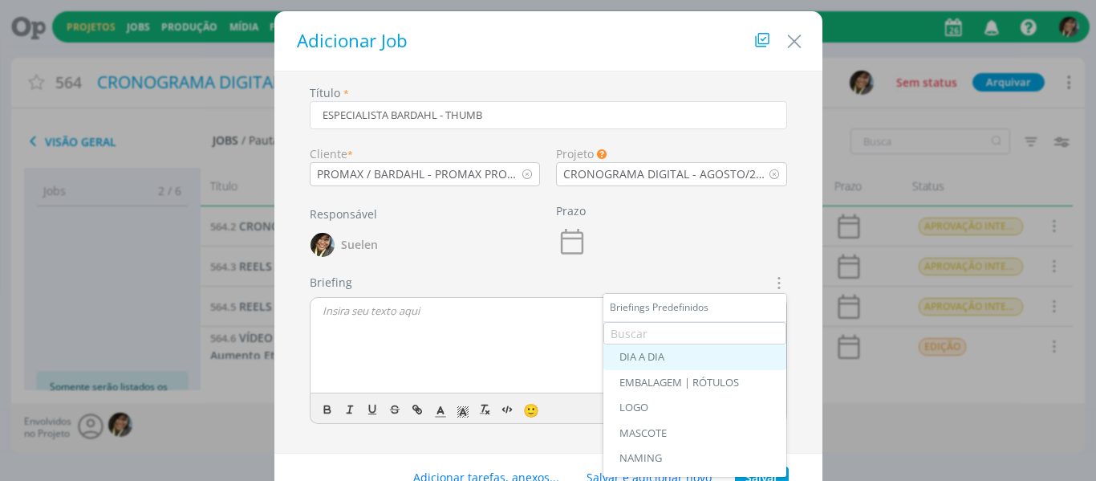
click at [702, 349] on link "DIA A DIA" at bounding box center [694, 357] width 183 height 26
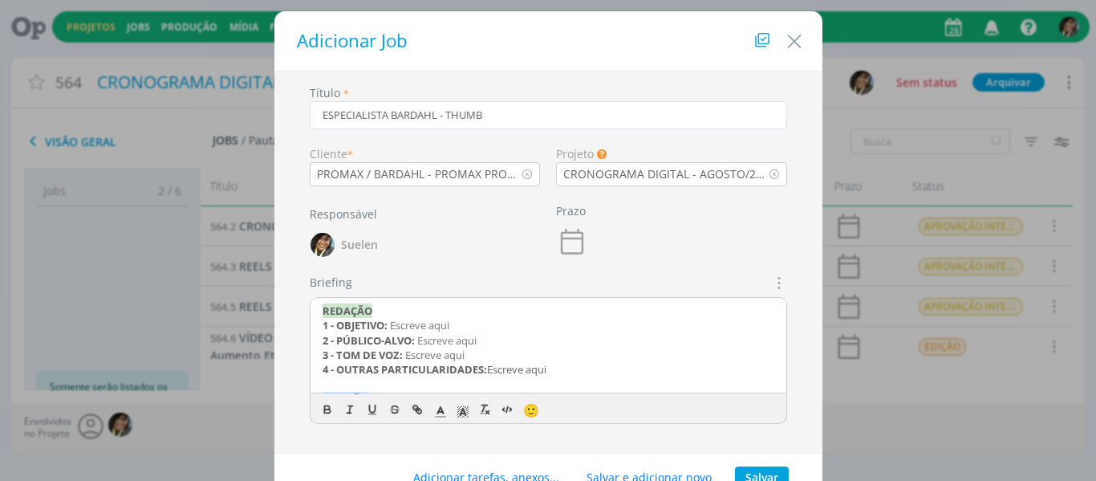
drag, startPoint x: 598, startPoint y: 374, endPoint x: 176, endPoint y: 283, distance: 431.6
click at [176, 283] on div "Adicionar Job Título * ESPECIALISTA BARDAHL - THUMB Cliente * PROMAX / BARDAHL …" at bounding box center [548, 240] width 1096 height 481
drag, startPoint x: 392, startPoint y: 326, endPoint x: 542, endPoint y: 318, distance: 150.2
click at [542, 318] on div "CRIAÇÃO 1 - FORMATO: Escreve aqui 2 - TIPO: Escreve aqui 3 - CAMINHO SERVIDOR: …" at bounding box center [548, 346] width 476 height 96
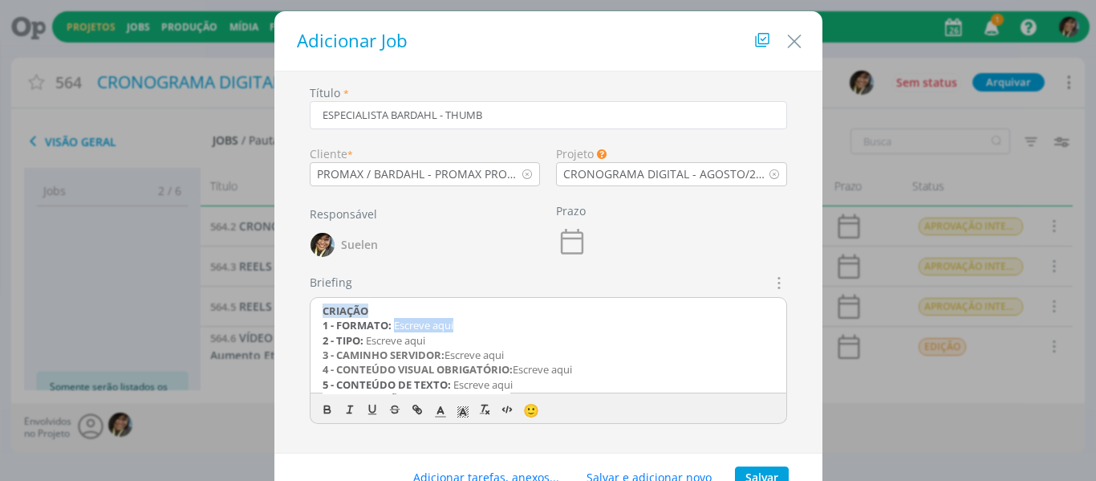
click at [534, 323] on p "1 - FORMATO: Escreve aqui" at bounding box center [549, 325] width 452 height 14
click at [323, 356] on strong "3 - CAMINHO SERVIDOR:" at bounding box center [384, 354] width 122 height 14
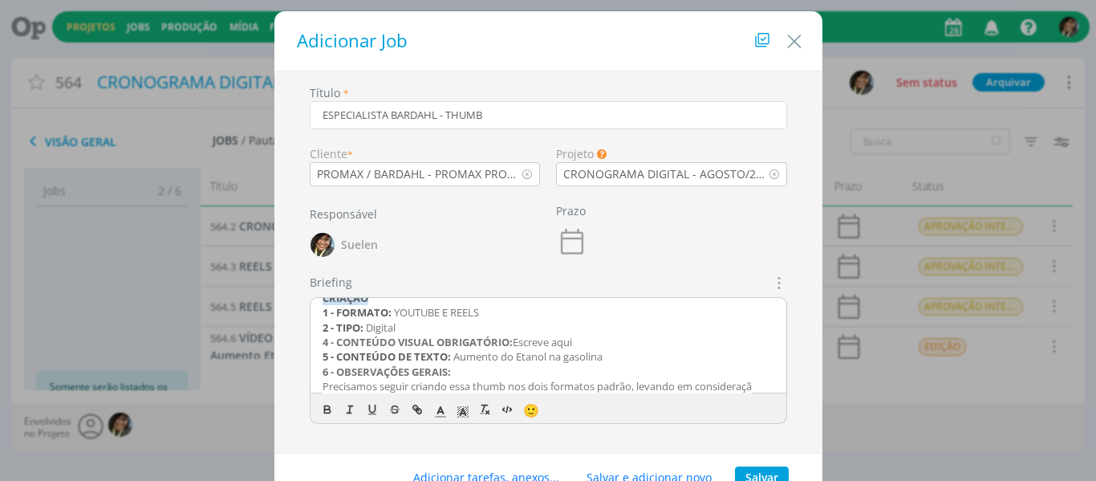
scroll to position [27, 0]
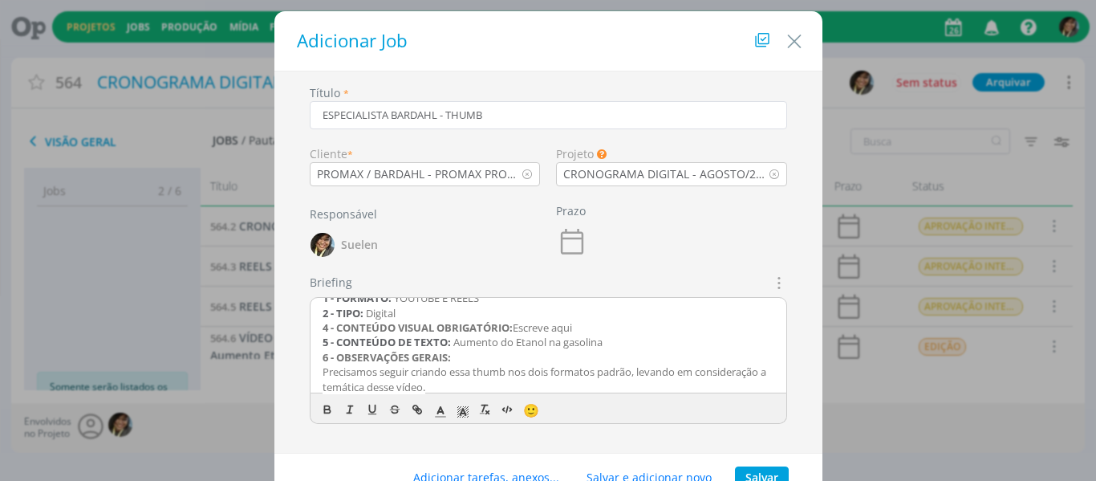
click at [572, 330] on span "Escreve aqui" at bounding box center [542, 327] width 59 height 14
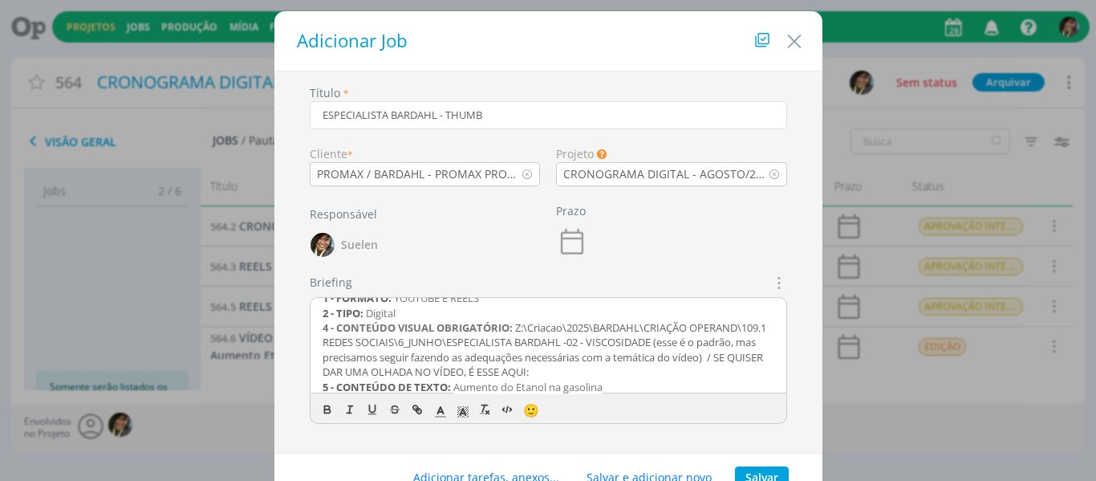
scroll to position [57, 0]
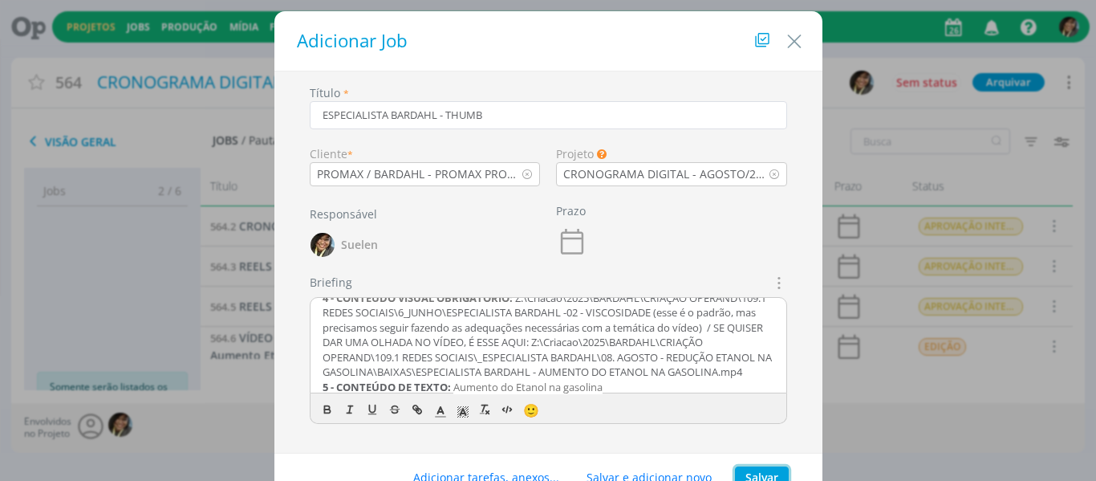
click at [765, 477] on button "Salvar" at bounding box center [762, 477] width 54 height 22
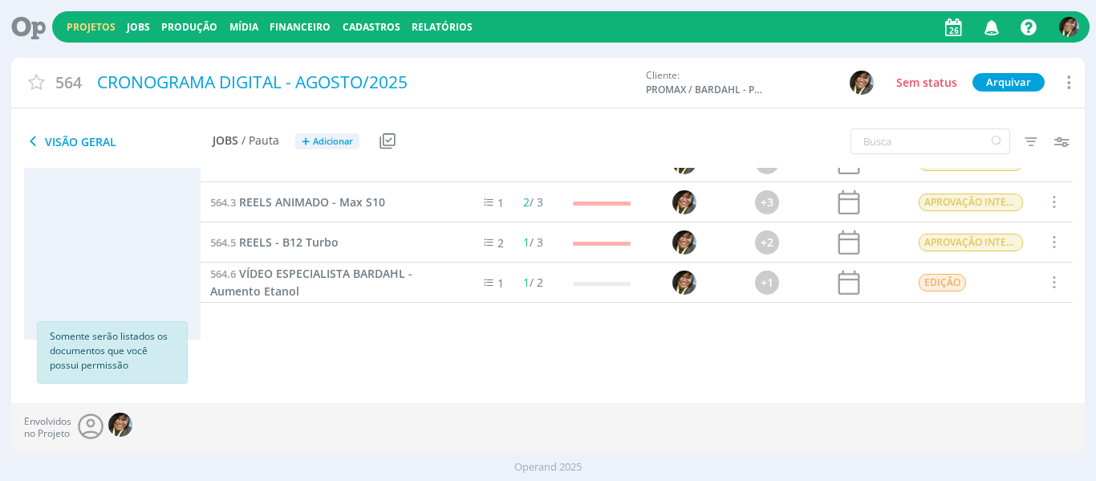
scroll to position [49, 0]
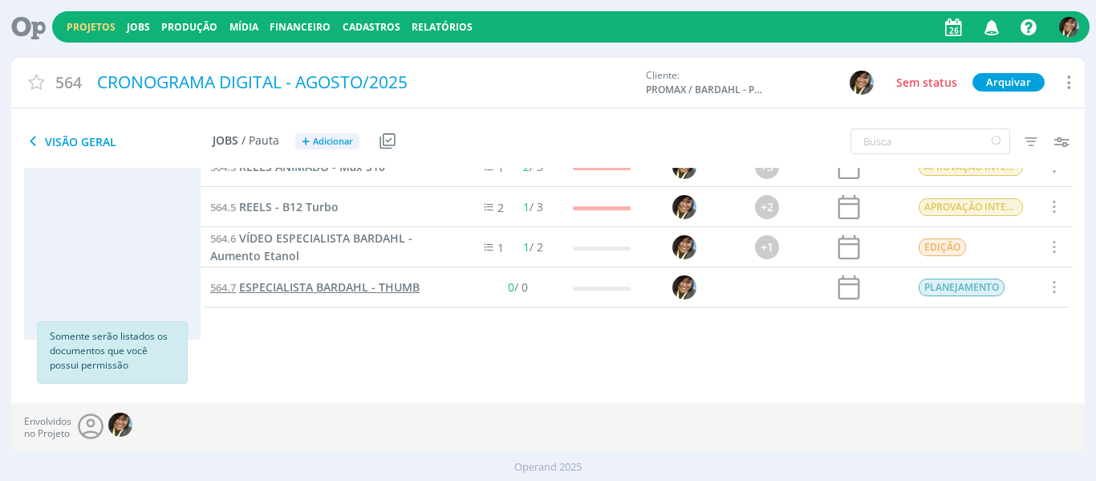
click at [364, 284] on span "ESPECIALISTA BARDAHL - THUMB" at bounding box center [329, 286] width 181 height 15
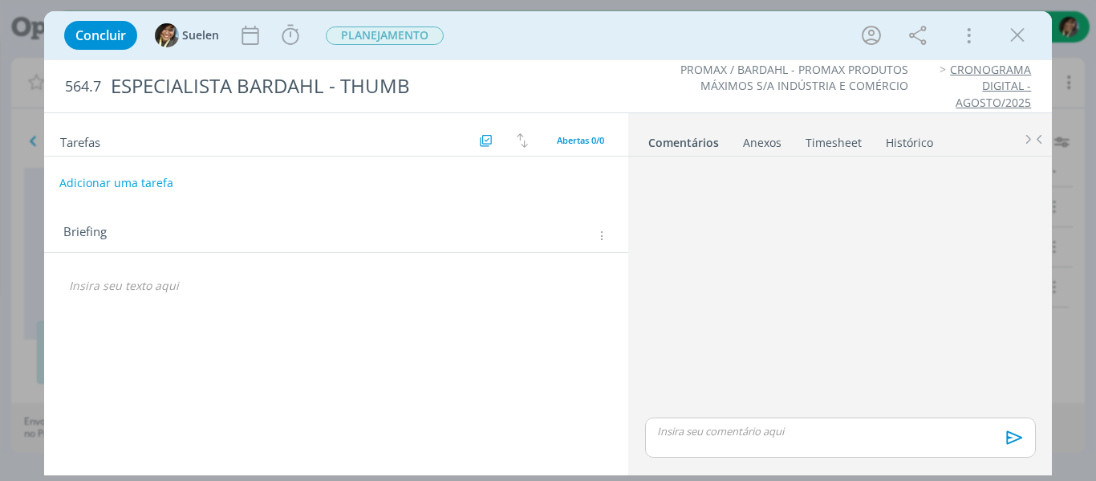
click at [150, 188] on button "Adicionar uma tarefa" at bounding box center [116, 182] width 114 height 27
type input "CRIAÇÃO"
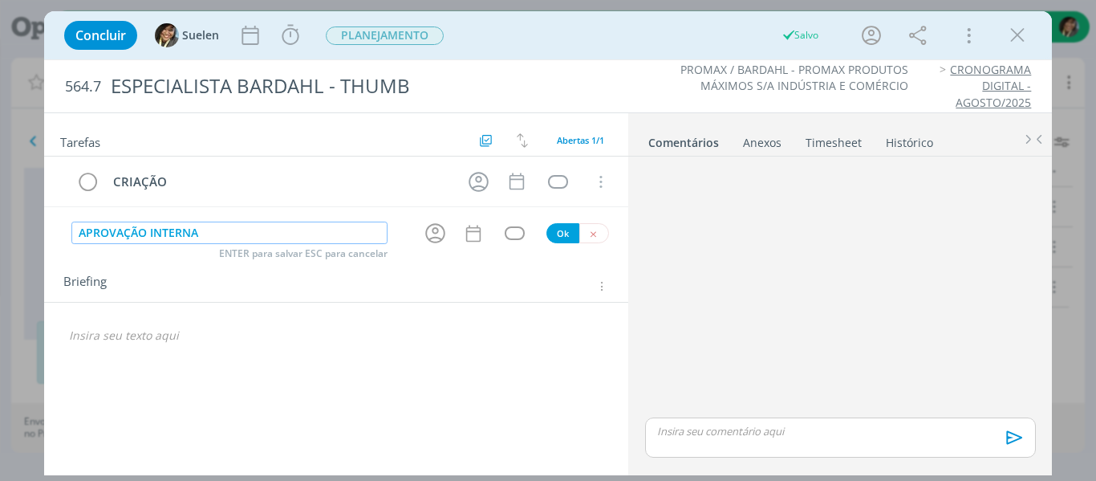
type input "APROVAÇÃO INTERNA"
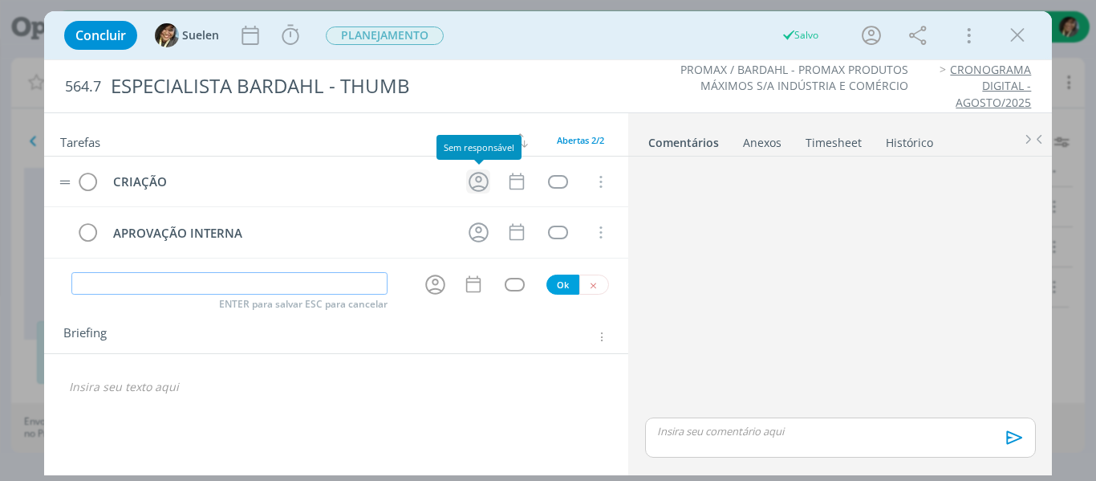
click at [485, 184] on icon "dialog" at bounding box center [478, 181] width 25 height 25
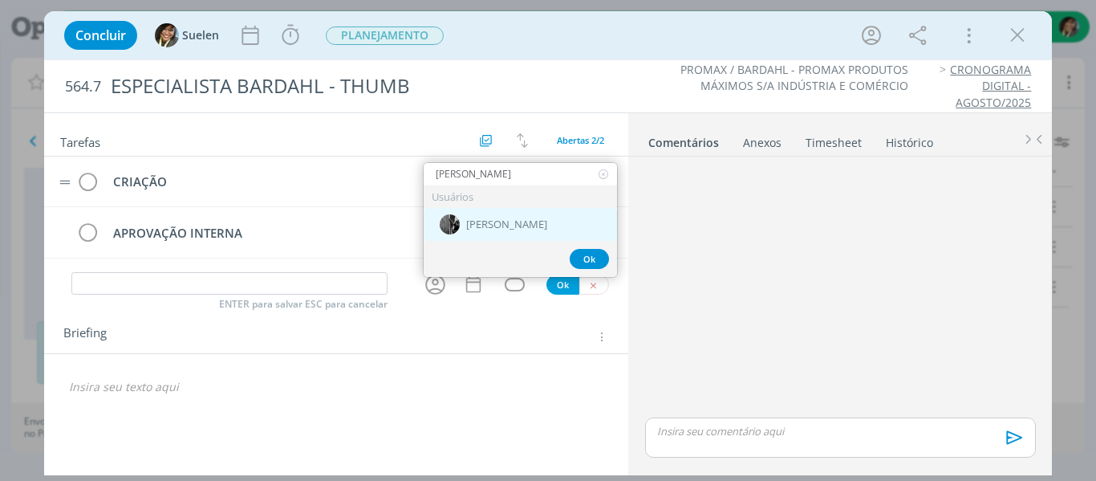
type input "PABLO"
click at [484, 225] on span "[PERSON_NAME]" at bounding box center [506, 224] width 81 height 13
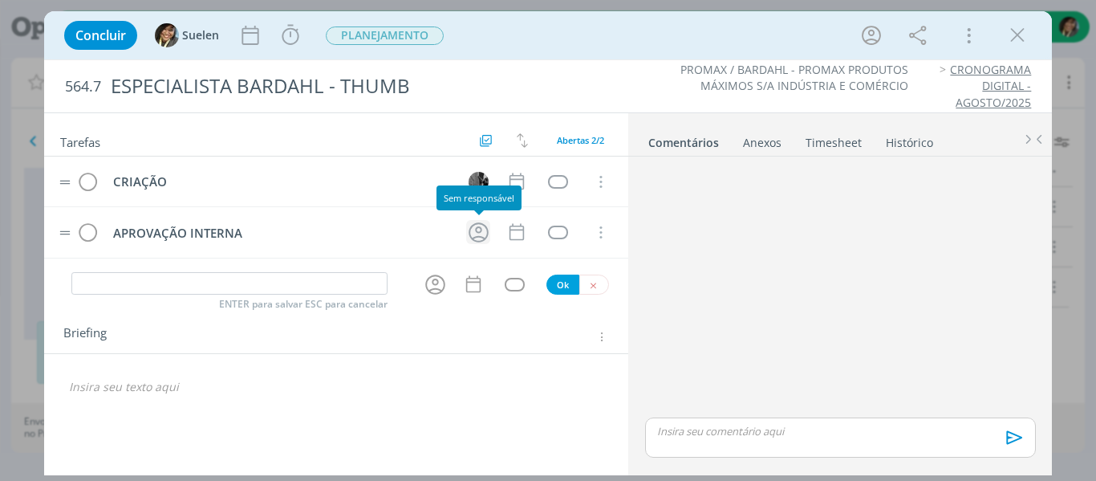
click at [484, 225] on icon "dialog" at bounding box center [479, 232] width 20 height 20
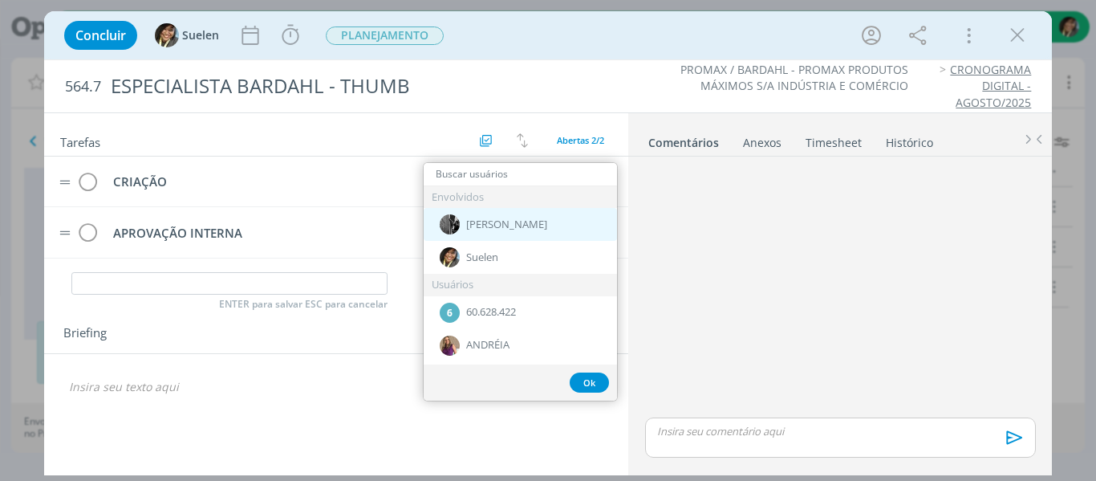
click at [489, 237] on div "[PERSON_NAME]" at bounding box center [520, 224] width 193 height 33
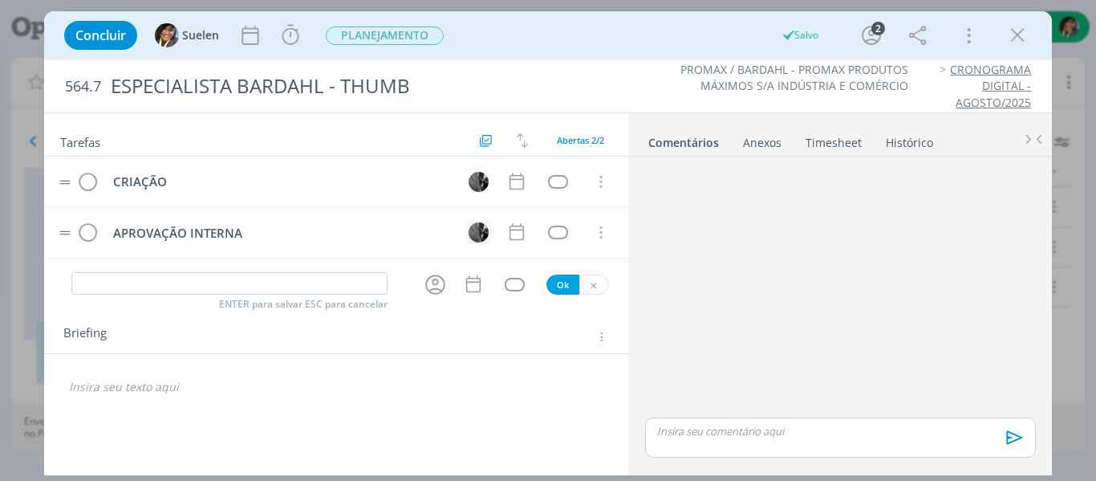
click at [479, 234] on img "dialog" at bounding box center [479, 232] width 20 height 20
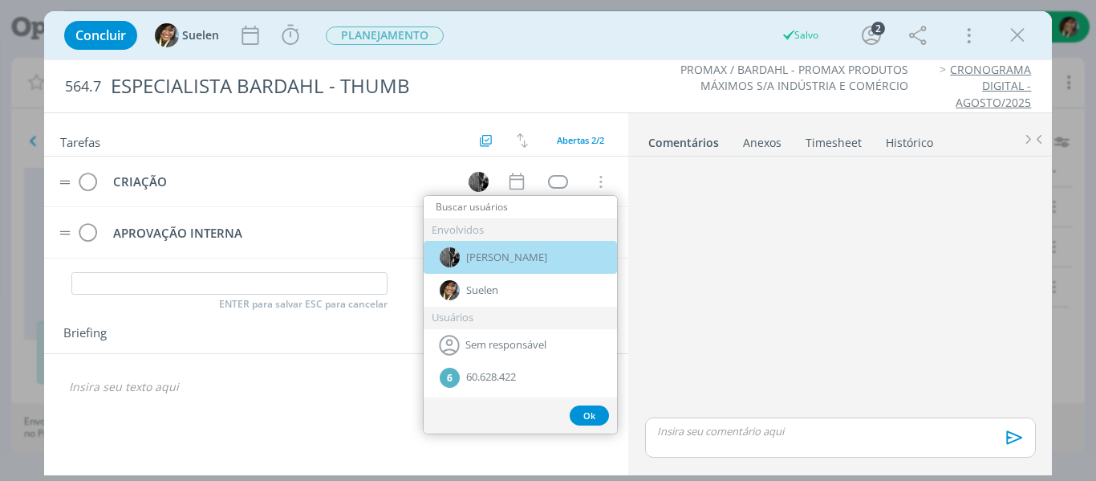
drag, startPoint x: 479, startPoint y: 234, endPoint x: 473, endPoint y: 258, distance: 23.9
click at [479, 241] on div "[PERSON_NAME]" at bounding box center [520, 257] width 193 height 33
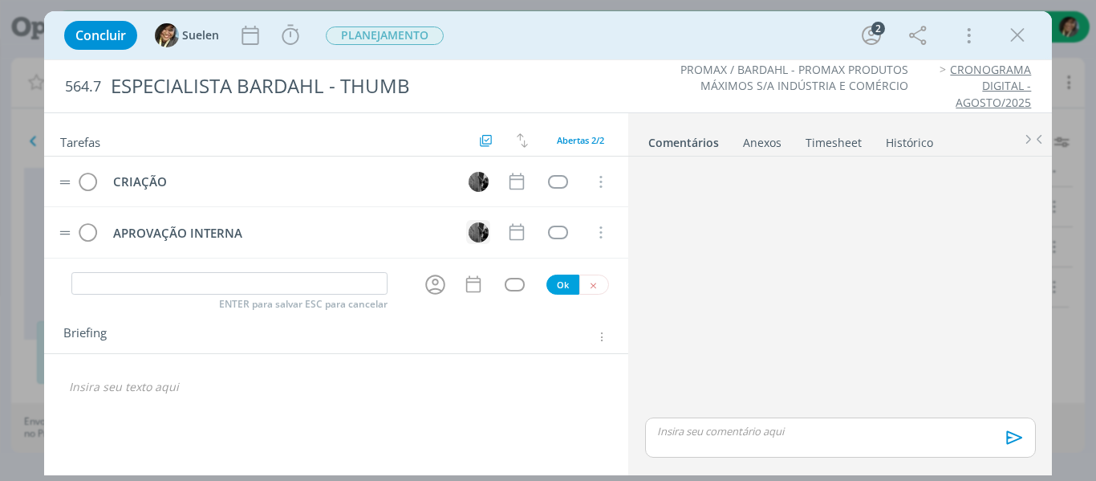
drag, startPoint x: 473, startPoint y: 258, endPoint x: 481, endPoint y: 238, distance: 21.3
click at [481, 238] on div "CRIAÇÃO Cancelar APROVAÇÃO INTERNA Cancelar" at bounding box center [336, 213] width 585 height 115
click at [481, 238] on img "dialog" at bounding box center [479, 232] width 20 height 20
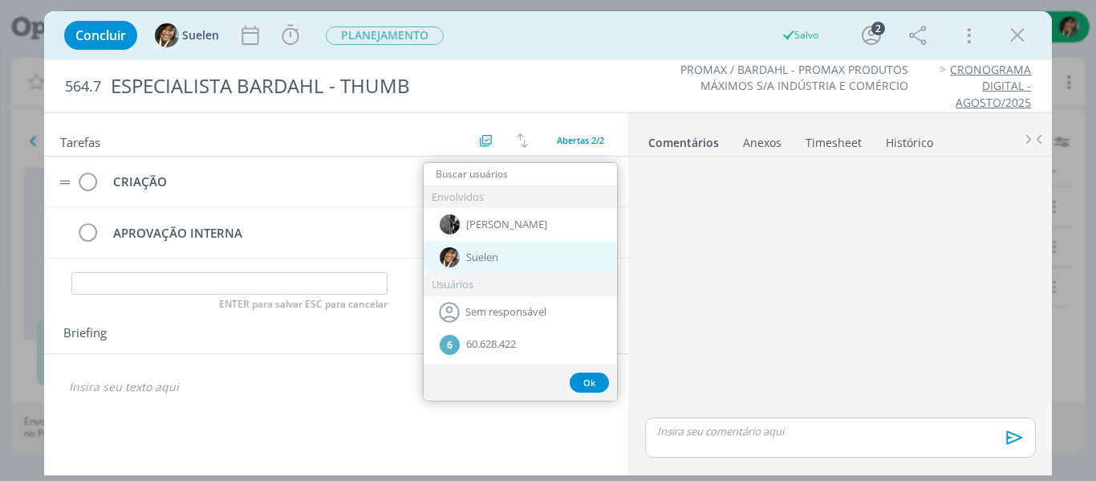
click at [469, 259] on span "Suelen" at bounding box center [482, 257] width 32 height 13
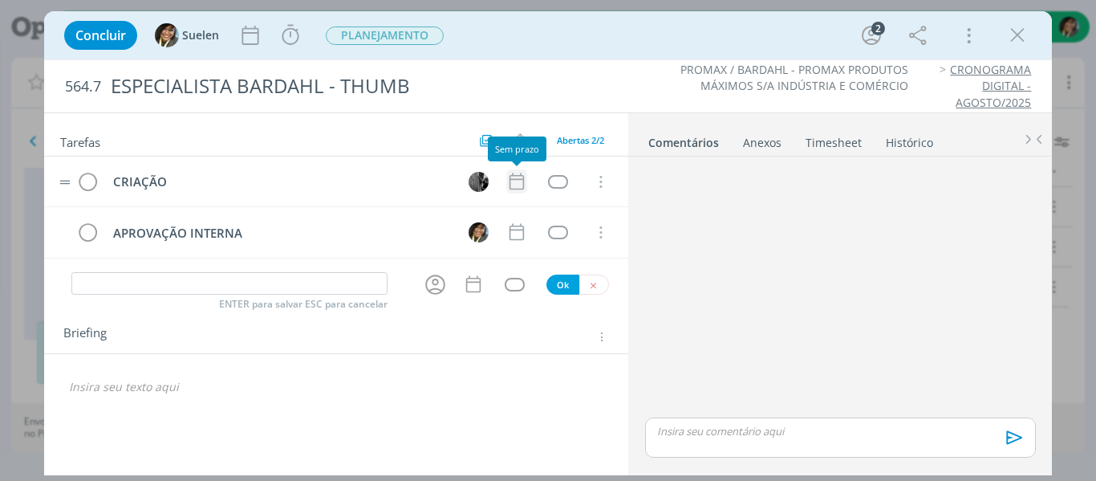
click at [521, 185] on icon "dialog" at bounding box center [516, 181] width 21 height 21
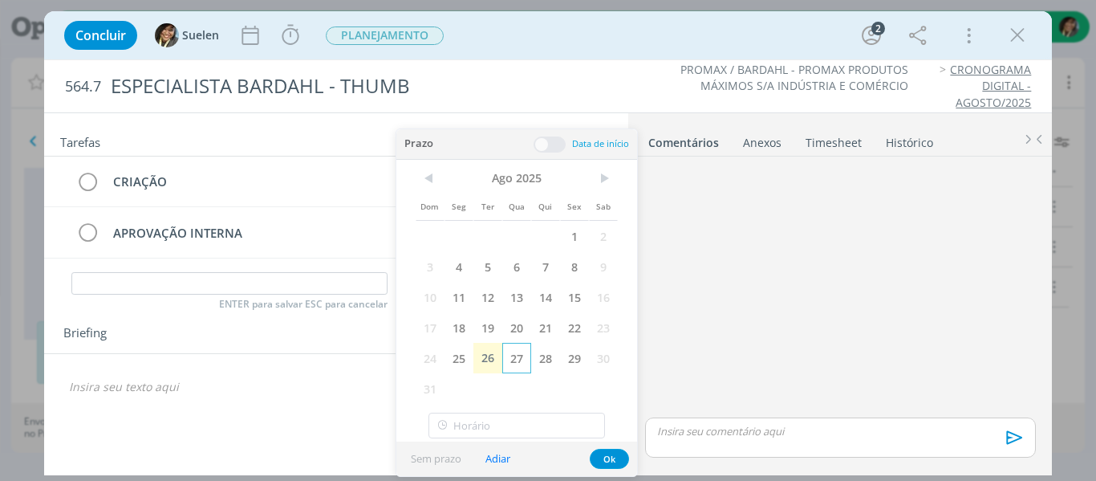
click at [517, 361] on span "27" at bounding box center [516, 358] width 29 height 30
click at [598, 461] on button "Ok" at bounding box center [609, 458] width 39 height 20
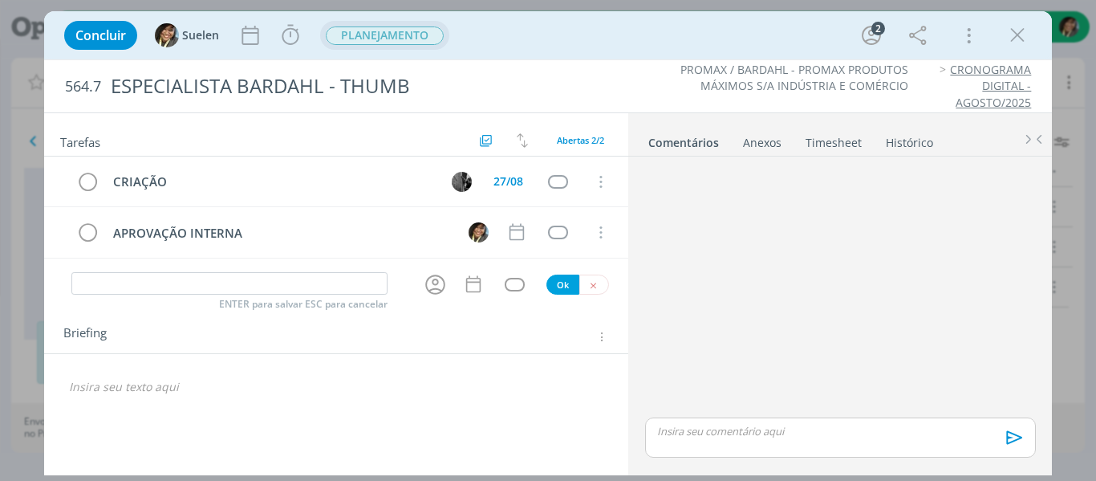
click at [371, 43] on span "PLANEJAMENTO" at bounding box center [385, 35] width 118 height 18
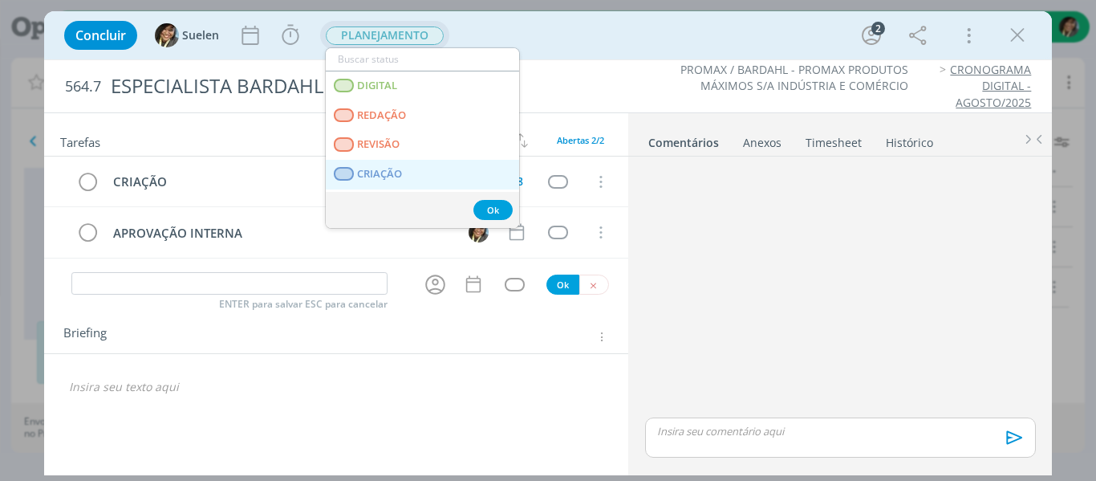
click at [374, 164] on link "CRIAÇÃO" at bounding box center [422, 175] width 193 height 30
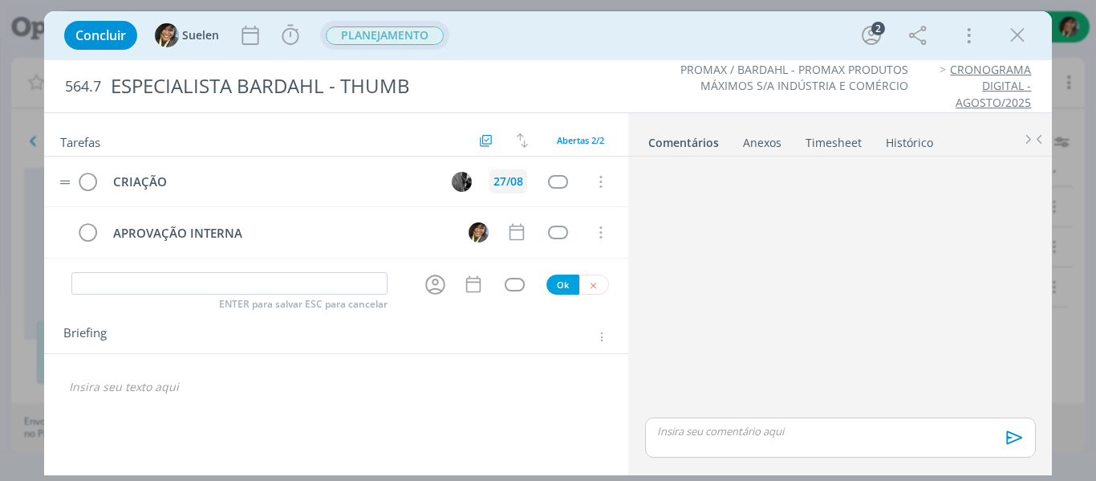
click at [506, 179] on div "27/08" at bounding box center [508, 181] width 30 height 11
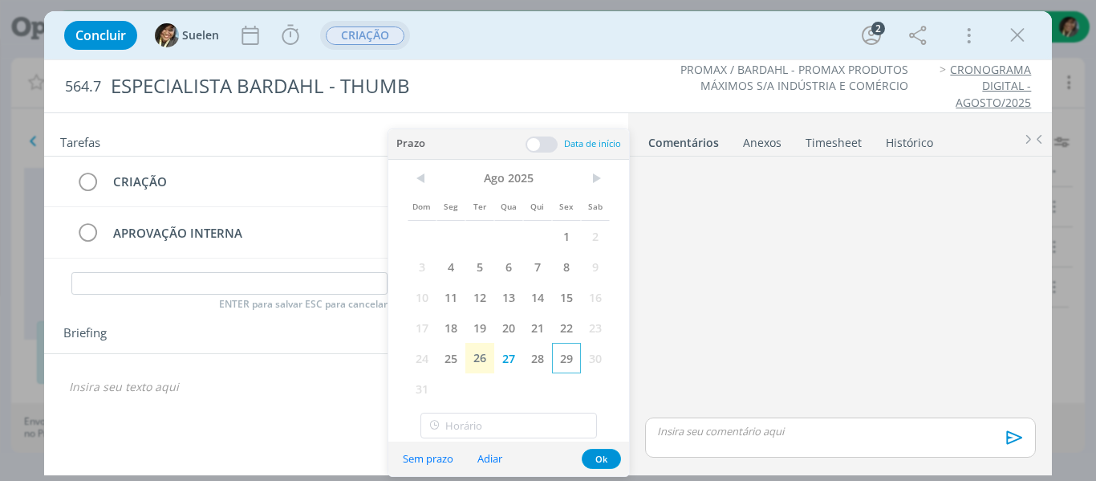
click at [571, 357] on span "29" at bounding box center [566, 358] width 29 height 30
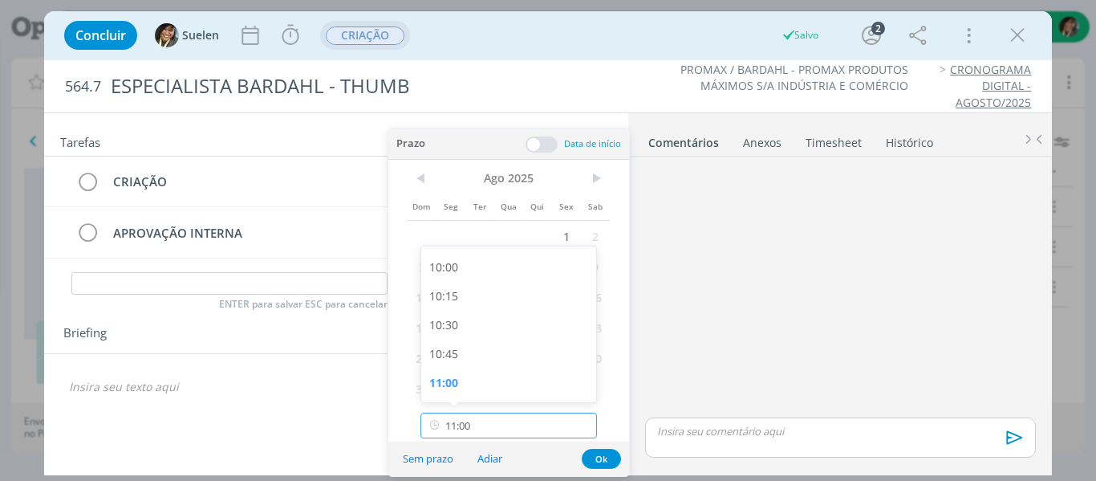
click at [509, 431] on input "11:00" at bounding box center [508, 425] width 176 height 26
click at [436, 273] on div "09:00" at bounding box center [511, 272] width 180 height 29
type input "09:00"
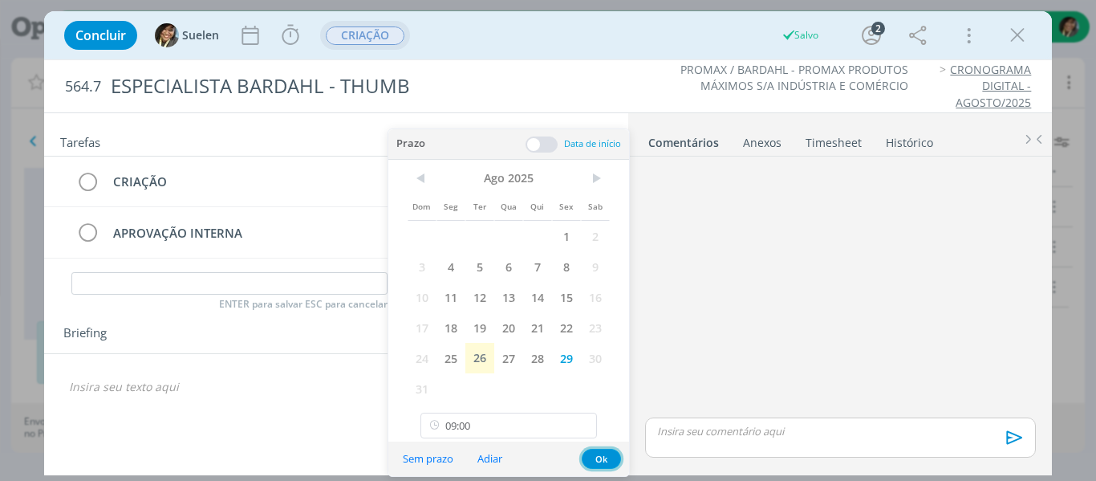
click at [597, 451] on button "Ok" at bounding box center [601, 458] width 39 height 20
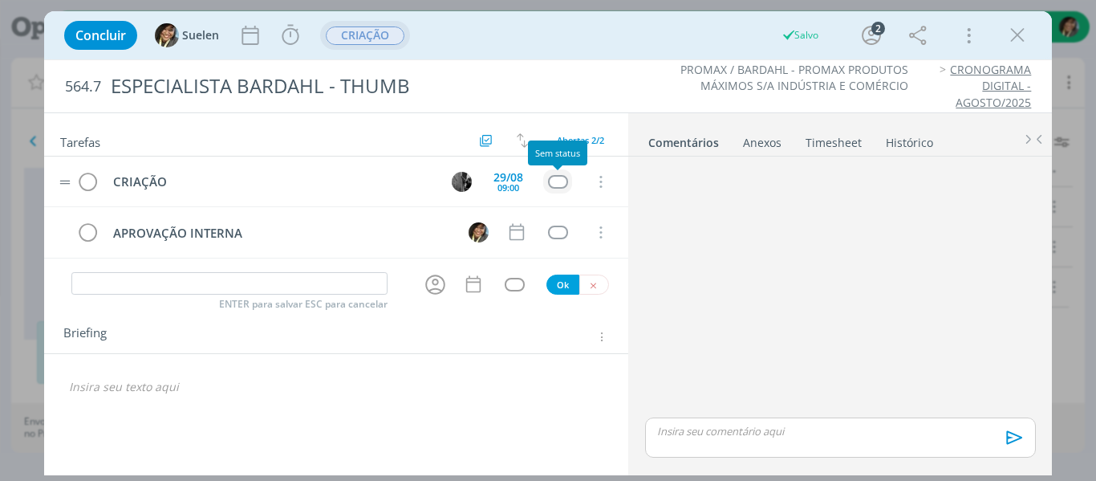
click at [562, 187] on div "dialog" at bounding box center [558, 182] width 20 height 14
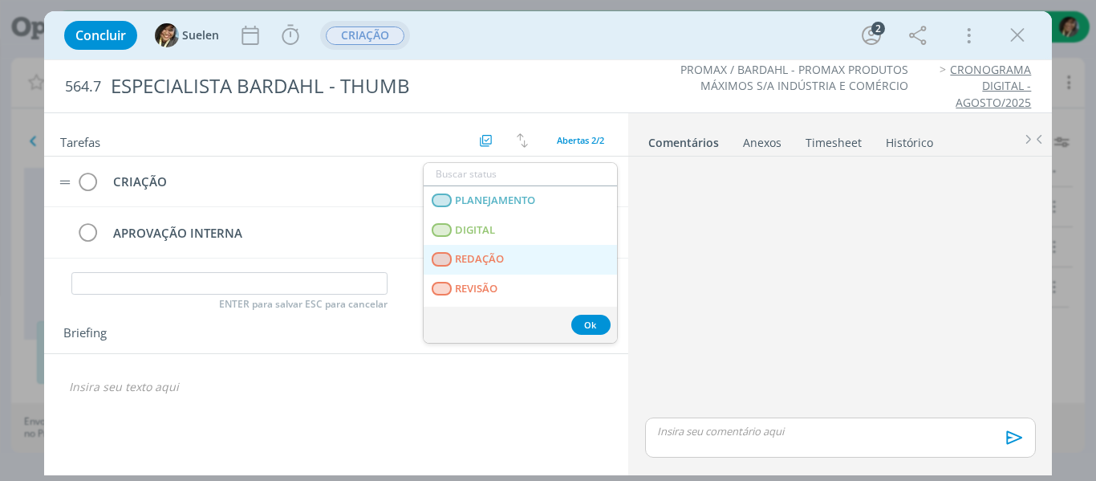
scroll to position [409, 0]
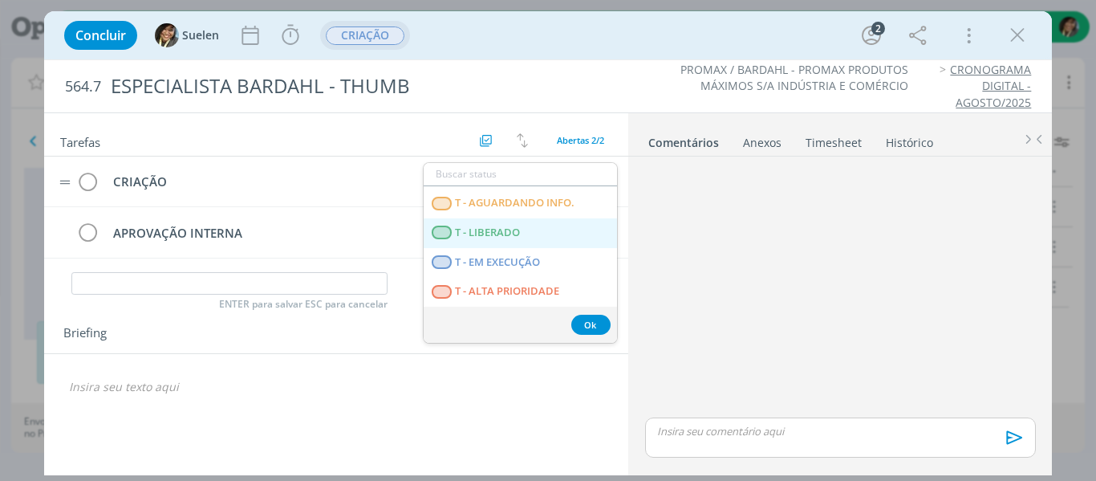
click at [541, 239] on LIBERADO "T - LIBERADO" at bounding box center [520, 233] width 193 height 30
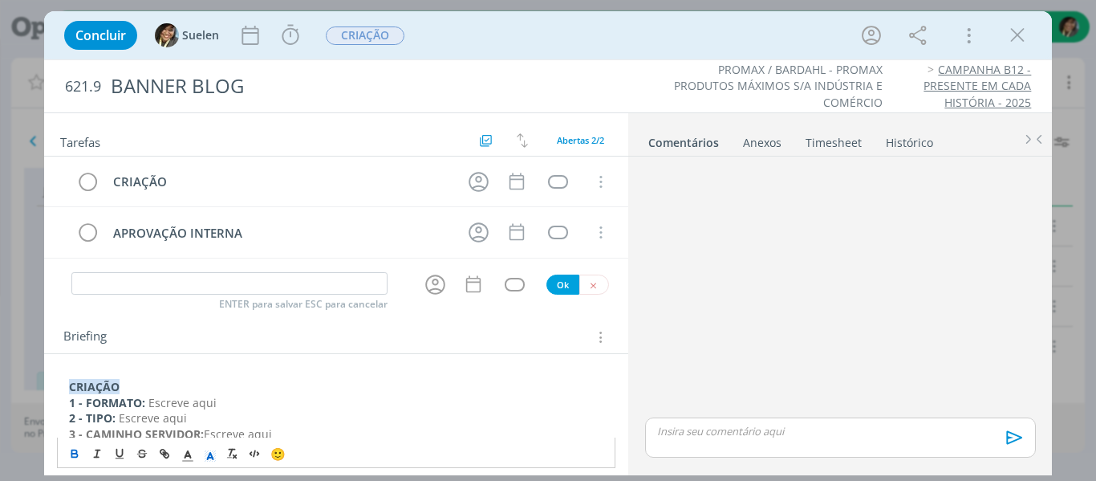
scroll to position [103, 0]
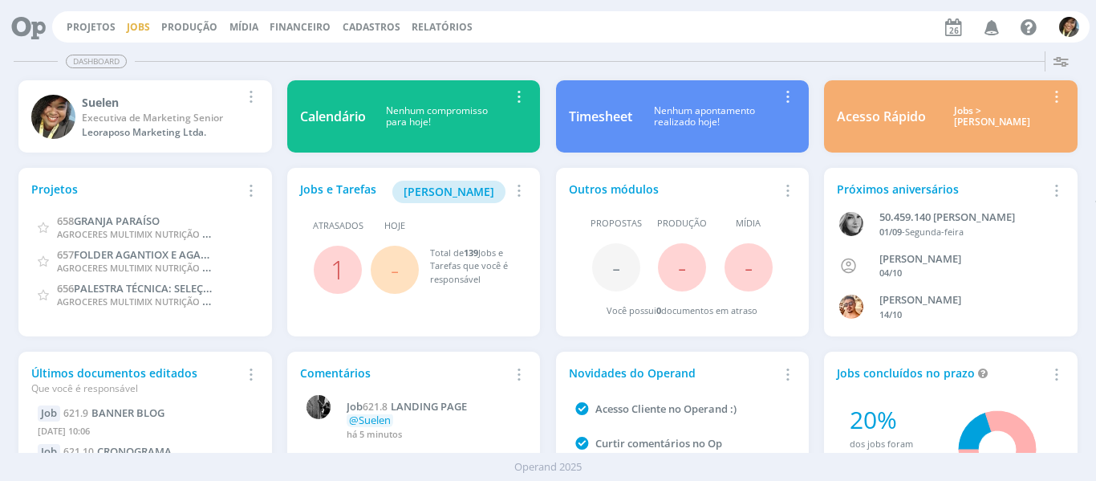
click at [143, 25] on link "Jobs" at bounding box center [138, 27] width 23 height 14
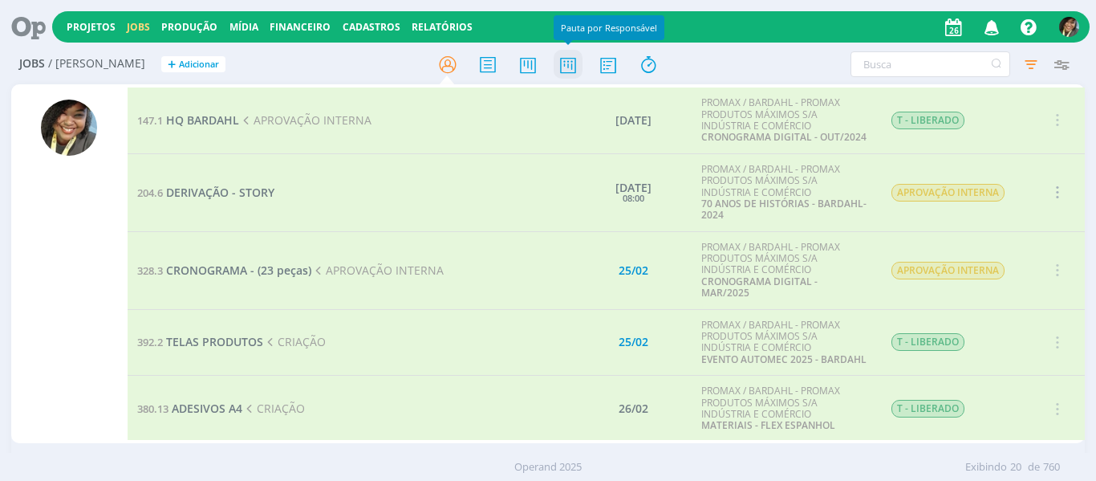
click at [563, 62] on icon at bounding box center [568, 64] width 29 height 31
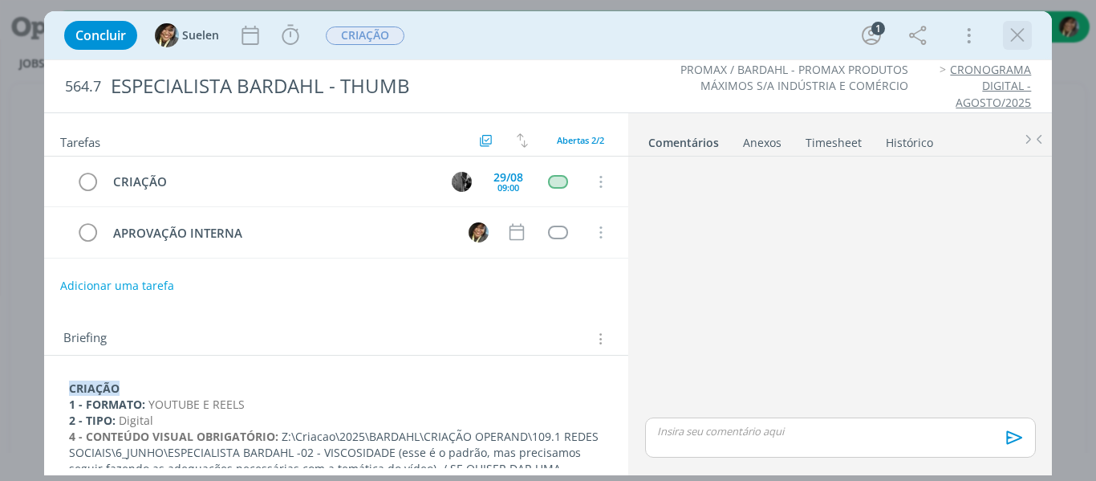
click at [1017, 35] on icon "dialog" at bounding box center [1017, 35] width 24 height 24
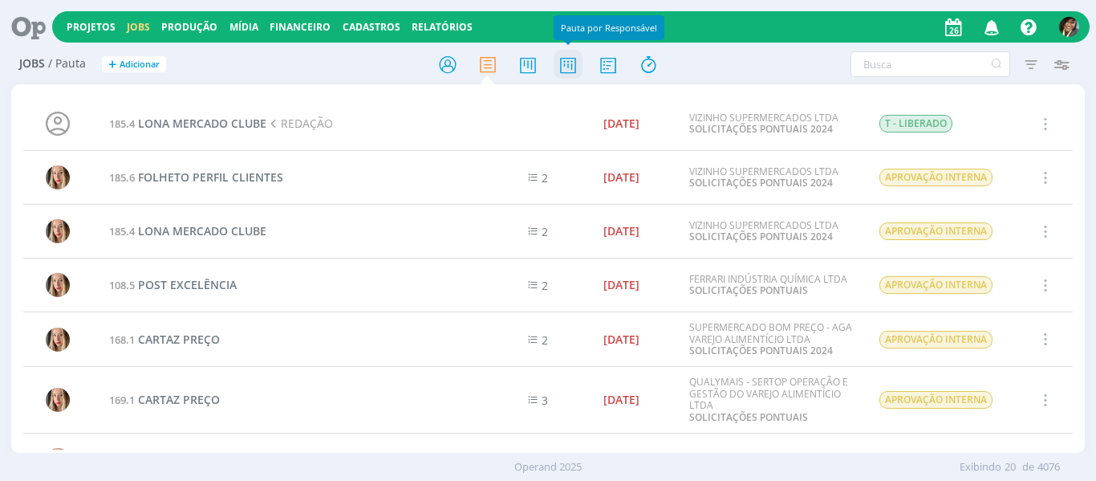
click at [566, 66] on icon at bounding box center [568, 64] width 29 height 31
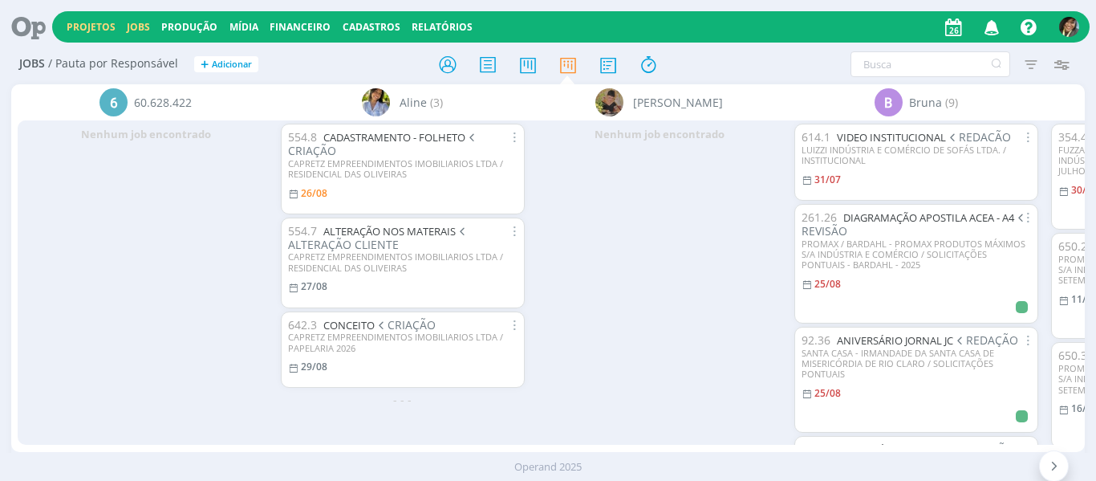
drag, startPoint x: 79, startPoint y: 15, endPoint x: 75, endPoint y: 26, distance: 11.2
click at [75, 26] on div "Projetos Jobs Produção [GEOGRAPHIC_DATA] Financeiro Cadastros Relatórios Notifi…" at bounding box center [570, 26] width 1037 height 31
click at [75, 26] on link "Projetos" at bounding box center [91, 27] width 49 height 14
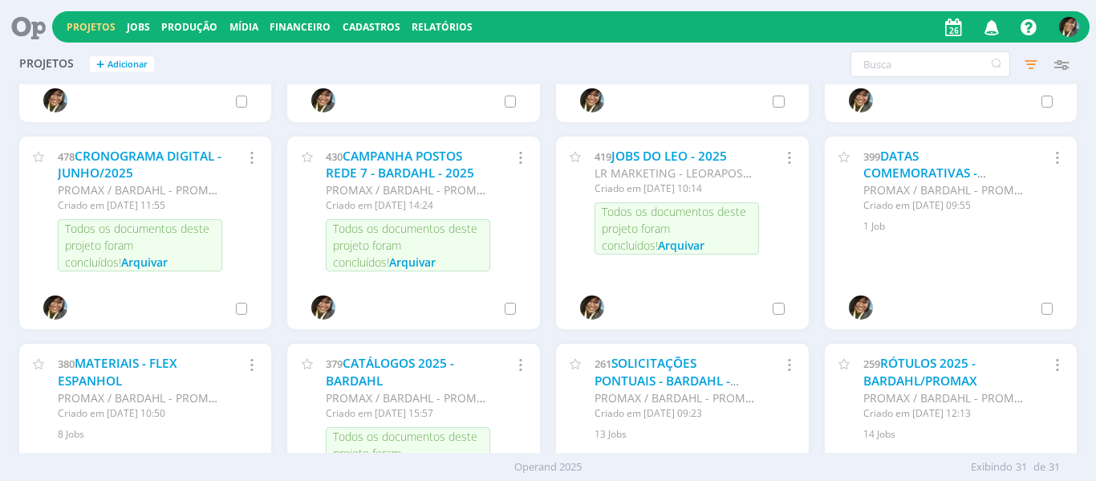
scroll to position [778, 0]
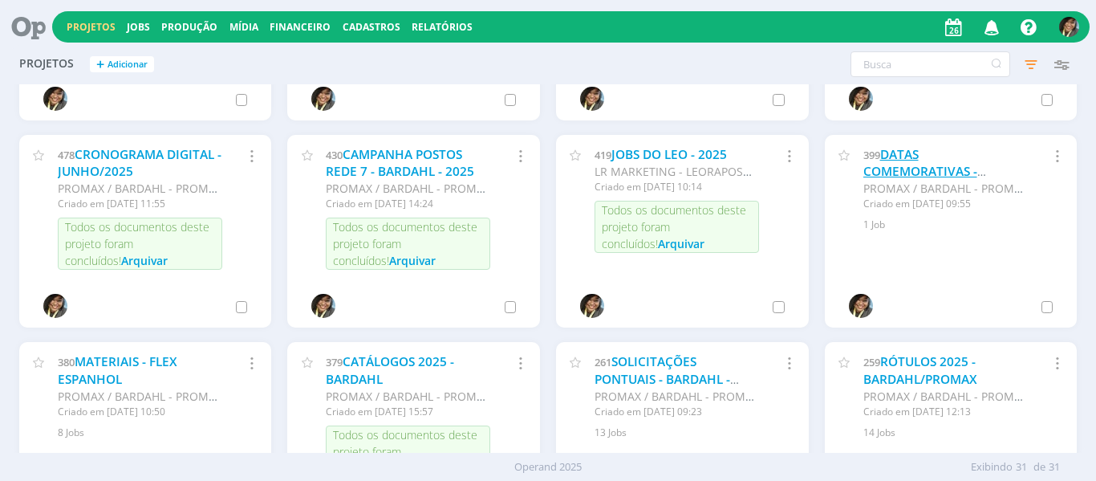
click at [909, 164] on link "DATAS COMEMORATIVAS - PROMAX/BARDAHL - 2025" at bounding box center [939, 171] width 153 height 51
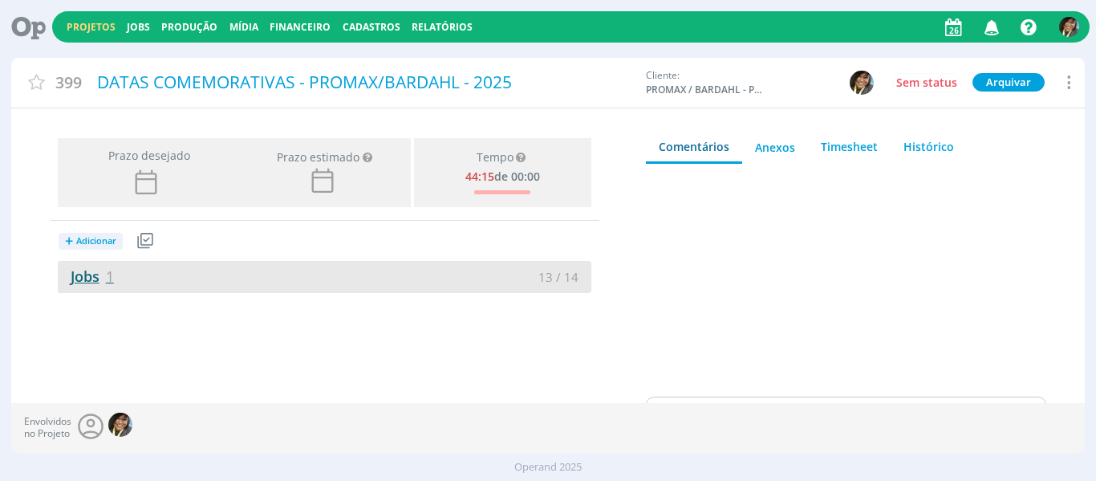
click at [105, 278] on link "Jobs 1" at bounding box center [86, 275] width 56 height 19
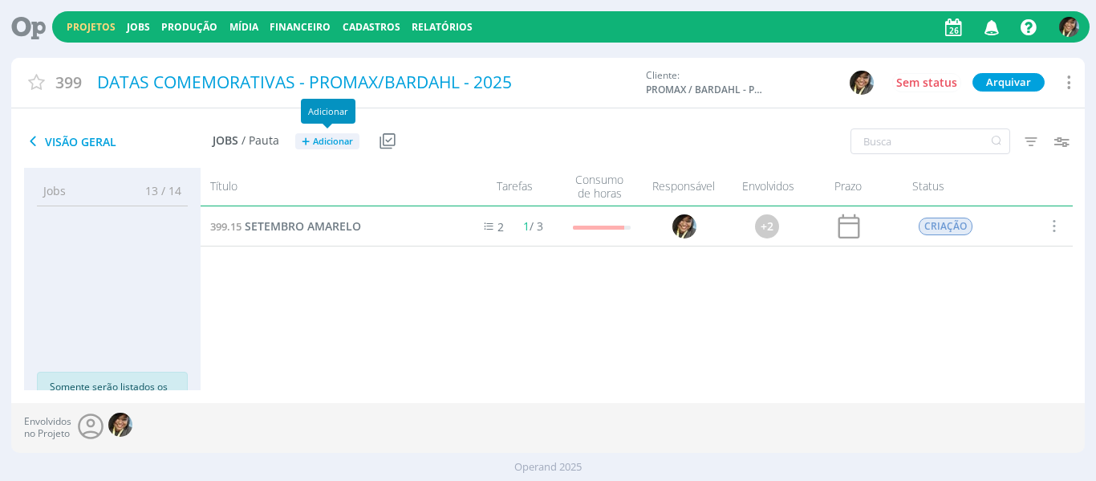
click at [313, 142] on span "Adicionar" at bounding box center [333, 141] width 40 height 10
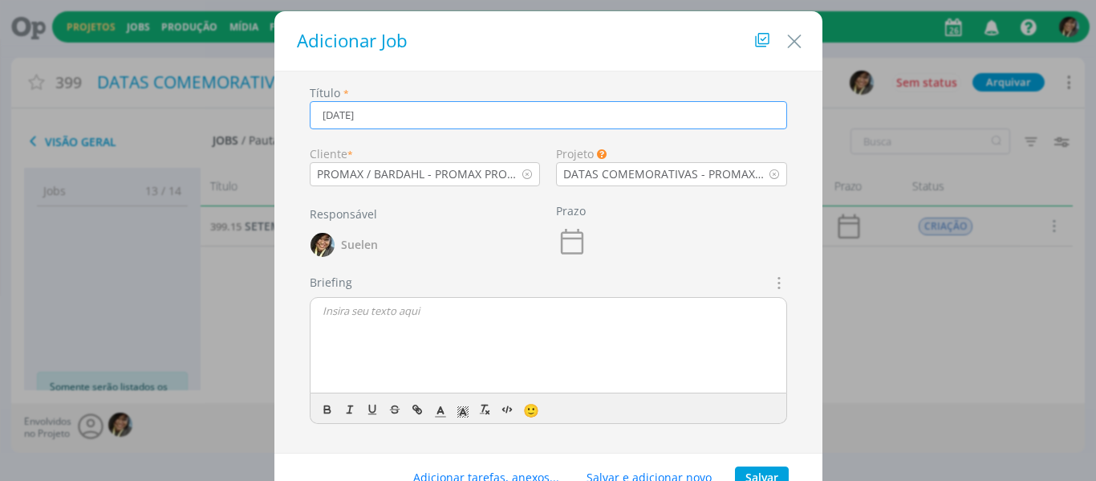
click at [777, 279] on icon "dialog" at bounding box center [778, 282] width 18 height 19
type input "[DATE]"
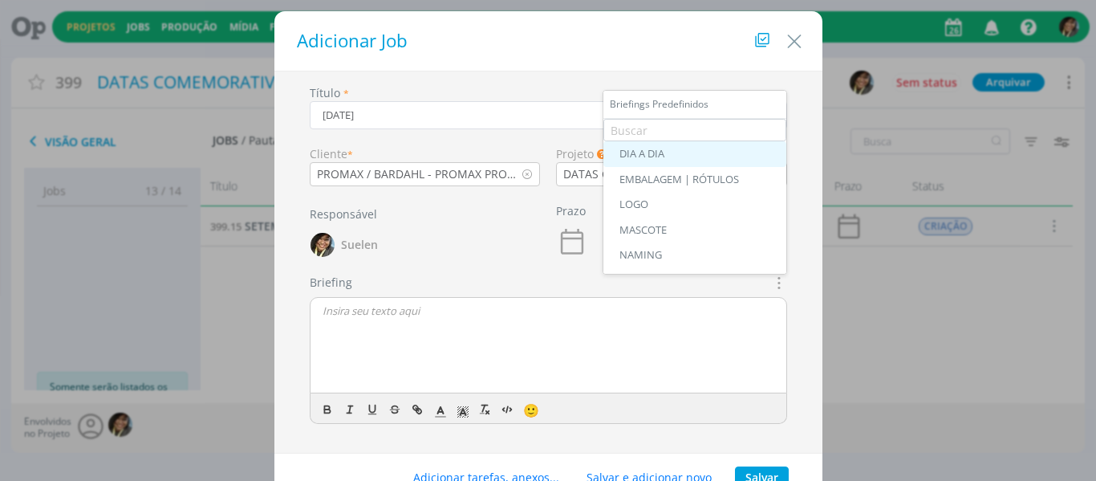
click at [667, 148] on div "DIA A DIA" at bounding box center [694, 154] width 151 height 13
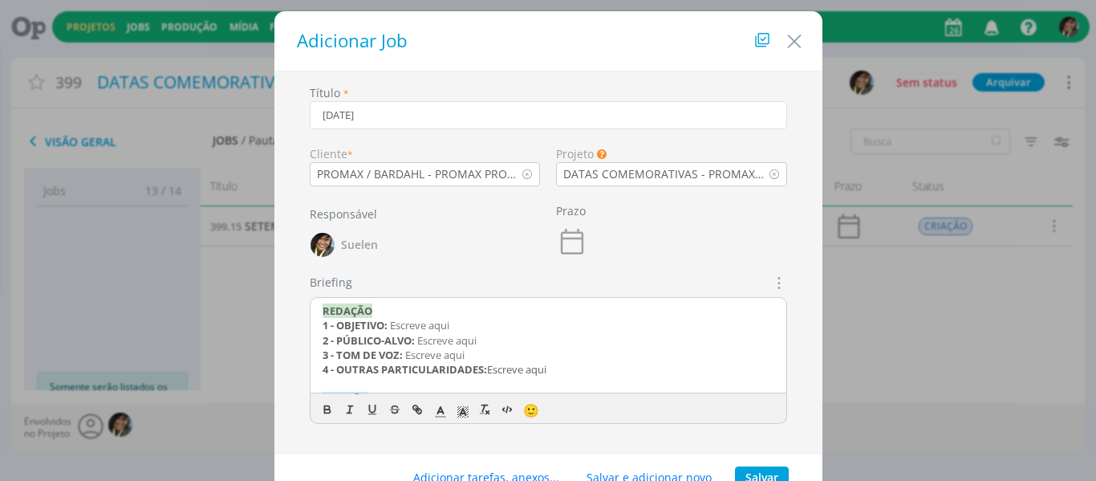
drag, startPoint x: 569, startPoint y: 373, endPoint x: 472, endPoint y: 353, distance: 99.1
click at [472, 353] on div "REDAÇÃO 1 - OBJETIVO: Escreve aqui 2 - PÚBLICO-ALVO: Escreve aqui 3 - TOM DE VO…" at bounding box center [548, 346] width 476 height 96
click at [396, 329] on span "Escreve aqui" at bounding box center [419, 325] width 59 height 14
drag, startPoint x: 554, startPoint y: 374, endPoint x: 300, endPoint y: 321, distance: 259.0
click at [302, 321] on div "Briefings Predefinidos DIA A DIA EMBALAGEM | RÓTULOS LOGO [GEOGRAPHIC_DATA] NAM…" at bounding box center [548, 355] width 493 height 163
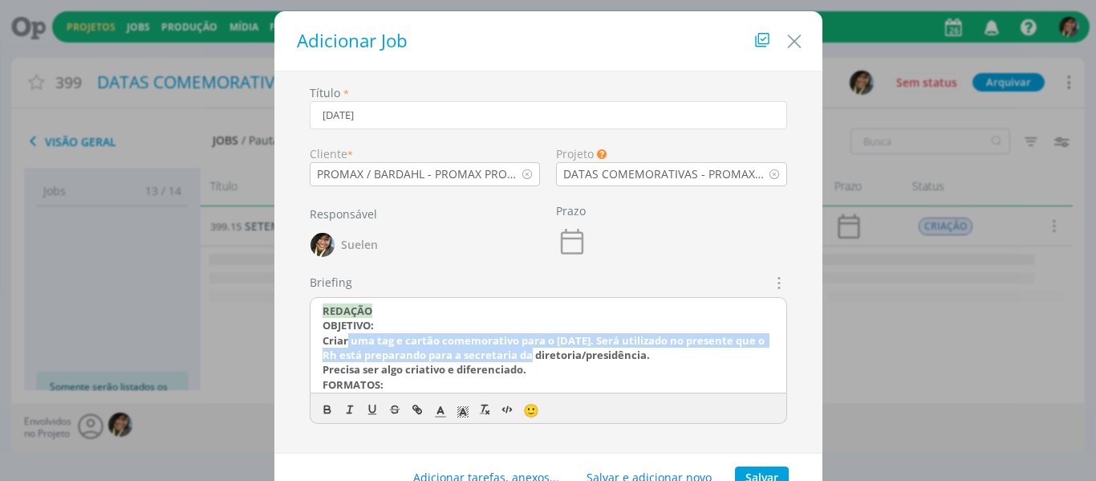
drag, startPoint x: 538, startPoint y: 360, endPoint x: 344, endPoint y: 342, distance: 194.2
click at [344, 342] on strong "Criar uma tag e cartão comemorativo para o [DATE]. Será utilizado no presente q…" at bounding box center [545, 347] width 444 height 29
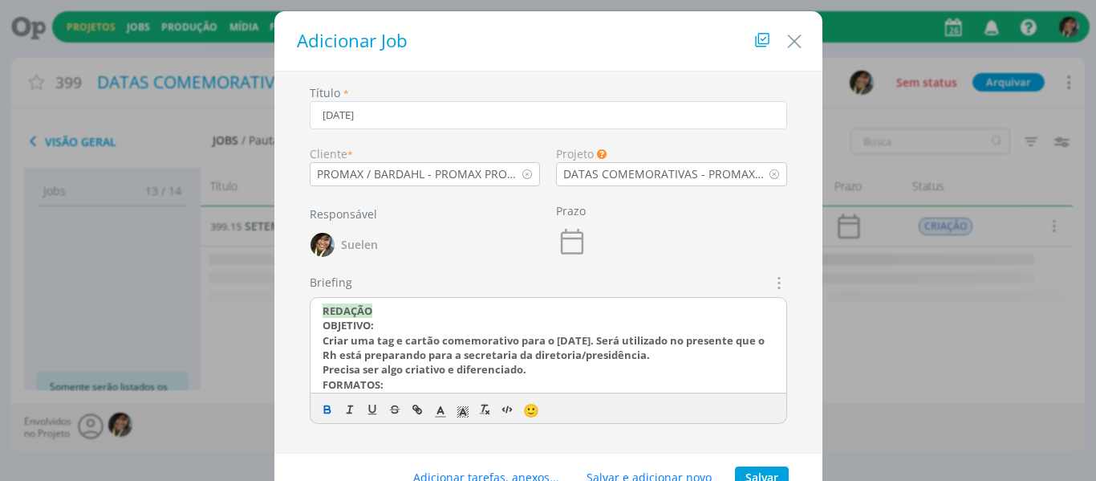
click at [312, 336] on div "REDAÇÃO OBJETIVO: Criar uma tag e cartão comemorativo para o [DATE]. Será utili…" at bounding box center [548, 346] width 476 height 96
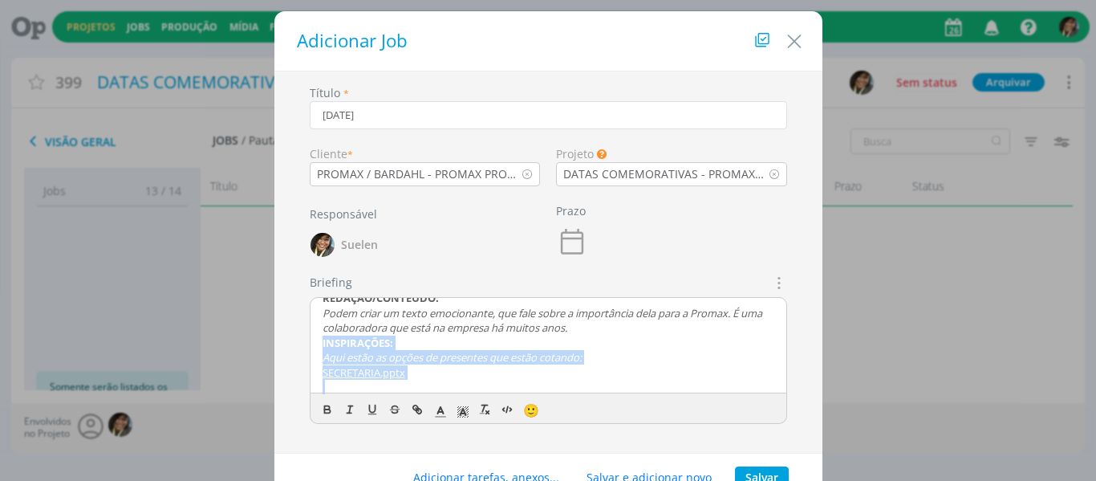
scroll to position [146, 0]
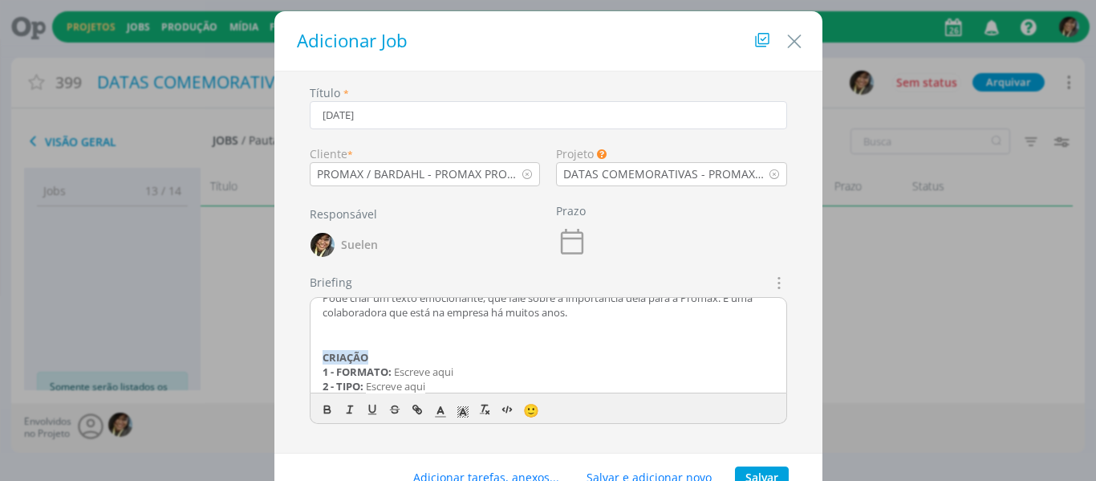
click at [615, 320] on p "Pode criar um texto emocionante, que fale sobre a importância dela para a Proma…" at bounding box center [549, 305] width 452 height 30
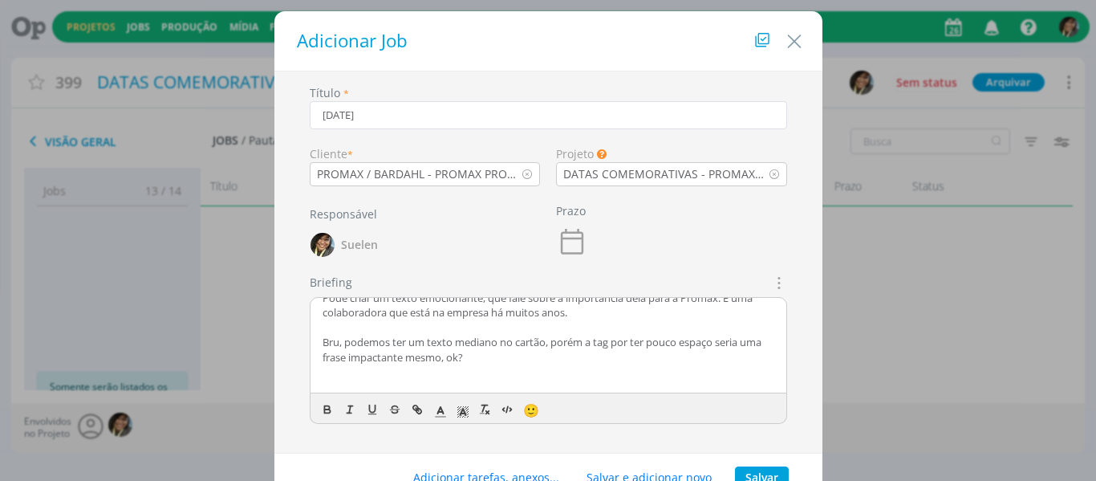
click at [529, 409] on span "🙂" at bounding box center [531, 410] width 16 height 18
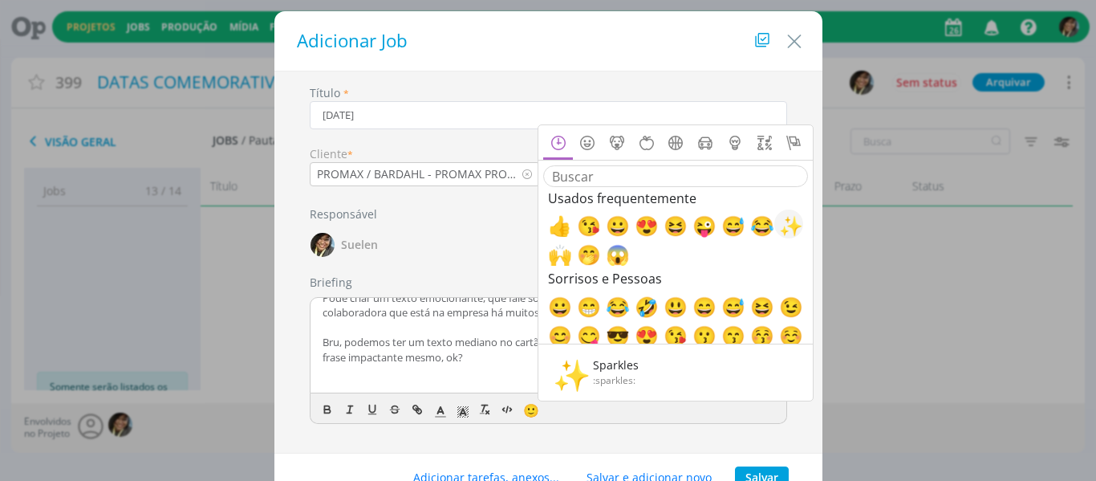
click at [793, 221] on span "✨" at bounding box center [788, 223] width 19 height 19
click at [768, 472] on button "Salvar" at bounding box center [762, 477] width 54 height 22
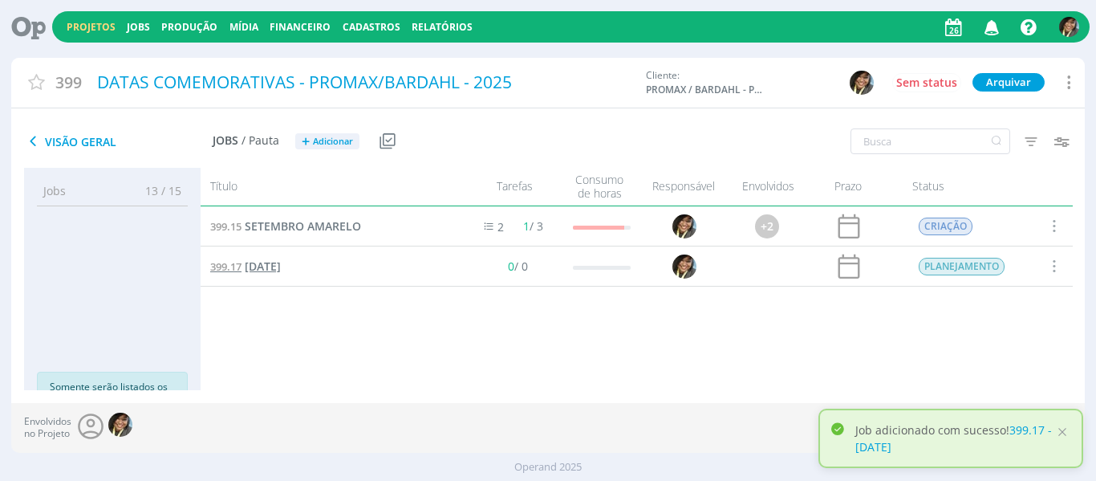
click at [281, 264] on span "[DATE]" at bounding box center [263, 265] width 36 height 15
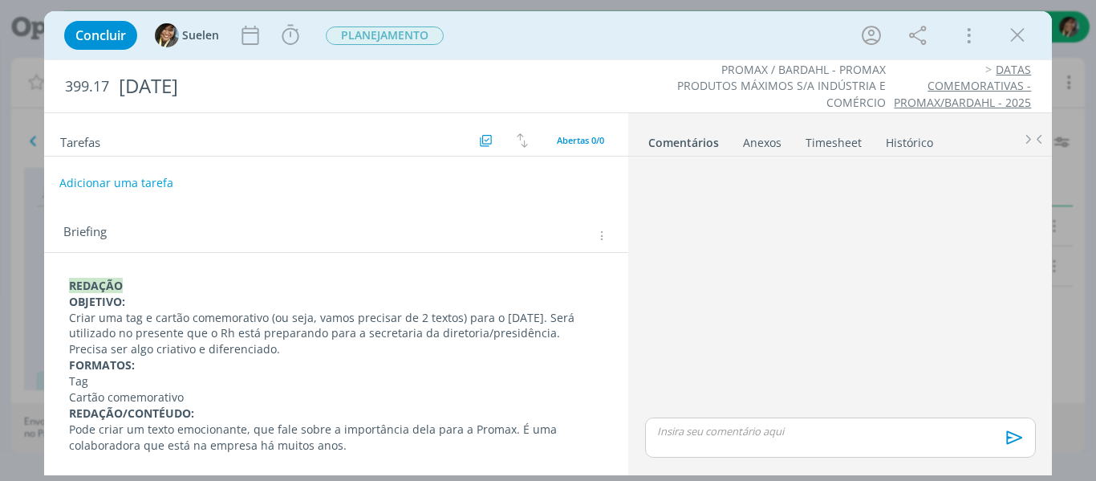
click at [145, 181] on button "Adicionar uma tarefa" at bounding box center [116, 182] width 114 height 27
type input "E"
type input "REDAÇÃO"
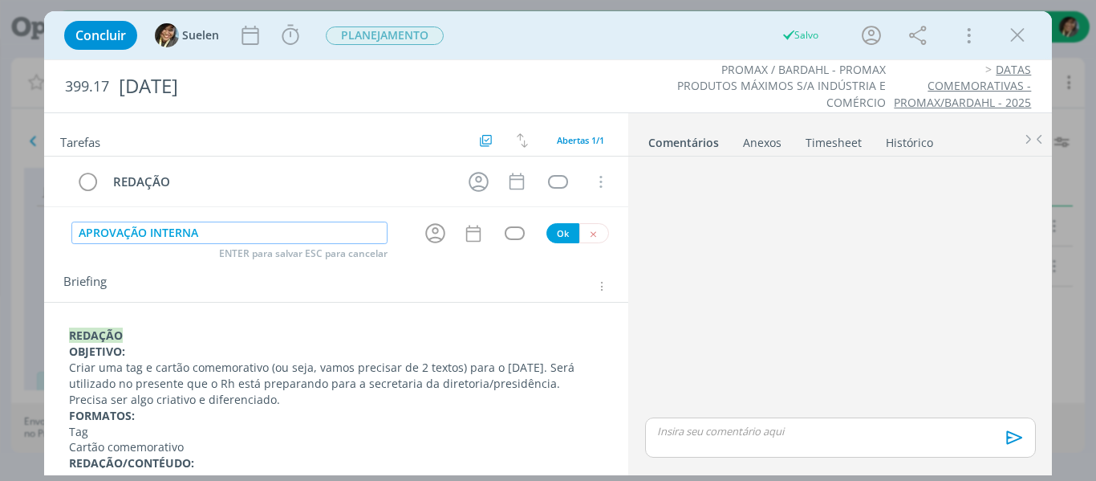
type input "APROVAÇÃO INTERNA"
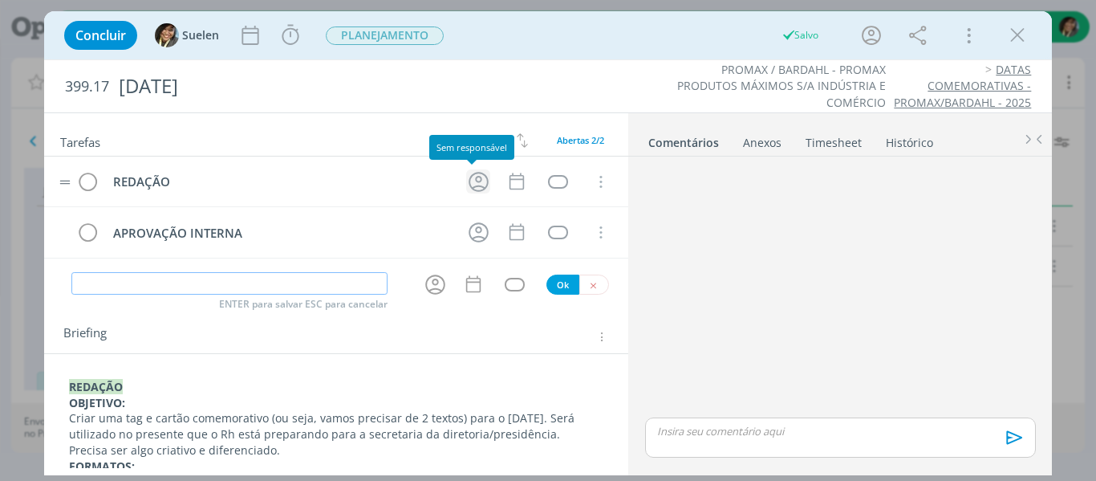
click at [471, 181] on icon "dialog" at bounding box center [478, 181] width 25 height 25
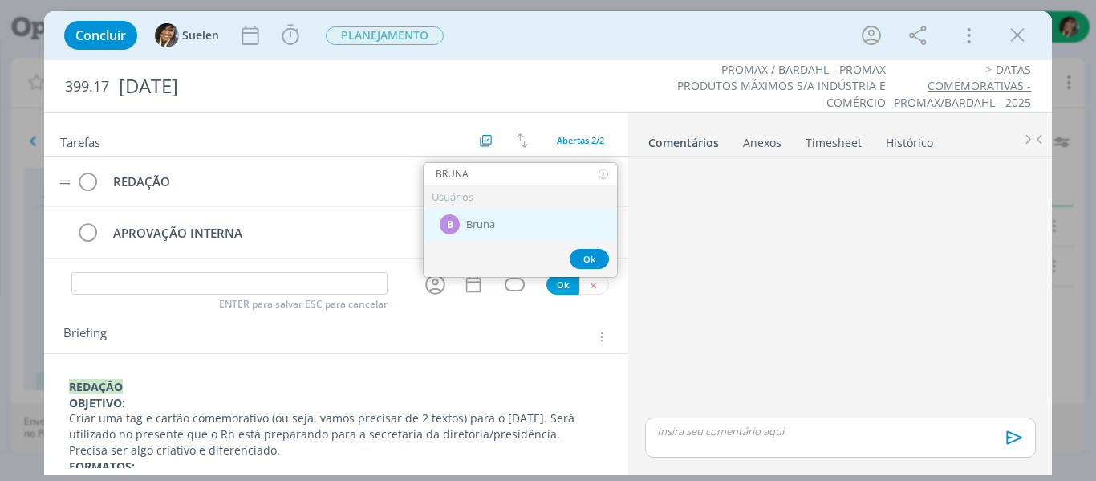
type input "BRUNA"
click at [482, 217] on div "B Bruna" at bounding box center [520, 224] width 193 height 33
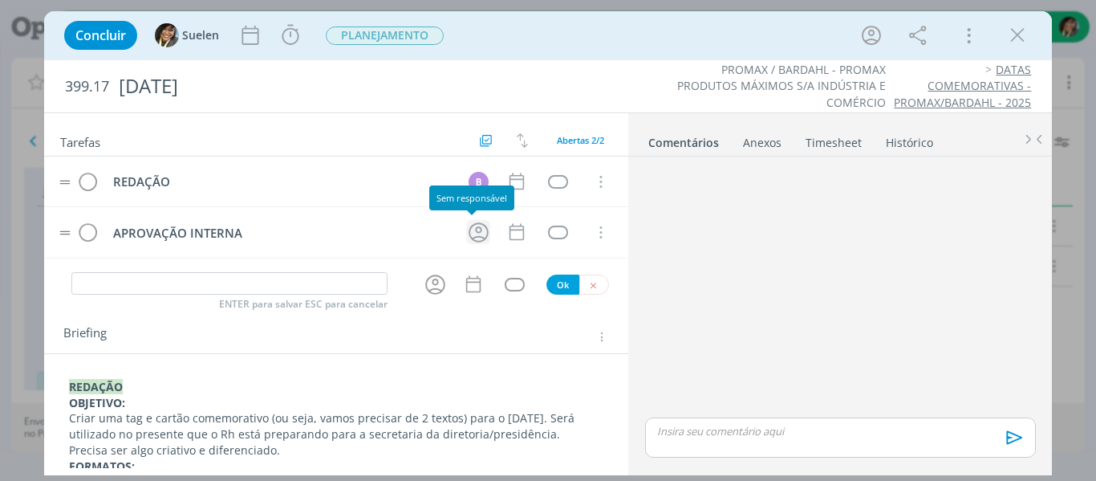
click at [467, 233] on icon "dialog" at bounding box center [478, 232] width 25 height 25
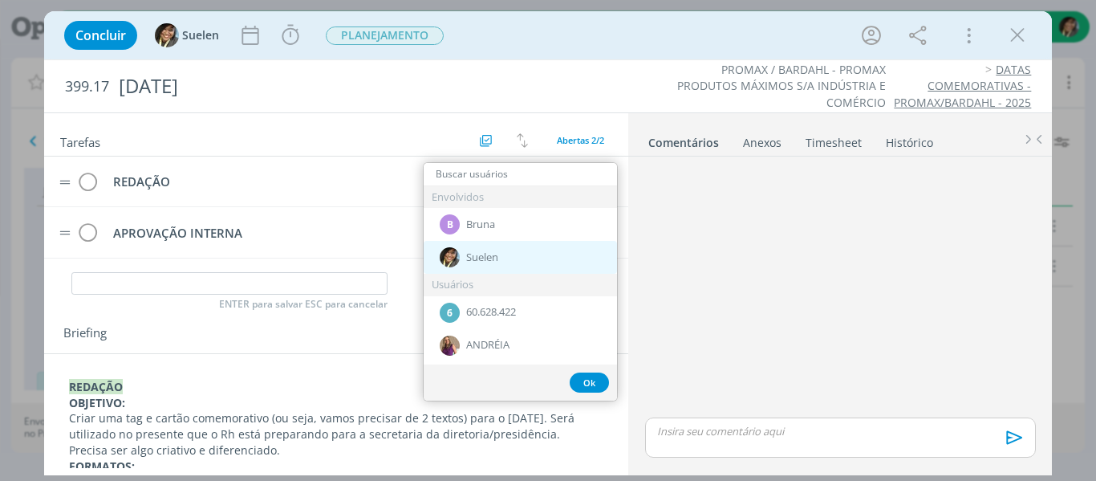
click at [469, 254] on span "Suelen" at bounding box center [482, 257] width 32 height 13
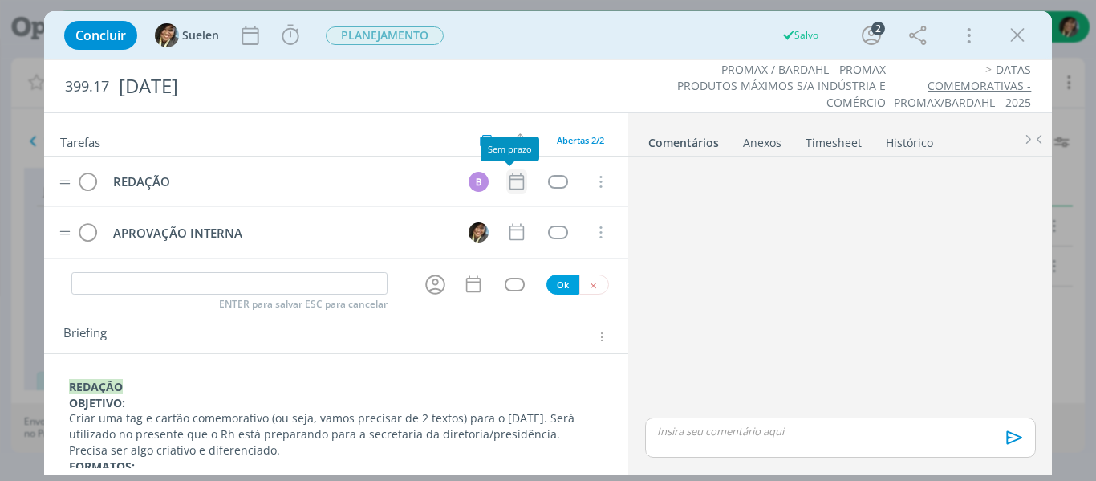
click at [510, 176] on icon "dialog" at bounding box center [516, 181] width 14 height 17
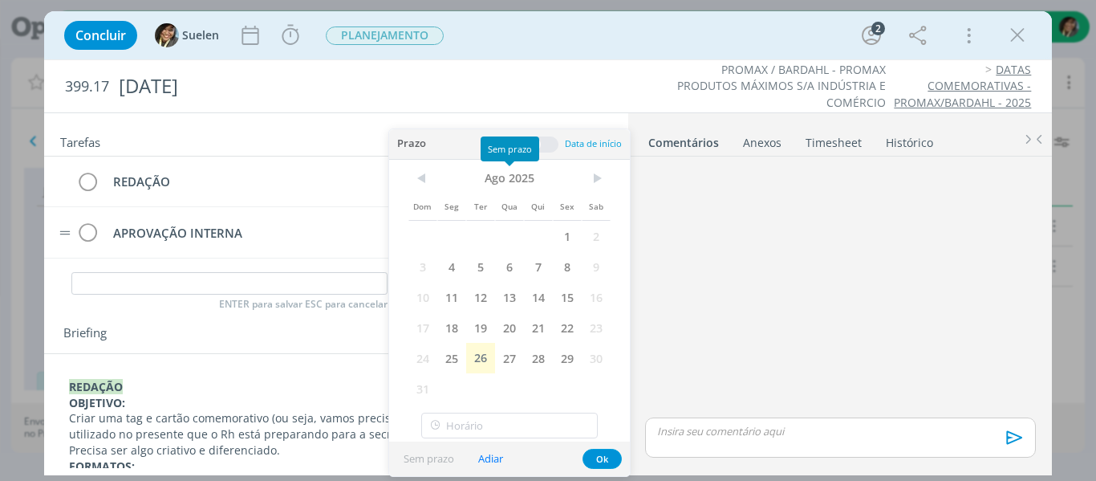
click at [55, 296] on div "ENTER para salvar ESC para cancelar Ok" at bounding box center [336, 284] width 585 height 26
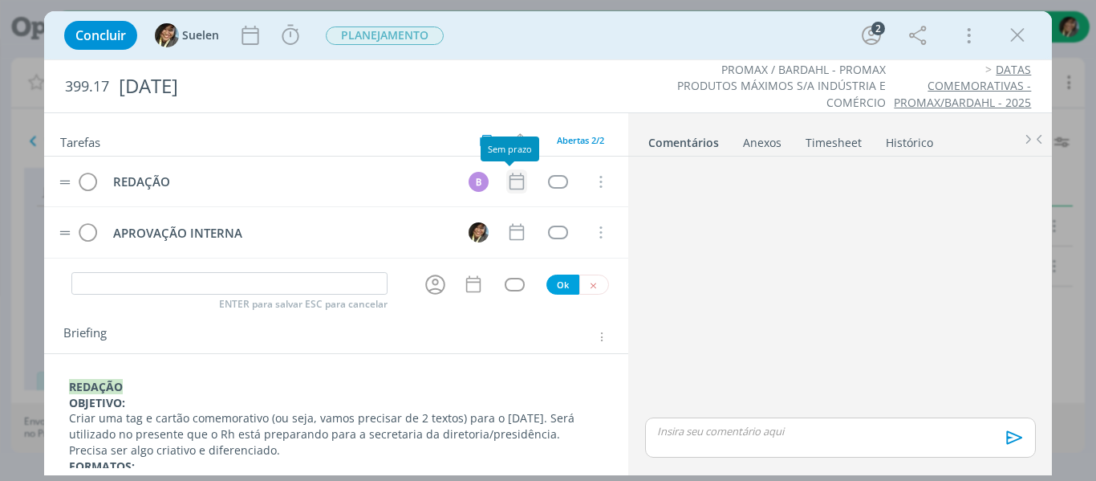
click at [509, 180] on icon "dialog" at bounding box center [516, 181] width 14 height 17
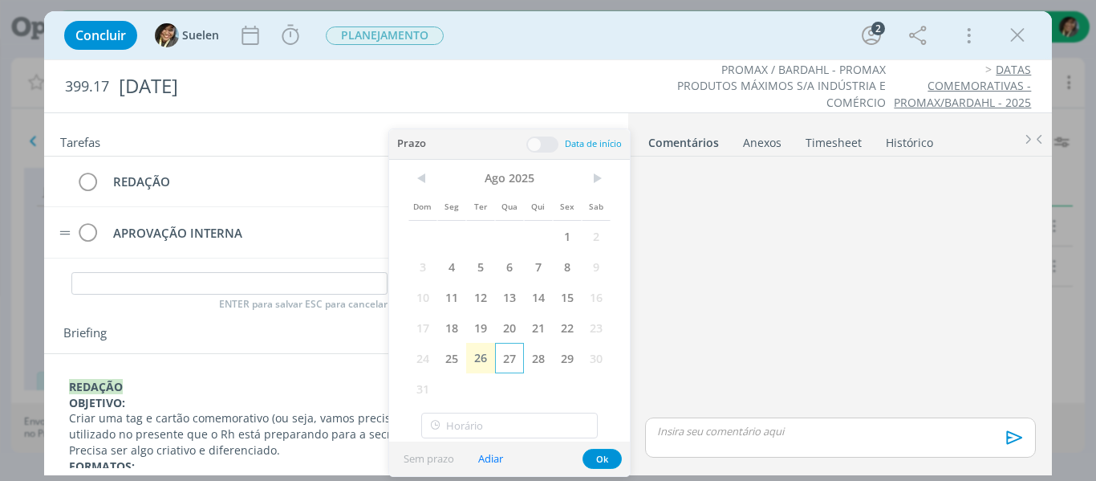
click at [505, 356] on span "27" at bounding box center [509, 358] width 29 height 30
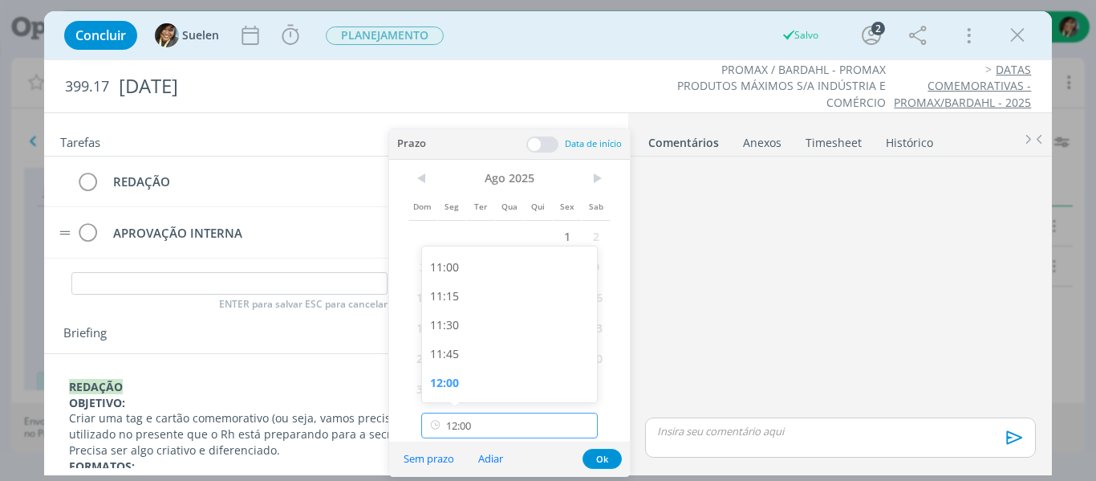
click at [465, 420] on input "12:00" at bounding box center [509, 425] width 176 height 26
click at [505, 351] on div "15:00" at bounding box center [512, 352] width 180 height 29
type input "15:00"
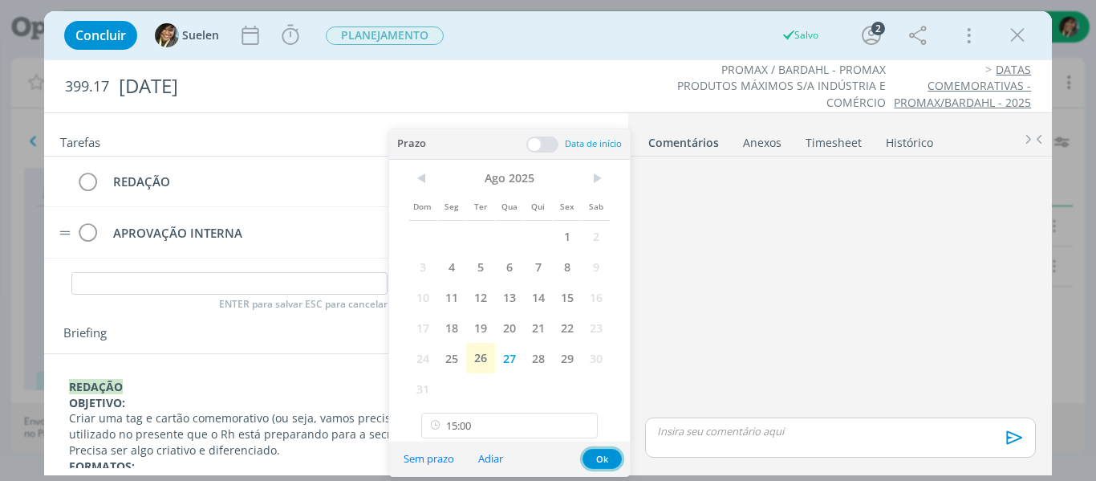
click at [602, 456] on button "Ok" at bounding box center [601, 458] width 39 height 20
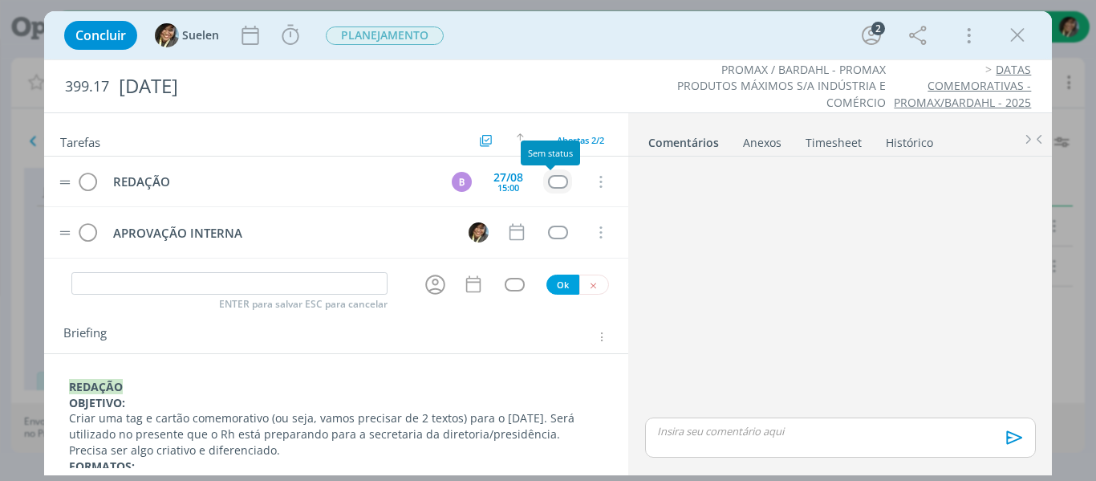
click at [555, 183] on div "dialog" at bounding box center [558, 182] width 20 height 14
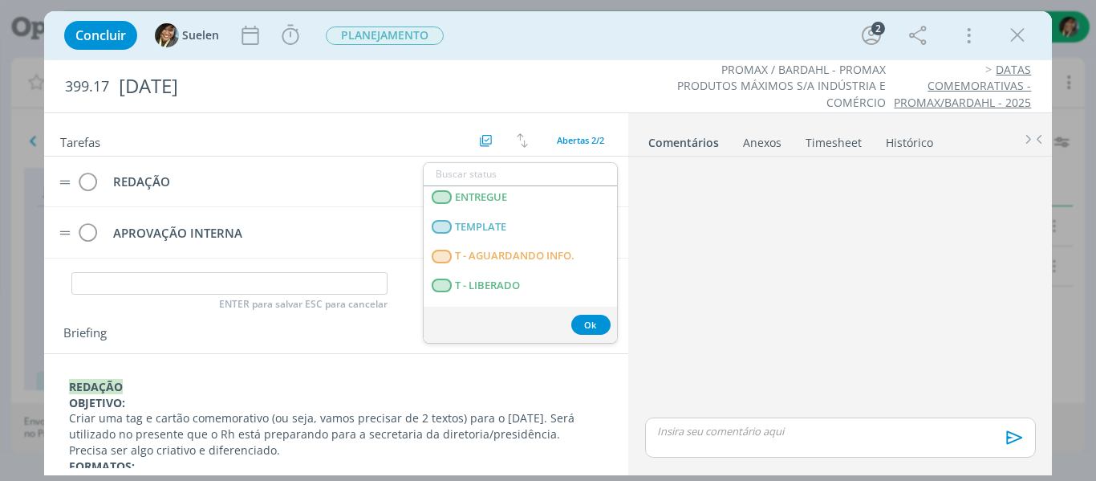
scroll to position [358, 0]
click at [513, 286] on span "T - LIBERADO" at bounding box center [487, 284] width 65 height 13
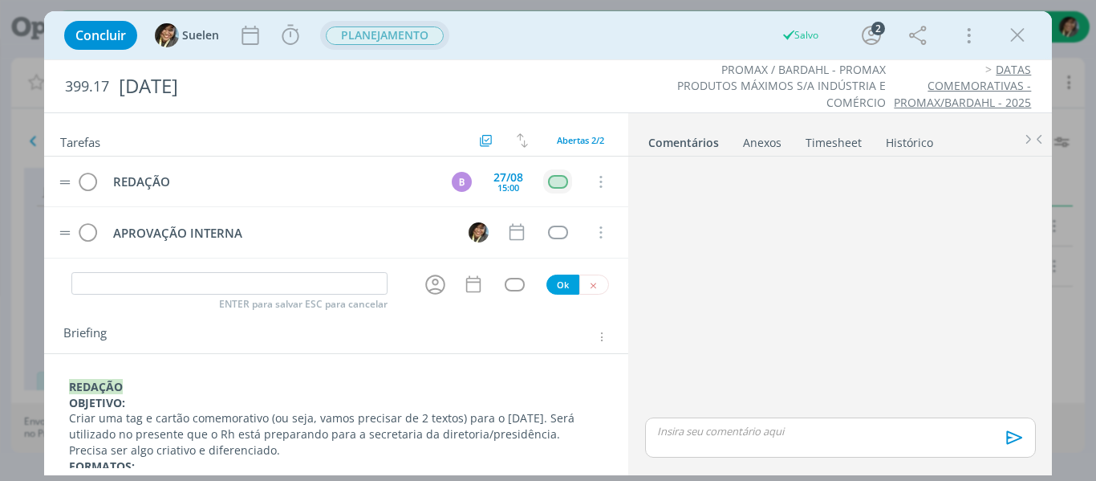
click at [404, 38] on span "PLANEJAMENTO" at bounding box center [385, 35] width 118 height 18
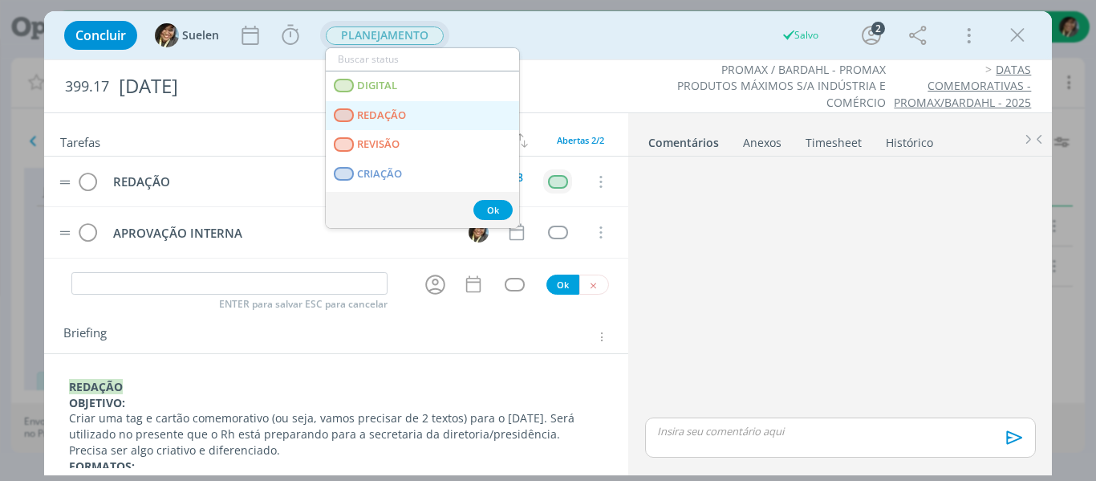
click at [430, 114] on link "REDAÇÃO" at bounding box center [422, 116] width 193 height 30
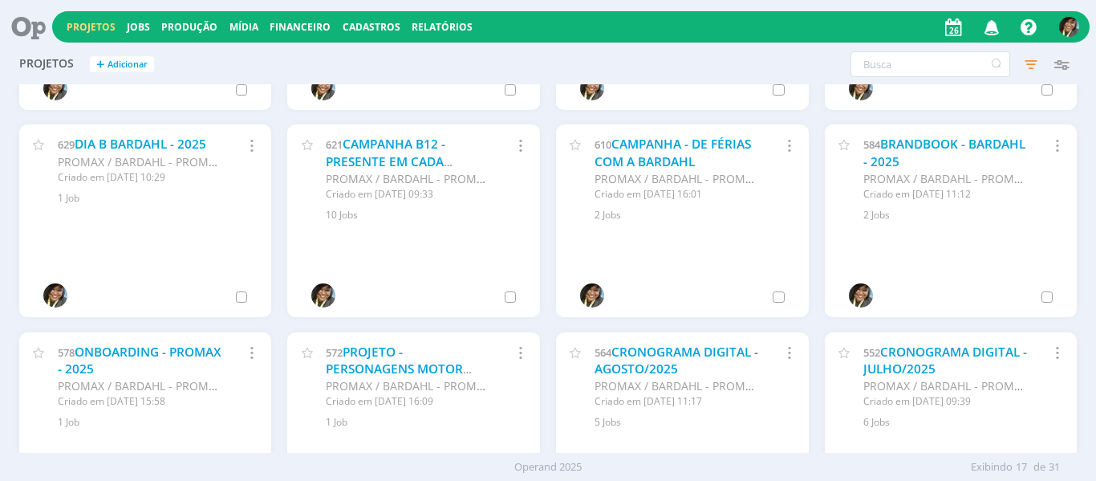
scroll to position [175, 0]
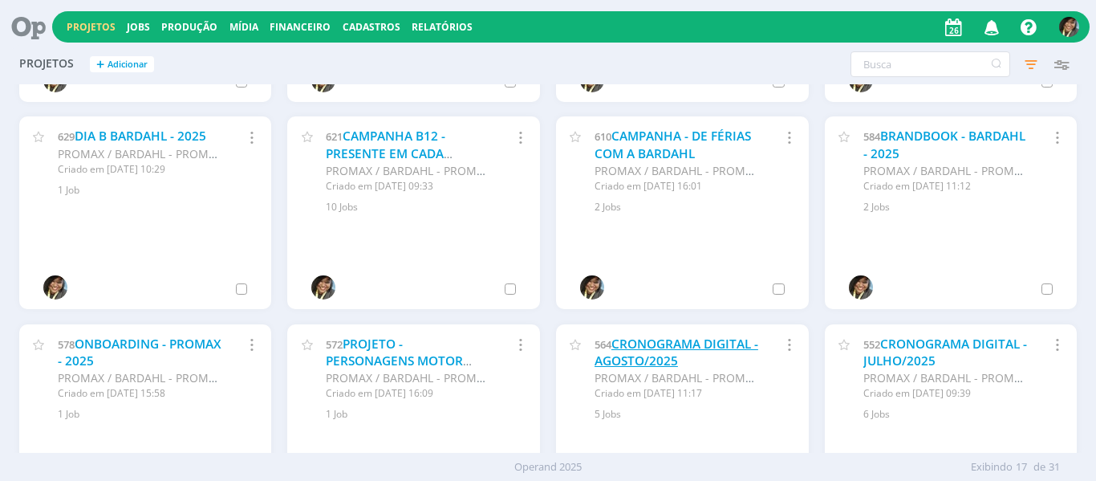
click at [659, 347] on link "CRONOGRAMA DIGITAL - AGOSTO/2025" at bounding box center [676, 352] width 164 height 34
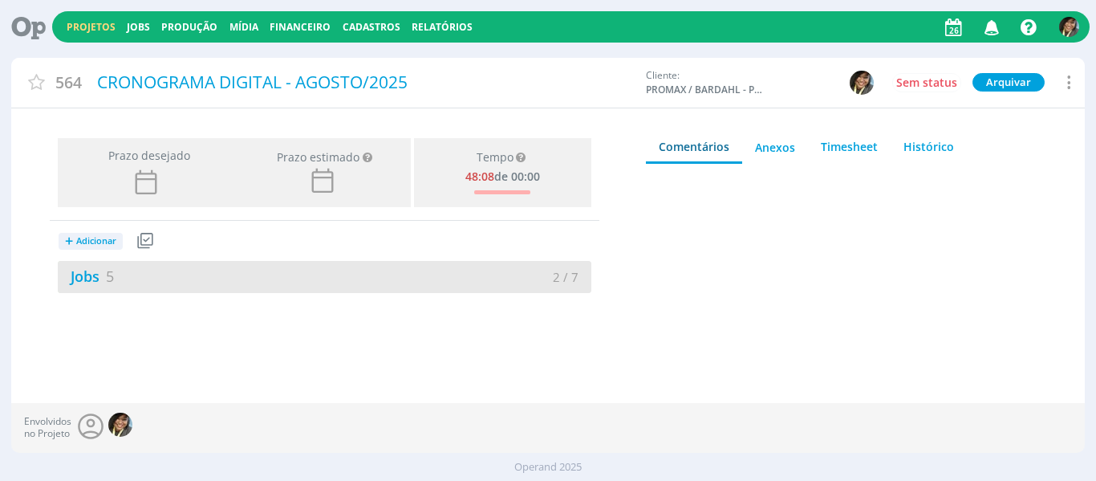
click at [176, 276] on div "Jobs 5" at bounding box center [191, 277] width 266 height 22
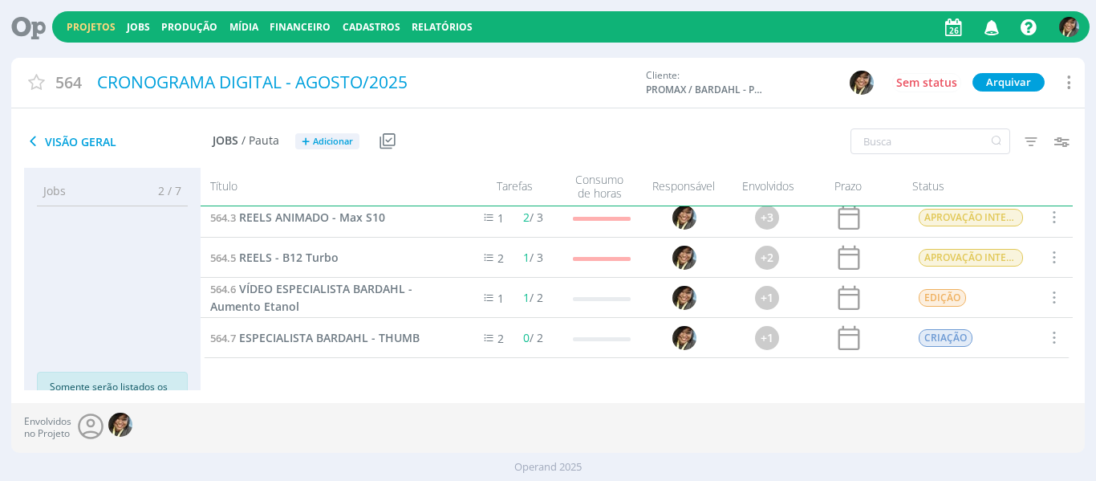
scroll to position [49, 0]
click at [352, 282] on span "VÍDEO ESPECIALISTA BARDAHL - Aumento Etanol" at bounding box center [311, 297] width 202 height 33
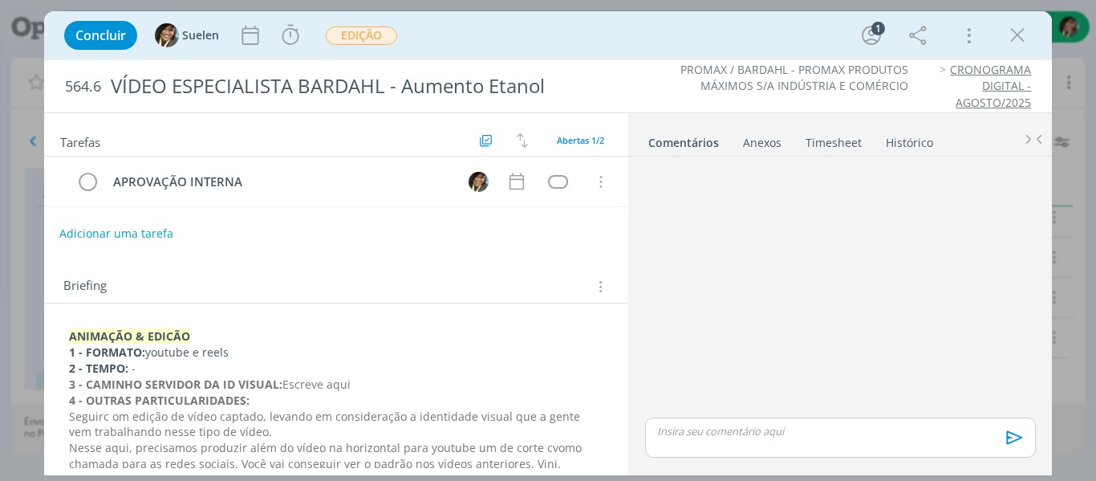
click at [131, 229] on button "Adicionar uma tarefa" at bounding box center [116, 233] width 114 height 27
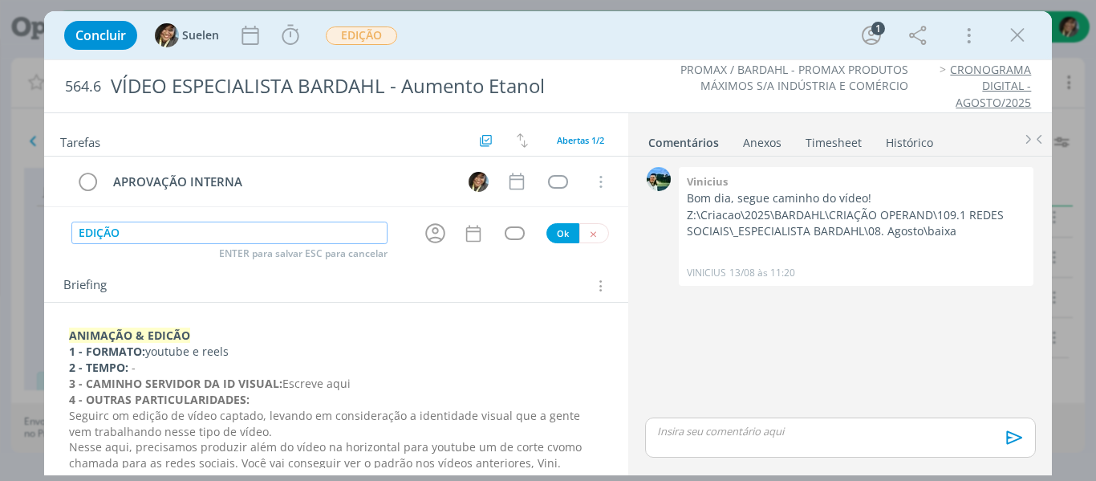
type input "EDIÇÃO"
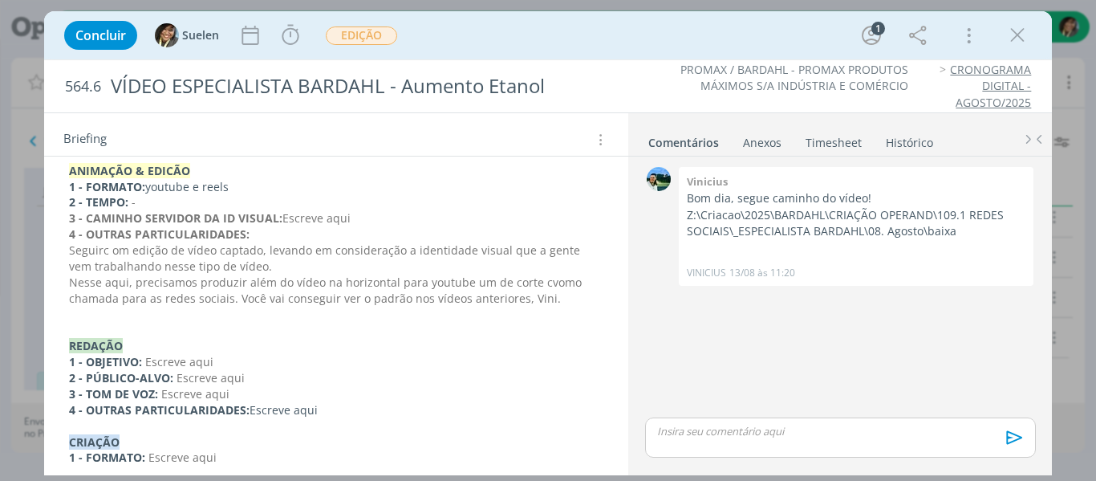
scroll to position [385, 0]
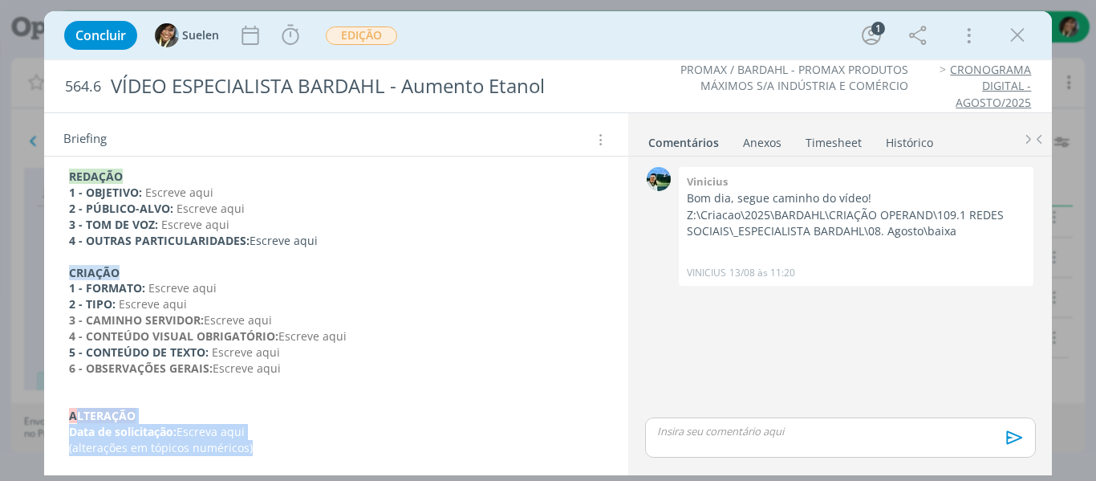
drag, startPoint x: 270, startPoint y: 443, endPoint x: 71, endPoint y: 416, distance: 200.7
click at [71, 416] on div "ANIMAÇÃO & EDICÃO 1 - FORMATO: youtube e reels 2 - TEMPO: - 3 - CAMINHO SERVIDO…" at bounding box center [336, 224] width 559 height 473
copy div "ALTERAÇÃO Data de solicitação: Escreva aqui (alterações em tópicos numéricos)"
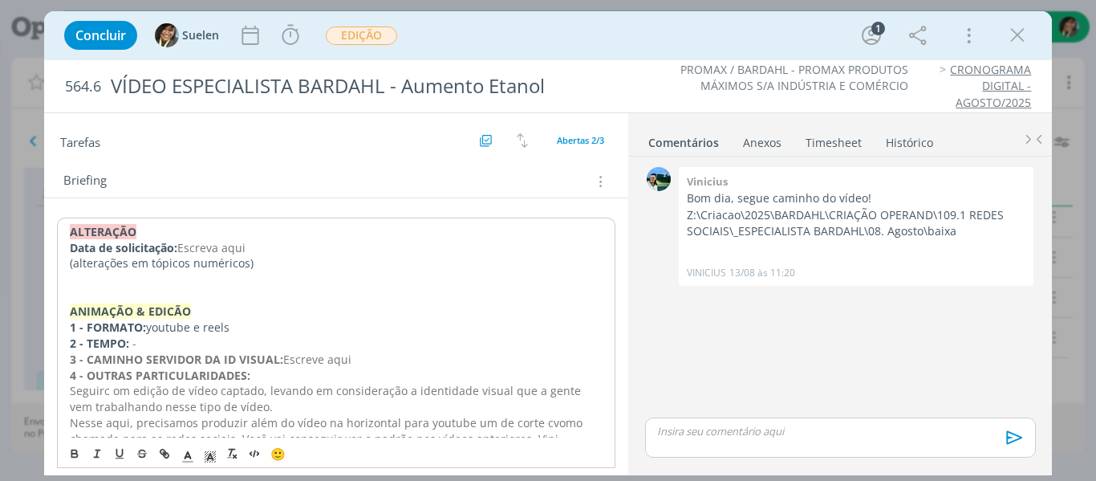
scroll to position [156, 0]
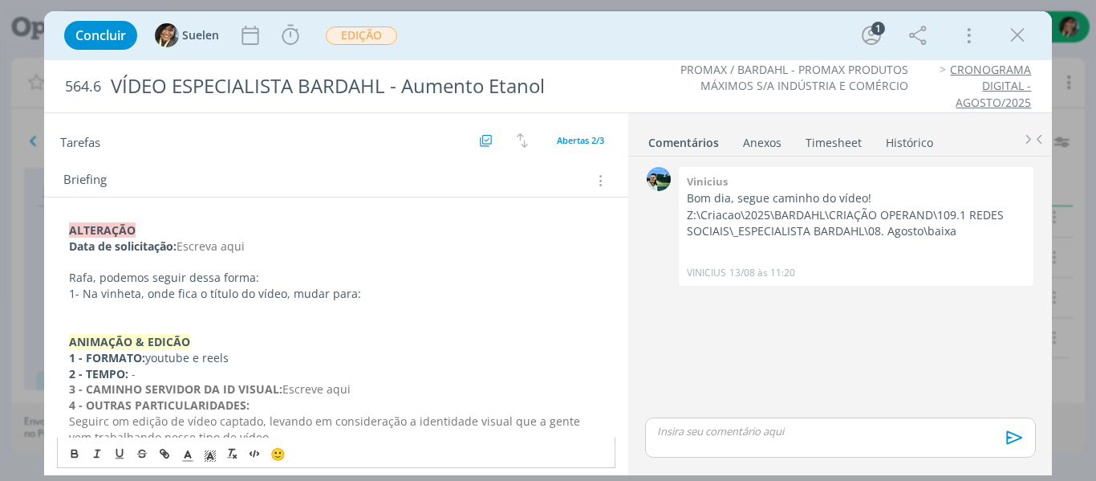
click at [416, 274] on p "Rafa, podemos seguir dessa forma:" at bounding box center [336, 278] width 535 height 16
click at [405, 280] on p "Rafa, podemos seguir dessa forma:" at bounding box center [336, 278] width 535 height 16
click at [389, 293] on p "1- Na vinheta, onde fica o título do vídeo, mudar para:" at bounding box center [336, 294] width 535 height 16
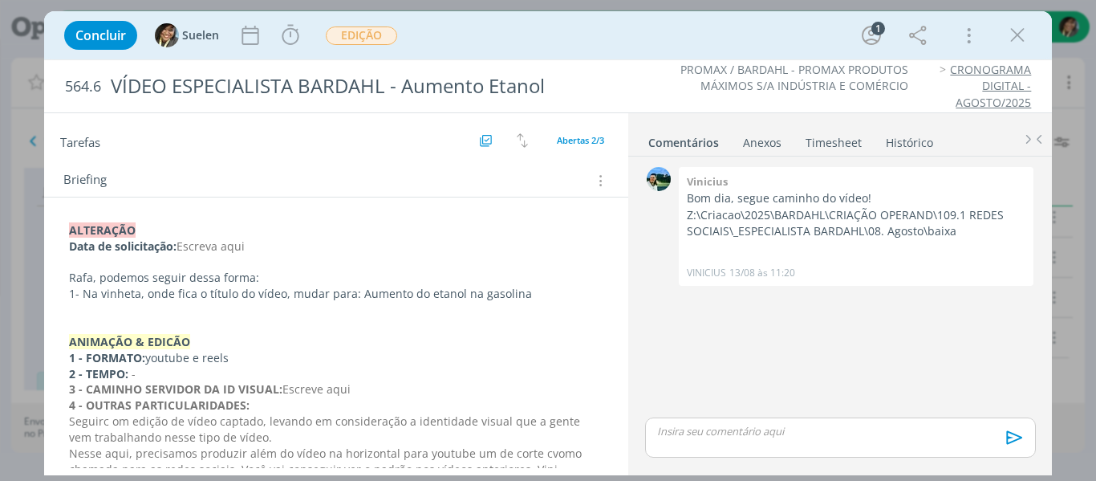
click at [538, 288] on p "1- Na vinheta, onde fica o título do vídeo, mudar para: Aumento do etanol na ga…" at bounding box center [336, 294] width 535 height 16
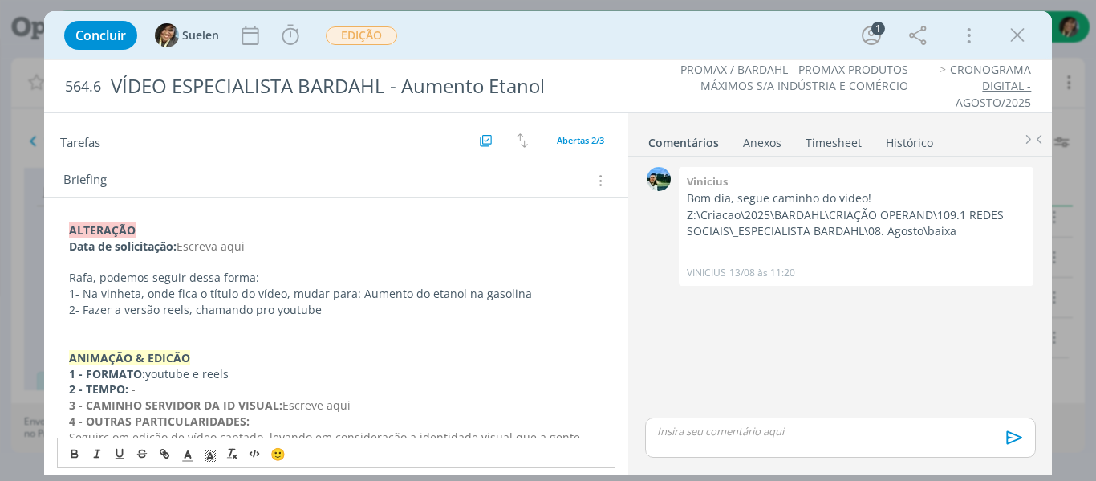
click at [353, 271] on p "Rafa, podemos seguir dessa forma:" at bounding box center [336, 278] width 535 height 16
click at [353, 266] on p "dialog" at bounding box center [336, 262] width 535 height 16
click at [355, 243] on p "Data de solicitação: Escreva aqui" at bounding box center [336, 246] width 535 height 16
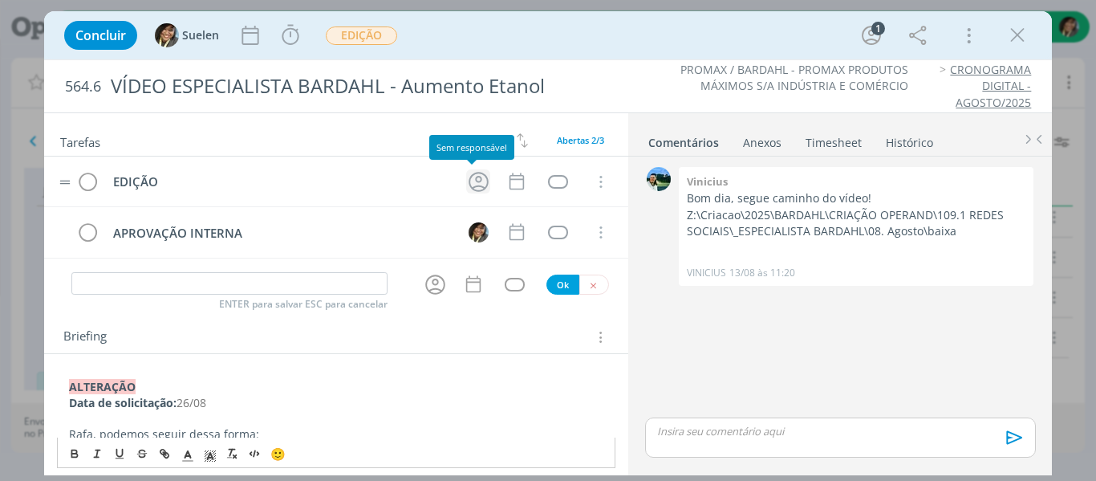
click at [475, 177] on icon "dialog" at bounding box center [478, 181] width 25 height 25
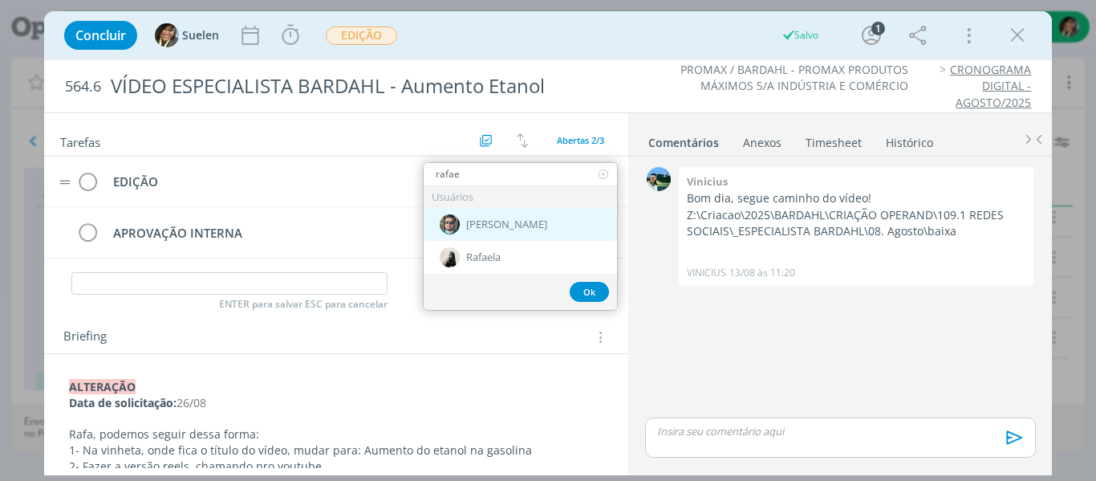
type input "rafae"
click at [478, 228] on span "[PERSON_NAME]" at bounding box center [506, 224] width 81 height 13
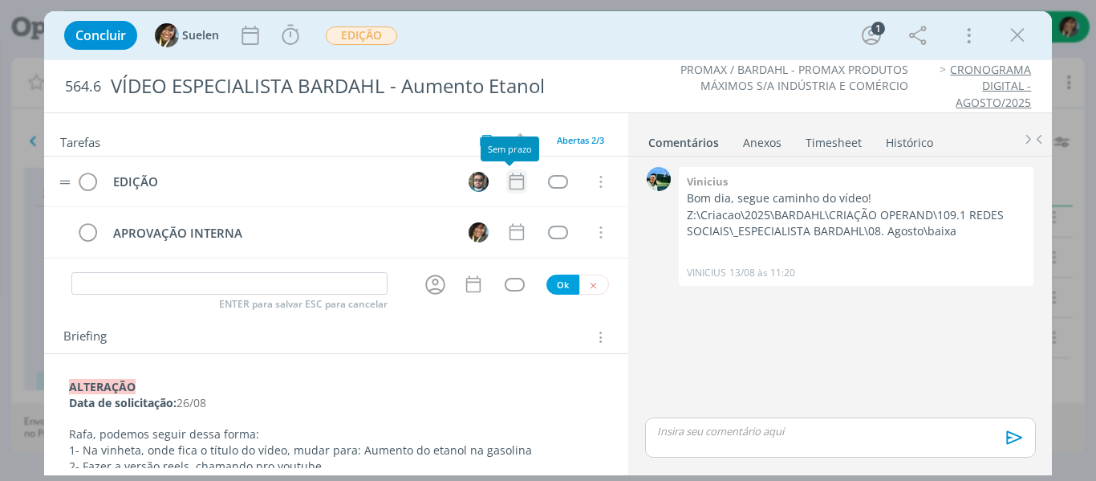
click at [510, 176] on icon "dialog" at bounding box center [516, 181] width 14 height 17
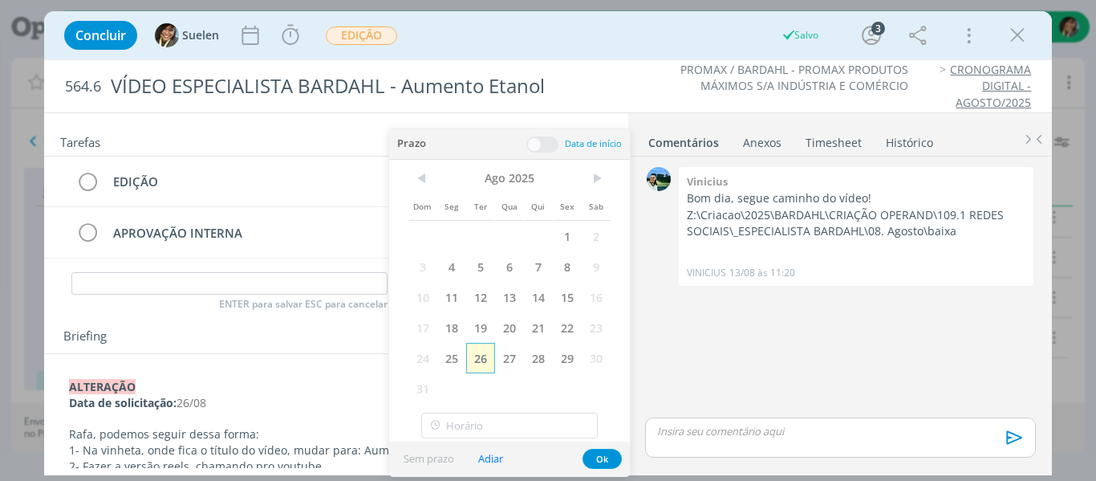
click at [483, 359] on span "26" at bounding box center [480, 358] width 29 height 30
click at [597, 464] on button "Ok" at bounding box center [601, 458] width 39 height 20
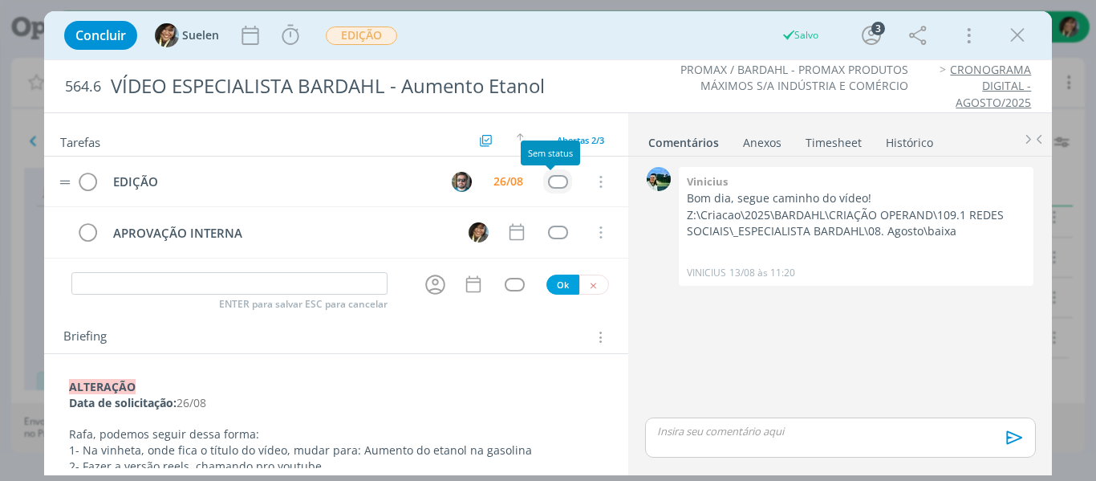
click at [554, 181] on div "dialog" at bounding box center [558, 182] width 20 height 14
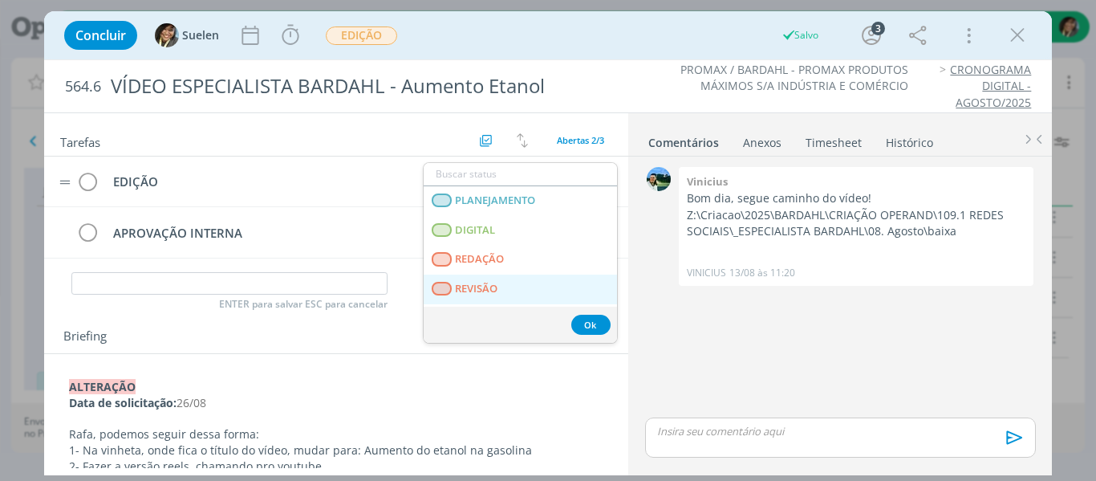
scroll to position [409, 0]
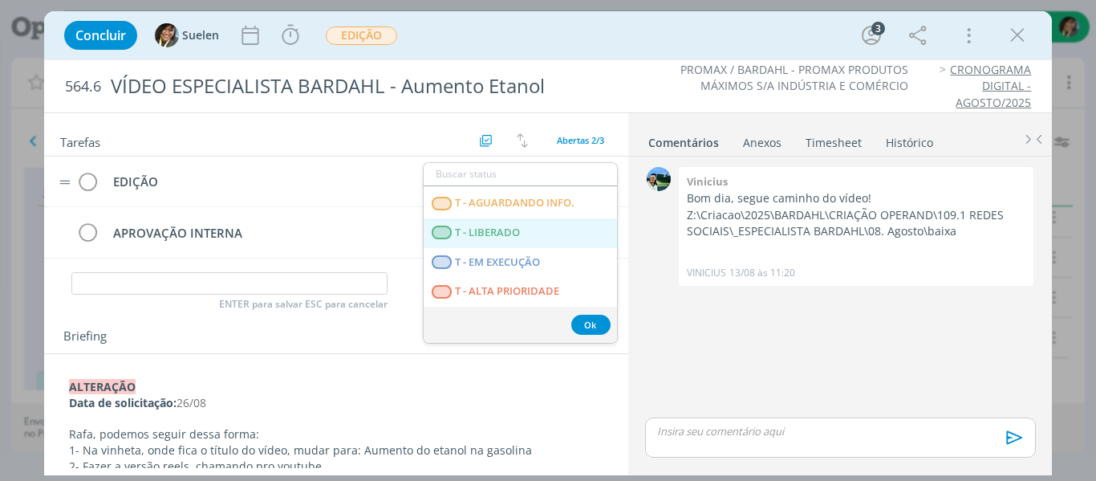
click at [527, 231] on LIBERADO "T - LIBERADO" at bounding box center [520, 233] width 193 height 30
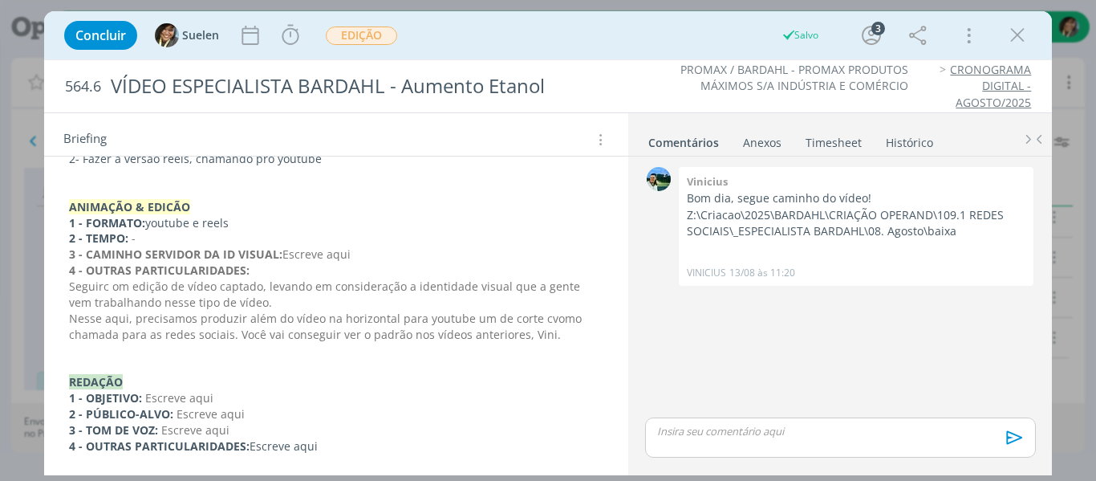
scroll to position [513, 0]
